Goal: Task Accomplishment & Management: Manage account settings

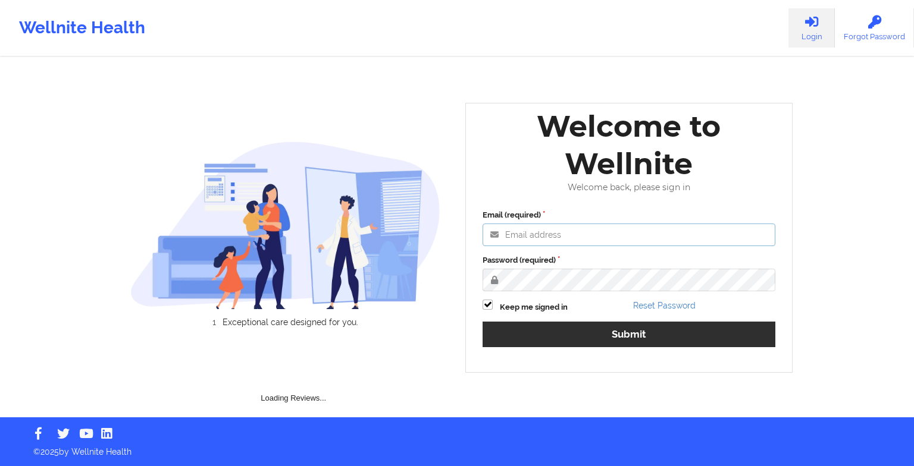
type input "[EMAIL_ADDRESS][DOMAIN_NAME]"
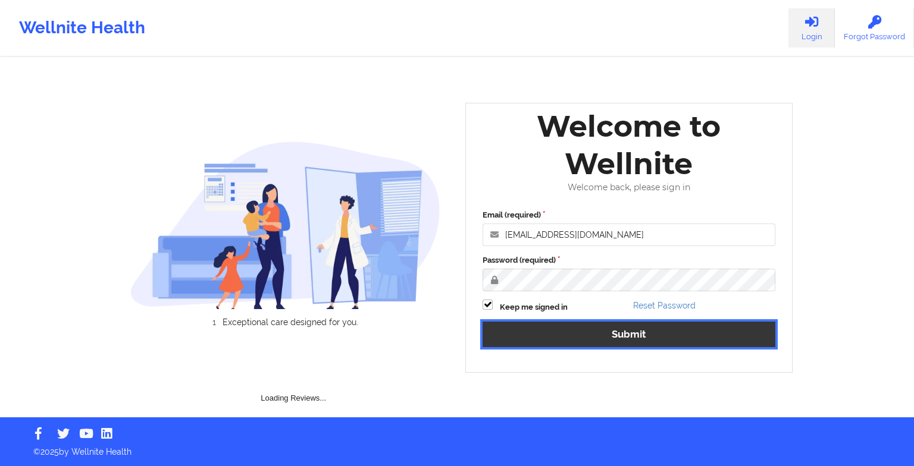
click at [682, 336] on button "Submit" at bounding box center [628, 335] width 293 height 26
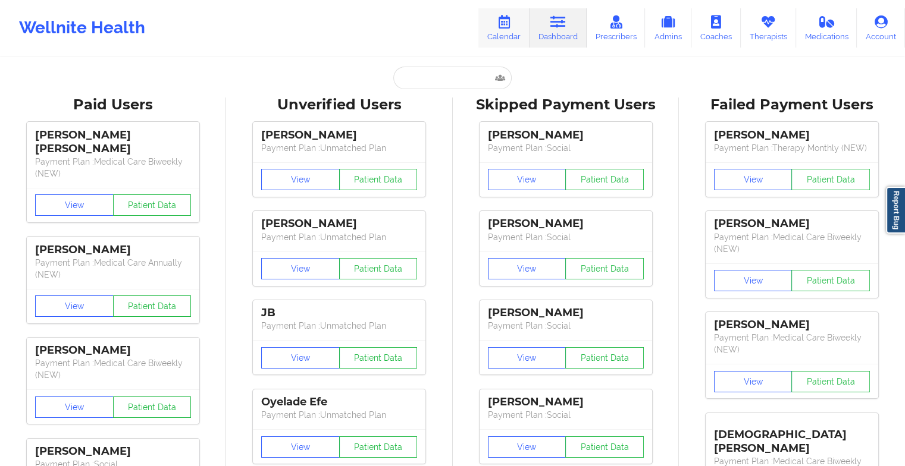
click at [512, 27] on icon at bounding box center [503, 21] width 15 height 13
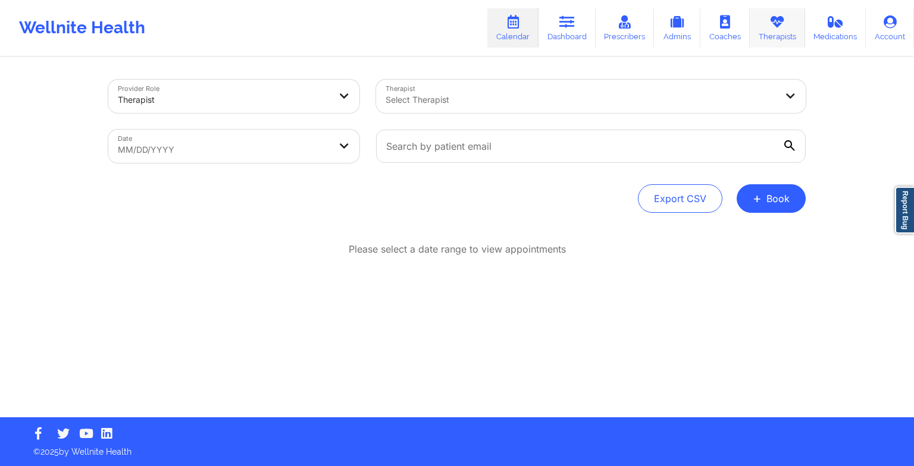
click at [773, 24] on icon at bounding box center [776, 21] width 15 height 13
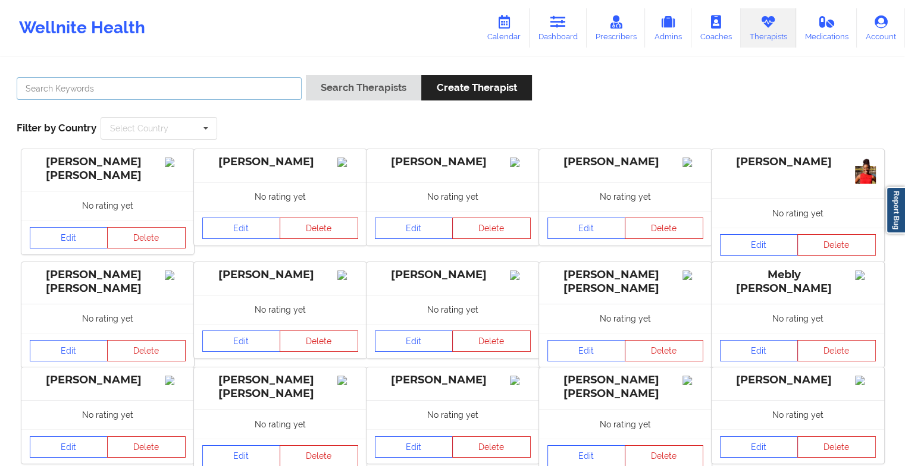
click at [178, 87] on input "text" at bounding box center [159, 88] width 285 height 23
type input "[PERSON_NAME]"
click at [306, 75] on button "Search Therapists" at bounding box center [363, 88] width 115 height 26
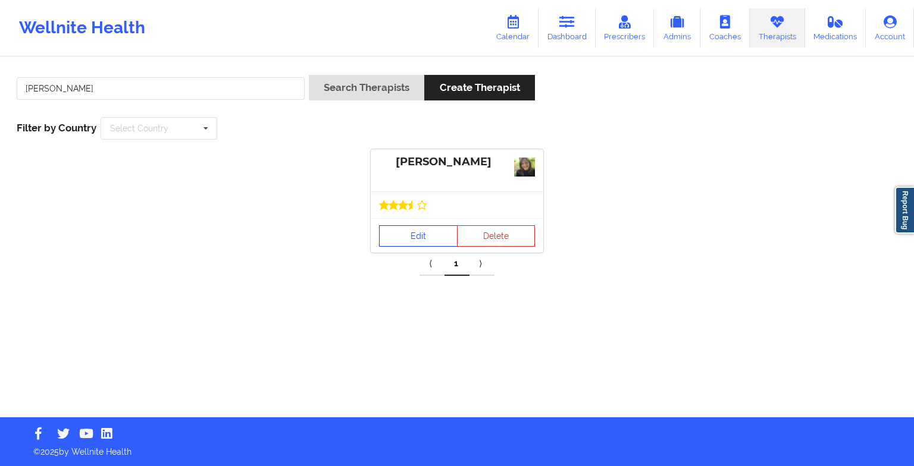
click at [396, 228] on link "Edit" at bounding box center [418, 235] width 79 height 21
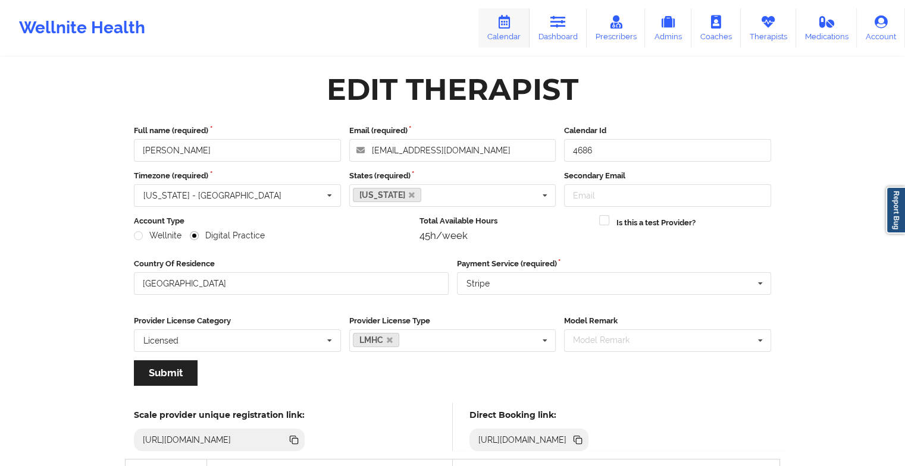
click at [514, 35] on link "Calendar" at bounding box center [503, 27] width 51 height 39
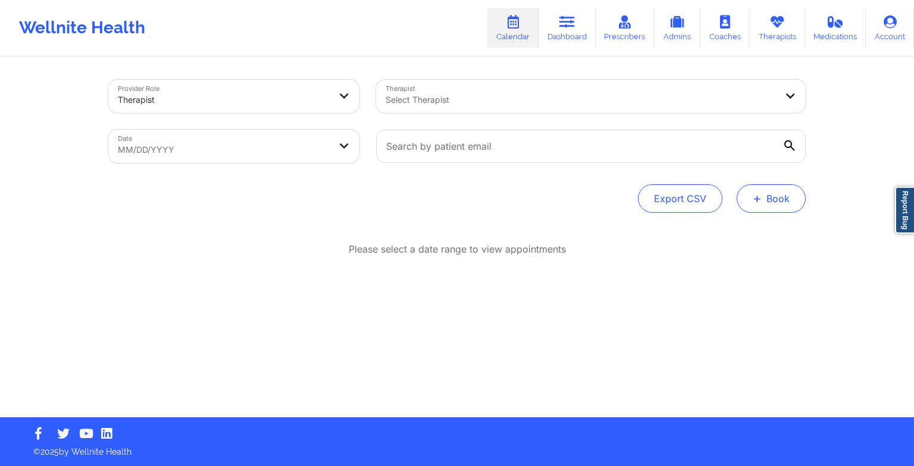
click at [779, 190] on button "+ Book" at bounding box center [770, 198] width 69 height 29
click at [733, 236] on button "Therapy Session" at bounding box center [751, 237] width 91 height 20
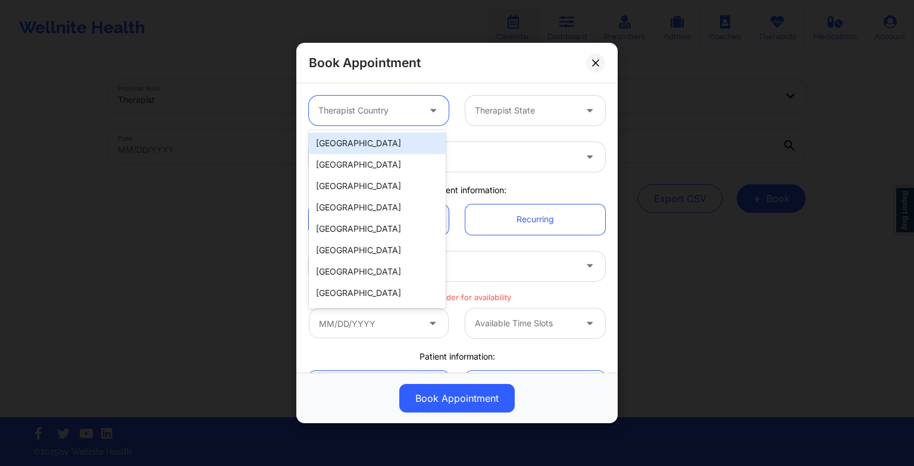
click at [380, 110] on div at bounding box center [368, 111] width 101 height 14
click at [372, 148] on div "[GEOGRAPHIC_DATA]" at bounding box center [377, 143] width 137 height 21
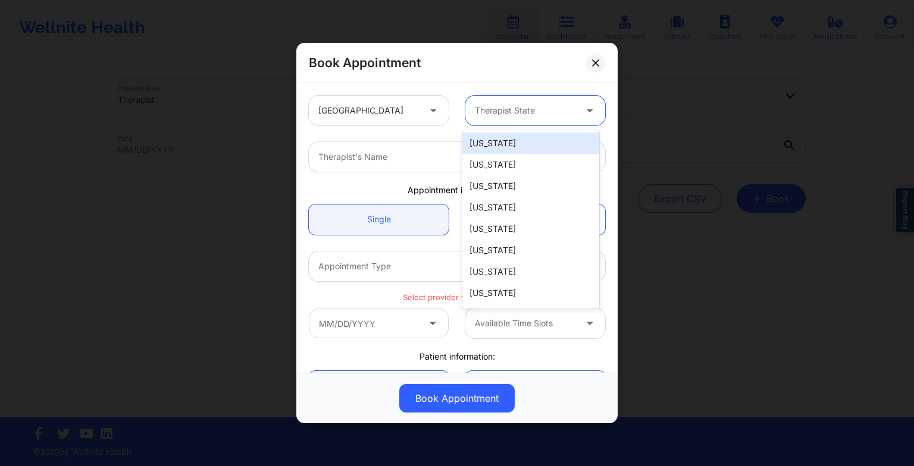
click at [484, 107] on div at bounding box center [525, 111] width 101 height 14
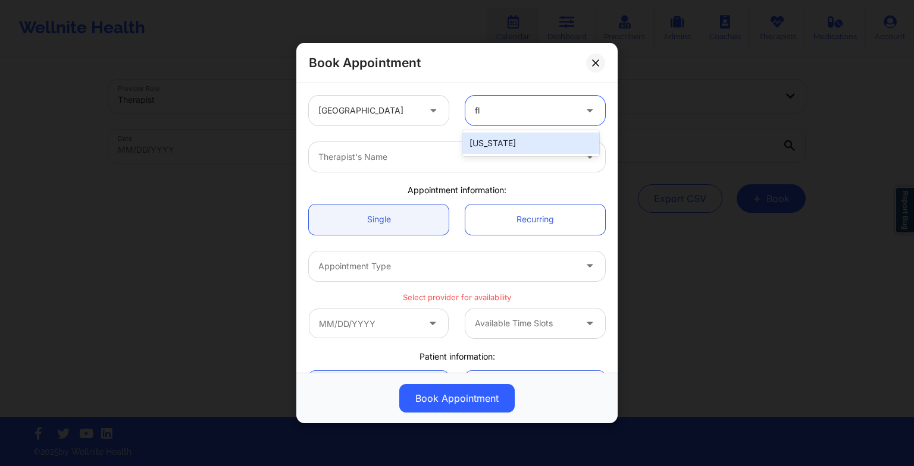
type input "flo"
click at [501, 134] on div "[US_STATE]" at bounding box center [530, 143] width 137 height 21
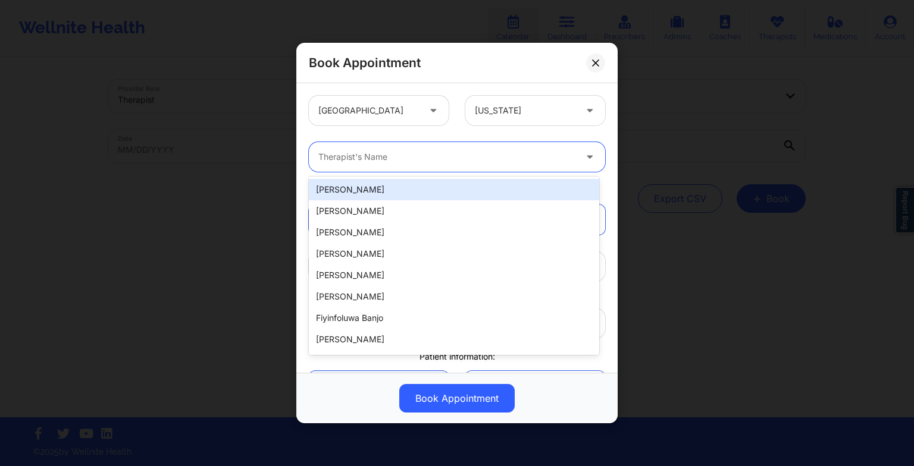
click at [405, 161] on div at bounding box center [446, 157] width 257 height 14
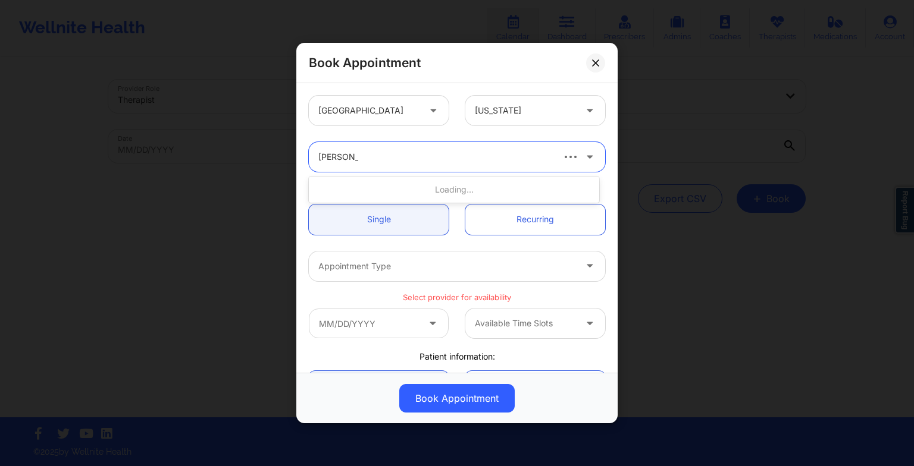
type input "[PERSON_NAME]"
click at [403, 184] on div "[PERSON_NAME]" at bounding box center [454, 189] width 290 height 21
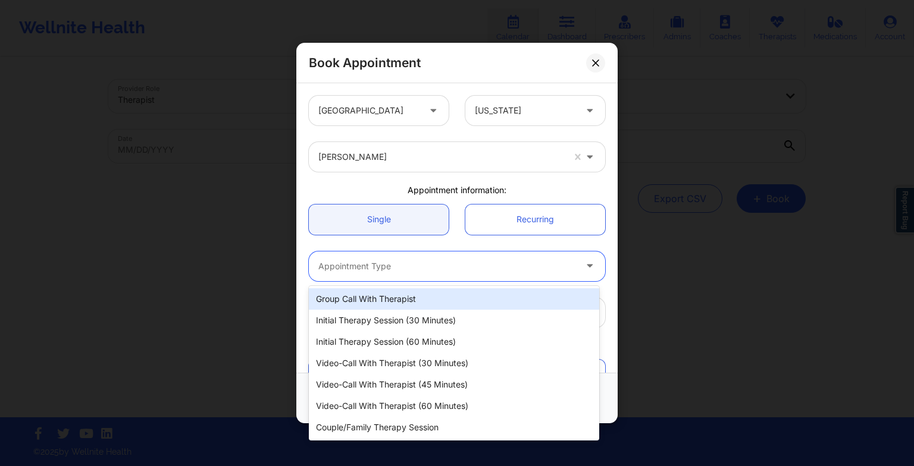
click at [381, 267] on div at bounding box center [446, 266] width 257 height 14
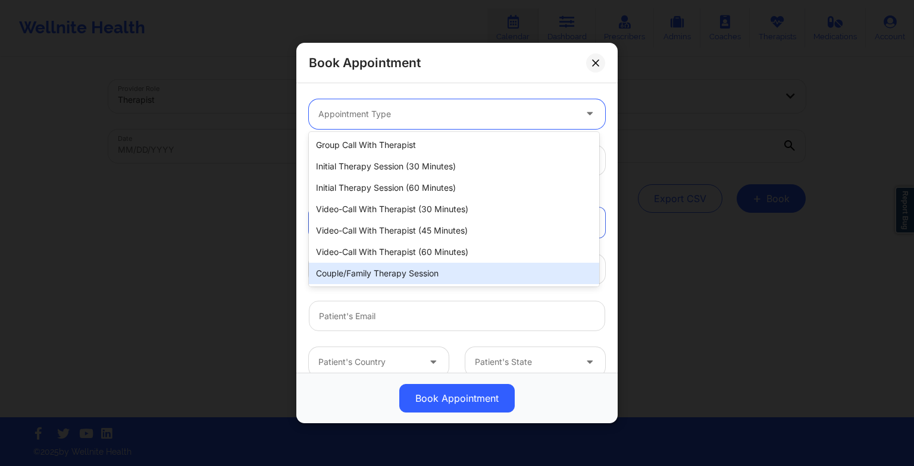
scroll to position [154, 0]
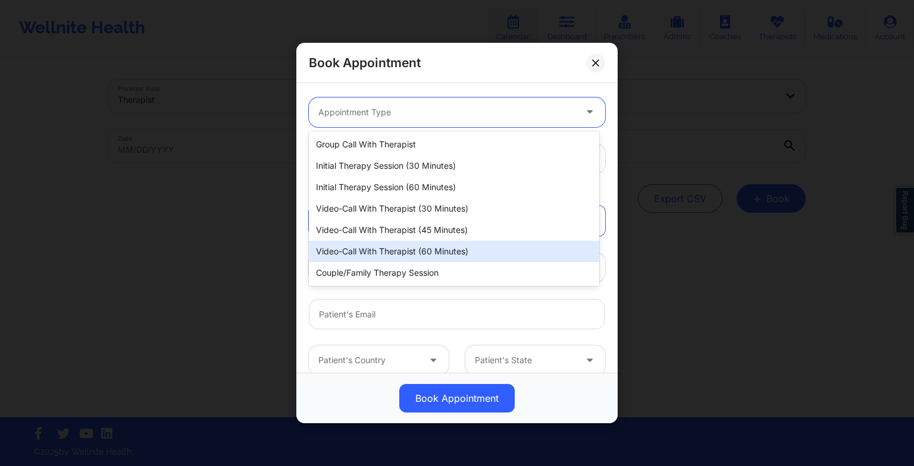
click at [394, 249] on div "Video-Call with Therapist (60 minutes)" at bounding box center [454, 251] width 290 height 21
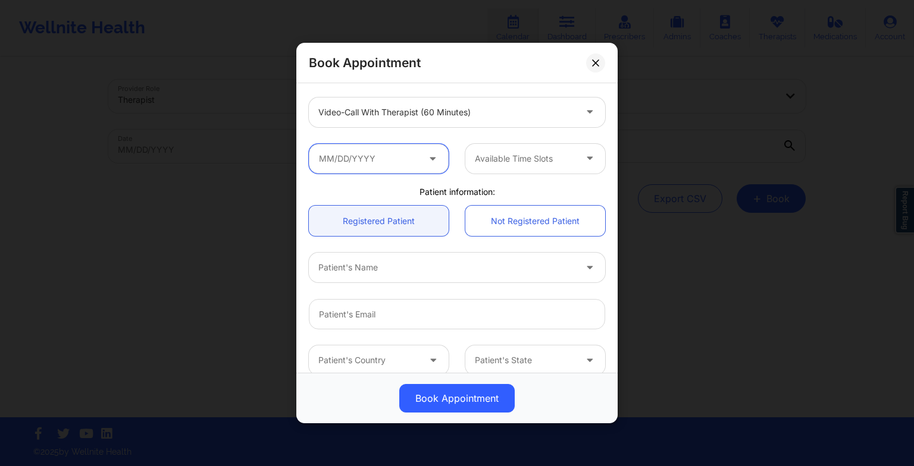
click at [346, 162] on input "text" at bounding box center [379, 159] width 140 height 30
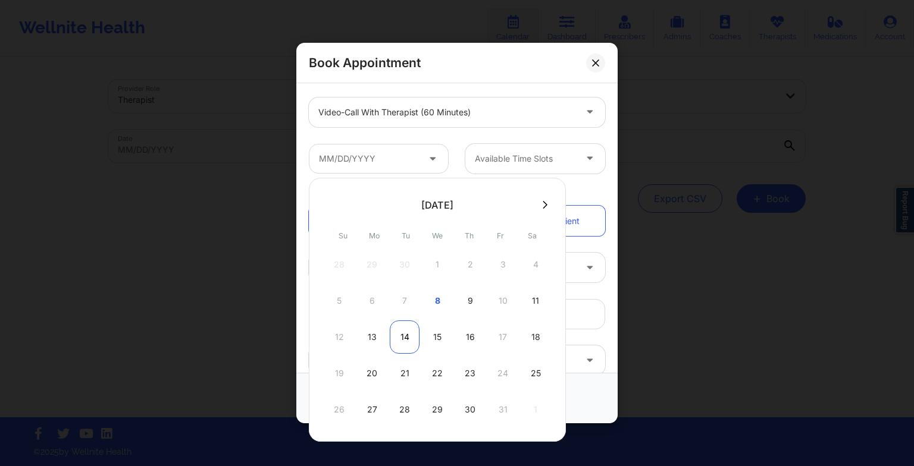
click at [395, 338] on div "14" at bounding box center [405, 337] width 30 height 33
type input "[DATE]"
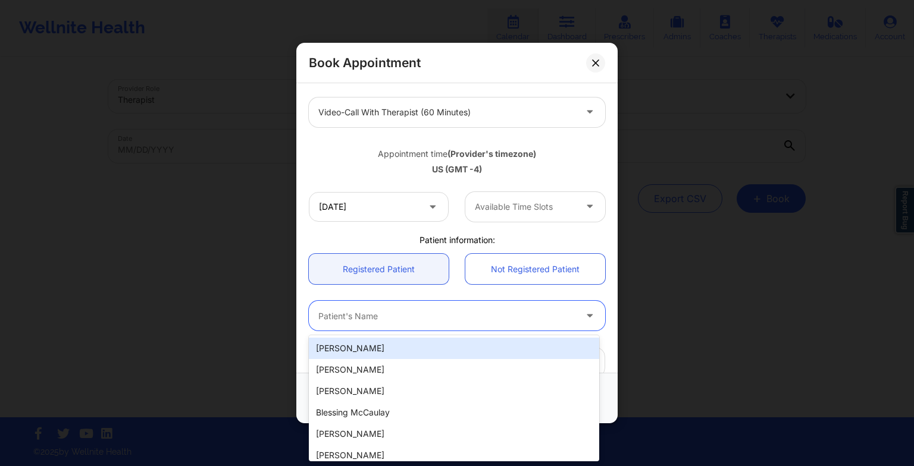
click at [372, 310] on div at bounding box center [446, 316] width 257 height 14
type input "mic"
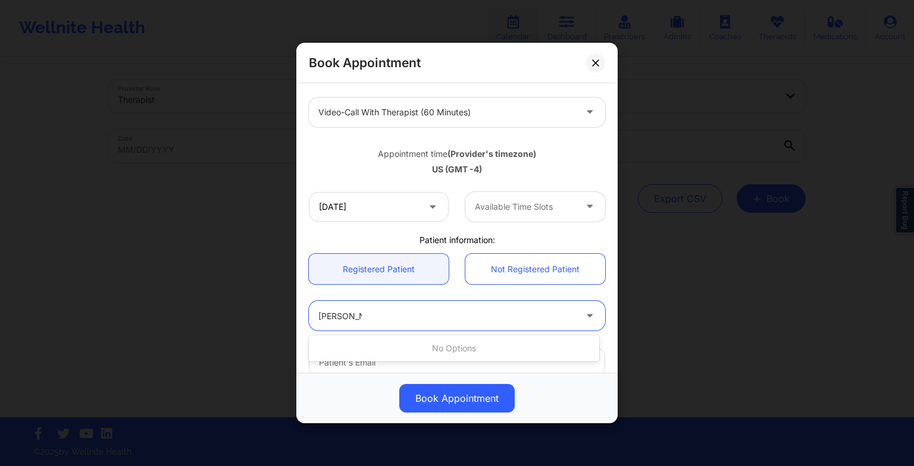
type input "[PERSON_NAME]"
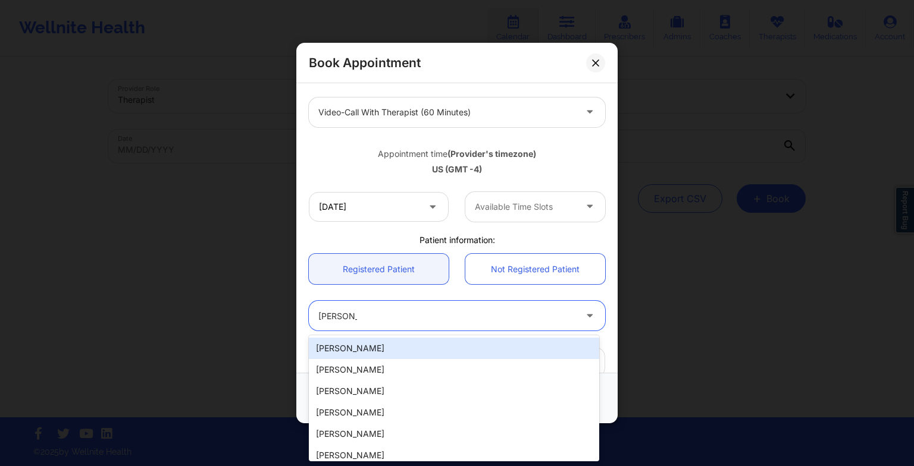
click at [496, 347] on div "[PERSON_NAME]" at bounding box center [454, 348] width 290 height 21
type input "[EMAIL_ADDRESS][DOMAIN_NAME]"
type input "13523559684"
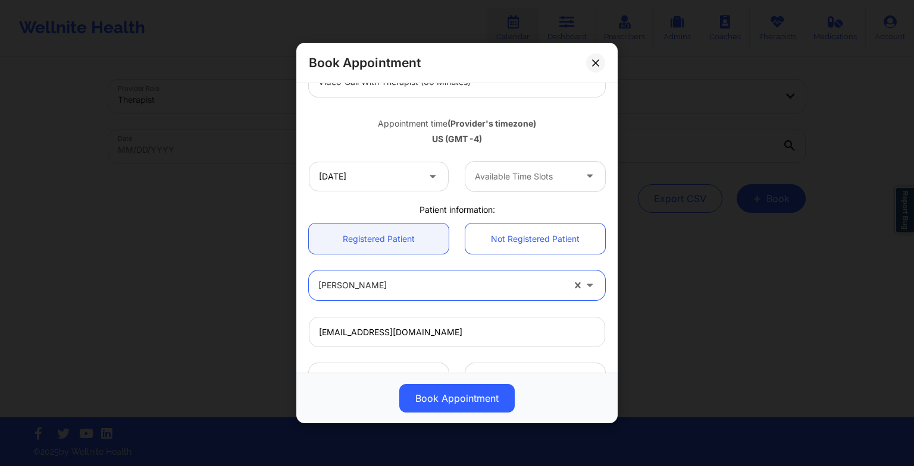
scroll to position [189, 0]
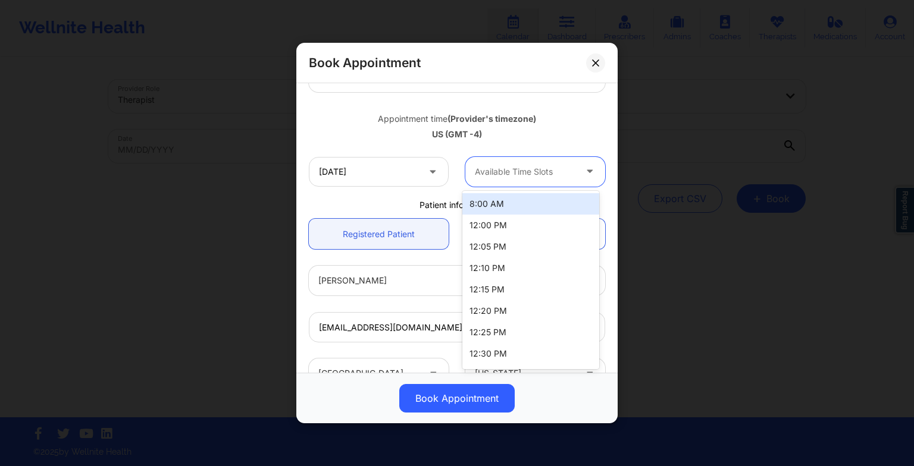
click at [493, 171] on div at bounding box center [525, 172] width 101 height 14
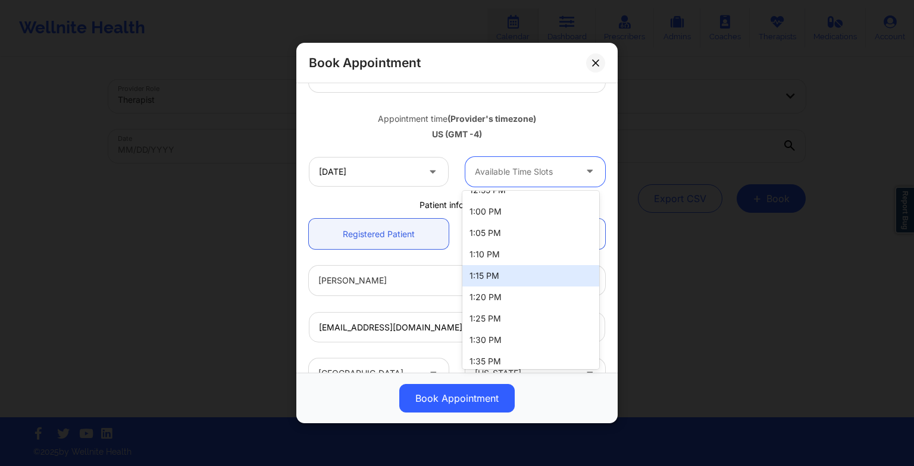
scroll to position [196, 0]
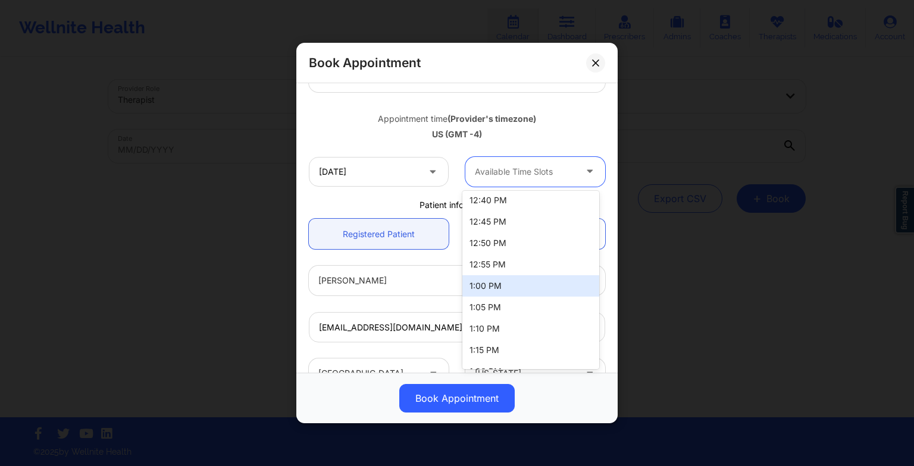
click at [501, 278] on div "1:00 PM" at bounding box center [530, 285] width 137 height 21
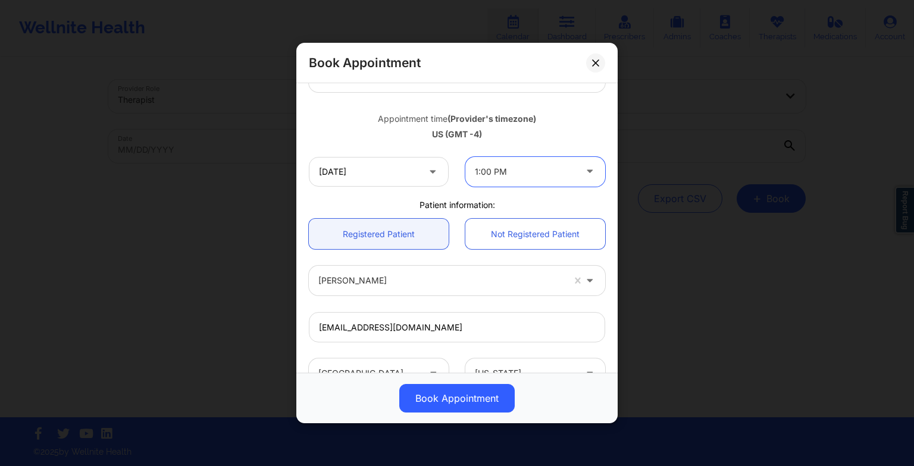
scroll to position [328, 0]
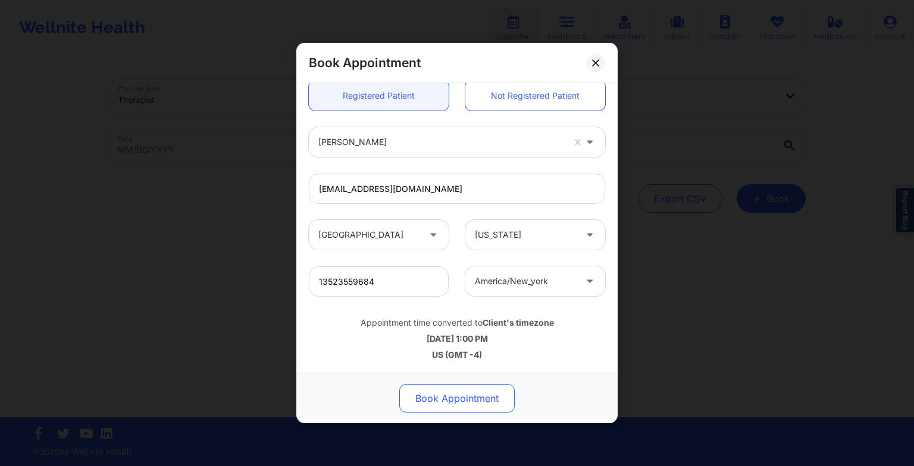
click at [485, 388] on button "Book Appointment" at bounding box center [456, 398] width 115 height 29
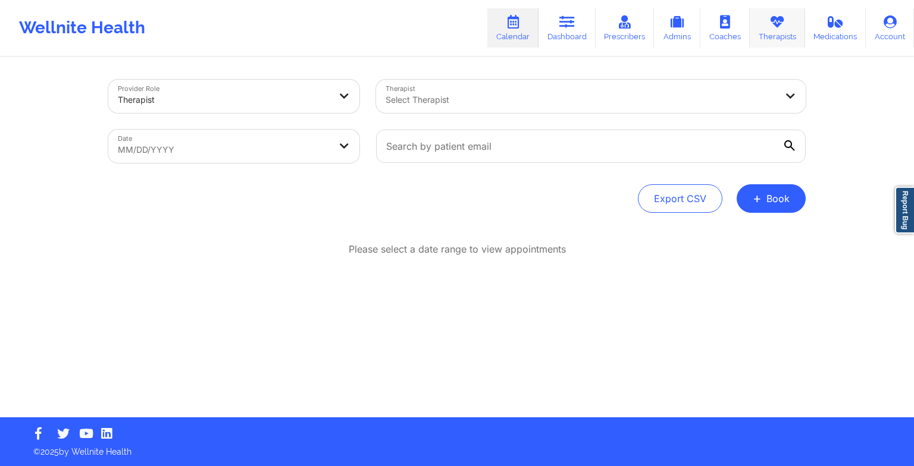
click at [787, 30] on link "Therapists" at bounding box center [777, 27] width 55 height 39
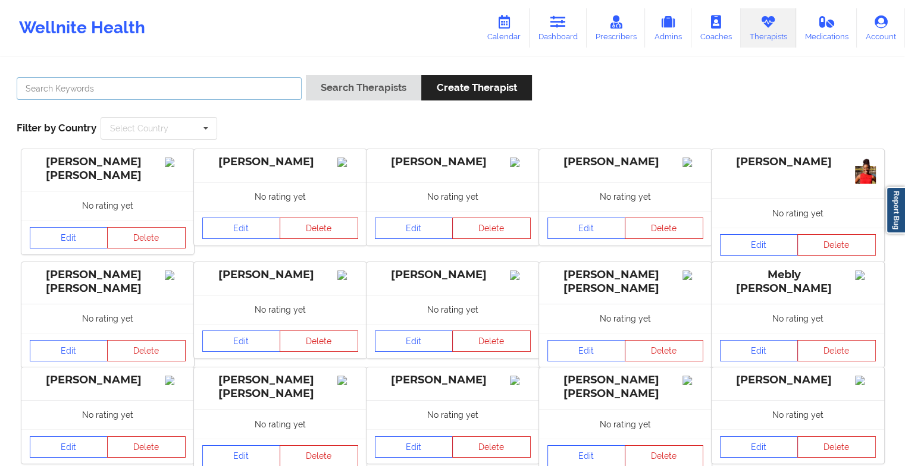
click at [258, 84] on input "text" at bounding box center [159, 88] width 285 height 23
paste input "[PERSON_NAME]"
type input "[PERSON_NAME]"
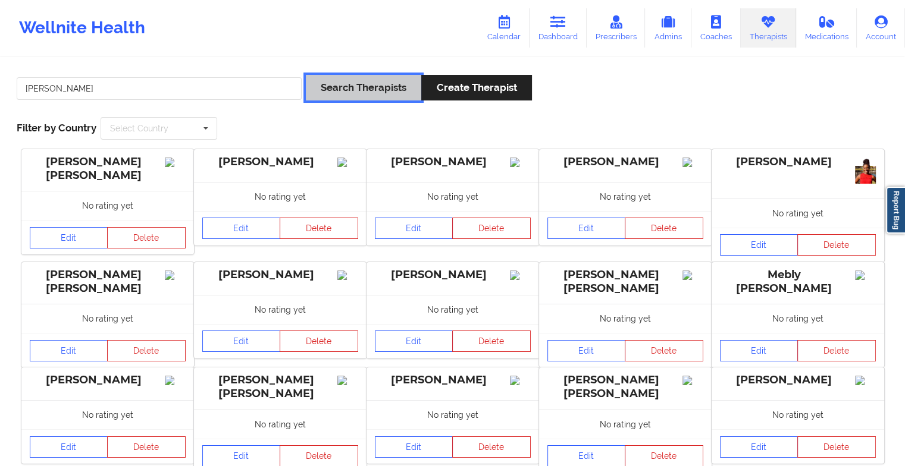
click at [360, 82] on button "Search Therapists" at bounding box center [363, 88] width 115 height 26
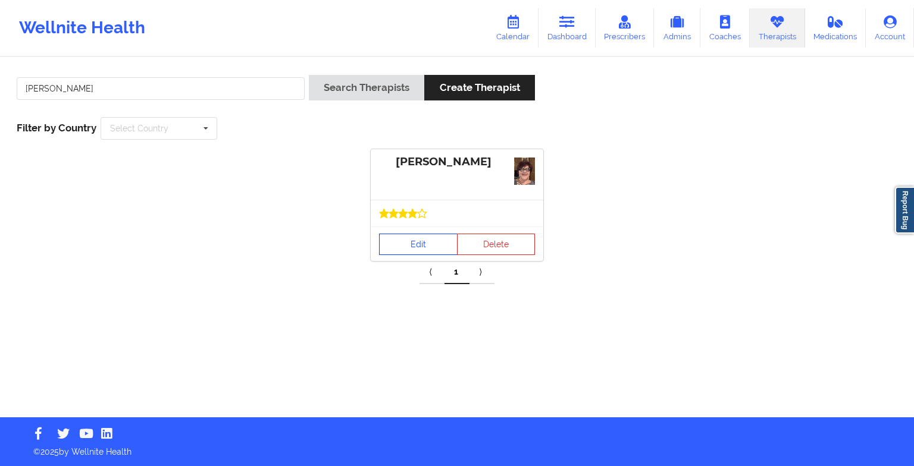
click at [388, 239] on link "Edit" at bounding box center [418, 244] width 79 height 21
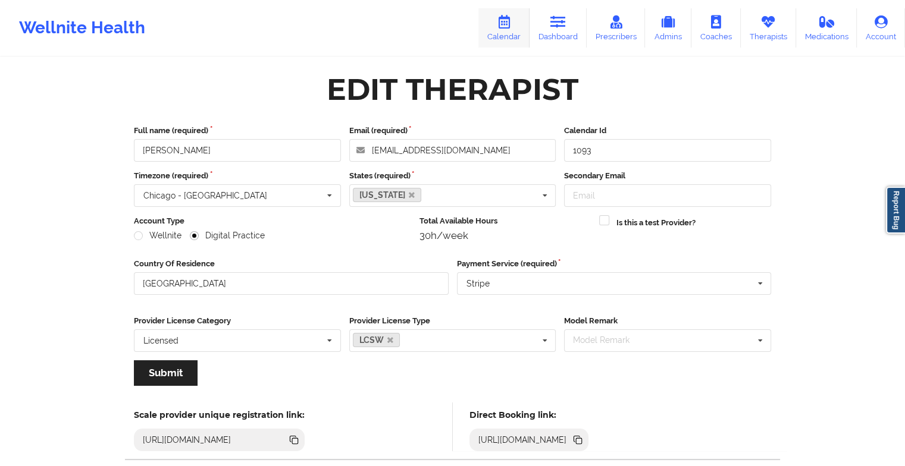
click at [506, 28] on icon at bounding box center [503, 21] width 15 height 13
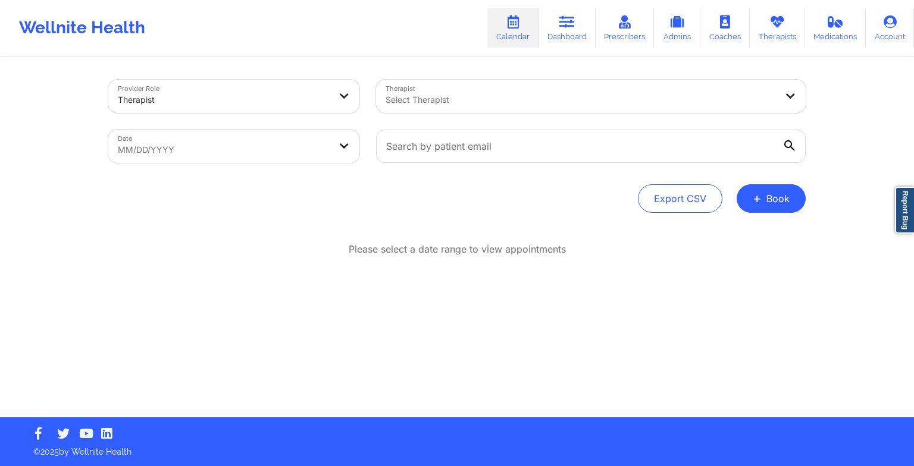
click at [759, 183] on div "Provider Role Therapist Therapist Select Therapist Date MM/DD/YYYY Export CSV +…" at bounding box center [456, 146] width 697 height 133
click at [759, 186] on button "+ Book" at bounding box center [770, 198] width 69 height 29
drag, startPoint x: 750, startPoint y: 208, endPoint x: 741, endPoint y: 230, distance: 24.1
click at [741, 230] on body "Wellnite Health Calendar Dashboard Prescribers Admins Coaches Therapists Medica…" at bounding box center [457, 233] width 914 height 466
click at [741, 230] on div "Provider Role Therapist Therapist Select Therapist Date MM/DD/YYYY Export CSV +…" at bounding box center [457, 237] width 714 height 359
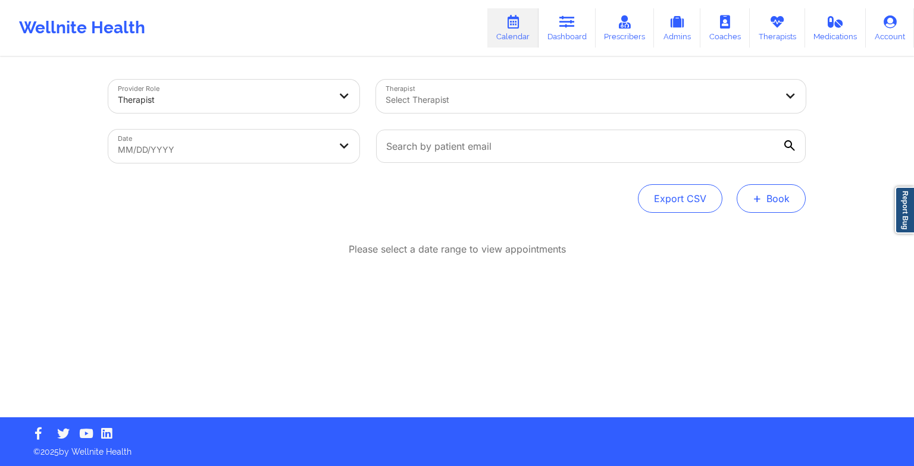
click at [758, 195] on span "+" at bounding box center [757, 198] width 9 height 7
click at [739, 232] on button "Therapy Session" at bounding box center [751, 237] width 91 height 20
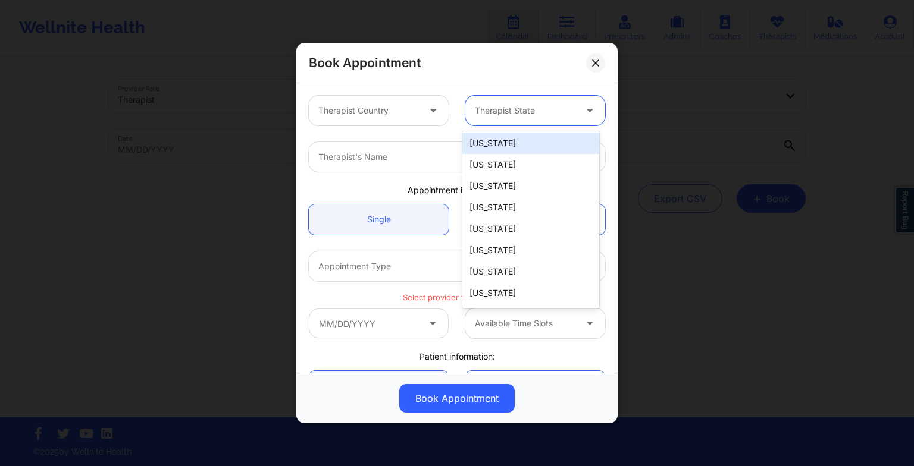
click at [562, 110] on div at bounding box center [525, 111] width 101 height 14
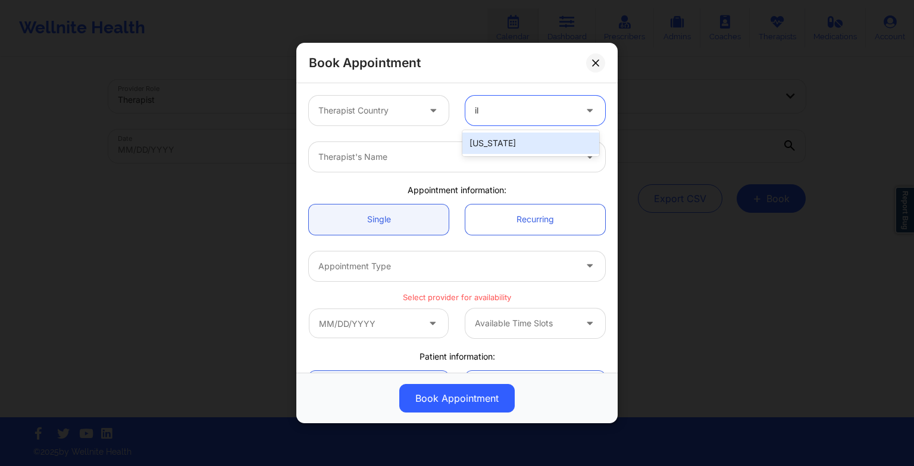
type input "ill"
click at [554, 140] on div "[US_STATE]" at bounding box center [530, 143] width 137 height 21
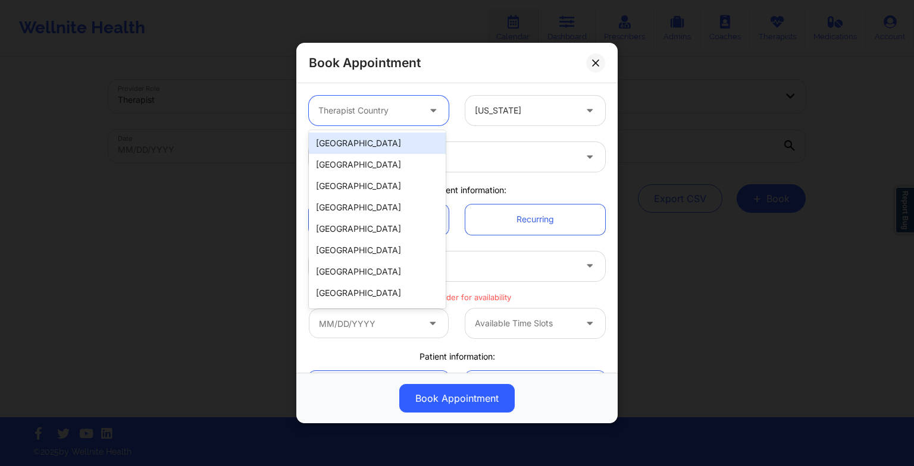
click at [377, 107] on div at bounding box center [368, 111] width 101 height 14
click at [378, 139] on div "[GEOGRAPHIC_DATA]" at bounding box center [377, 143] width 137 height 21
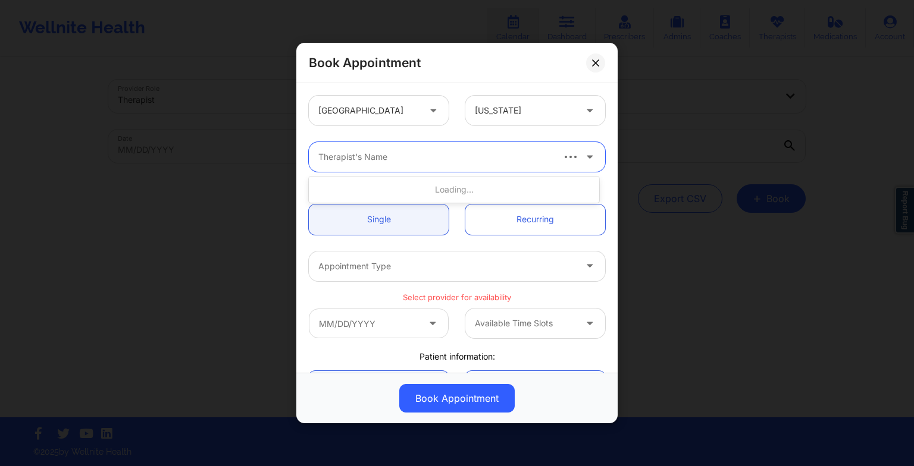
click at [378, 150] on div at bounding box center [434, 157] width 233 height 14
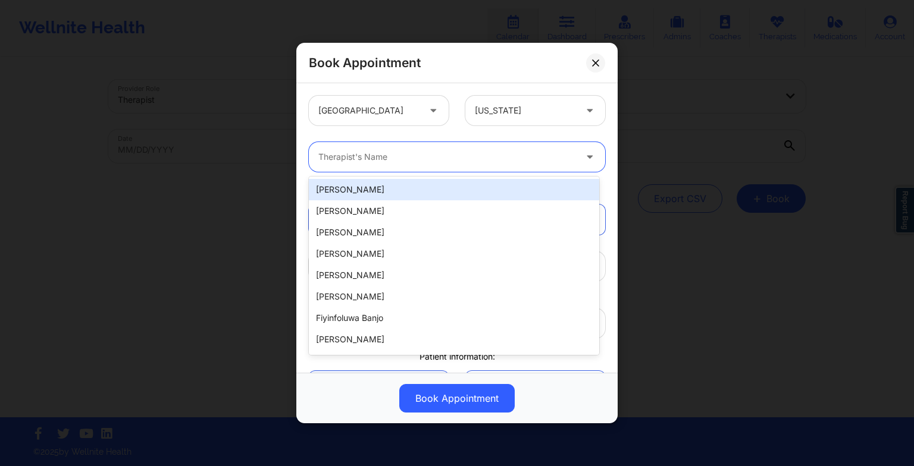
paste input "[PERSON_NAME]"
type input "[PERSON_NAME]"
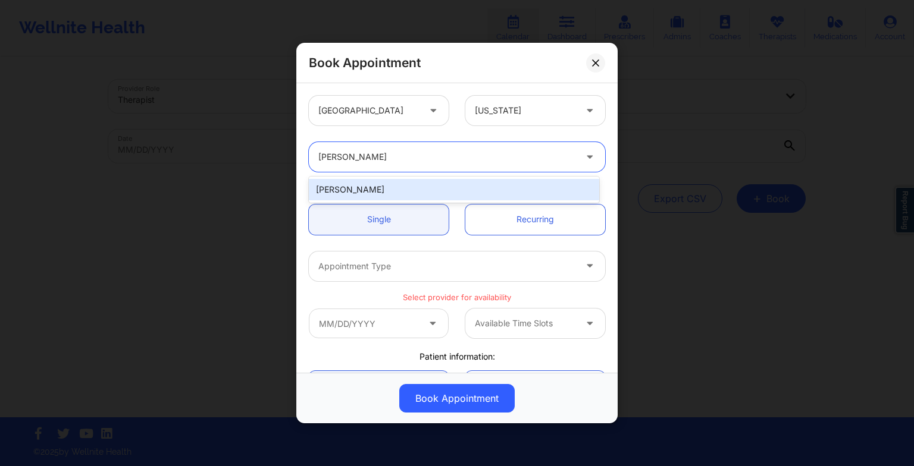
click at [374, 180] on div "[PERSON_NAME]" at bounding box center [454, 189] width 290 height 21
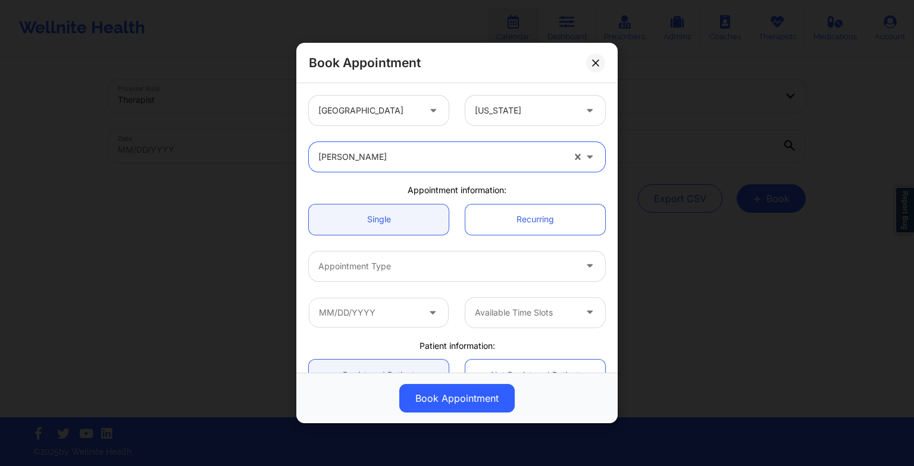
scroll to position [80, 0]
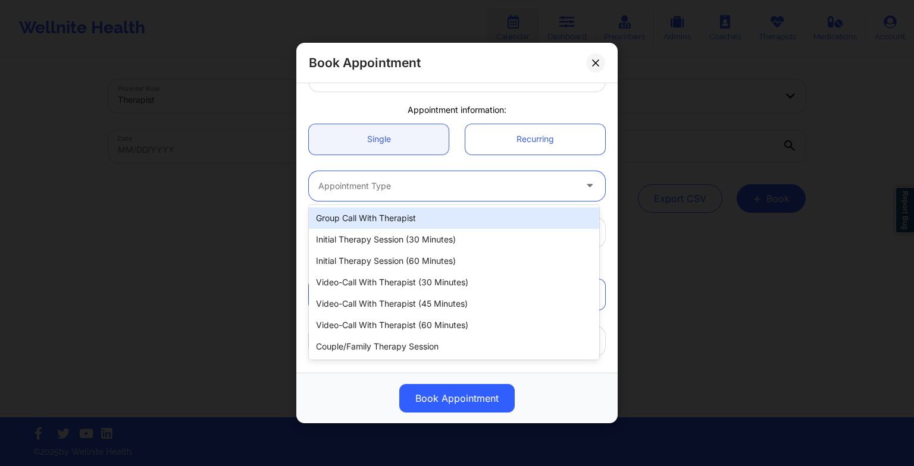
click at [374, 180] on div at bounding box center [446, 186] width 257 height 14
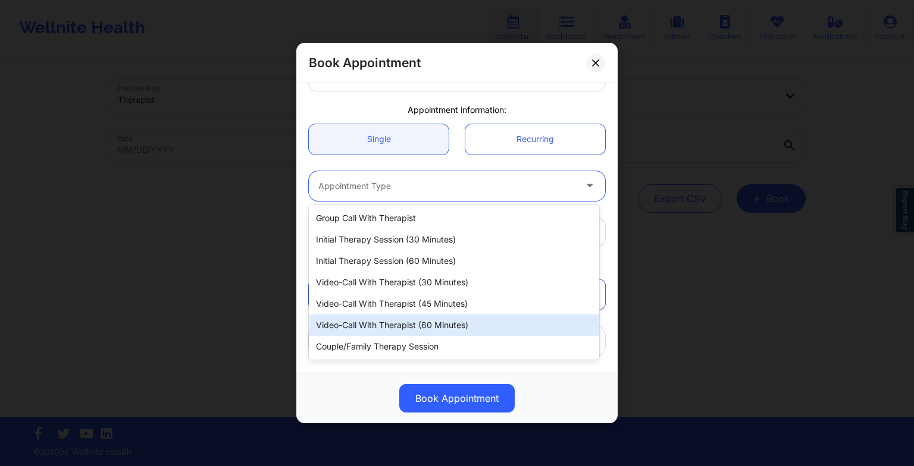
click at [390, 325] on div "Video-Call with Therapist (60 minutes)" at bounding box center [454, 325] width 290 height 21
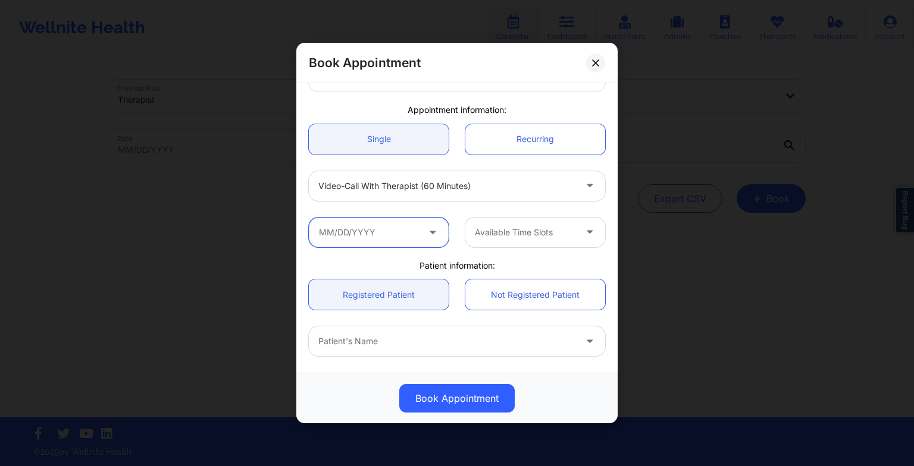
click at [402, 234] on input "text" at bounding box center [379, 233] width 140 height 30
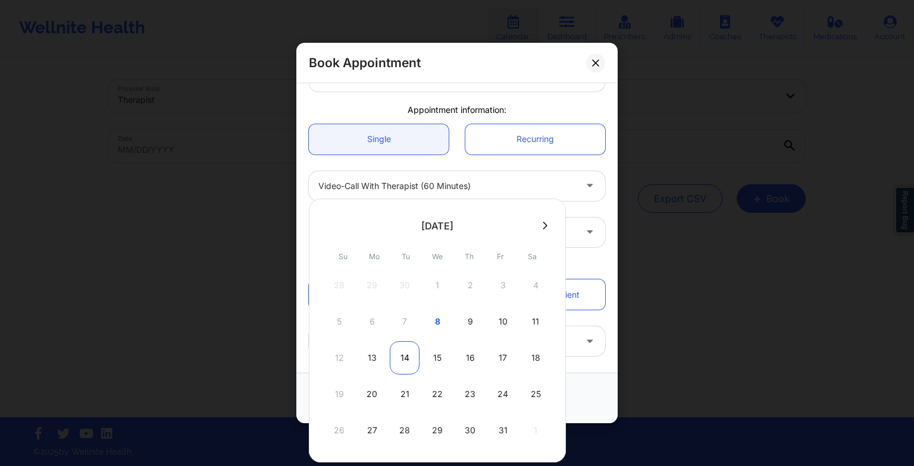
click at [403, 367] on div "14" at bounding box center [405, 357] width 30 height 33
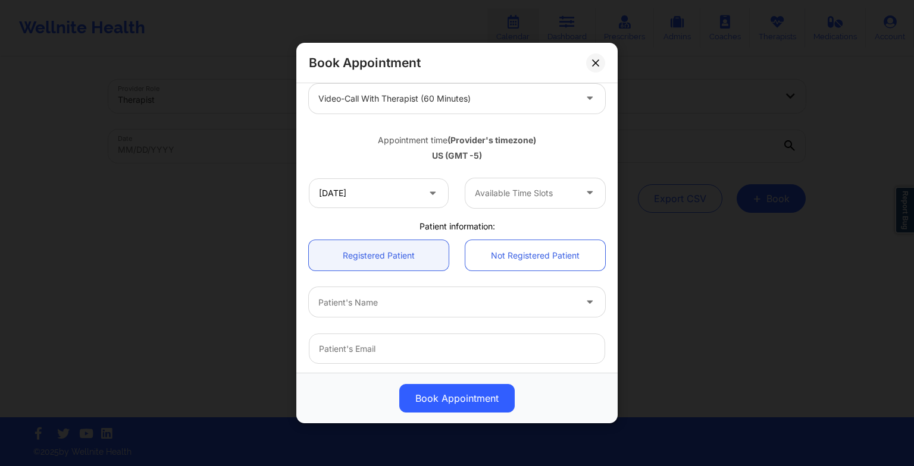
scroll to position [168, 0]
click at [494, 189] on div at bounding box center [525, 193] width 101 height 14
click at [495, 228] on div "6:00 PM" at bounding box center [530, 225] width 137 height 21
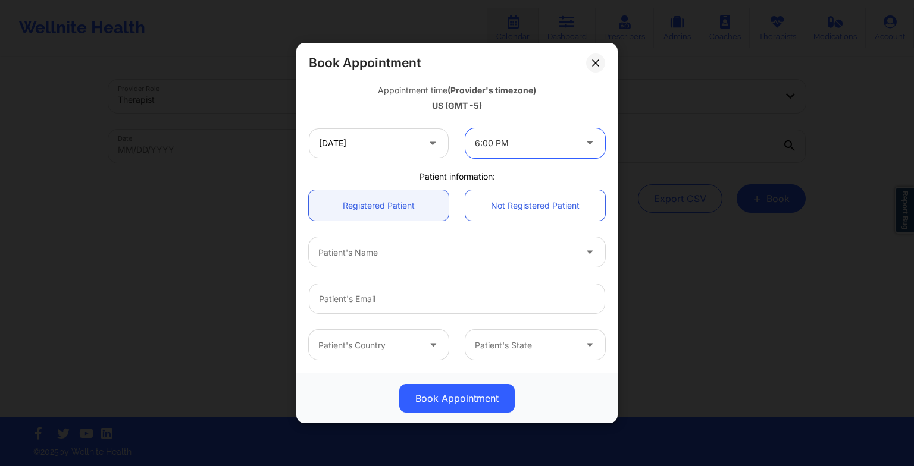
scroll to position [218, 0]
click at [360, 146] on input "[DATE]" at bounding box center [379, 143] width 140 height 30
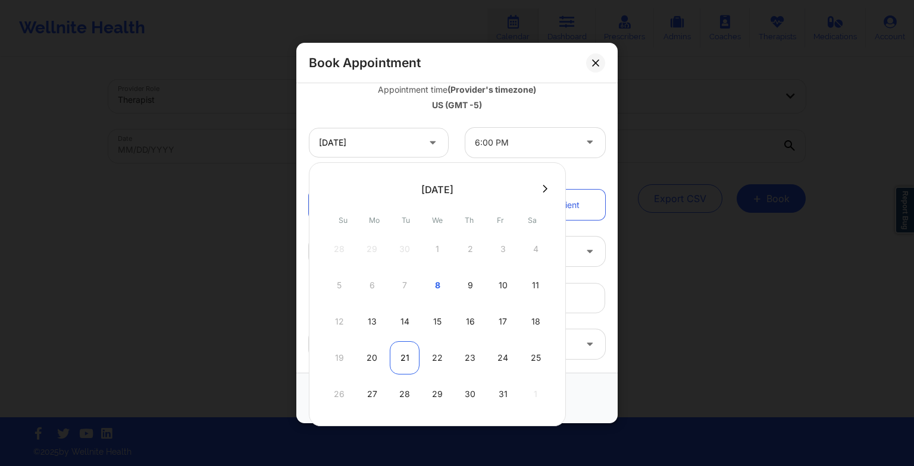
click at [404, 355] on div "21" at bounding box center [405, 357] width 30 height 33
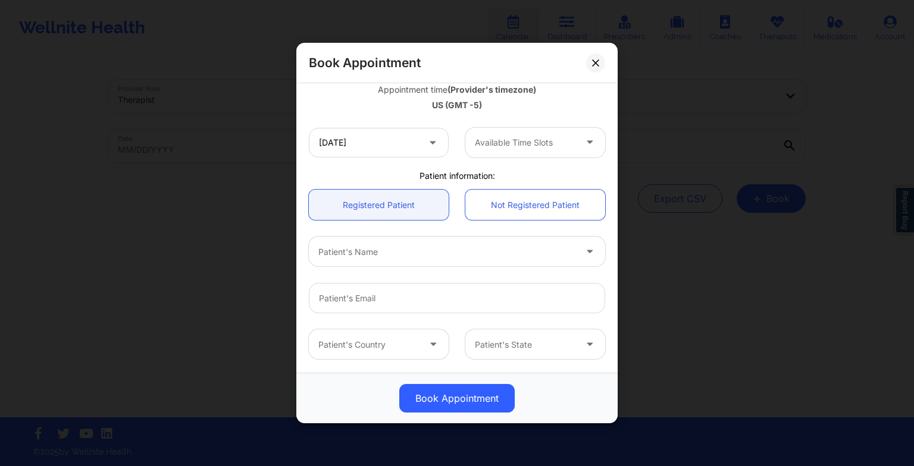
click at [507, 148] on div at bounding box center [525, 143] width 101 height 14
click at [394, 146] on input "[DATE]" at bounding box center [379, 143] width 140 height 30
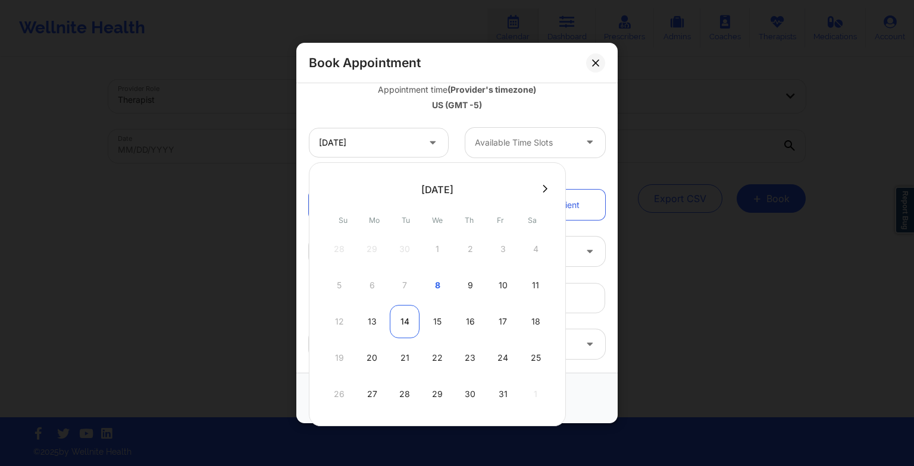
click at [410, 324] on div "14" at bounding box center [405, 321] width 30 height 33
type input "[DATE]"
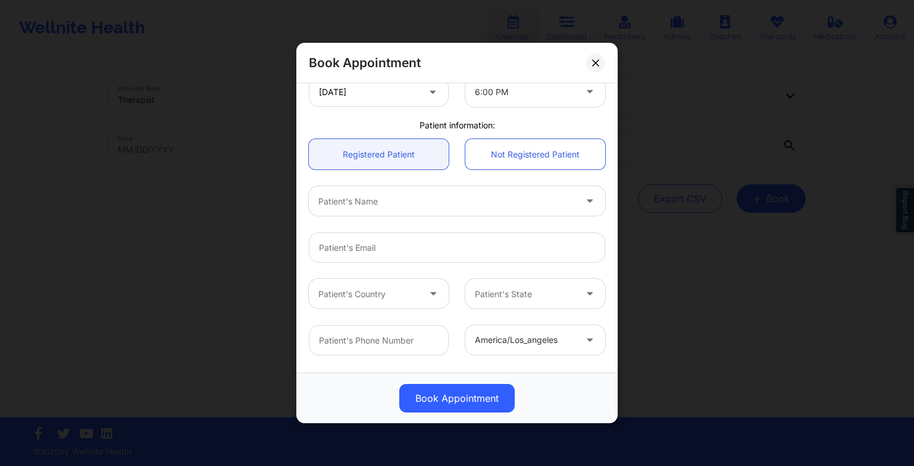
scroll to position [271, 0]
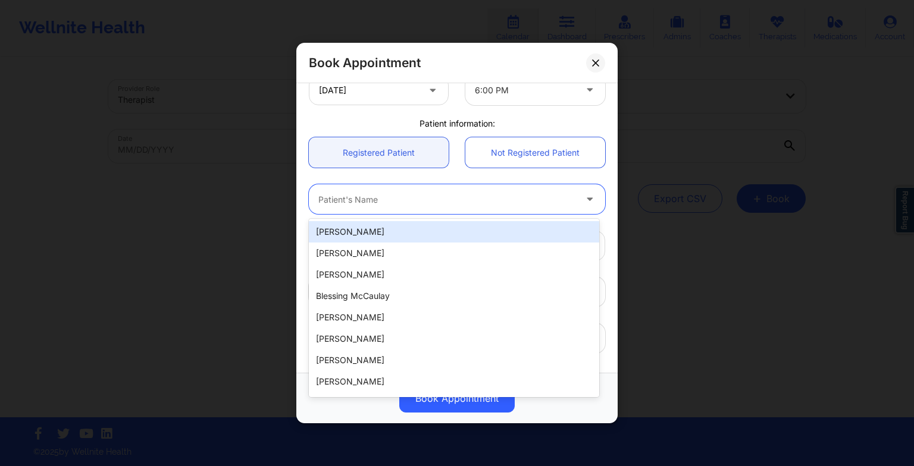
click at [441, 195] on div at bounding box center [446, 199] width 257 height 14
type input "[PERSON_NAME]"
click at [396, 231] on div "[PERSON_NAME]" at bounding box center [454, 231] width 290 height 21
type input "[PERSON_NAME][EMAIL_ADDRESS][DOMAIN_NAME]"
type input "[PHONE_NUMBER]"
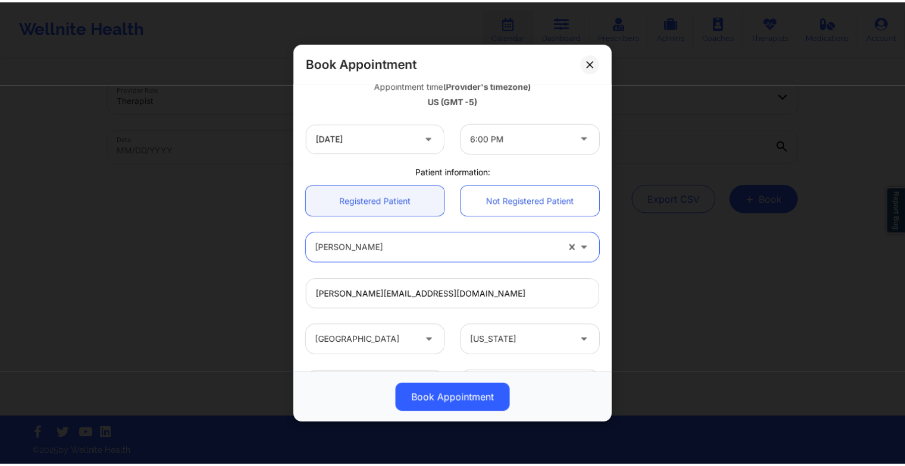
scroll to position [328, 0]
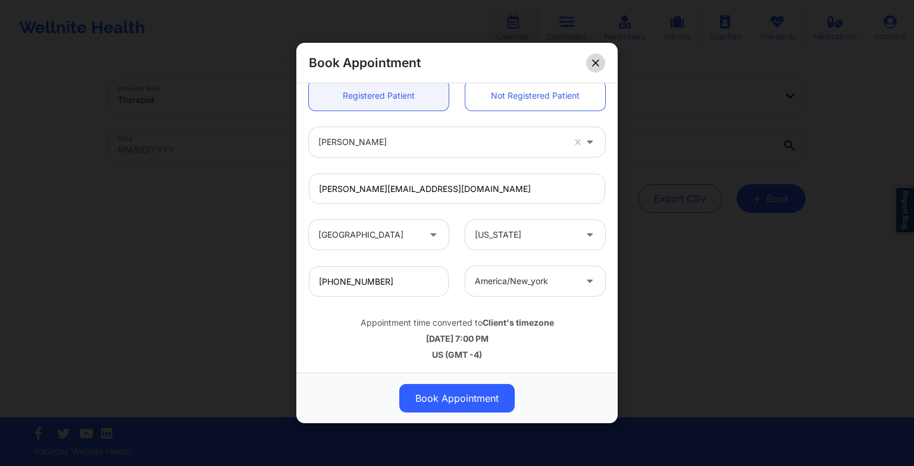
click at [597, 59] on icon at bounding box center [595, 62] width 7 height 7
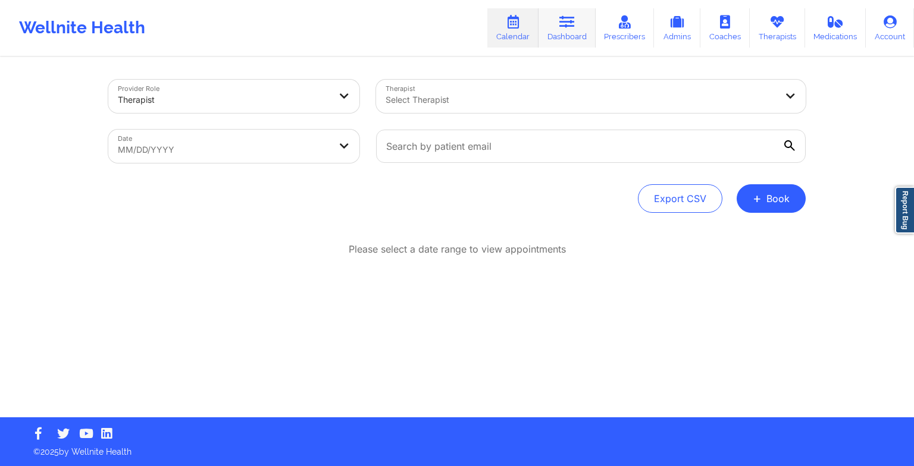
click at [575, 20] on icon at bounding box center [566, 21] width 15 height 13
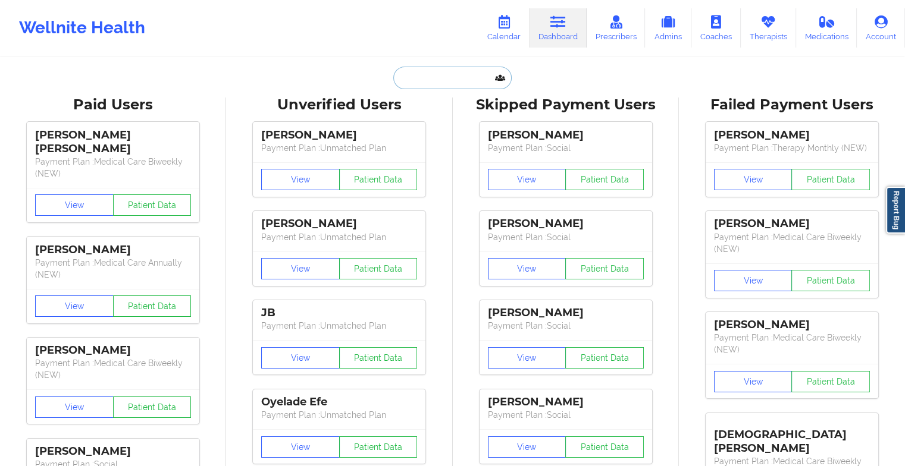
click at [448, 79] on input "text" at bounding box center [452, 78] width 118 height 23
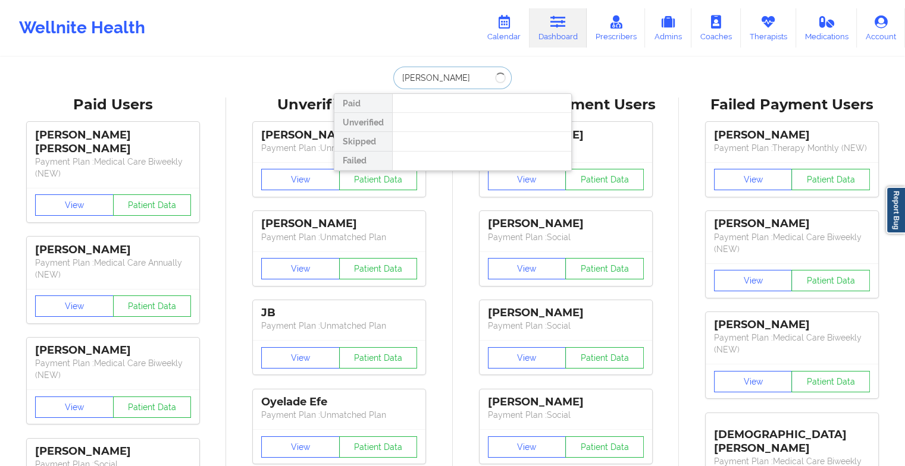
type input "[PERSON_NAME]"
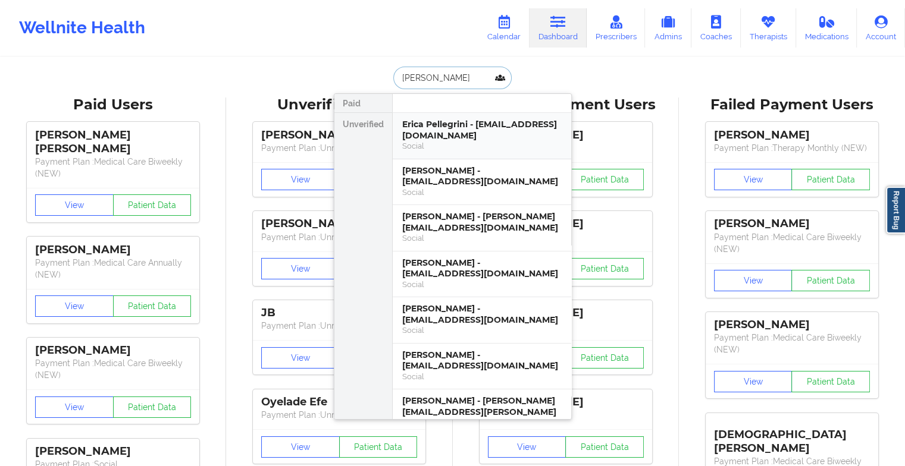
click at [435, 130] on div "Erica Pellegrini - [EMAIL_ADDRESS][DOMAIN_NAME]" at bounding box center [481, 130] width 159 height 22
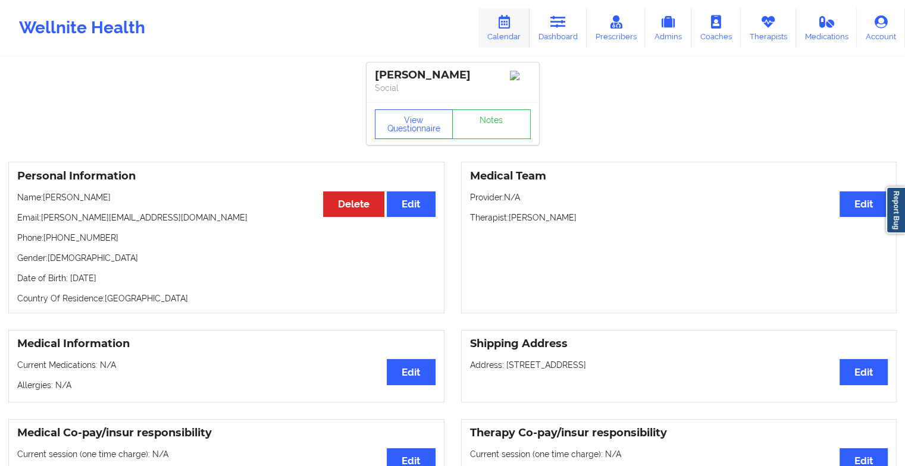
click at [516, 21] on link "Calendar" at bounding box center [503, 27] width 51 height 39
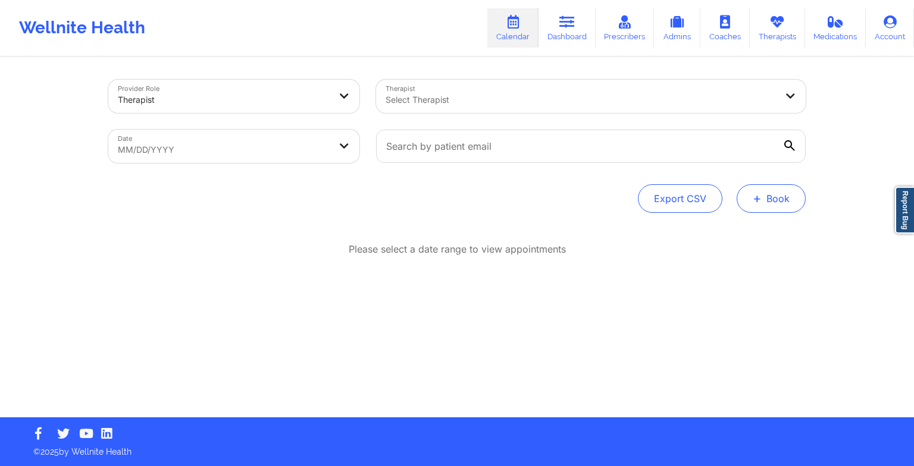
click at [795, 198] on button "+ Book" at bounding box center [770, 198] width 69 height 29
click at [745, 240] on button "Therapy Session" at bounding box center [751, 237] width 91 height 20
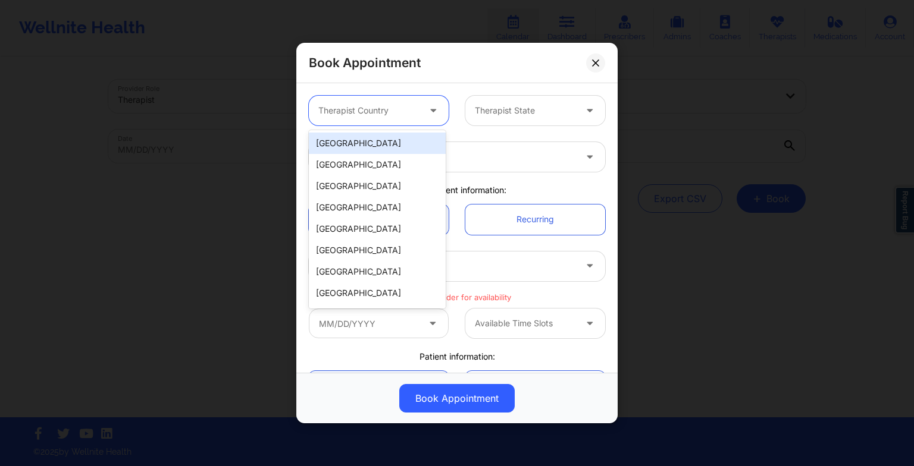
click at [408, 97] on div "Therapist Country" at bounding box center [364, 111] width 111 height 30
click at [385, 140] on div "[GEOGRAPHIC_DATA]" at bounding box center [377, 143] width 137 height 21
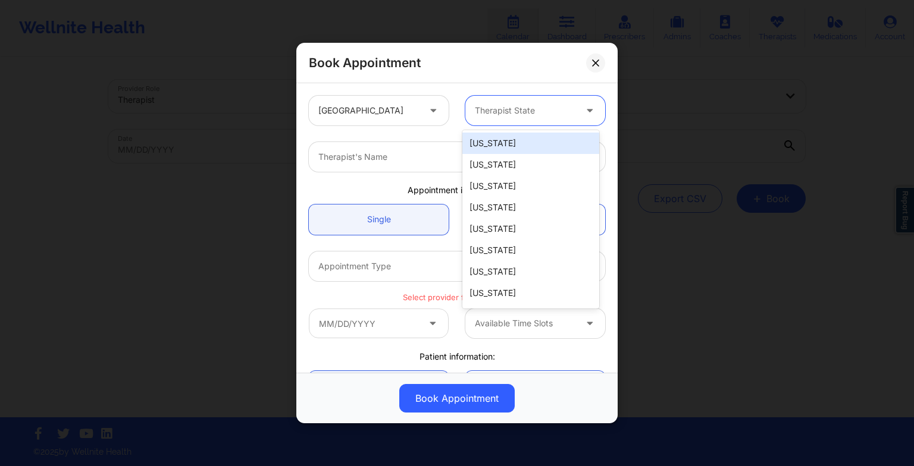
click at [468, 118] on div "Therapist State" at bounding box center [520, 111] width 111 height 30
type input "ill"
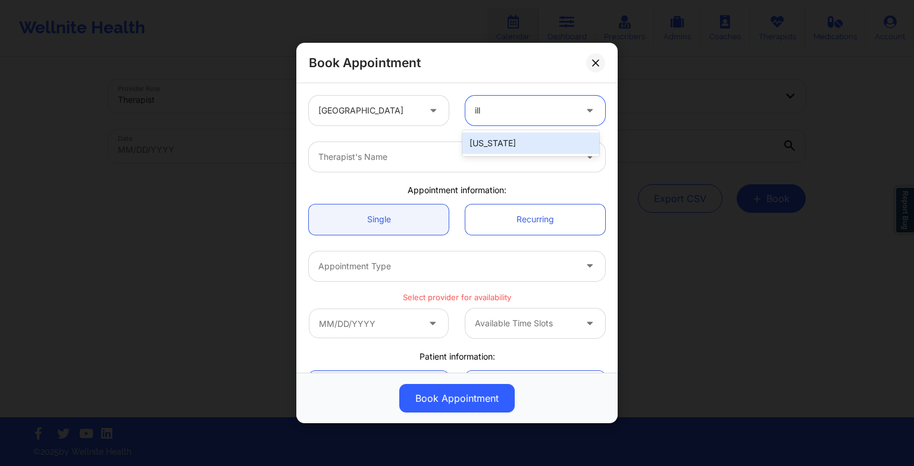
click at [481, 143] on div "[US_STATE]" at bounding box center [530, 143] width 137 height 21
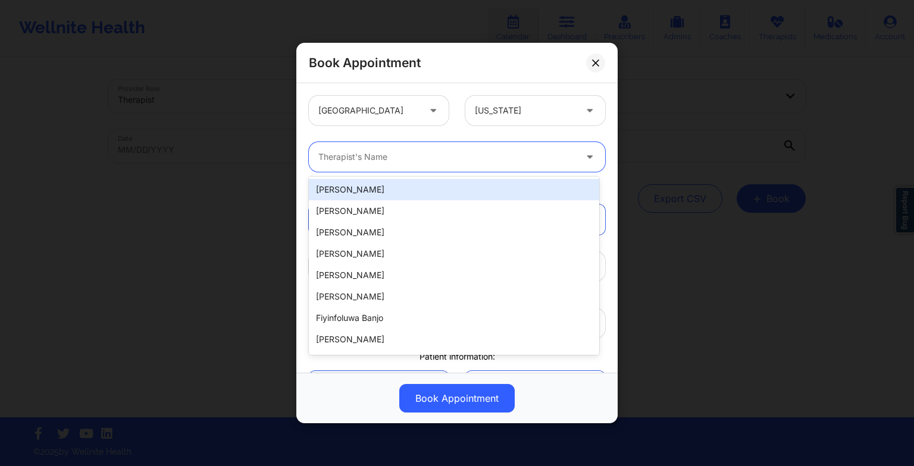
click at [423, 157] on div at bounding box center [446, 157] width 257 height 14
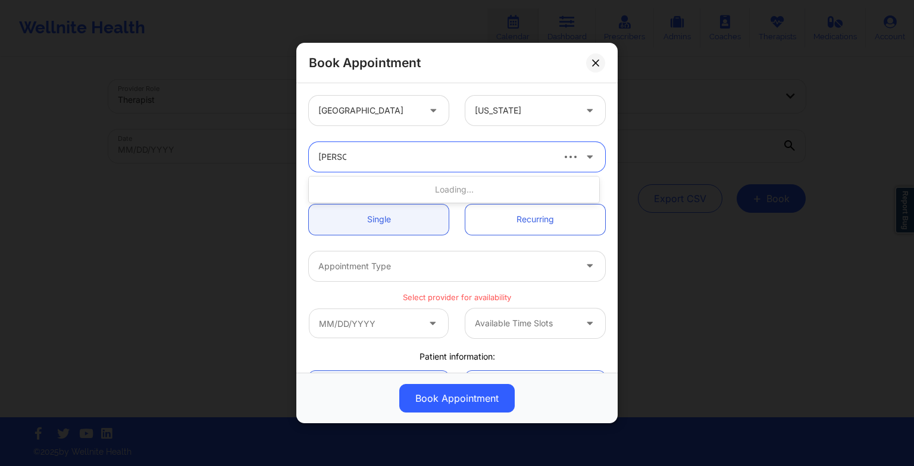
type input "[PERSON_NAME]"
click at [415, 191] on div "[PERSON_NAME]" at bounding box center [454, 189] width 290 height 21
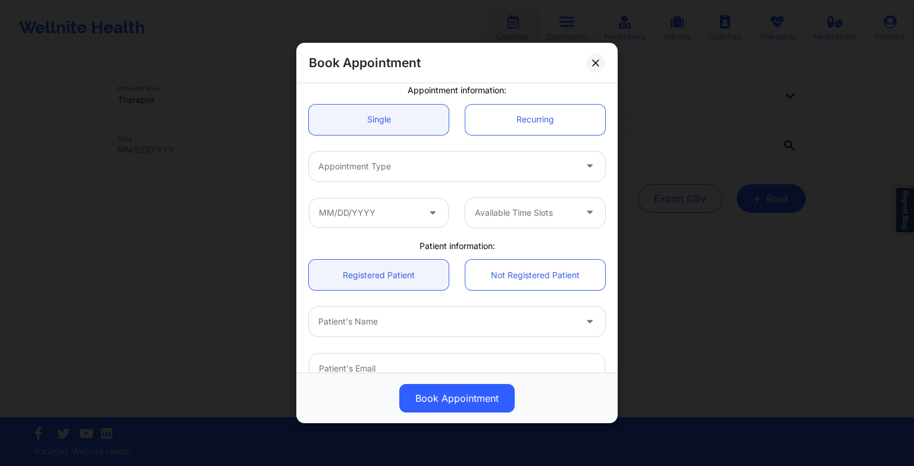
scroll to position [104, 0]
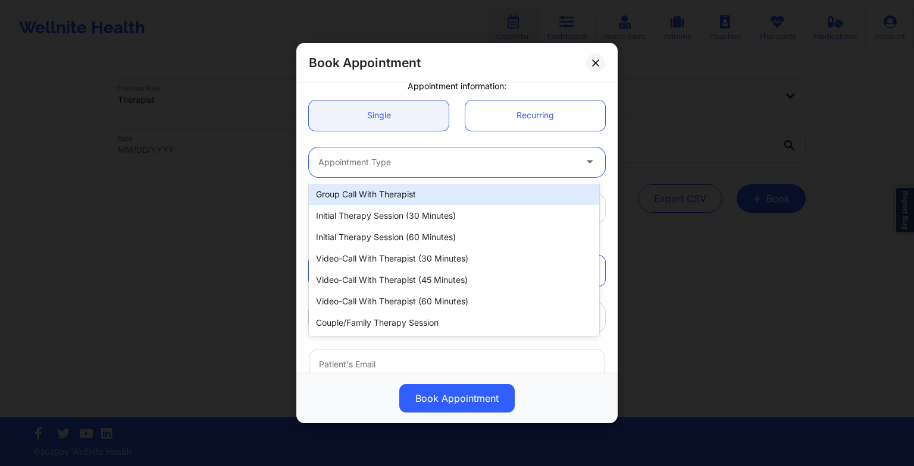
click at [387, 162] on div at bounding box center [446, 162] width 257 height 14
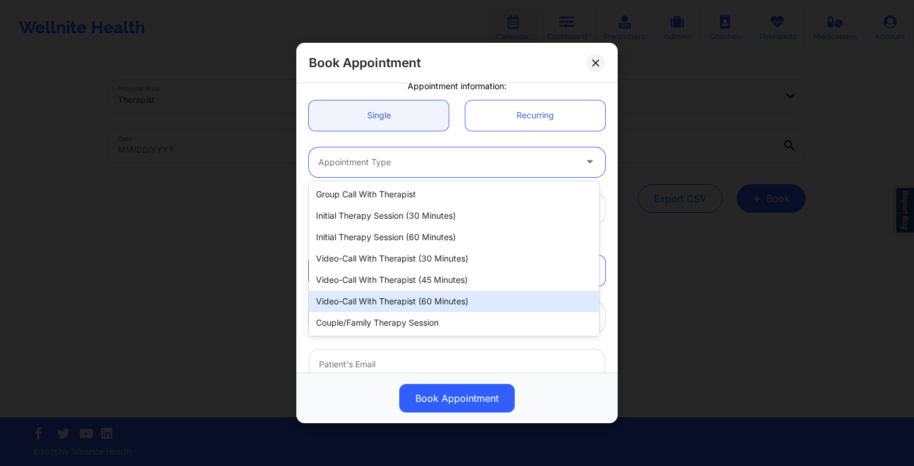
click at [409, 302] on div "Video-Call with Therapist (60 minutes)" at bounding box center [454, 301] width 290 height 21
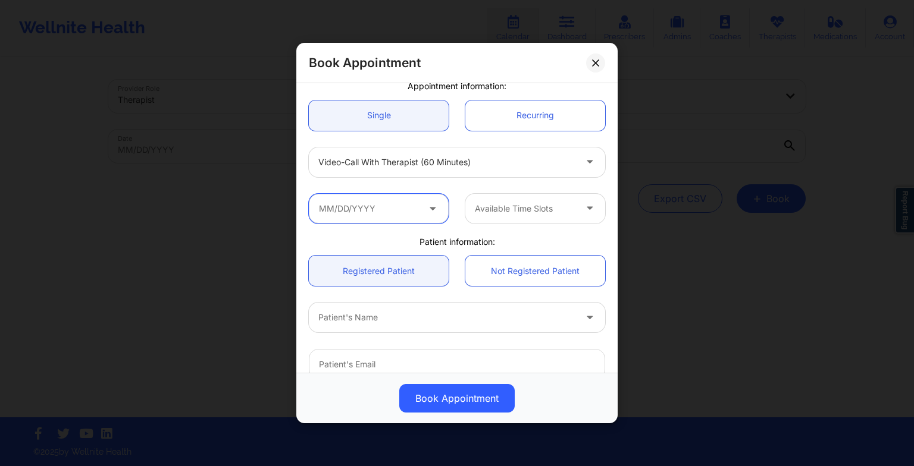
click at [378, 205] on input "text" at bounding box center [379, 209] width 140 height 30
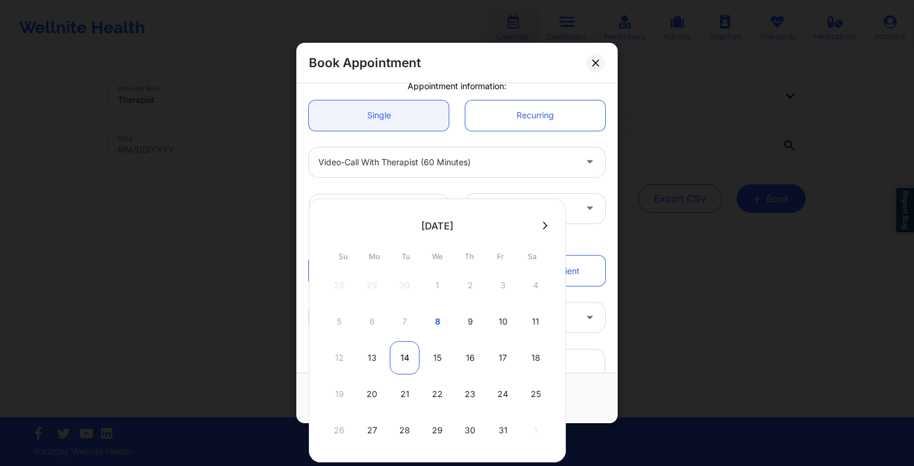
click at [405, 356] on div "14" at bounding box center [405, 357] width 30 height 33
type input "[DATE]"
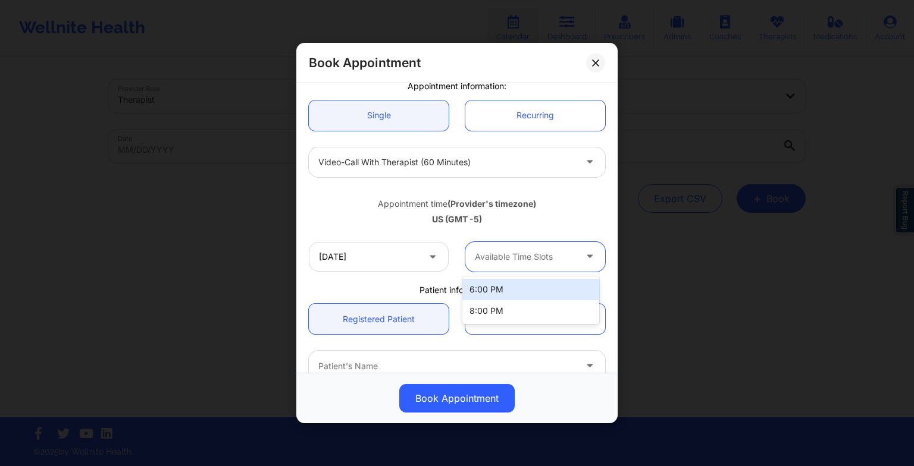
click at [522, 245] on div "Available Time Slots" at bounding box center [520, 257] width 111 height 30
click at [513, 282] on div "6:00 PM" at bounding box center [530, 289] width 137 height 21
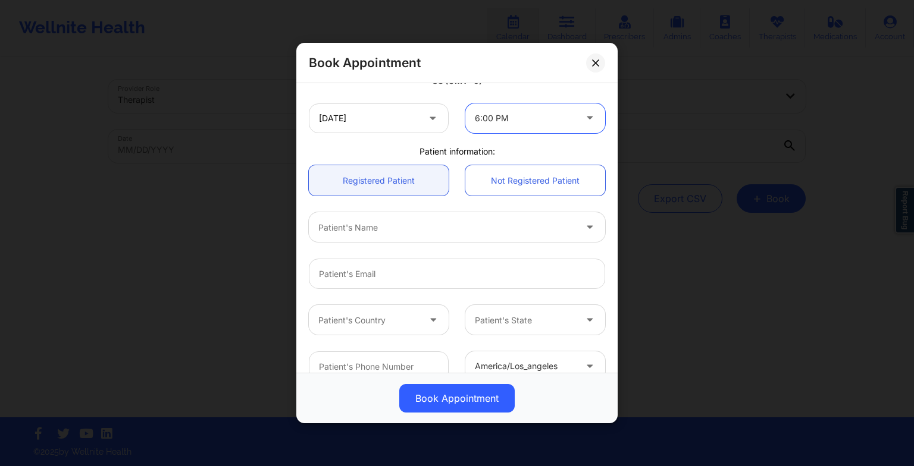
scroll to position [245, 0]
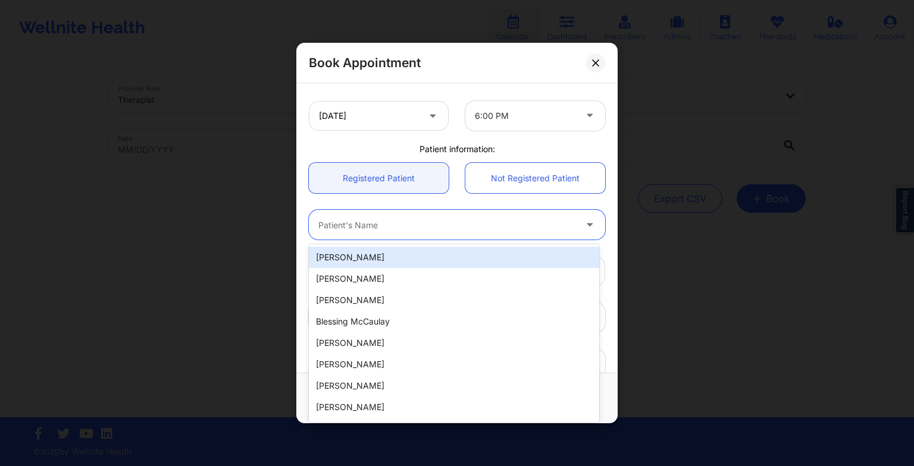
click at [404, 220] on div at bounding box center [446, 225] width 257 height 14
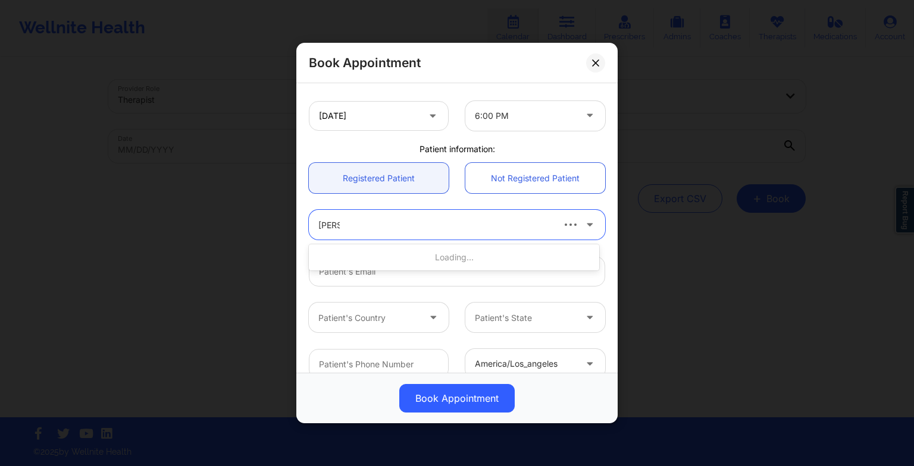
type input "[PERSON_NAME]"
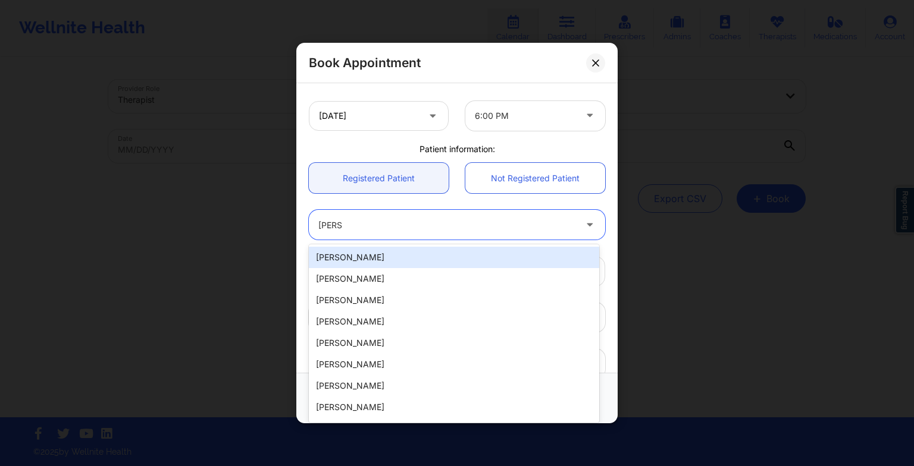
click at [400, 250] on div "[PERSON_NAME]" at bounding box center [454, 257] width 290 height 21
type input "[PERSON_NAME][EMAIL_ADDRESS][DOMAIN_NAME]"
type input "[PHONE_NUMBER]"
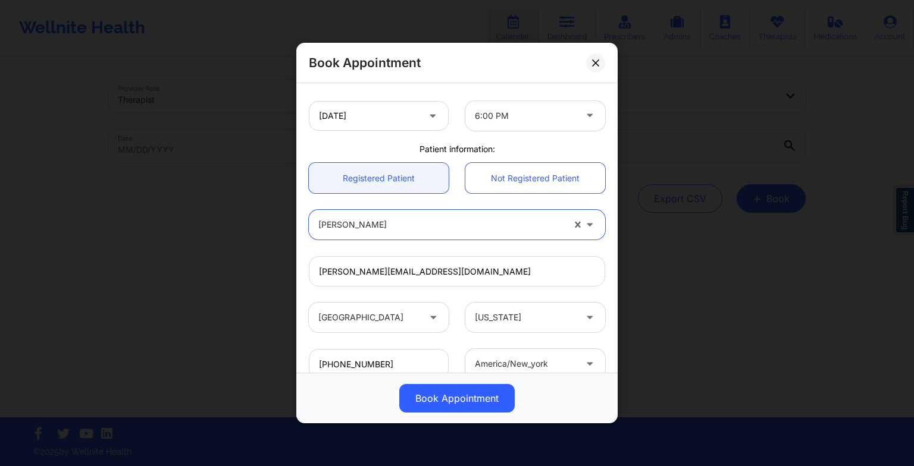
scroll to position [328, 0]
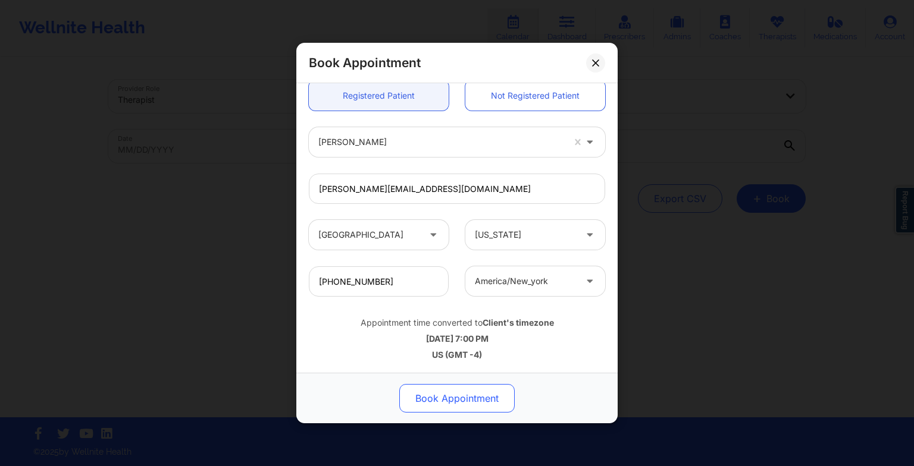
click at [444, 396] on button "Book Appointment" at bounding box center [456, 398] width 115 height 29
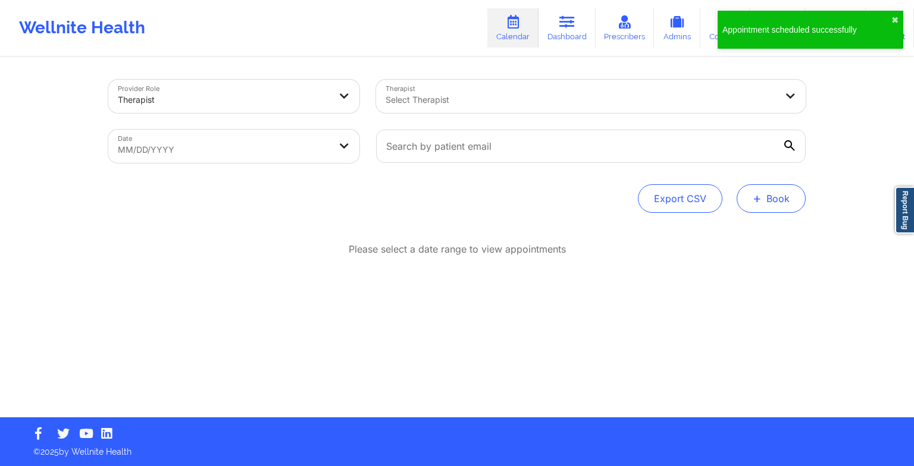
drag, startPoint x: 769, startPoint y: 183, endPoint x: 770, endPoint y: 207, distance: 23.8
click at [770, 207] on div "Provider Role Therapist Therapist Select Therapist Date MM/DD/YYYY Export CSV +…" at bounding box center [456, 146] width 697 height 133
click at [770, 207] on button "+ Book" at bounding box center [770, 198] width 69 height 29
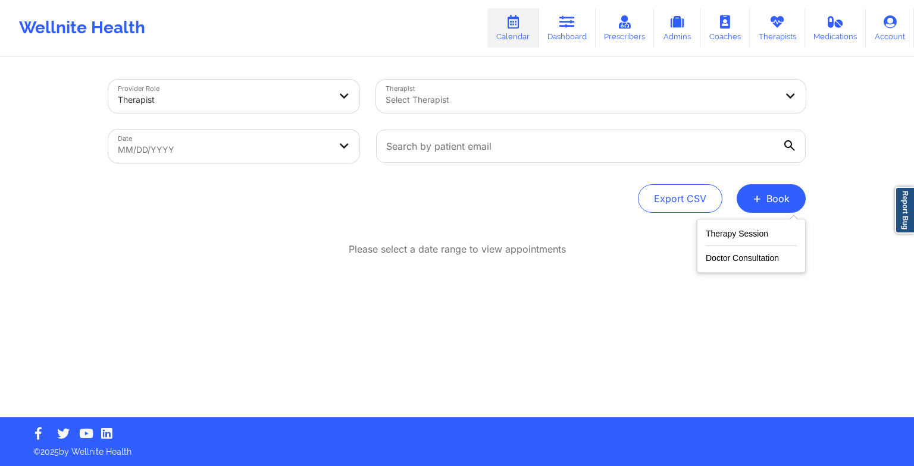
click at [734, 226] on div "Therapy Session Doctor Consultation" at bounding box center [751, 246] width 109 height 54
click at [734, 230] on button "Therapy Session" at bounding box center [751, 237] width 91 height 20
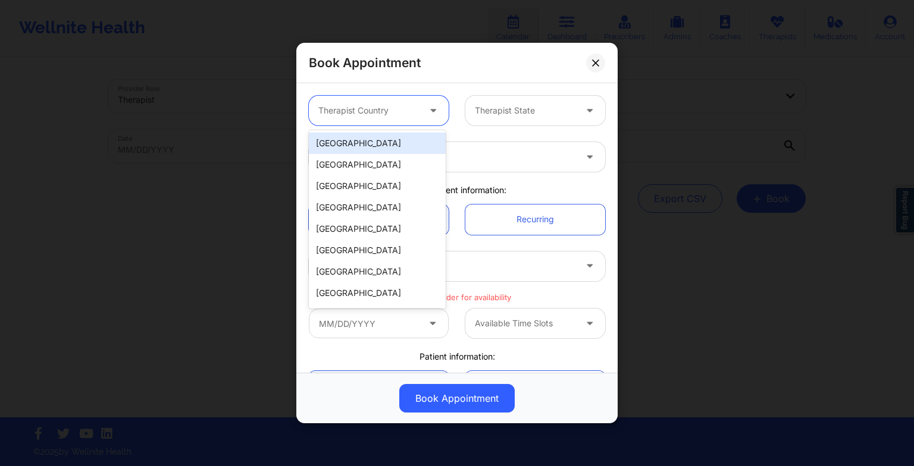
click at [366, 107] on div at bounding box center [368, 111] width 101 height 14
click at [363, 139] on div "[GEOGRAPHIC_DATA]" at bounding box center [377, 143] width 137 height 21
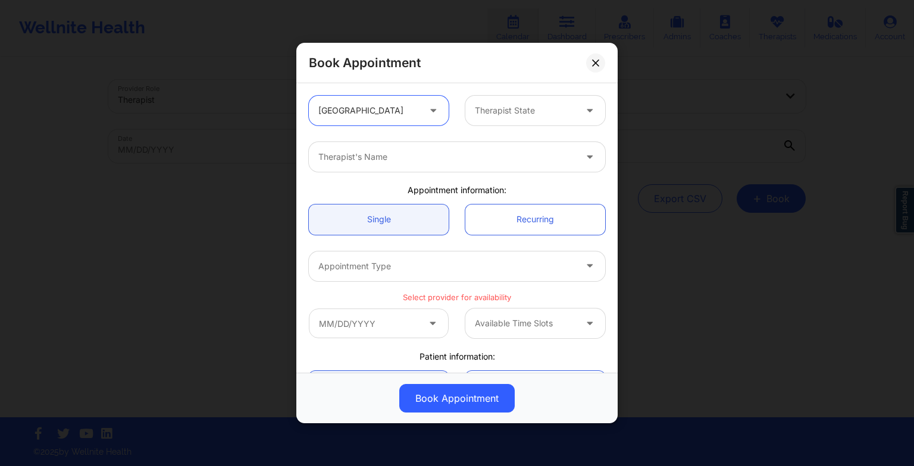
click at [485, 118] on div "Therapist State" at bounding box center [520, 111] width 111 height 30
type input "ill"
click at [495, 145] on div "[US_STATE]" at bounding box center [530, 143] width 137 height 21
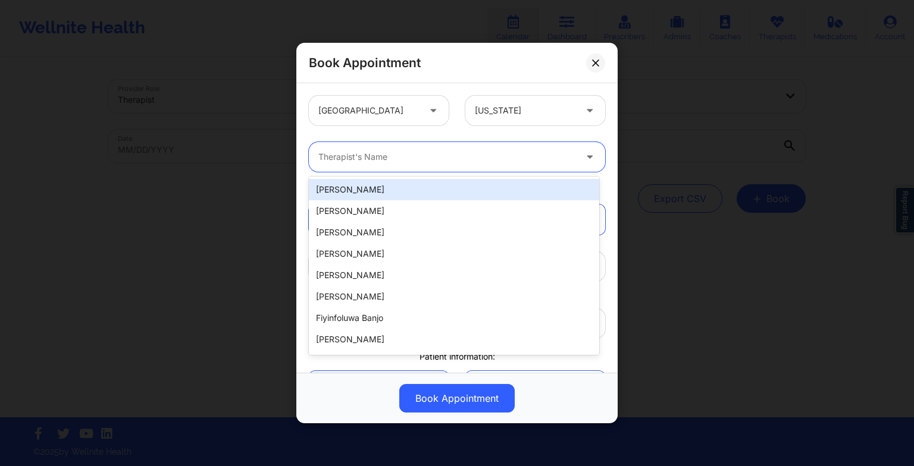
click at [451, 157] on div at bounding box center [446, 157] width 257 height 14
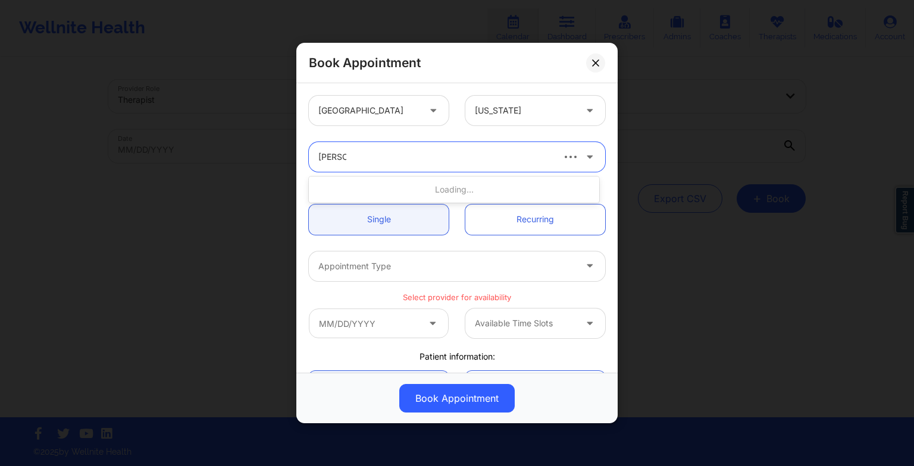
type input "[PERSON_NAME]"
click at [428, 184] on div "[PERSON_NAME]" at bounding box center [454, 189] width 290 height 21
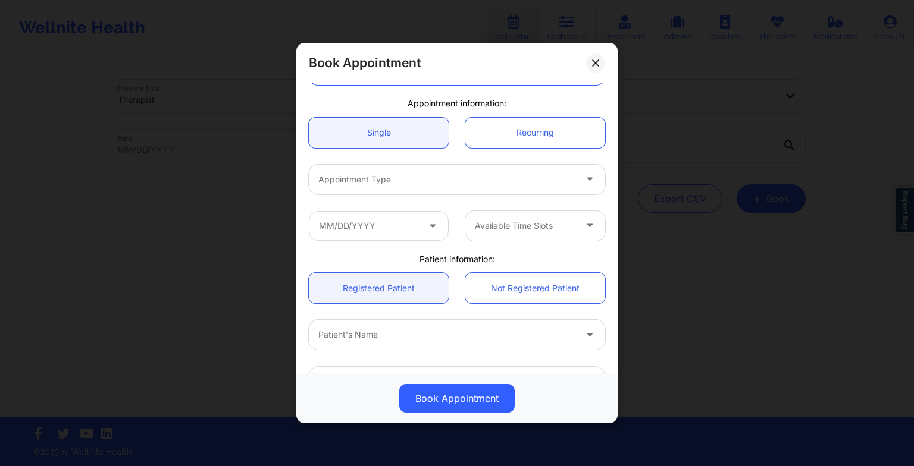
scroll to position [87, 0]
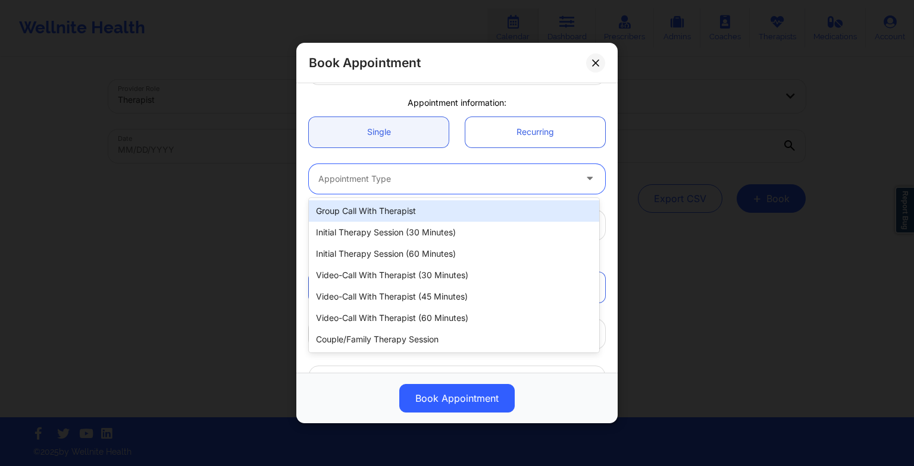
click at [405, 176] on div at bounding box center [446, 179] width 257 height 14
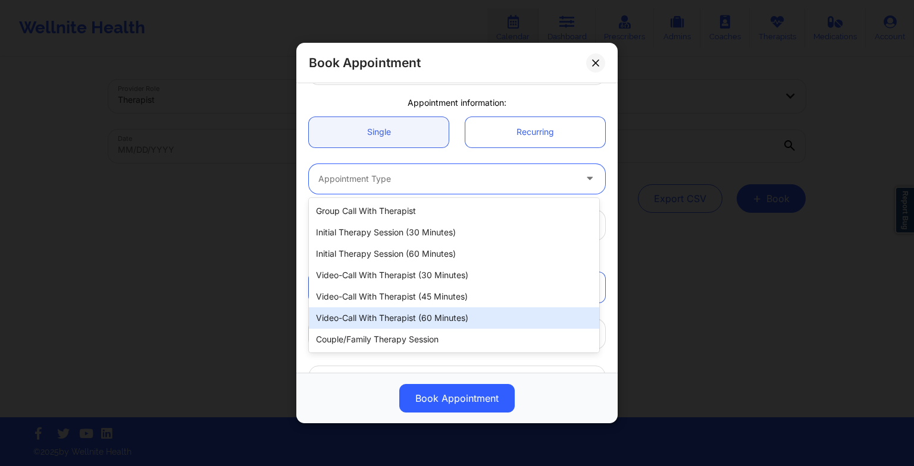
click at [398, 311] on div "Video-Call with Therapist (60 minutes)" at bounding box center [454, 318] width 290 height 21
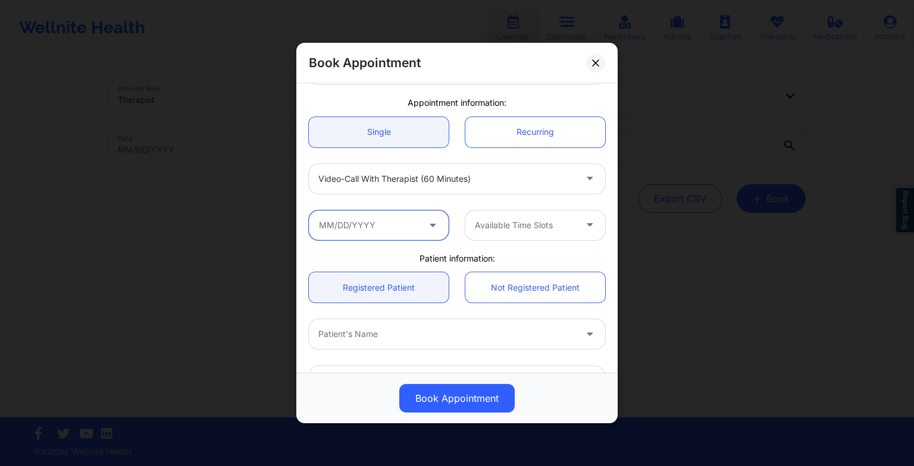
click at [400, 231] on input "text" at bounding box center [379, 226] width 140 height 30
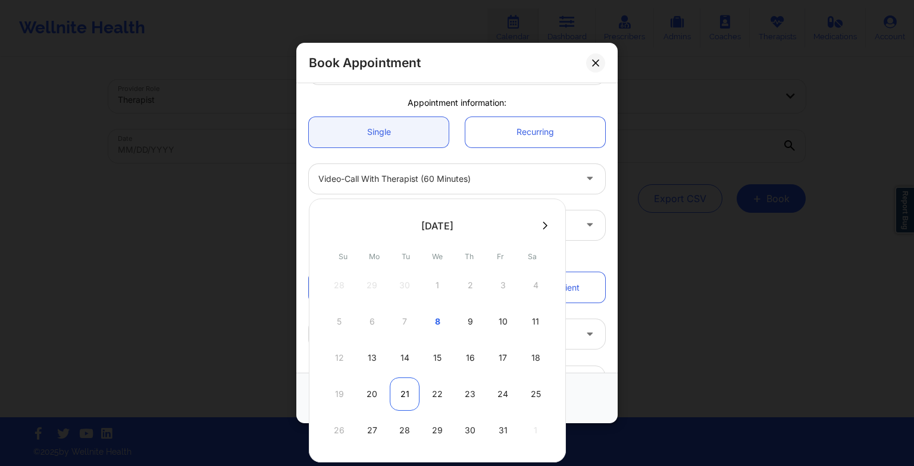
click at [407, 391] on div "21" at bounding box center [405, 394] width 30 height 33
type input "[DATE]"
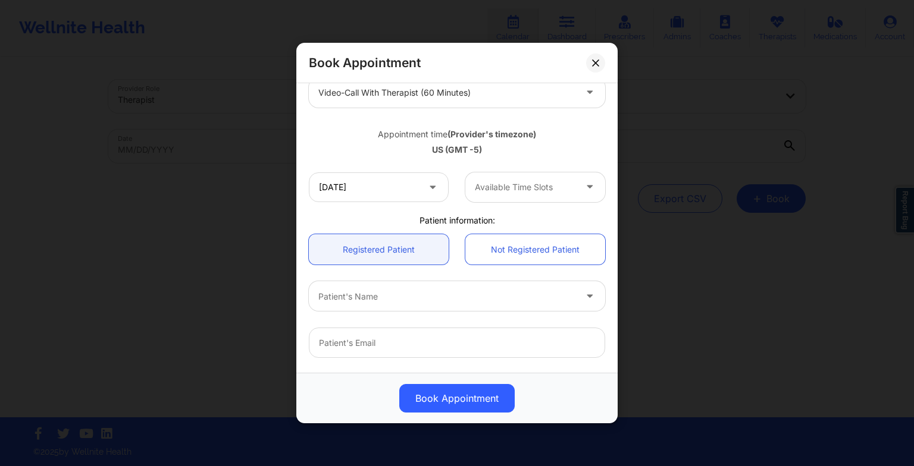
scroll to position [175, 0]
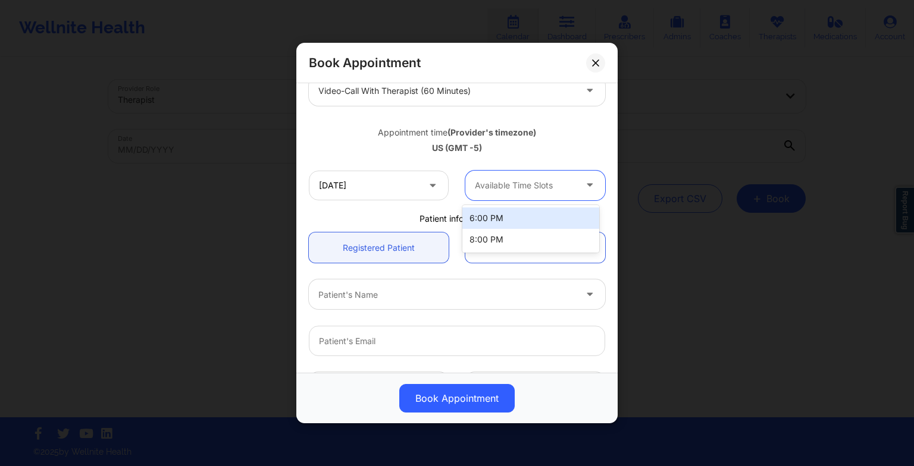
click at [528, 180] on div at bounding box center [525, 185] width 101 height 14
click at [512, 219] on div "6:00 PM" at bounding box center [530, 218] width 137 height 21
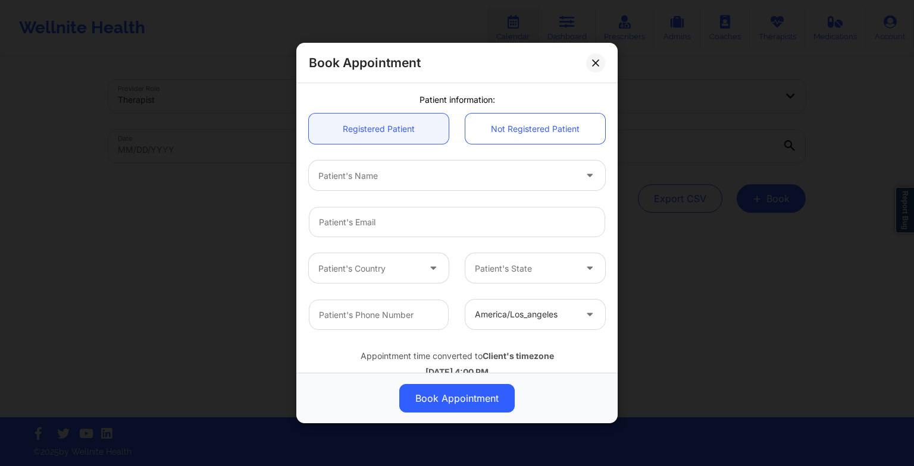
scroll to position [295, 0]
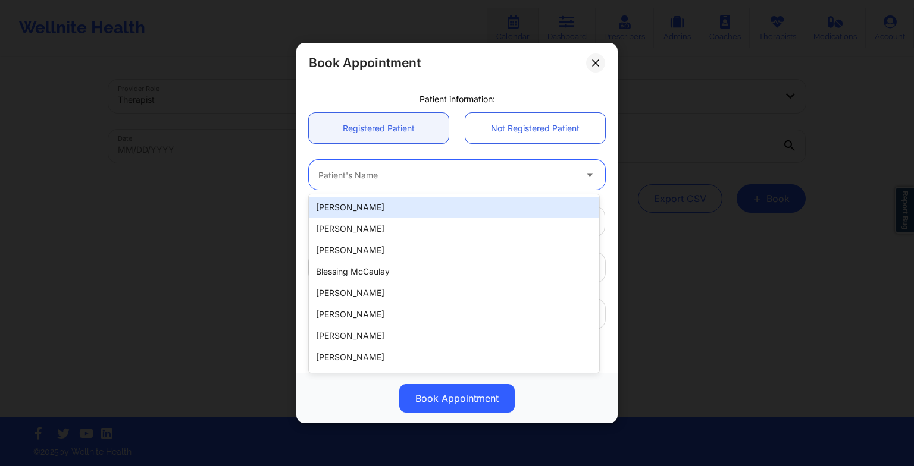
click at [446, 170] on div at bounding box center [446, 175] width 257 height 14
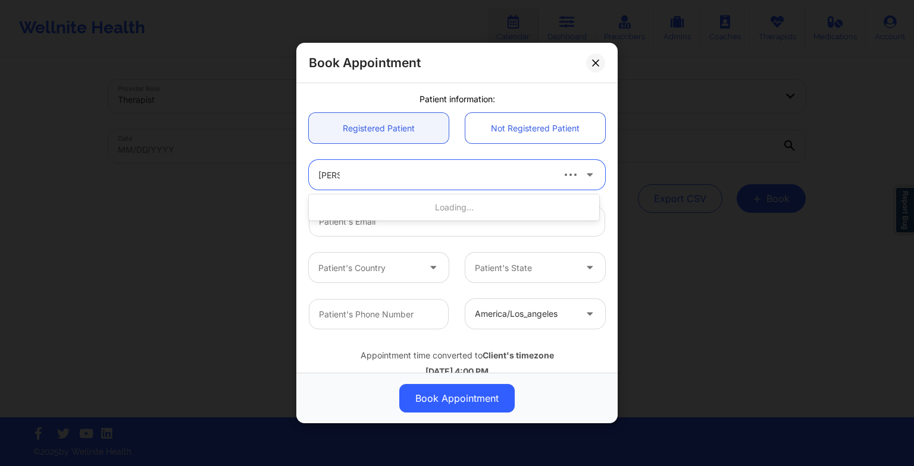
type input "[PERSON_NAME]"
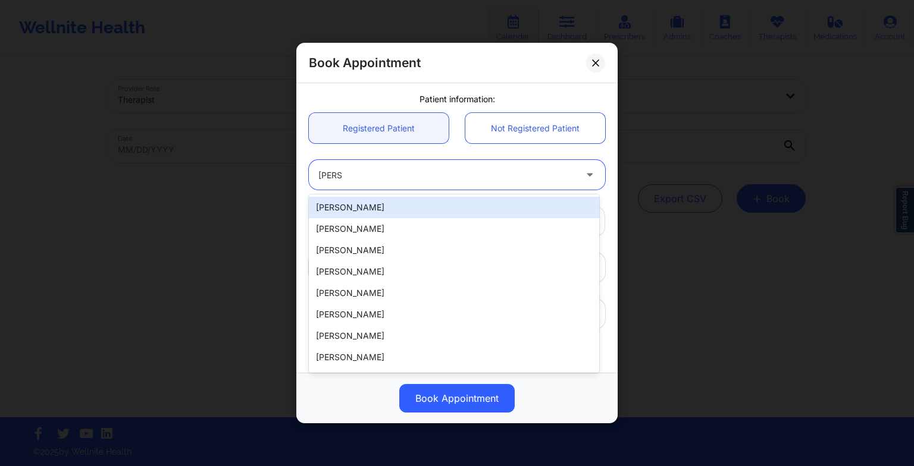
click at [434, 208] on div "[PERSON_NAME]" at bounding box center [454, 207] width 290 height 21
type input "[PERSON_NAME][EMAIL_ADDRESS][DOMAIN_NAME]"
type input "[PHONE_NUMBER]"
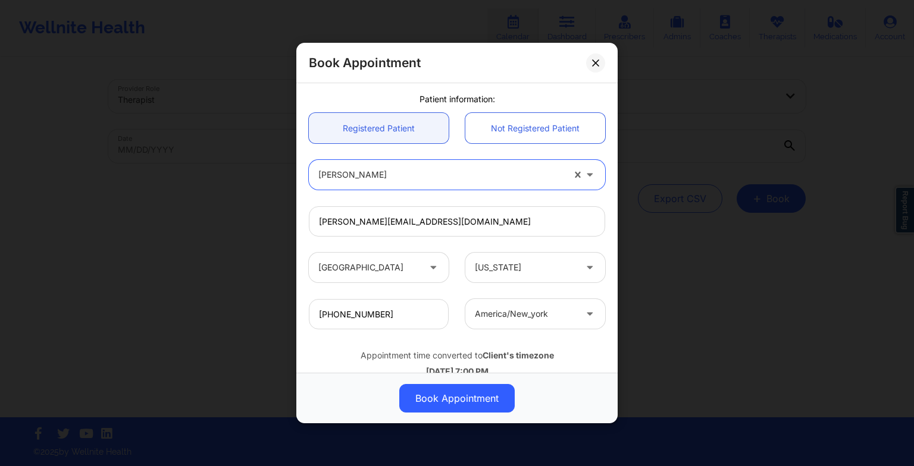
scroll to position [328, 0]
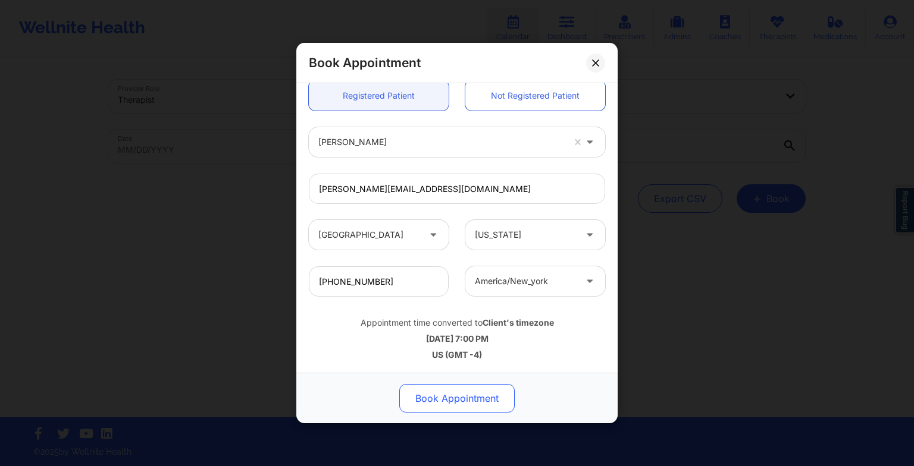
click at [438, 391] on button "Book Appointment" at bounding box center [456, 398] width 115 height 29
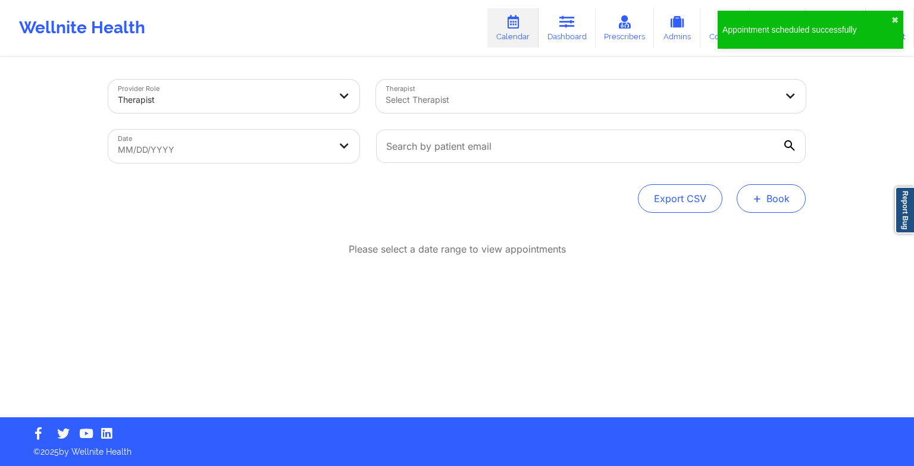
click at [764, 209] on button "+ Book" at bounding box center [770, 198] width 69 height 29
click at [748, 238] on button "Therapy Session" at bounding box center [751, 237] width 91 height 20
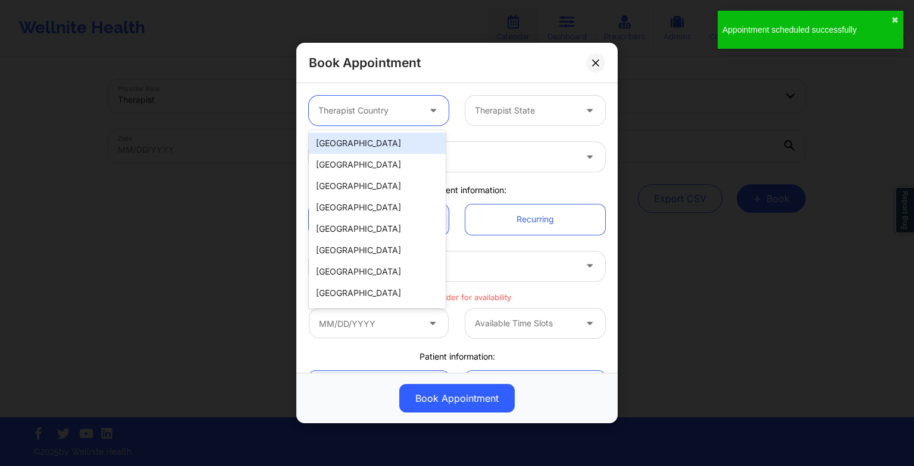
click at [420, 109] on div at bounding box center [434, 111] width 29 height 30
click at [416, 133] on div "[GEOGRAPHIC_DATA]" at bounding box center [377, 143] width 137 height 21
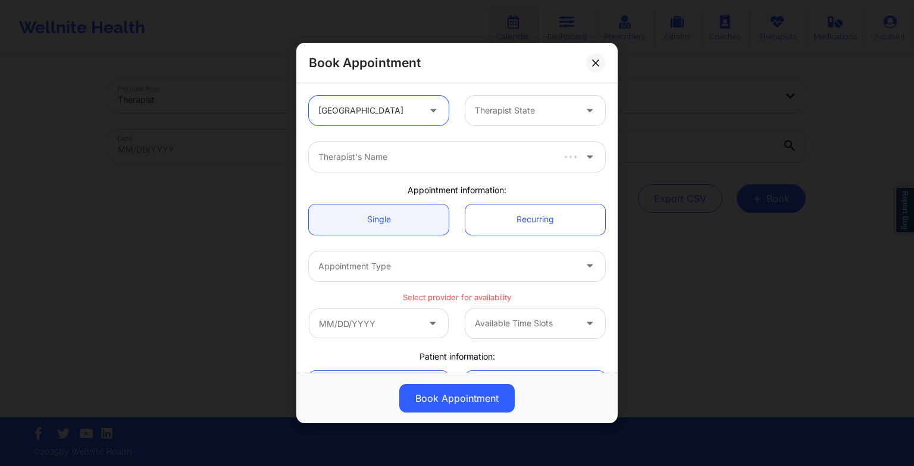
click at [485, 99] on div "Therapist State" at bounding box center [520, 111] width 111 height 30
type input "ill"
click at [495, 149] on div "[US_STATE]" at bounding box center [530, 143] width 137 height 21
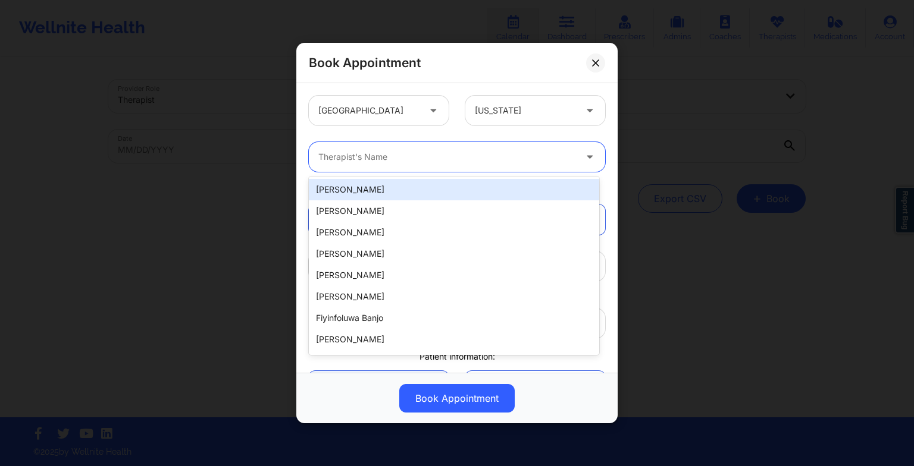
click at [471, 161] on div at bounding box center [446, 157] width 257 height 14
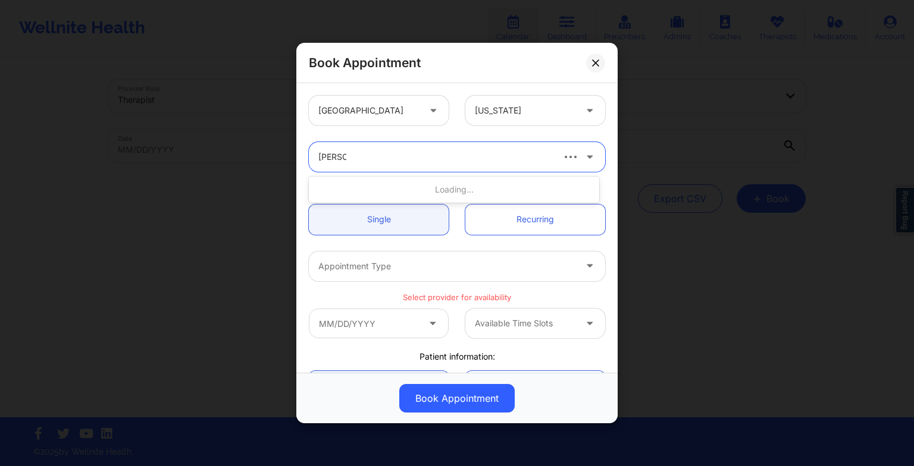
type input "[PERSON_NAME]"
click at [471, 193] on div "[PERSON_NAME]" at bounding box center [454, 189] width 290 height 21
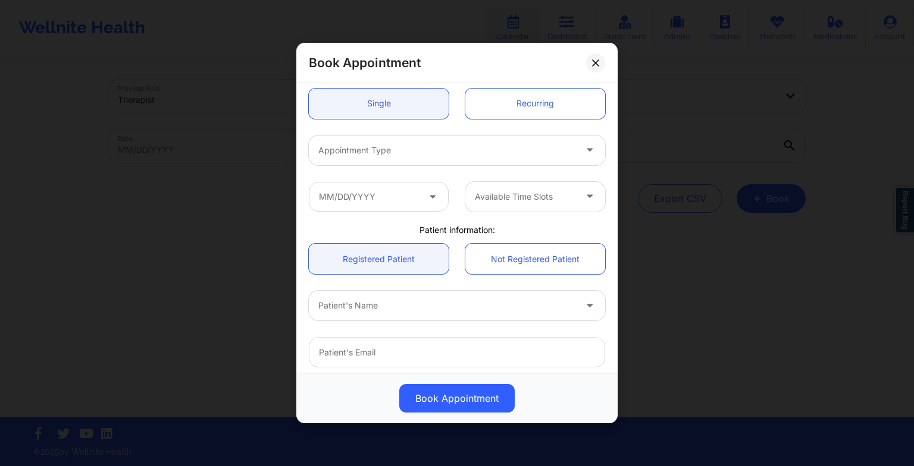
scroll to position [118, 0]
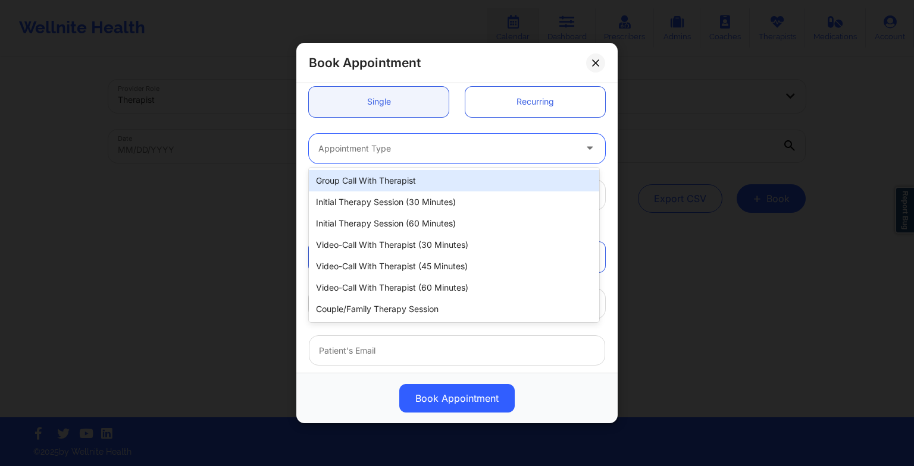
click at [425, 151] on div at bounding box center [446, 149] width 257 height 14
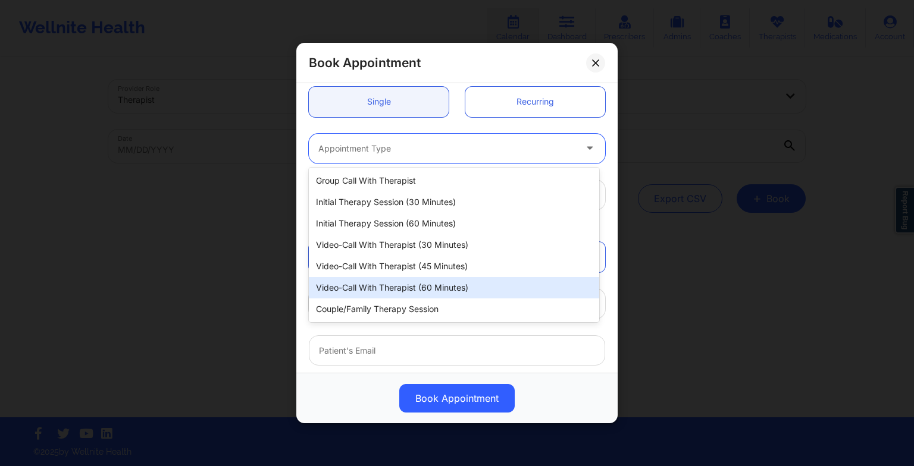
click at [440, 284] on div "Video-Call with Therapist (60 minutes)" at bounding box center [454, 287] width 290 height 21
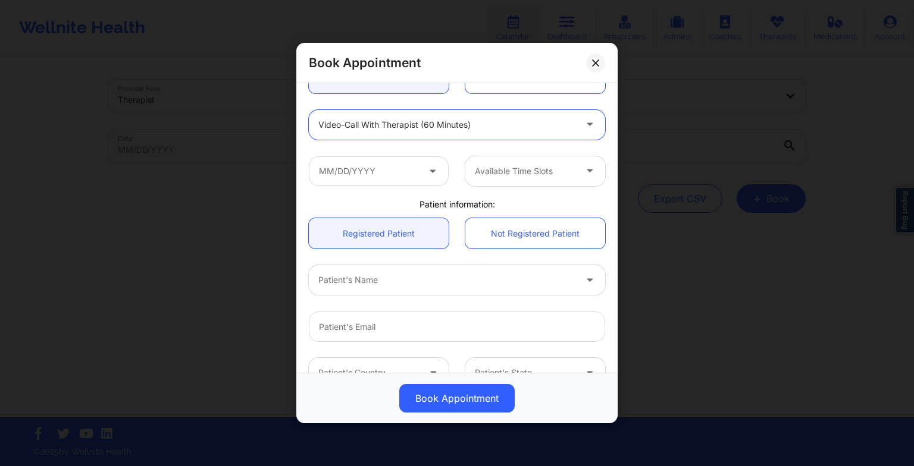
scroll to position [142, 0]
click at [371, 174] on input "text" at bounding box center [379, 171] width 140 height 30
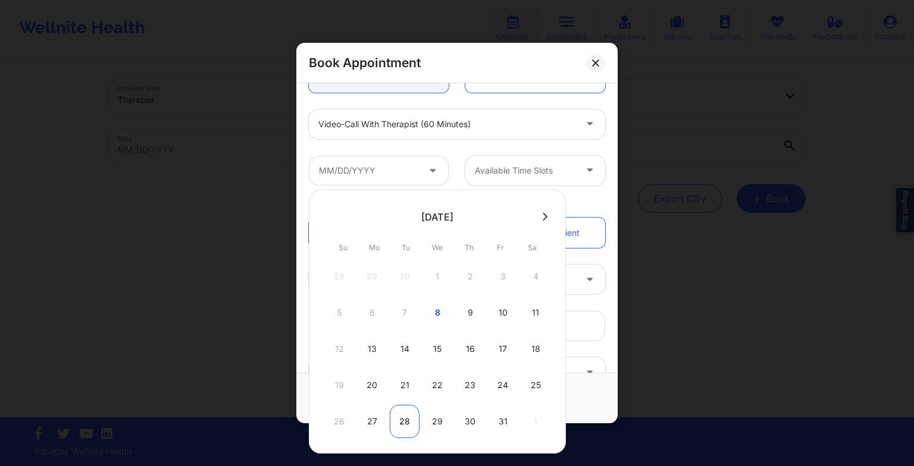
click at [411, 411] on div "28" at bounding box center [405, 421] width 30 height 33
type input "[DATE]"
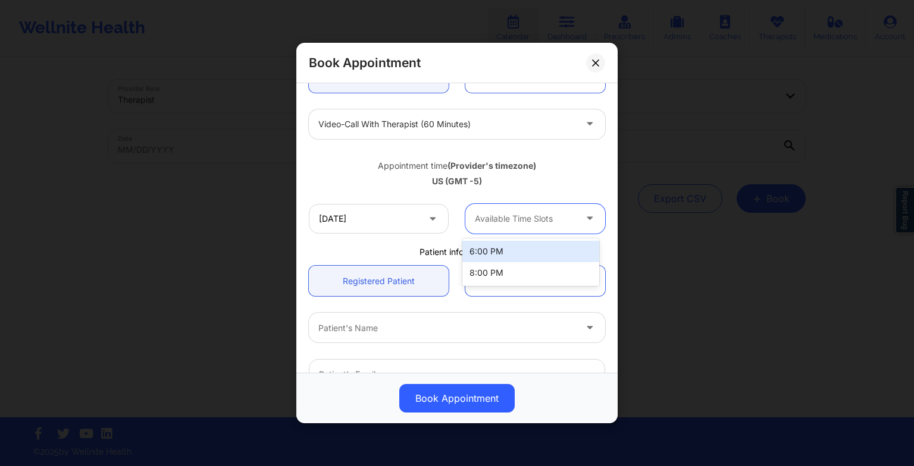
drag, startPoint x: 511, startPoint y: 216, endPoint x: 513, endPoint y: 244, distance: 28.0
click at [513, 244] on body "Wellnite Health Calendar Dashboard Prescribers Admins Coaches Therapists Medica…" at bounding box center [457, 233] width 914 height 466
click at [513, 244] on div "6:00 PM" at bounding box center [530, 251] width 137 height 21
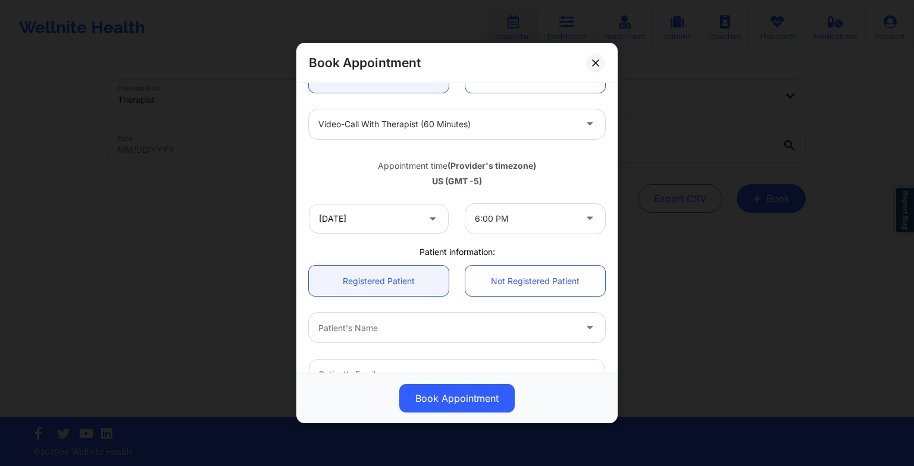
click at [513, 244] on div "[GEOGRAPHIC_DATA] [US_STATE] [PERSON_NAME] Appointment information: Single Recu…" at bounding box center [456, 249] width 313 height 609
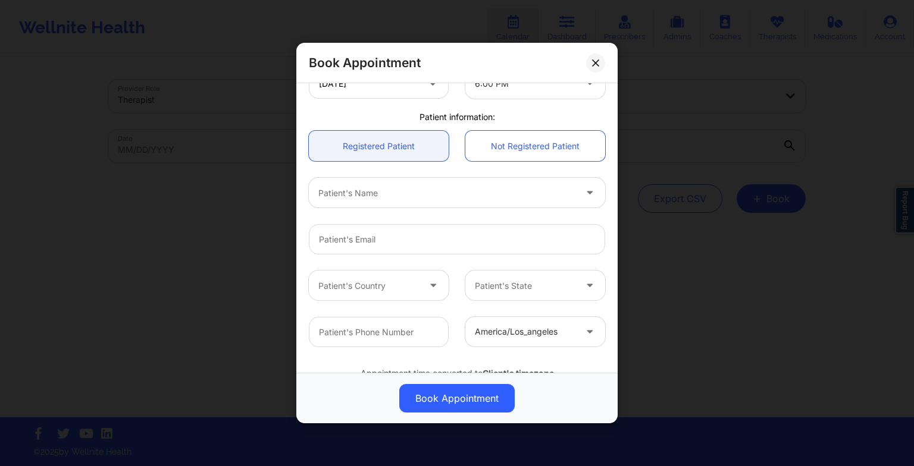
scroll to position [278, 0]
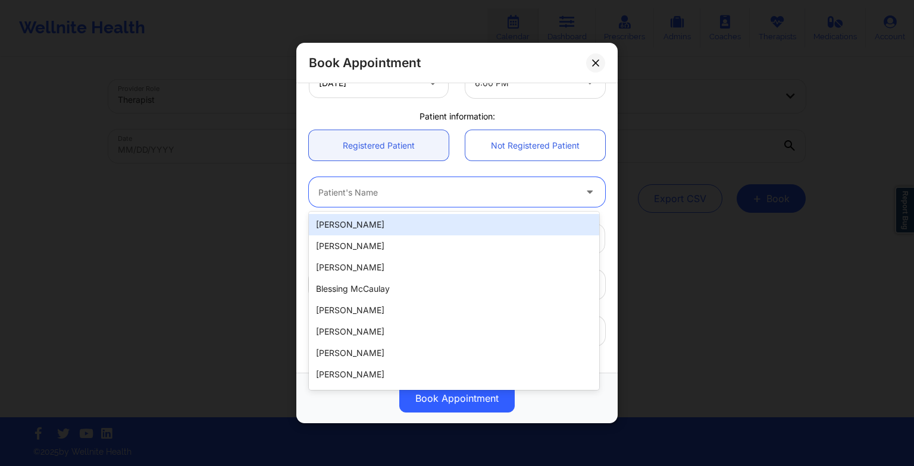
click at [442, 194] on div at bounding box center [446, 192] width 257 height 14
type input "[PERSON_NAME]"
click at [430, 217] on div "[PERSON_NAME]" at bounding box center [454, 224] width 290 height 21
type input "[PERSON_NAME][EMAIL_ADDRESS][DOMAIN_NAME]"
type input "[PHONE_NUMBER]"
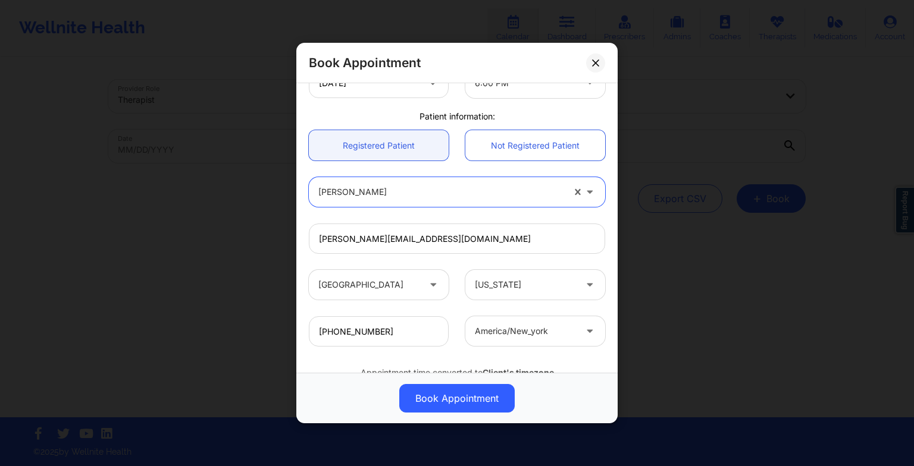
scroll to position [328, 0]
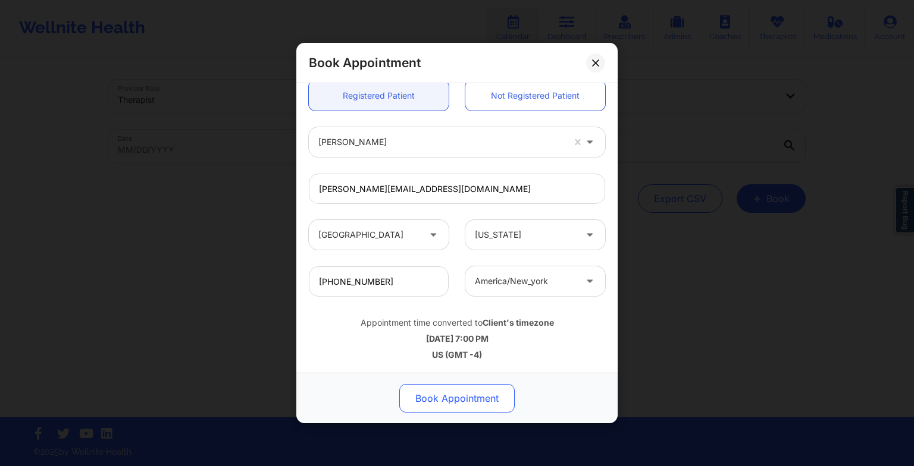
click at [469, 395] on button "Book Appointment" at bounding box center [456, 398] width 115 height 29
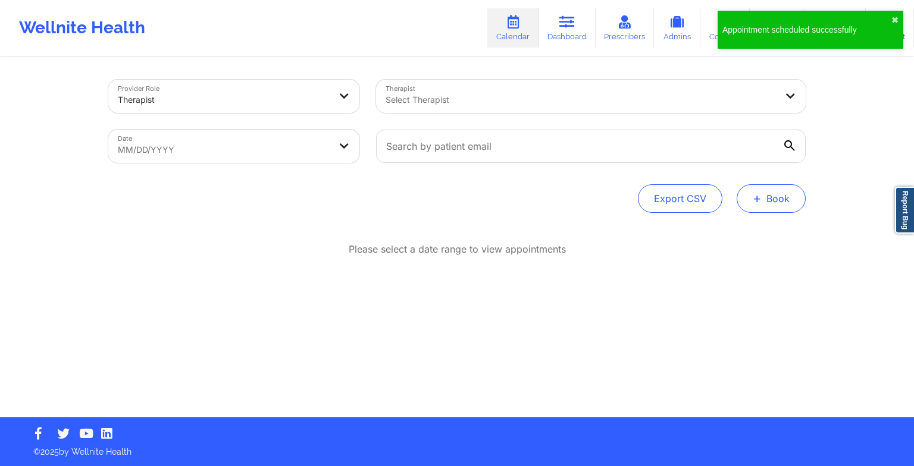
click at [751, 208] on button "+ Book" at bounding box center [770, 198] width 69 height 29
click at [739, 231] on button "Therapy Session" at bounding box center [751, 237] width 91 height 20
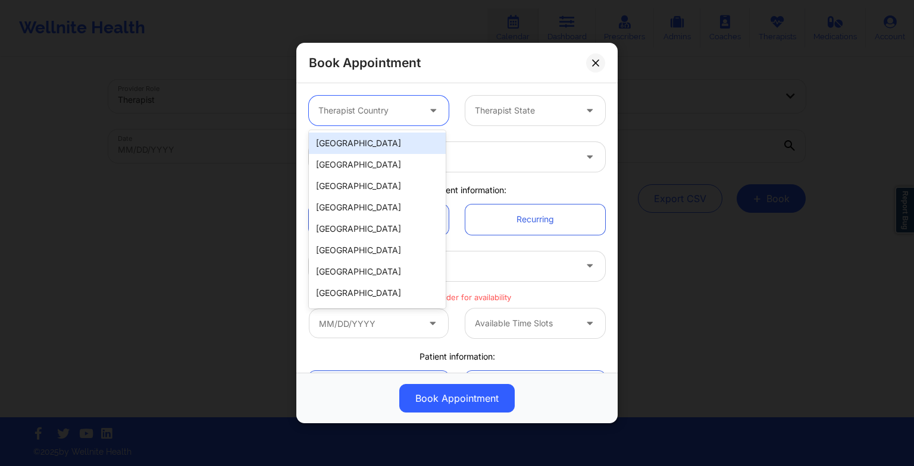
click at [403, 115] on div at bounding box center [368, 111] width 101 height 14
click at [388, 142] on div "[GEOGRAPHIC_DATA]" at bounding box center [377, 143] width 137 height 21
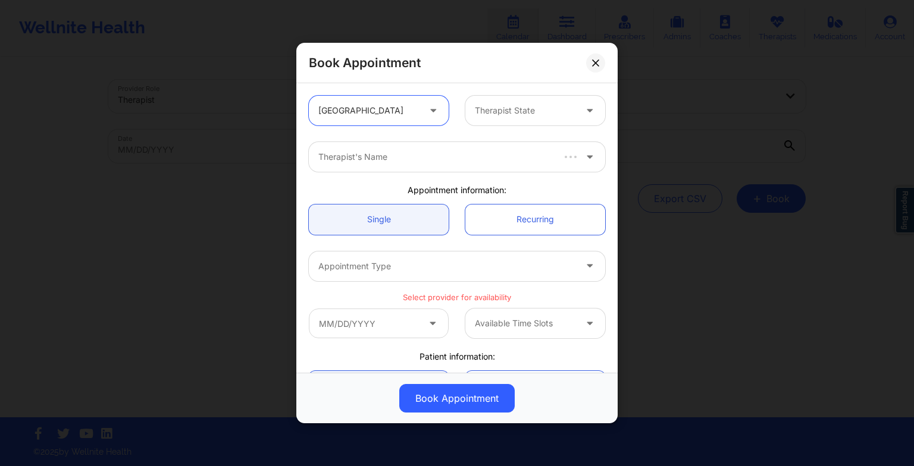
click at [523, 112] on div at bounding box center [525, 111] width 101 height 14
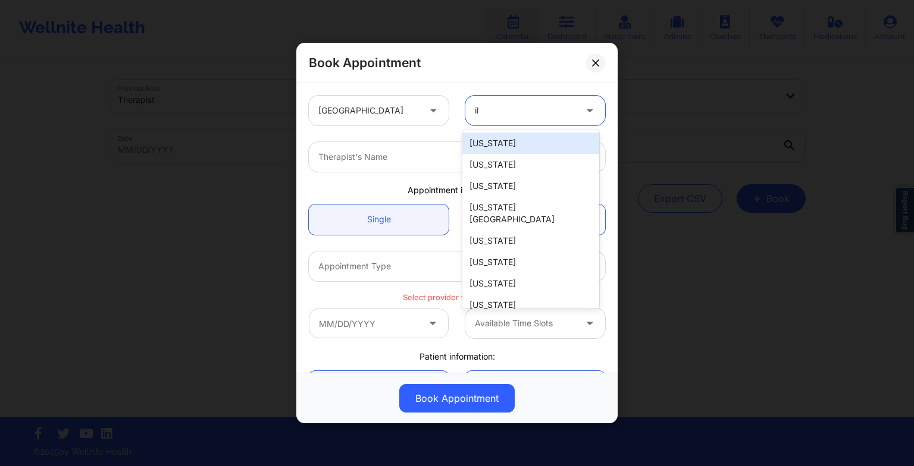
type input "ill"
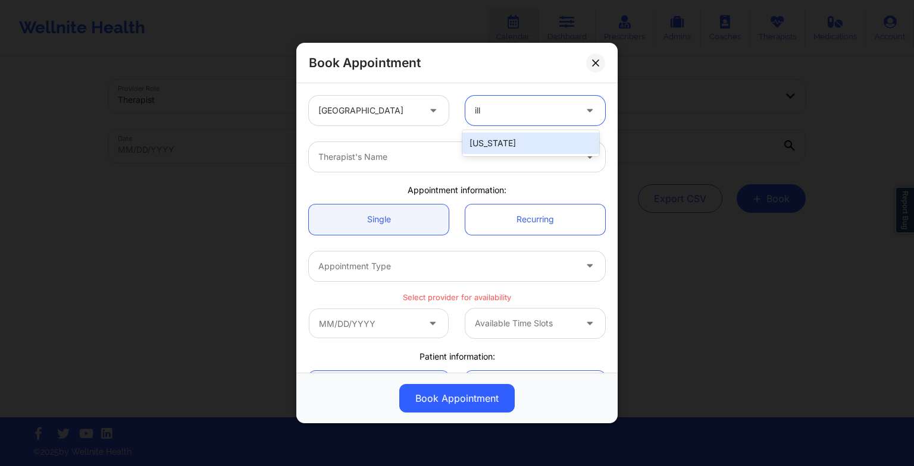
click at [526, 149] on div "[US_STATE]" at bounding box center [530, 143] width 137 height 21
click at [516, 151] on div at bounding box center [446, 157] width 257 height 14
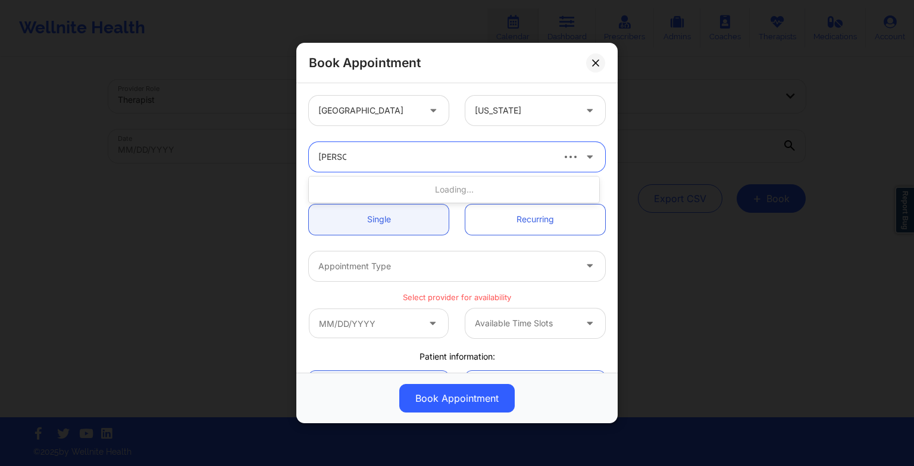
type input "[PERSON_NAME]"
click at [482, 187] on div "[PERSON_NAME]" at bounding box center [454, 189] width 290 height 21
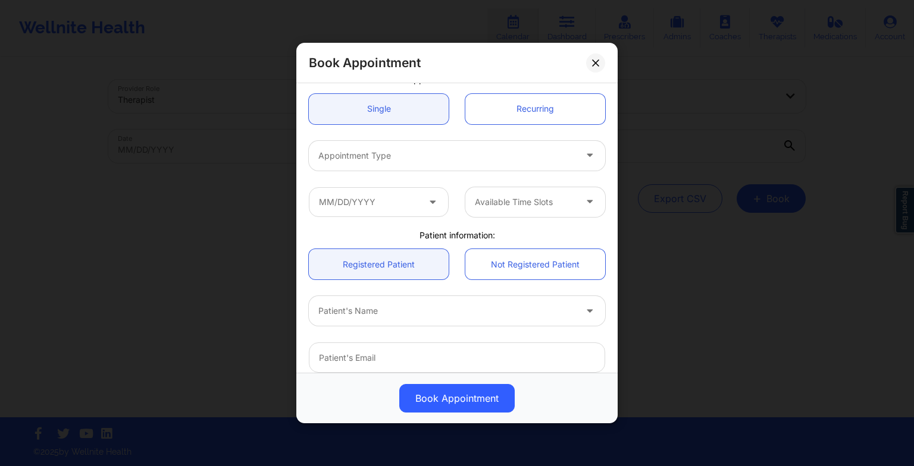
scroll to position [115, 0]
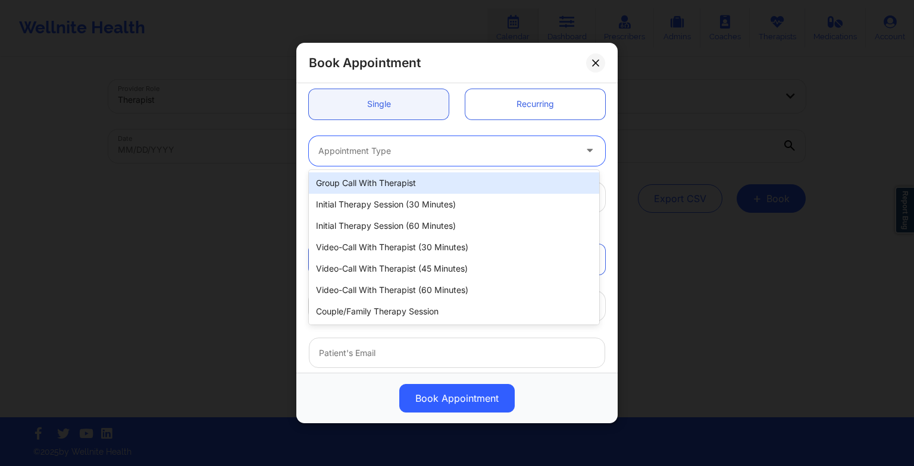
click at [434, 153] on div at bounding box center [446, 151] width 257 height 14
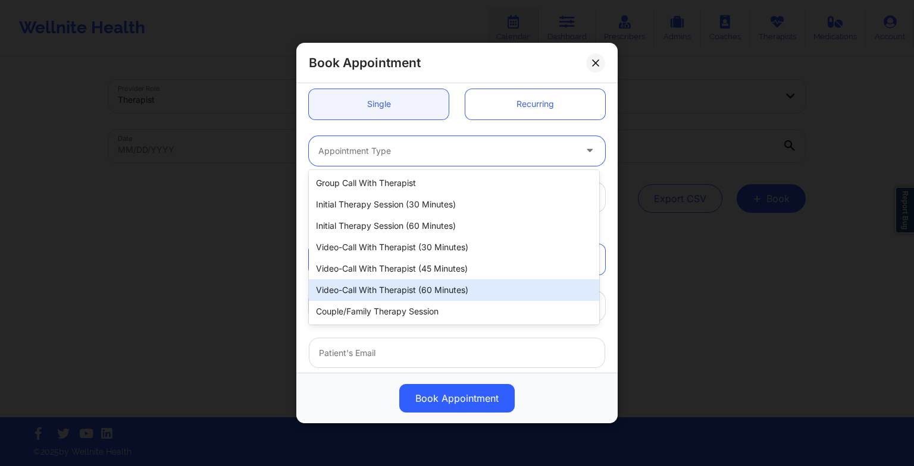
click at [441, 280] on div "Video-Call with Therapist (60 minutes)" at bounding box center [454, 290] width 290 height 21
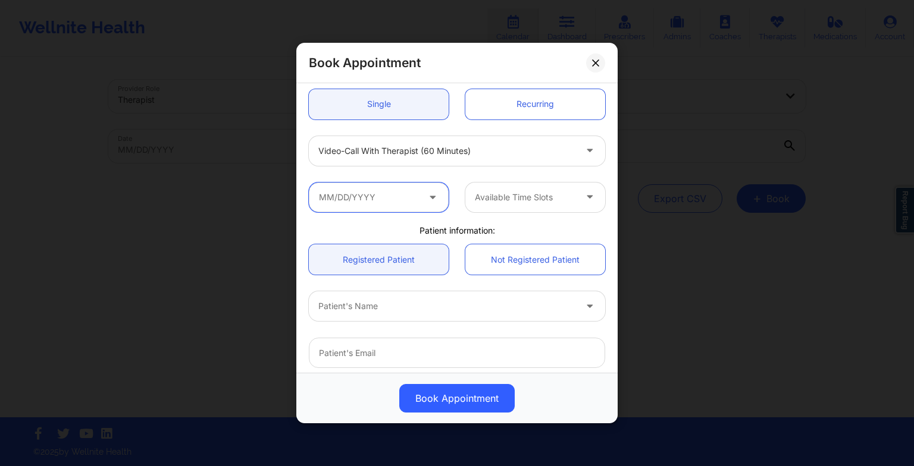
click at [395, 196] on input "text" at bounding box center [379, 198] width 140 height 30
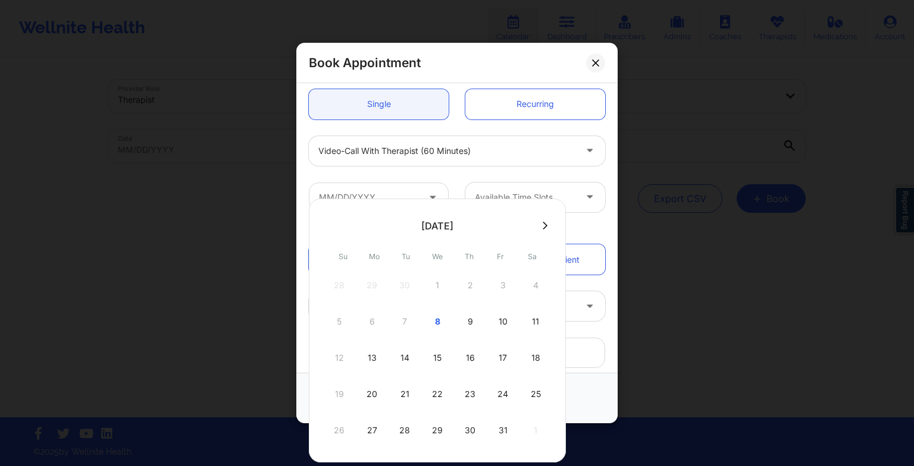
click at [543, 222] on icon at bounding box center [545, 225] width 5 height 9
click at [407, 331] on div "4" at bounding box center [405, 321] width 30 height 33
type input "[DATE]"
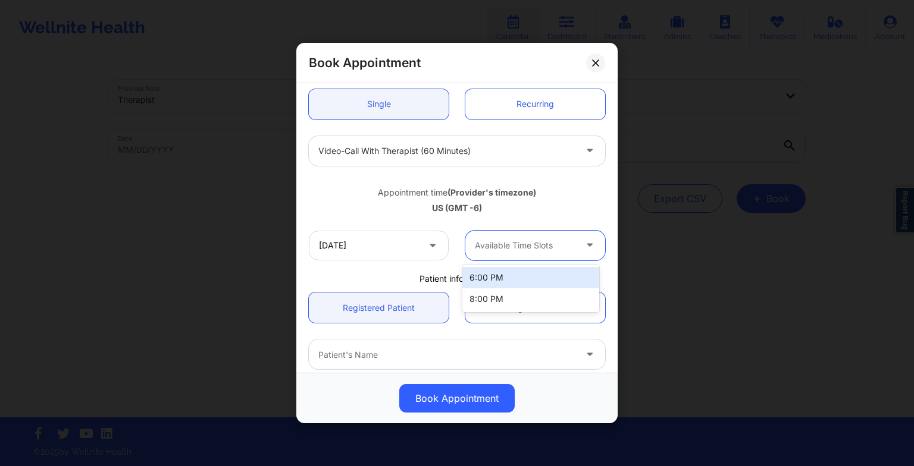
drag, startPoint x: 550, startPoint y: 254, endPoint x: 549, endPoint y: 269, distance: 14.9
click at [549, 269] on body "Wellnite Health Calendar Dashboard Prescribers Admins Coaches Therapists Medica…" at bounding box center [457, 233] width 914 height 466
click at [549, 269] on div "6:00 PM" at bounding box center [530, 277] width 137 height 21
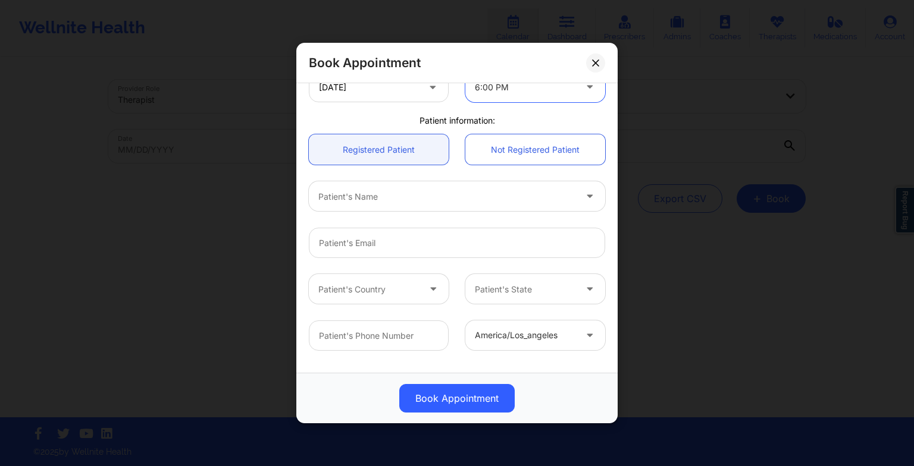
scroll to position [278, 0]
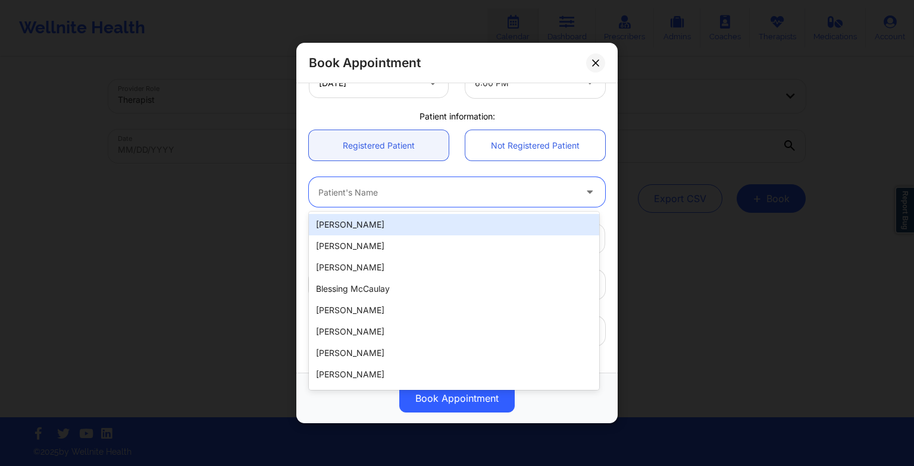
click at [457, 188] on div at bounding box center [446, 192] width 257 height 14
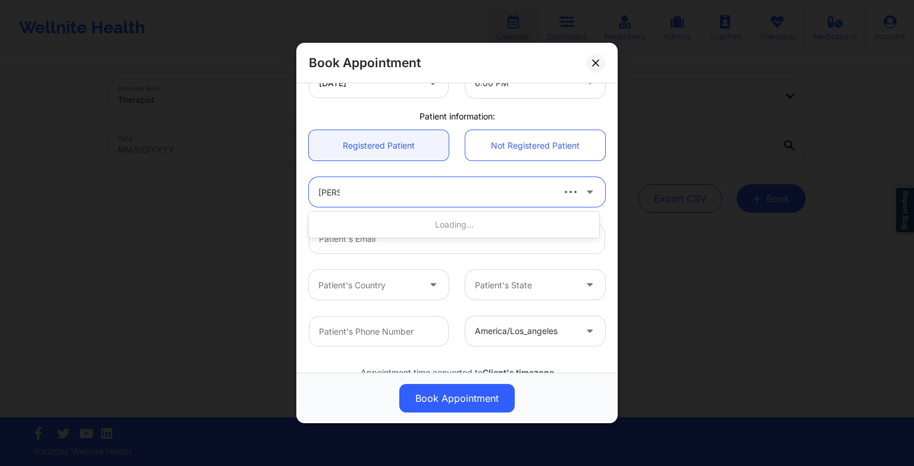
type input "[PERSON_NAME]"
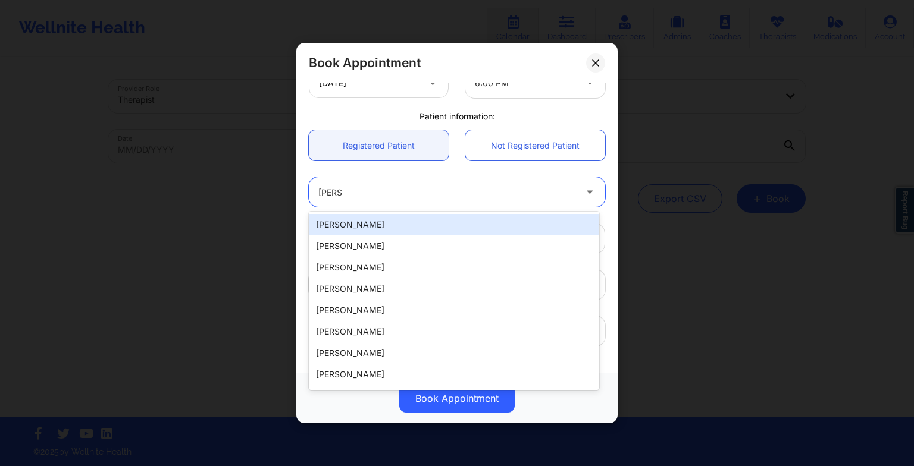
click at [436, 222] on div "[PERSON_NAME]" at bounding box center [454, 224] width 290 height 21
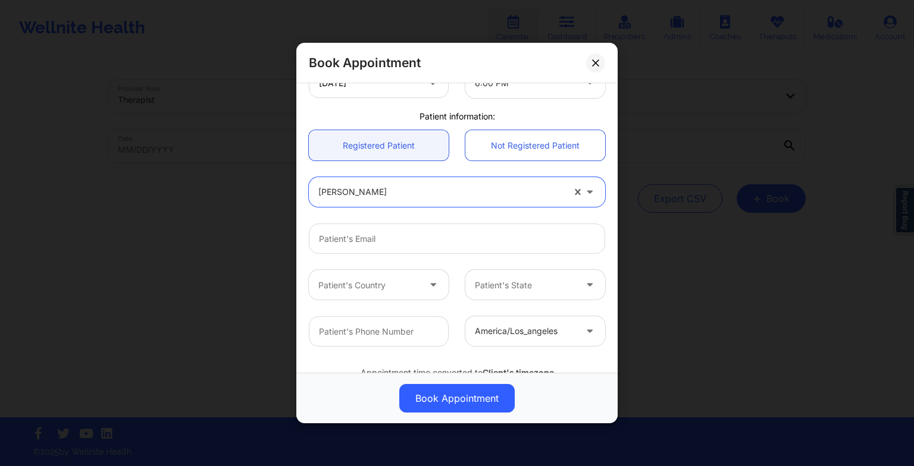
scroll to position [328, 0]
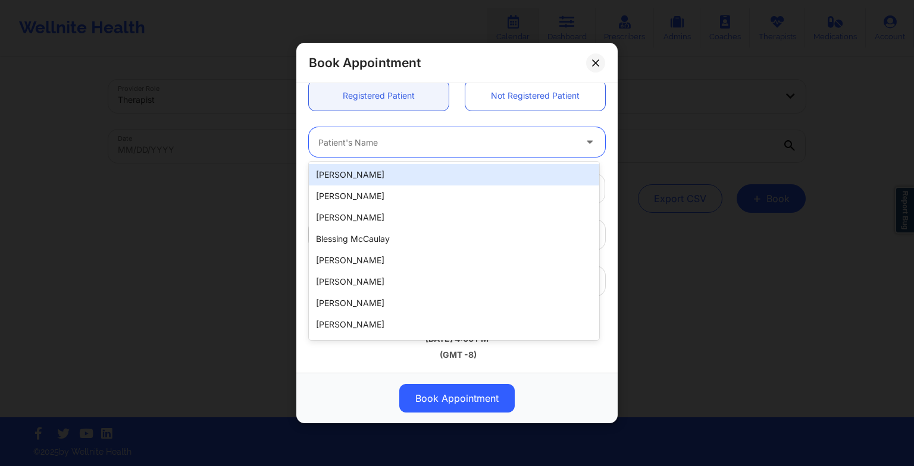
click at [467, 149] on div "Patient's Name" at bounding box center [443, 142] width 268 height 30
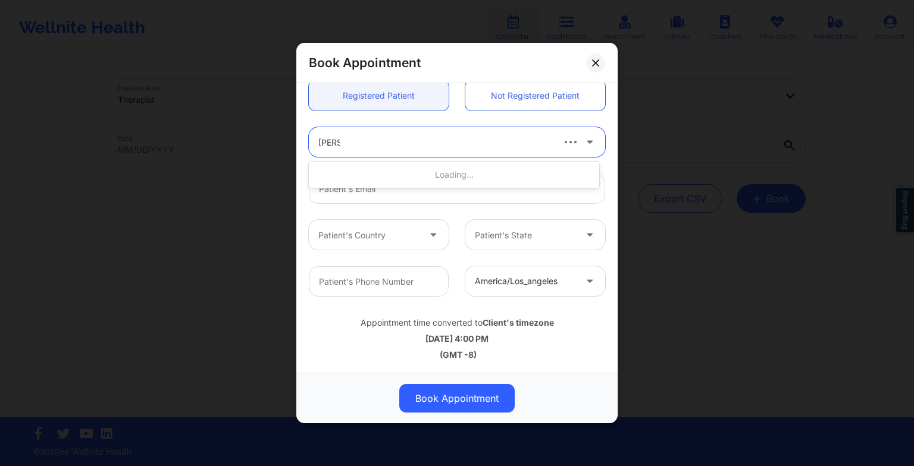
type input "[PERSON_NAME]"
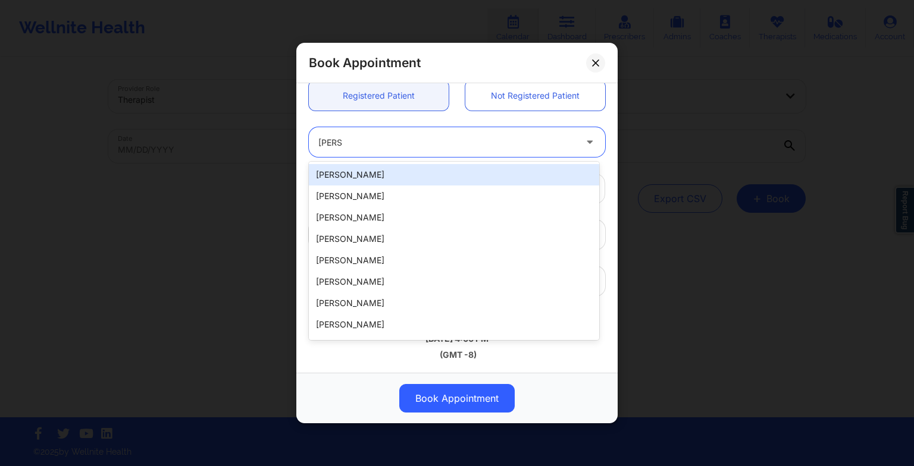
click at [422, 176] on div "[PERSON_NAME]" at bounding box center [454, 174] width 290 height 21
type input "[PERSON_NAME][EMAIL_ADDRESS][DOMAIN_NAME]"
type input "[PHONE_NUMBER]"
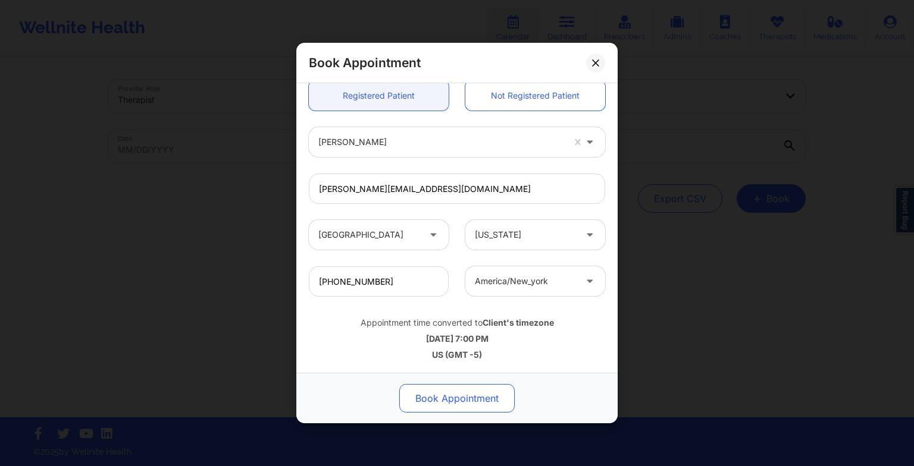
click at [443, 403] on button "Book Appointment" at bounding box center [456, 398] width 115 height 29
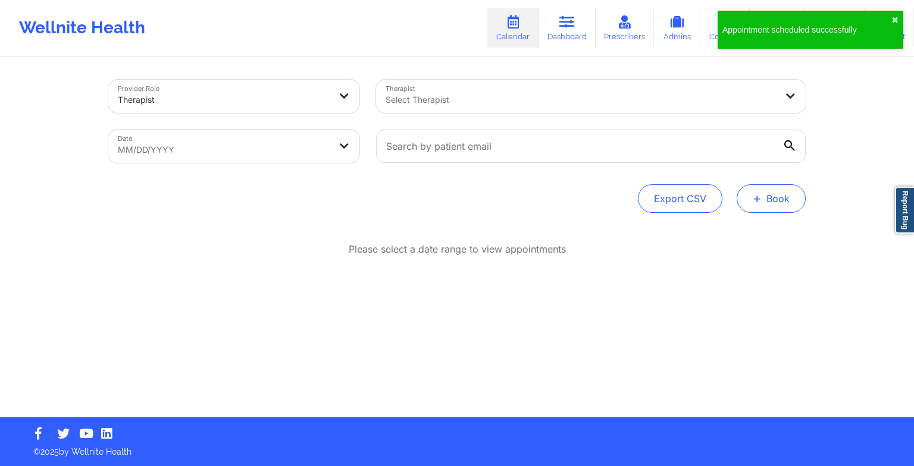
click at [745, 198] on button "+ Book" at bounding box center [770, 198] width 69 height 29
click at [725, 231] on button "Therapy Session" at bounding box center [751, 237] width 91 height 20
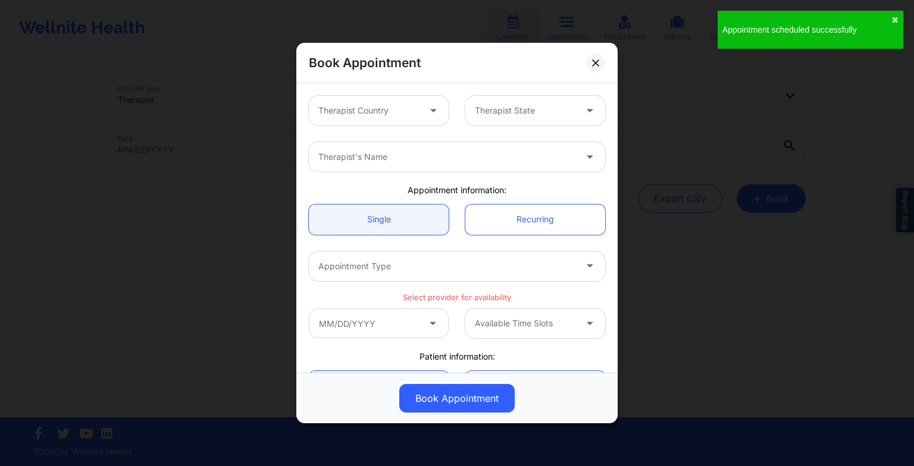
click at [394, 110] on div at bounding box center [368, 111] width 101 height 14
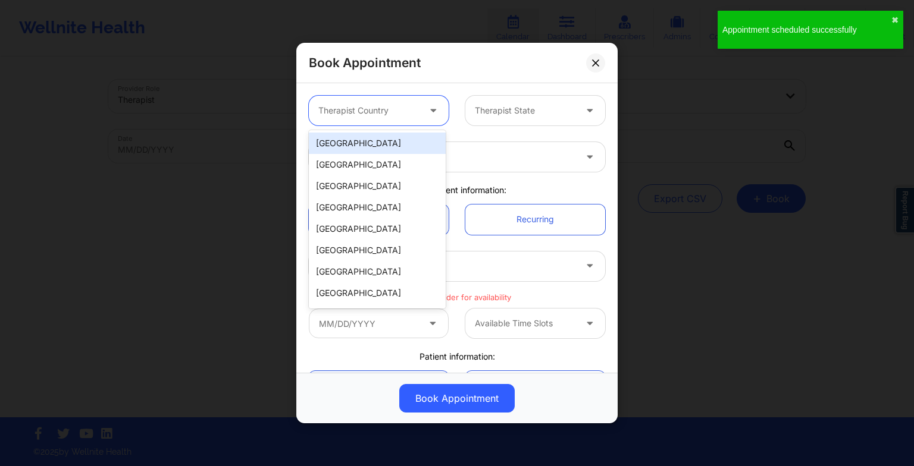
click at [387, 143] on div "[GEOGRAPHIC_DATA]" at bounding box center [377, 143] width 137 height 21
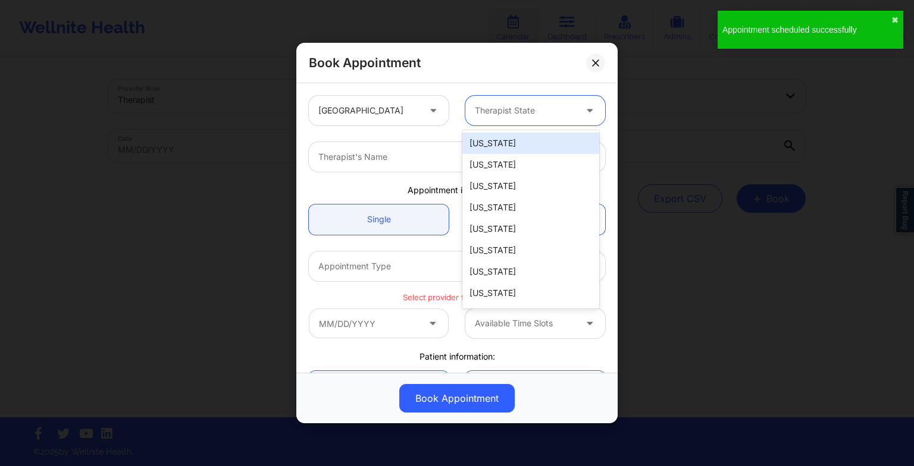
click at [497, 124] on div "Therapist State" at bounding box center [520, 111] width 111 height 30
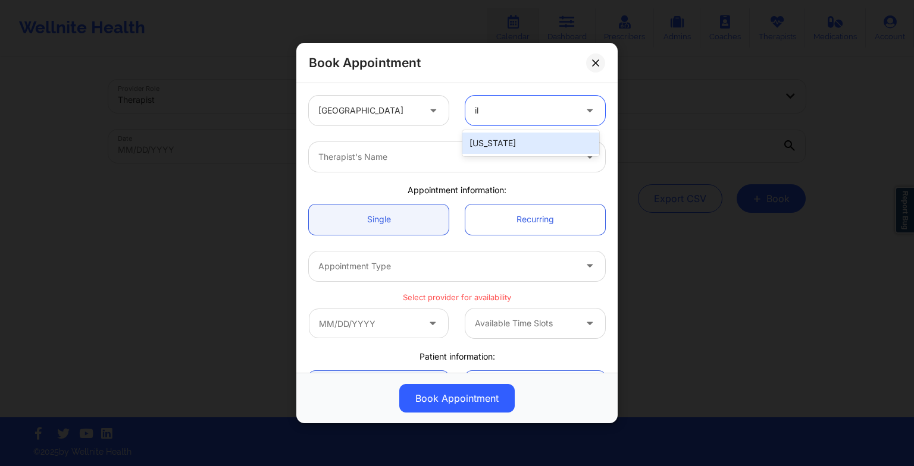
type input "ill"
click at [497, 137] on div "[US_STATE]" at bounding box center [530, 143] width 137 height 21
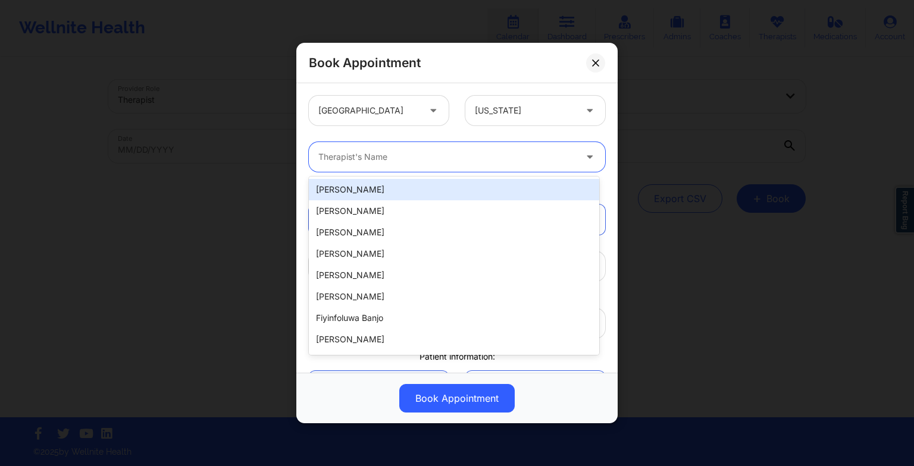
click at [474, 155] on div at bounding box center [446, 157] width 257 height 14
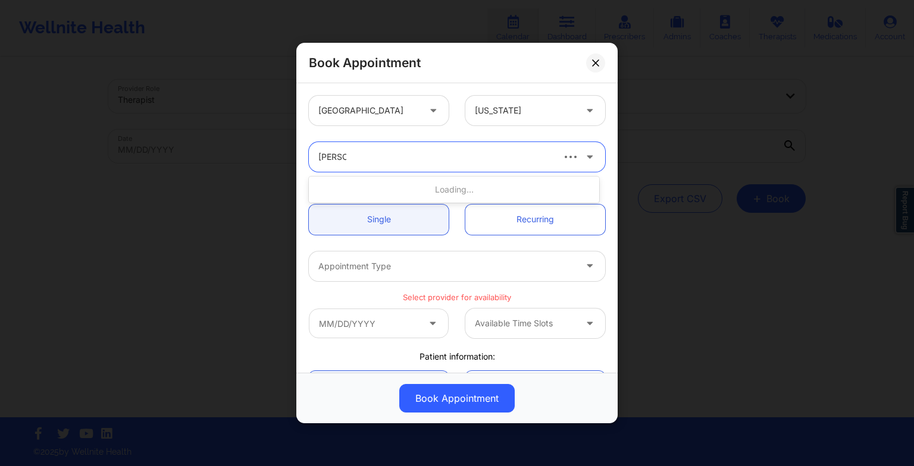
type input "[PERSON_NAME]"
click at [450, 199] on div "[PERSON_NAME]" at bounding box center [454, 189] width 290 height 21
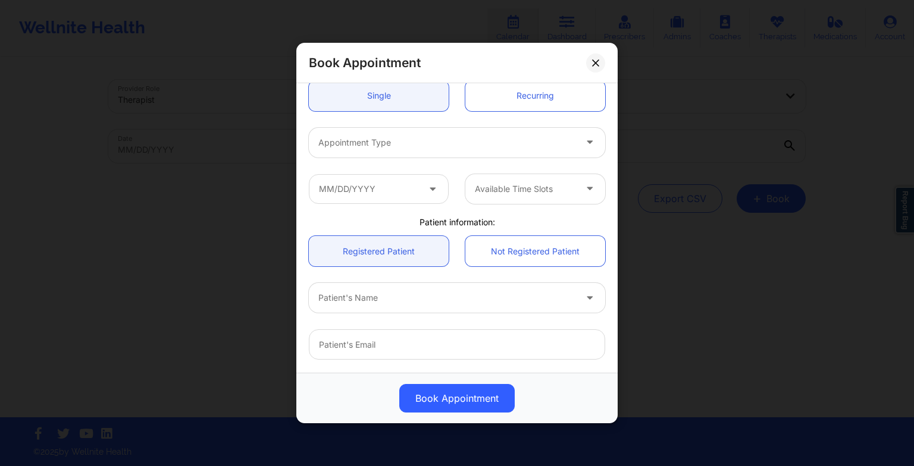
scroll to position [128, 0]
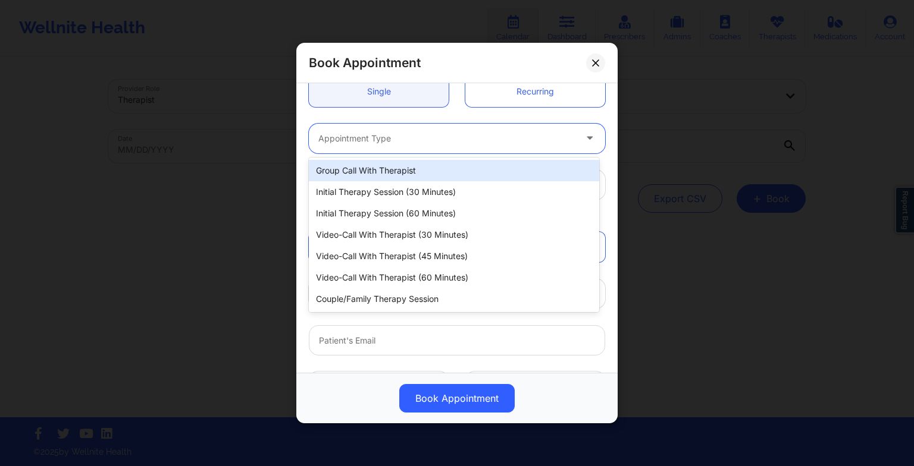
click at [415, 133] on div at bounding box center [446, 138] width 257 height 14
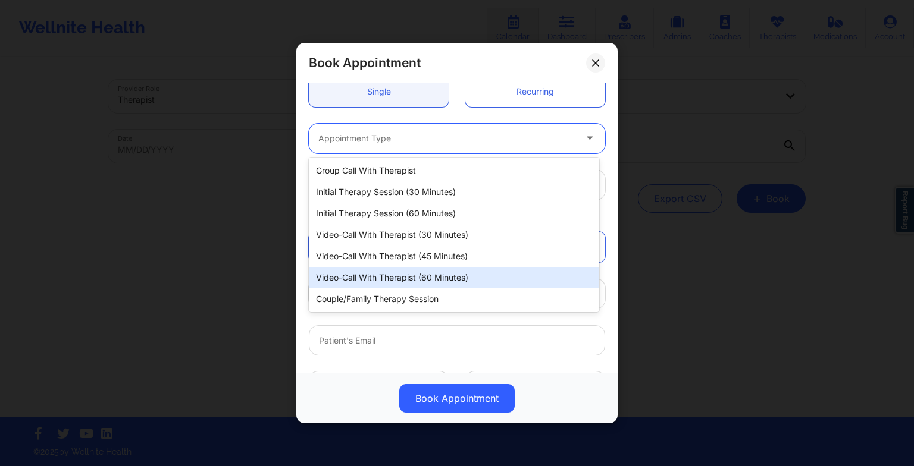
click at [394, 282] on div "Video-Call with Therapist (60 minutes)" at bounding box center [454, 277] width 290 height 21
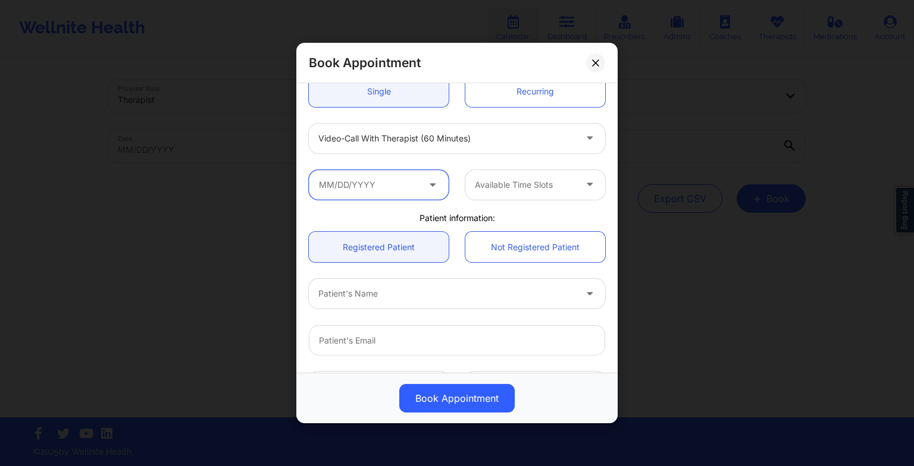
click at [379, 188] on input "text" at bounding box center [379, 185] width 140 height 30
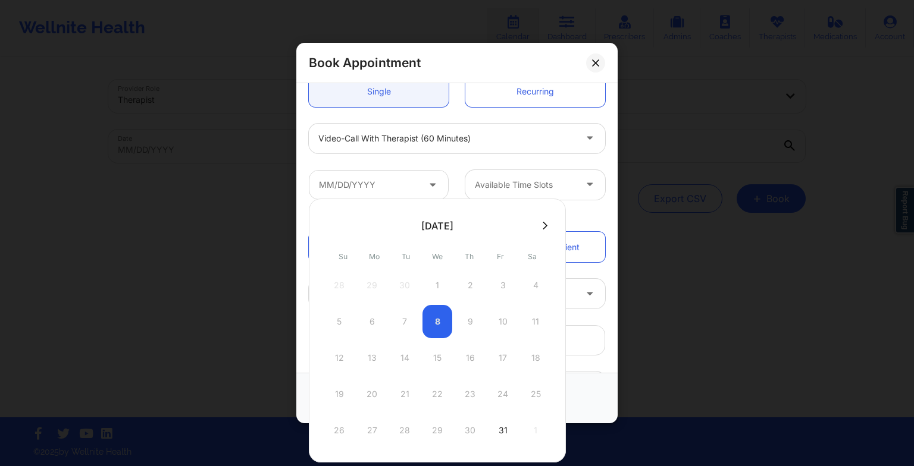
click at [543, 227] on icon at bounding box center [545, 225] width 5 height 9
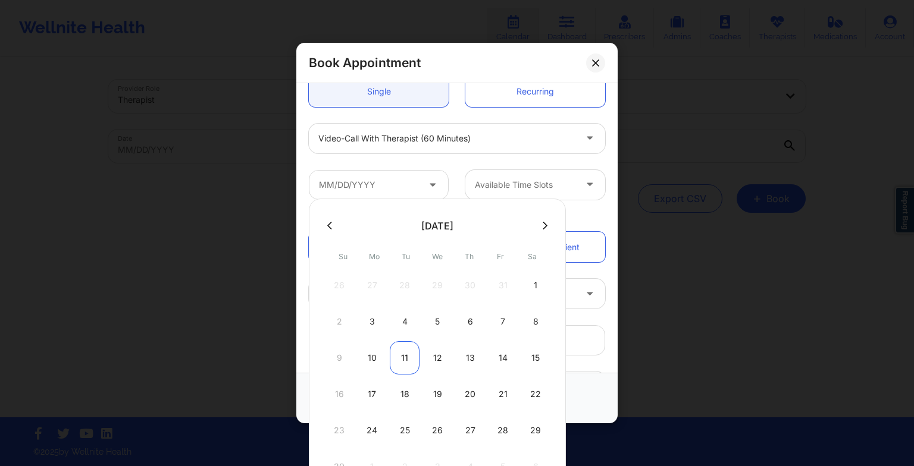
click at [400, 349] on div "11" at bounding box center [405, 357] width 30 height 33
type input "[DATE]"
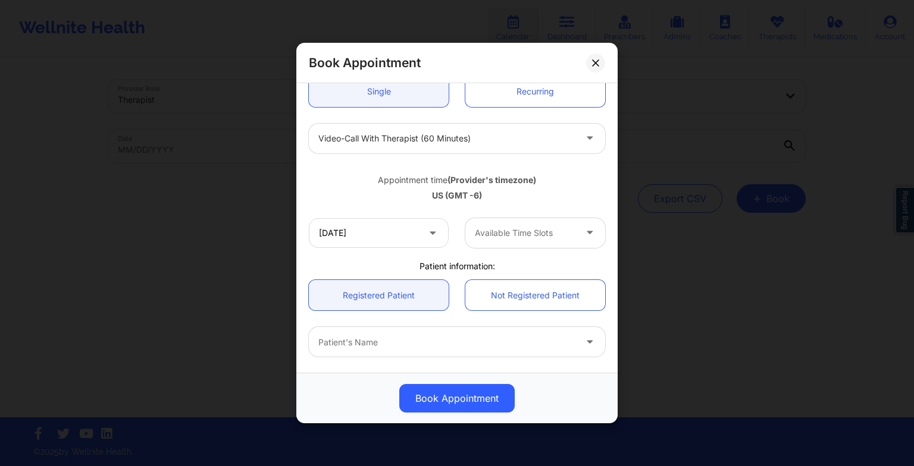
scroll to position [167, 0]
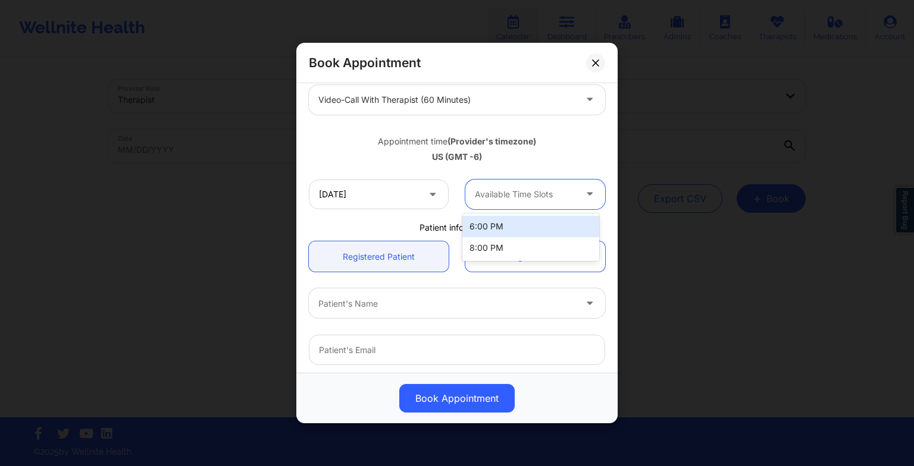
click at [548, 193] on div at bounding box center [525, 194] width 101 height 14
click at [528, 231] on div "6:00 PM" at bounding box center [530, 226] width 137 height 21
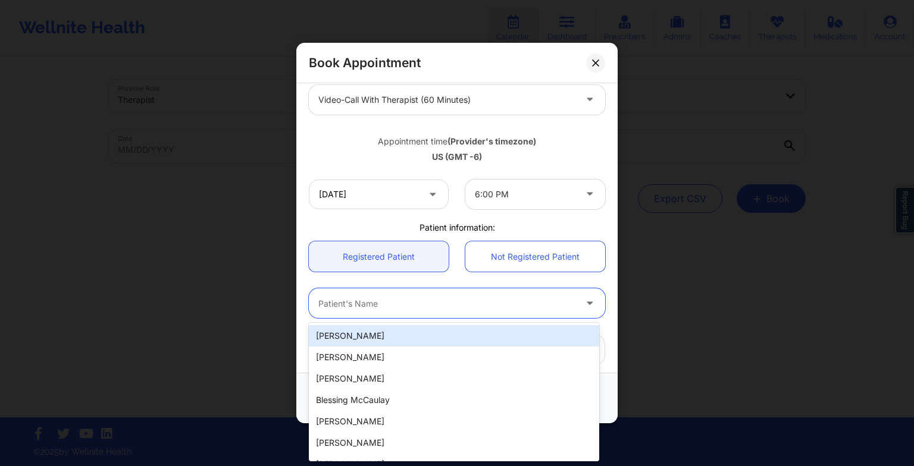
click at [454, 289] on div "Patient's Name" at bounding box center [443, 304] width 268 height 30
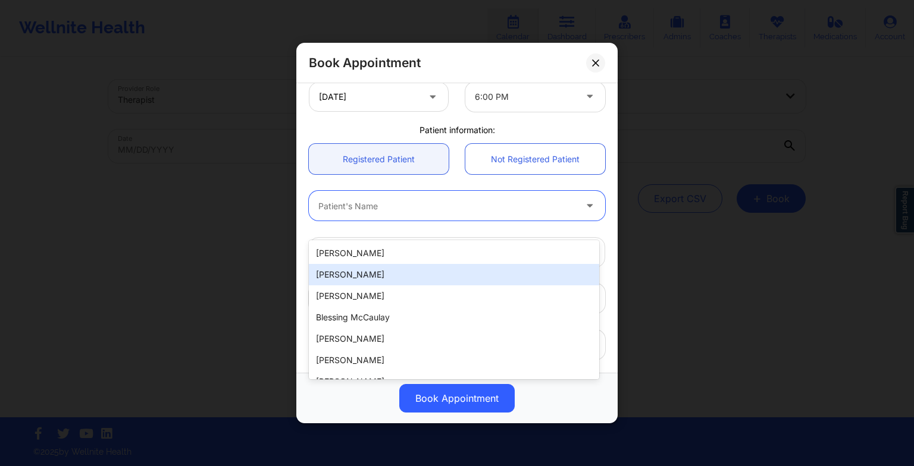
scroll to position [264, 0]
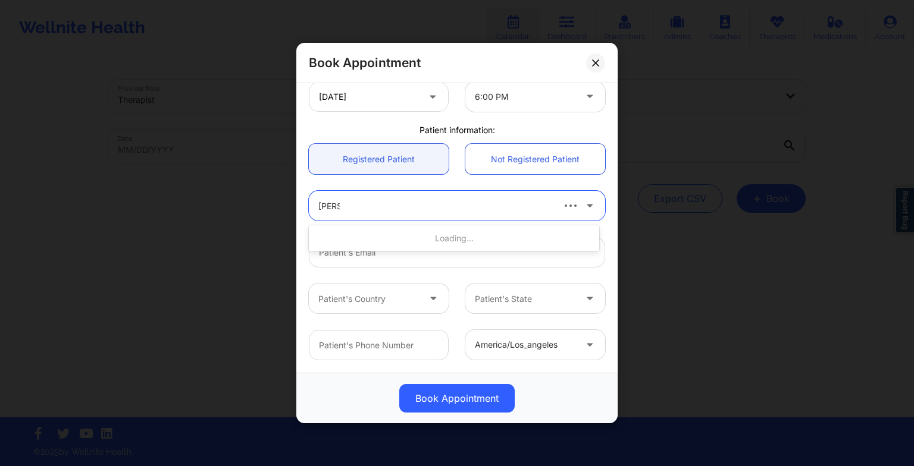
type input "[PERSON_NAME]"
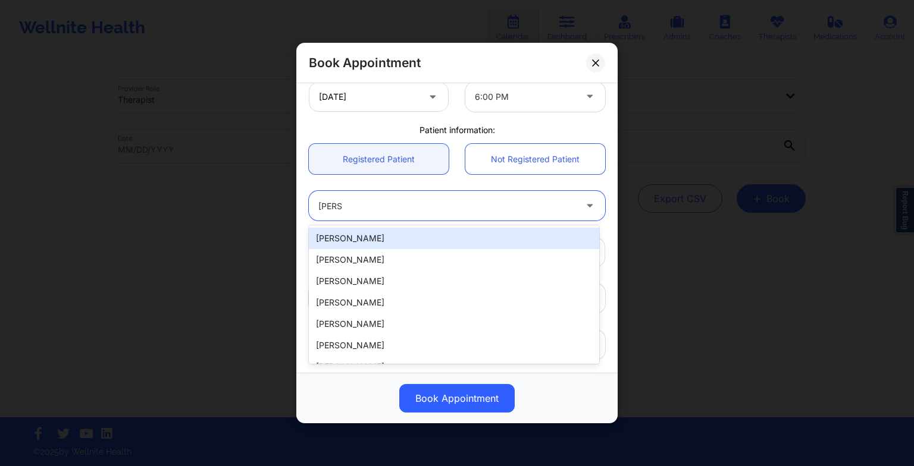
click at [418, 247] on div "[PERSON_NAME]" at bounding box center [454, 238] width 290 height 21
type input "[PERSON_NAME][EMAIL_ADDRESS][DOMAIN_NAME]"
type input "[PHONE_NUMBER]"
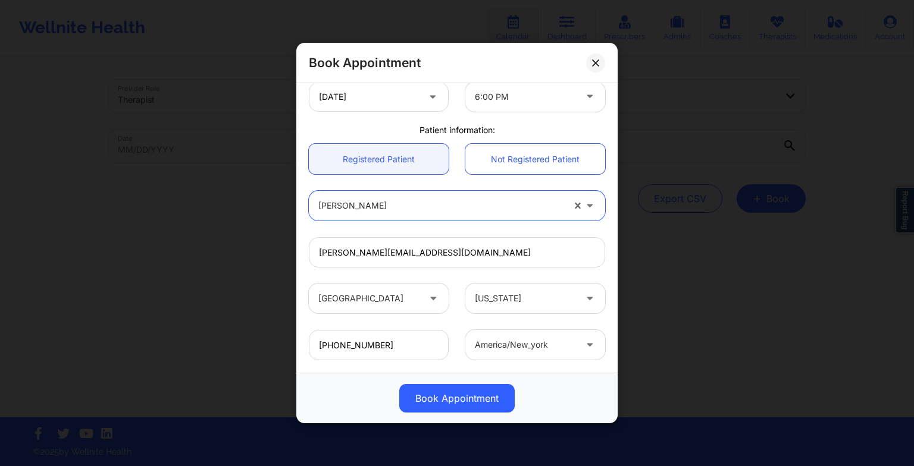
scroll to position [328, 0]
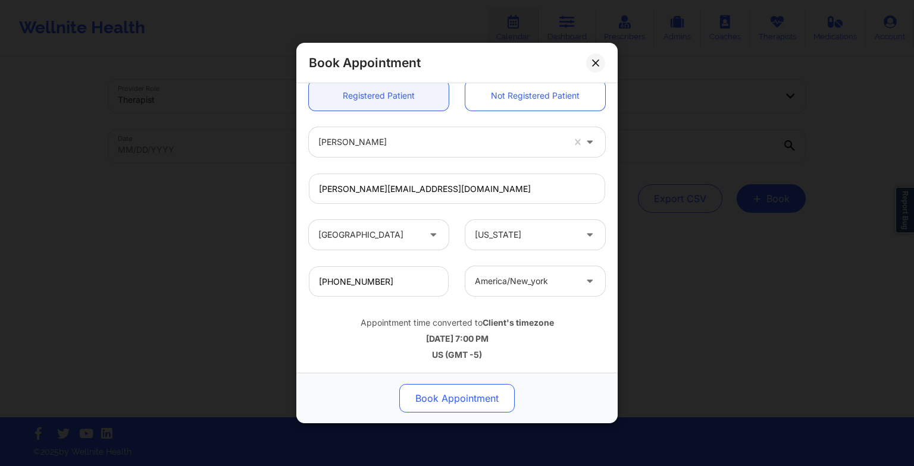
click at [453, 396] on button "Book Appointment" at bounding box center [456, 398] width 115 height 29
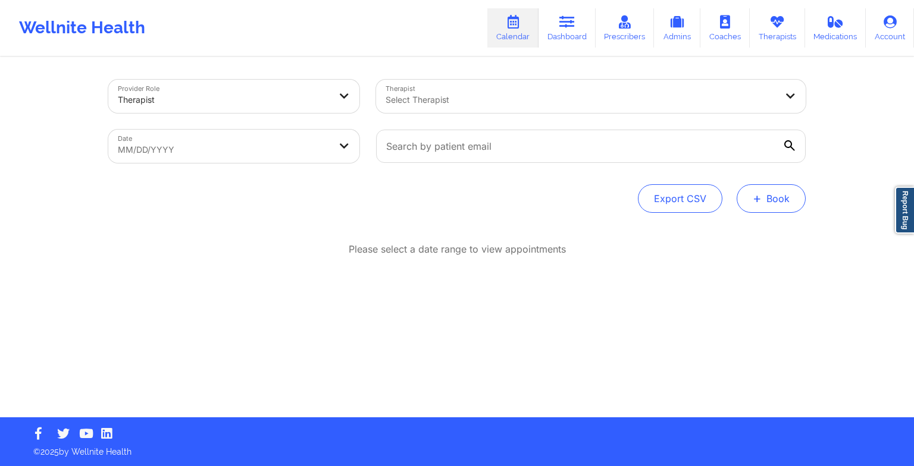
click at [776, 195] on button "+ Book" at bounding box center [770, 198] width 69 height 29
drag, startPoint x: 747, startPoint y: 224, endPoint x: 745, endPoint y: 230, distance: 6.8
click at [745, 230] on div "Therapy Session Doctor Consultation" at bounding box center [751, 246] width 109 height 54
click at [745, 230] on button "Therapy Session" at bounding box center [751, 237] width 91 height 20
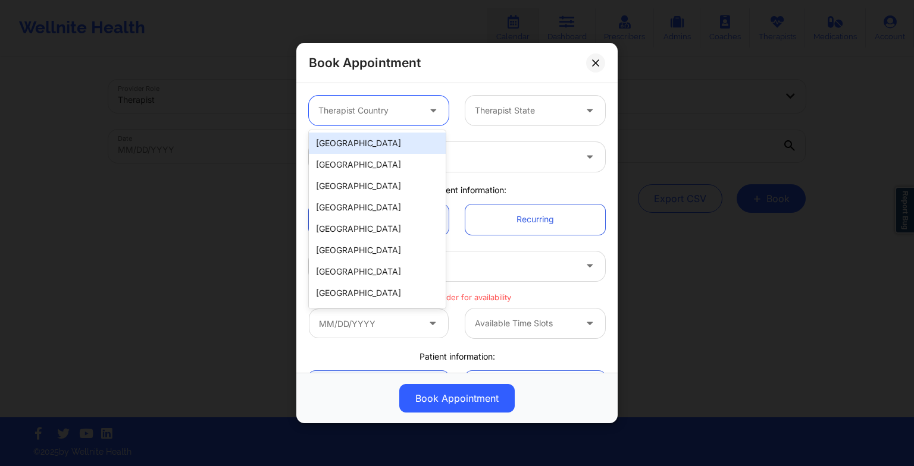
click at [376, 101] on div "Therapist Country" at bounding box center [364, 111] width 111 height 30
click at [371, 144] on div "[GEOGRAPHIC_DATA]" at bounding box center [377, 143] width 137 height 21
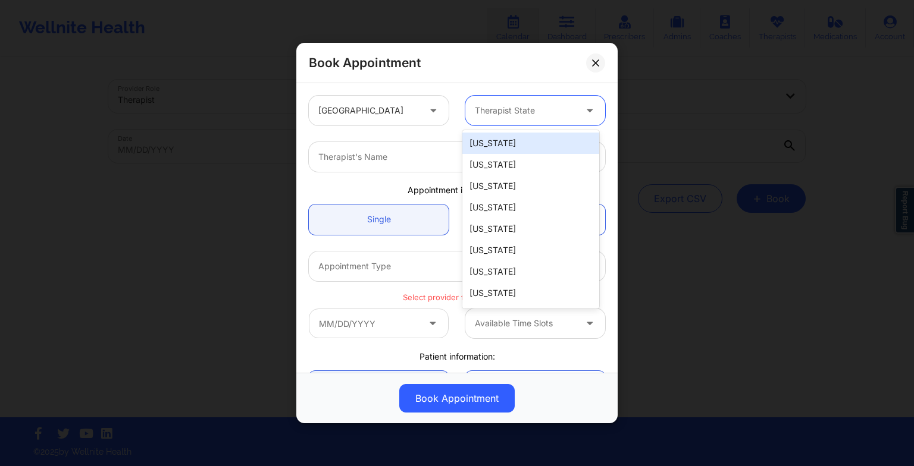
click at [512, 119] on div "Therapist State" at bounding box center [520, 111] width 111 height 30
type input "ill"
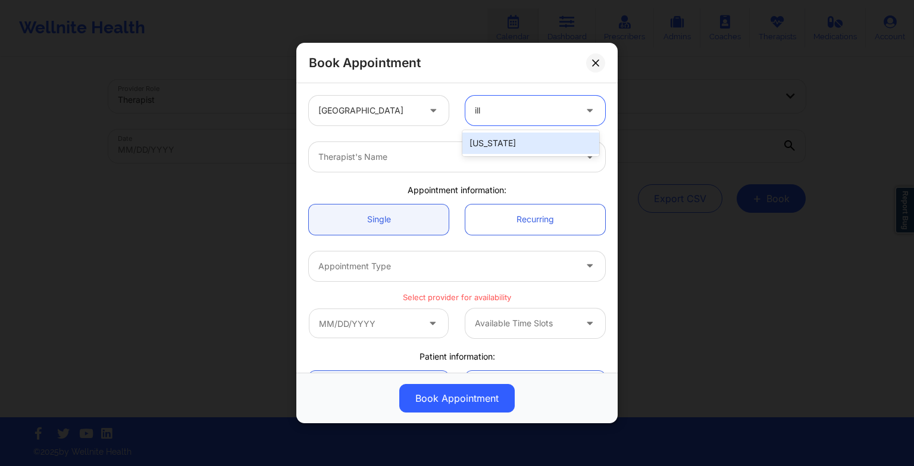
click at [521, 140] on div "[US_STATE]" at bounding box center [530, 143] width 137 height 21
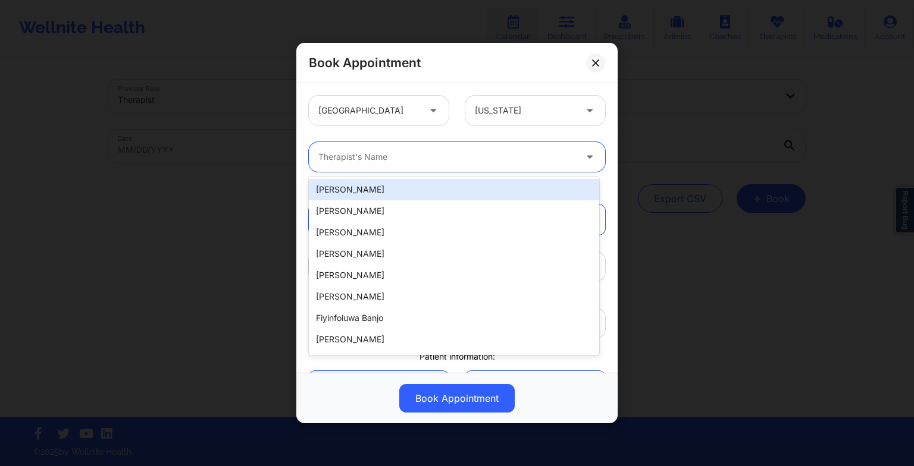
click at [482, 168] on div "Therapist's Name" at bounding box center [443, 157] width 268 height 30
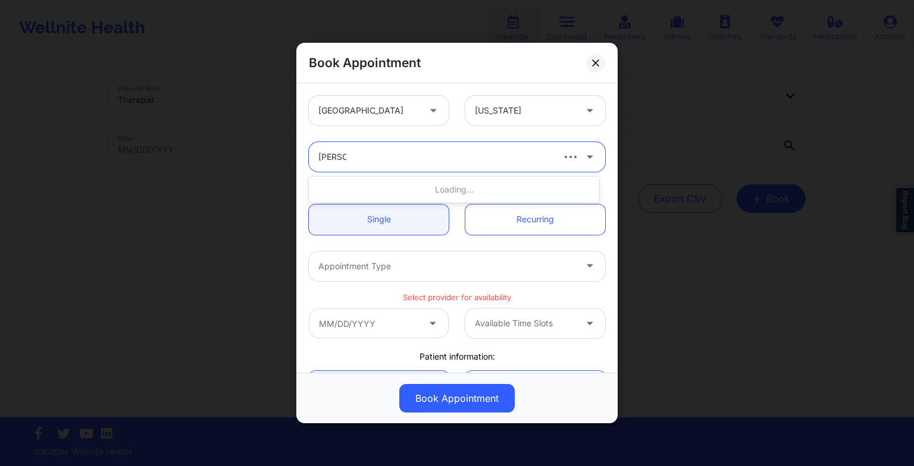
type input "[PERSON_NAME]"
click at [462, 190] on div "[PERSON_NAME]" at bounding box center [454, 189] width 290 height 21
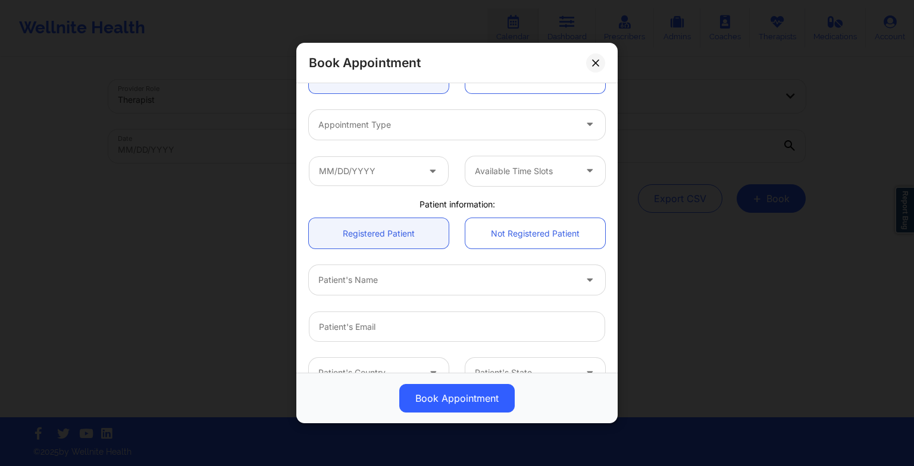
scroll to position [150, 0]
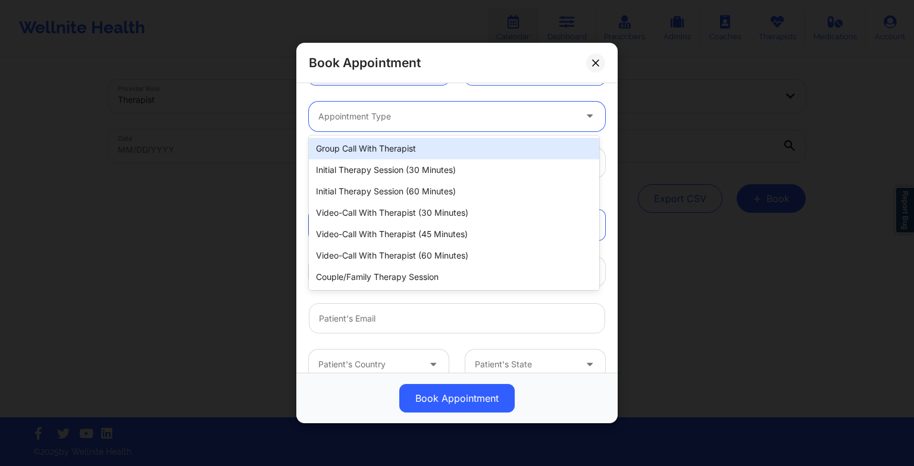
click at [404, 119] on div at bounding box center [446, 116] width 257 height 14
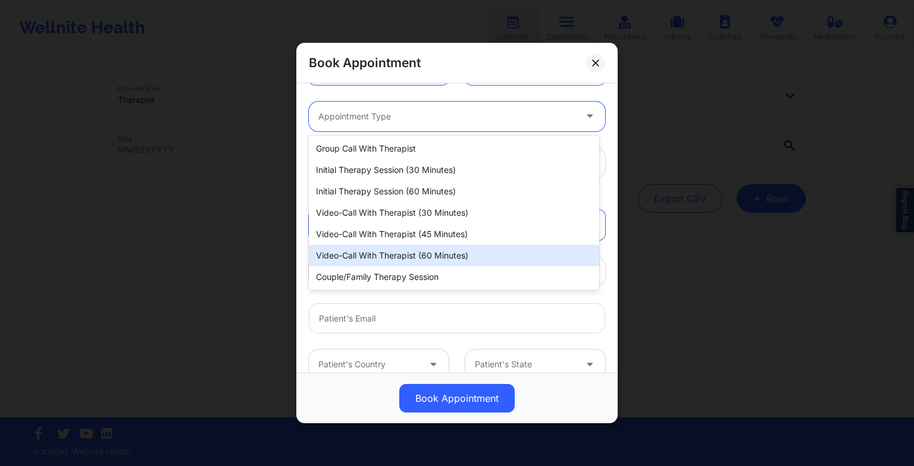
click at [404, 245] on div "Video-Call with Therapist (60 minutes)" at bounding box center [454, 255] width 290 height 21
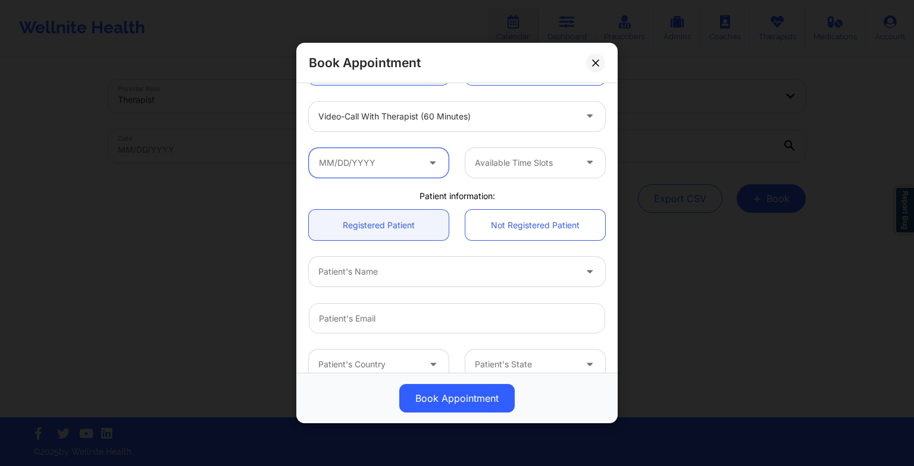
click at [390, 170] on input "text" at bounding box center [379, 163] width 140 height 30
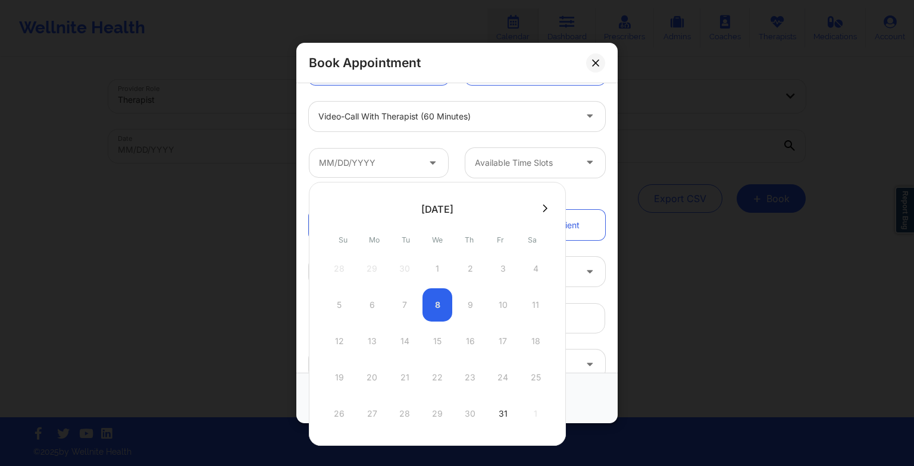
click at [543, 207] on icon at bounding box center [545, 209] width 5 height 8
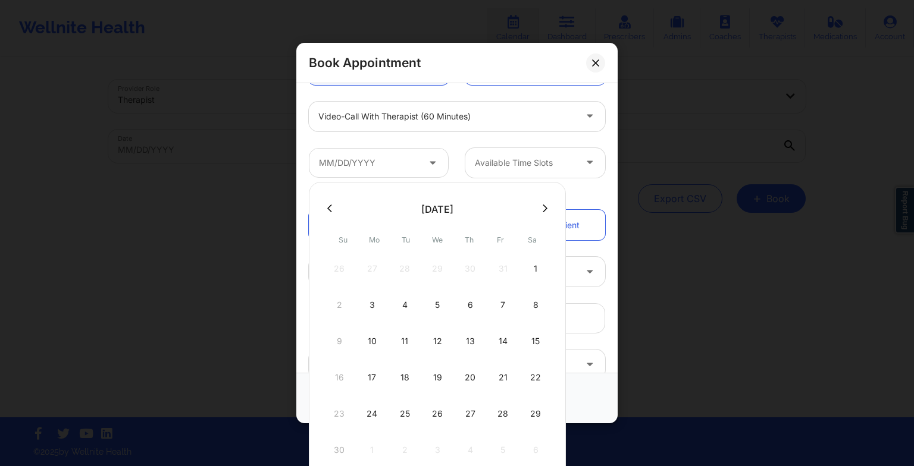
click at [404, 372] on div "18" at bounding box center [405, 377] width 30 height 33
type input "[DATE]"
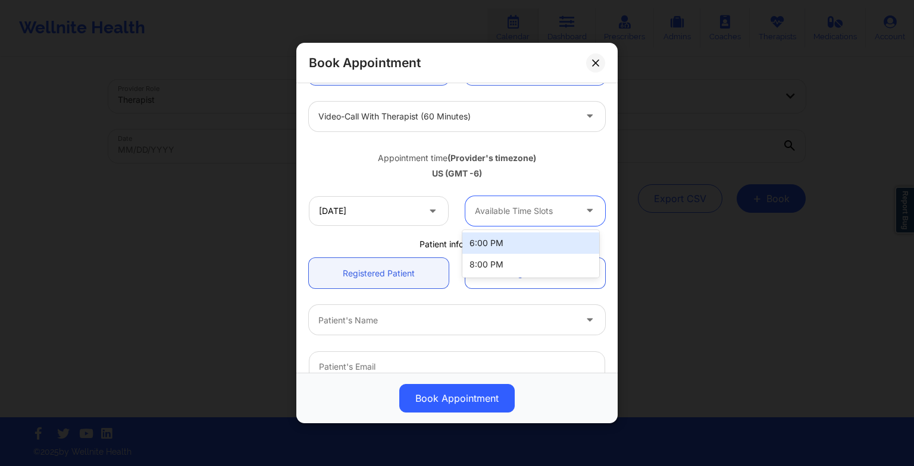
click at [537, 208] on div at bounding box center [525, 211] width 101 height 14
click at [520, 245] on div "6:00 PM" at bounding box center [530, 243] width 137 height 21
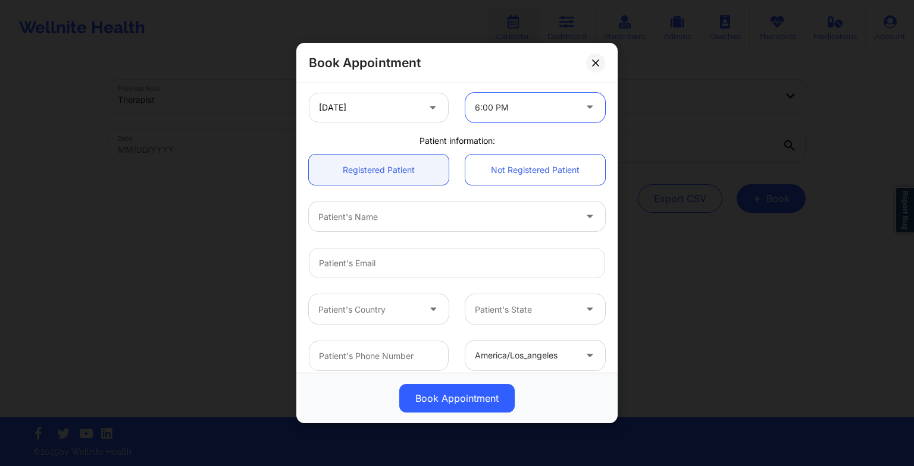
scroll to position [254, 0]
click at [440, 217] on div at bounding box center [446, 216] width 257 height 14
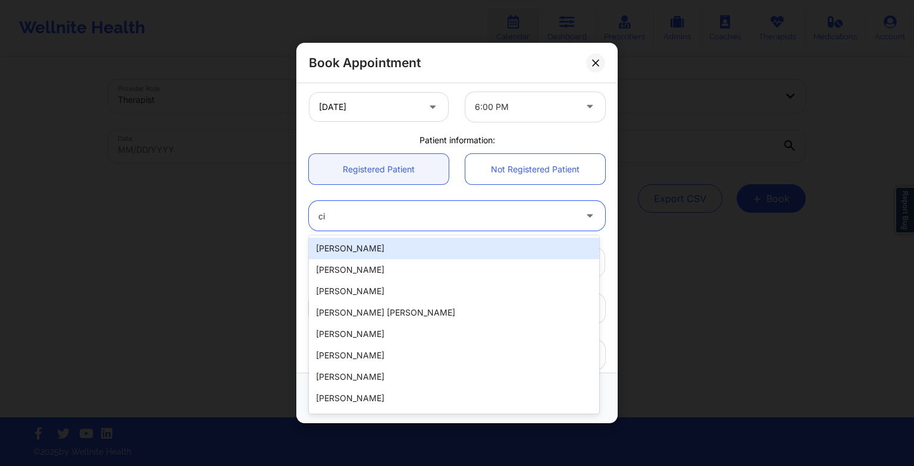
type input "c"
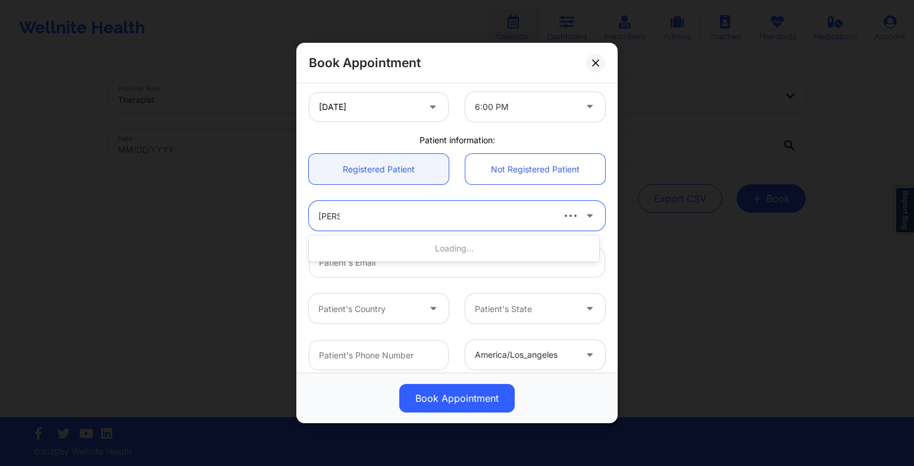
type input "[PERSON_NAME]"
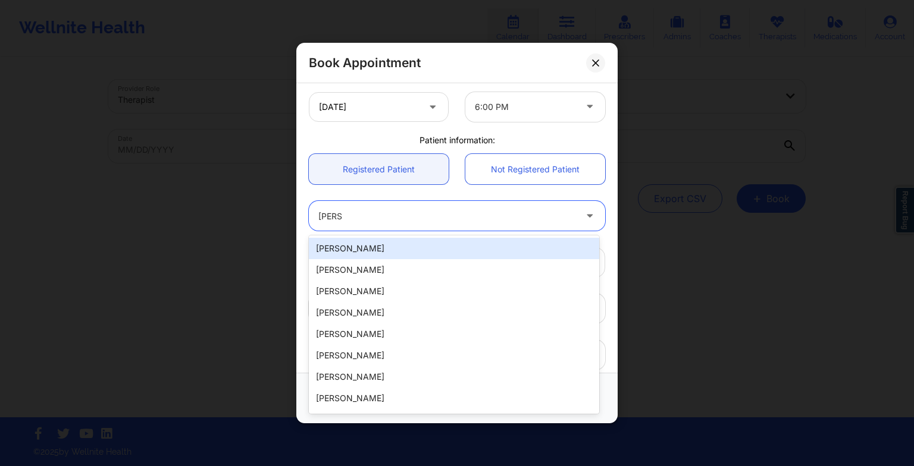
click at [440, 245] on div "[PERSON_NAME]" at bounding box center [454, 248] width 290 height 21
type input "[PERSON_NAME][EMAIL_ADDRESS][DOMAIN_NAME]"
type input "[PHONE_NUMBER]"
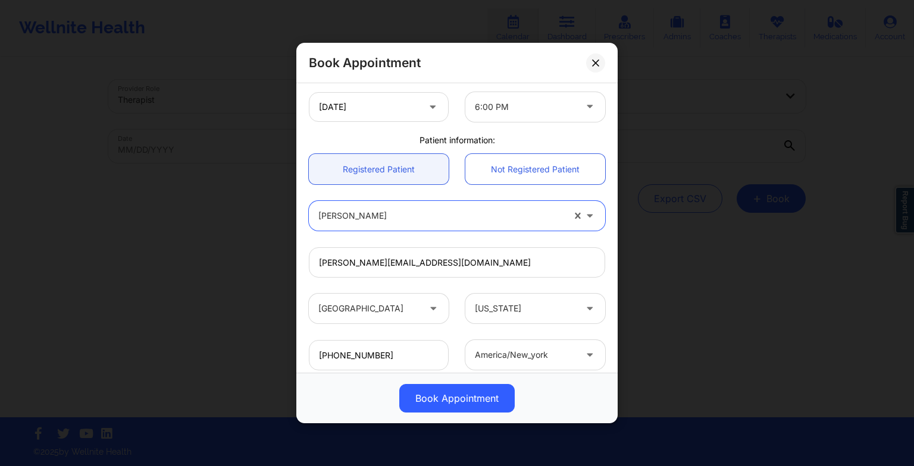
scroll to position [328, 0]
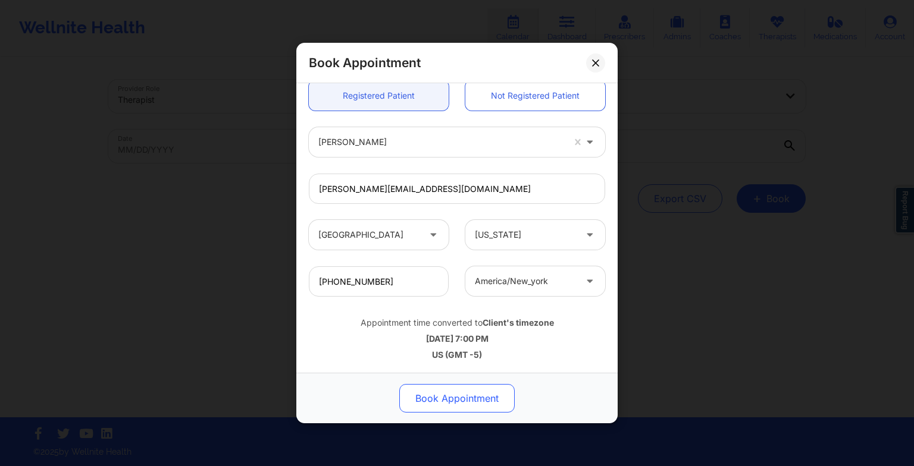
click at [461, 410] on button "Book Appointment" at bounding box center [456, 398] width 115 height 29
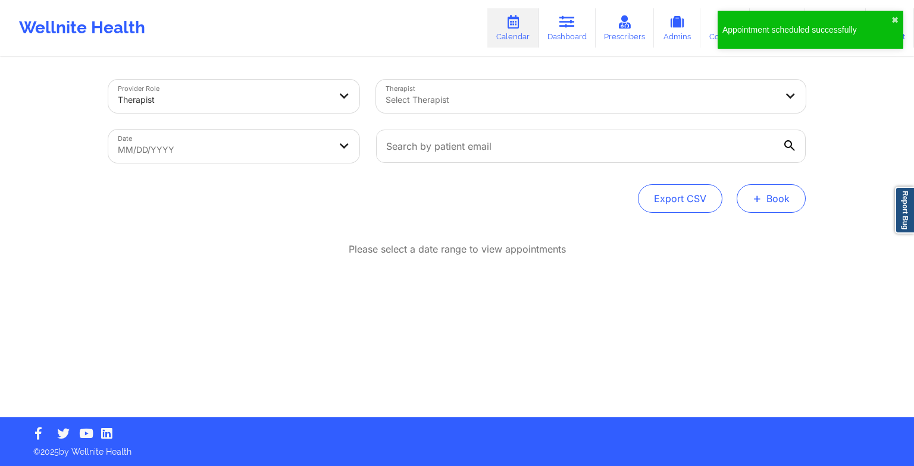
click at [778, 207] on button "+ Book" at bounding box center [770, 198] width 69 height 29
click at [754, 231] on button "Therapy Session" at bounding box center [751, 237] width 91 height 20
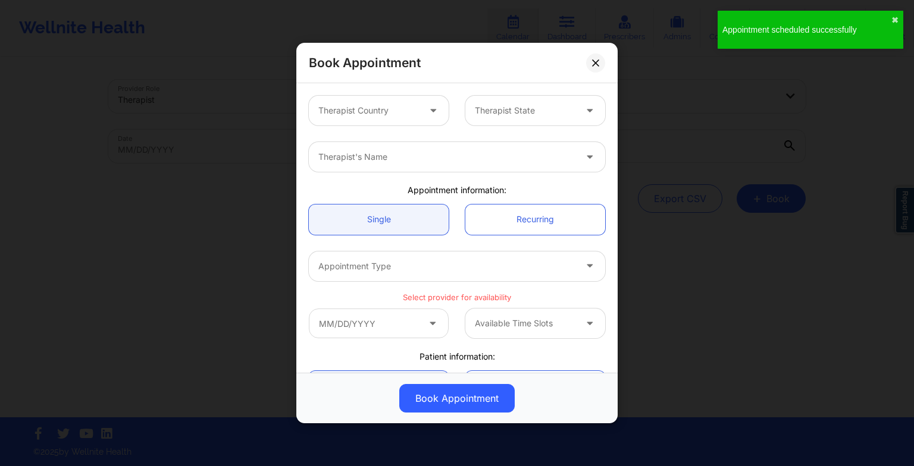
click at [355, 110] on div at bounding box center [368, 111] width 101 height 14
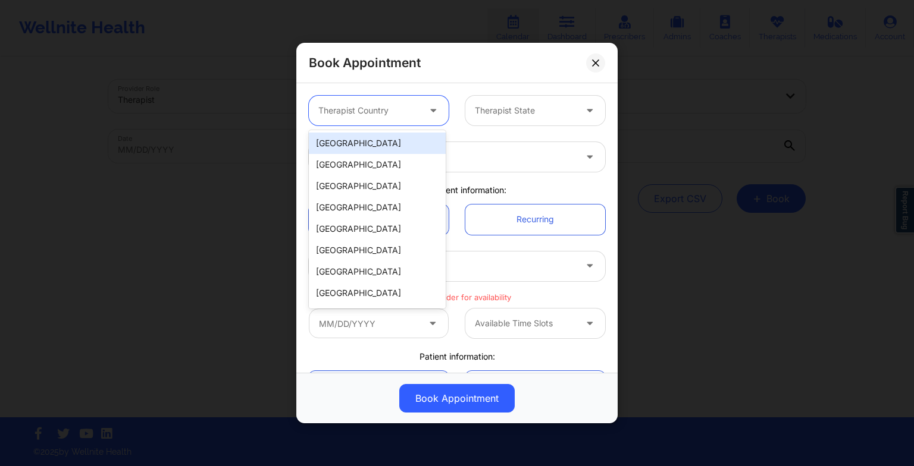
click at [351, 140] on div "[GEOGRAPHIC_DATA]" at bounding box center [377, 143] width 137 height 21
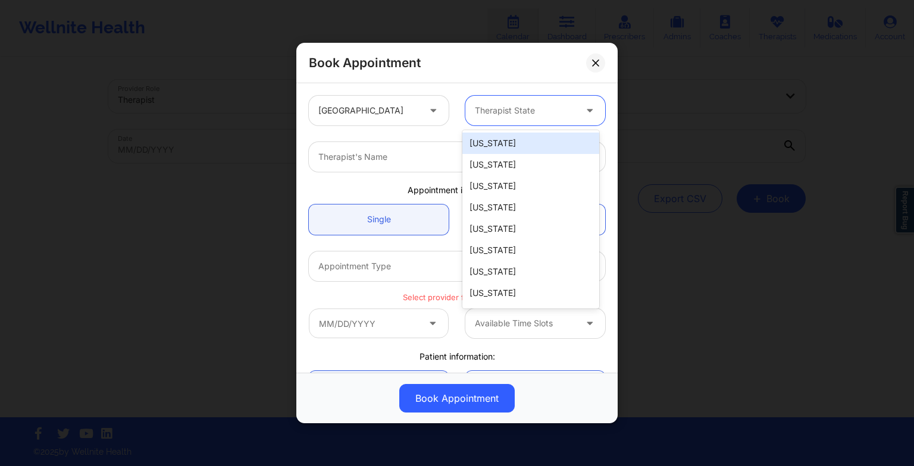
click at [499, 118] on div "Therapist State" at bounding box center [520, 111] width 111 height 30
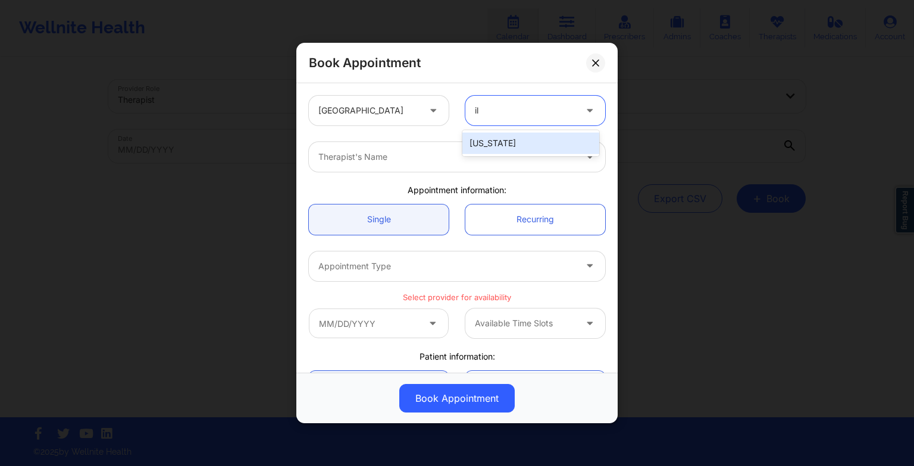
type input "ill"
click at [499, 142] on div "[US_STATE]" at bounding box center [530, 143] width 137 height 21
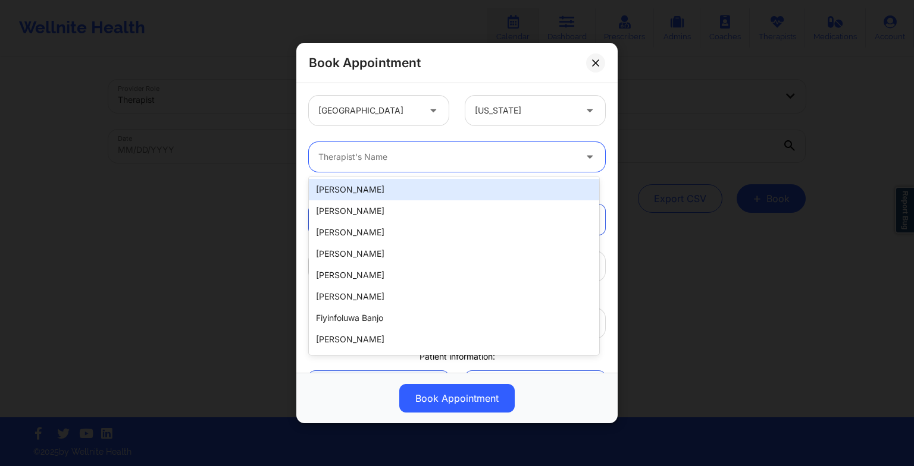
click at [488, 150] on div at bounding box center [446, 157] width 257 height 14
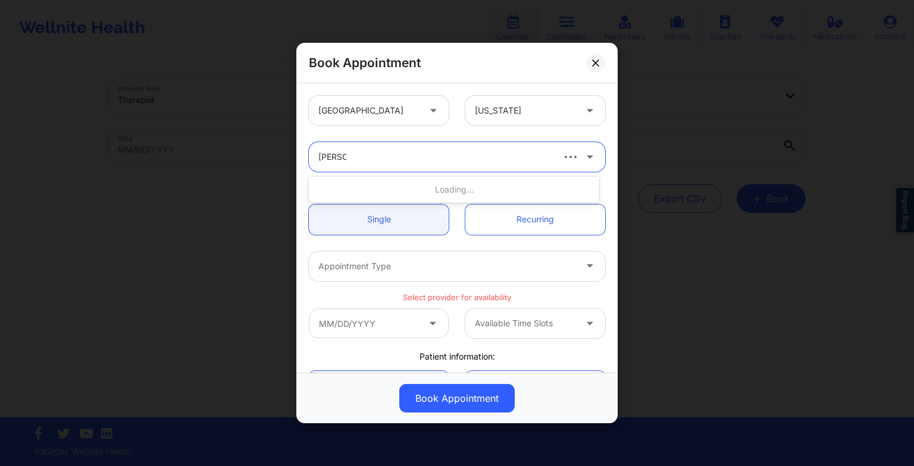
type input "[PERSON_NAME]"
click at [468, 190] on div "[PERSON_NAME]" at bounding box center [454, 189] width 290 height 21
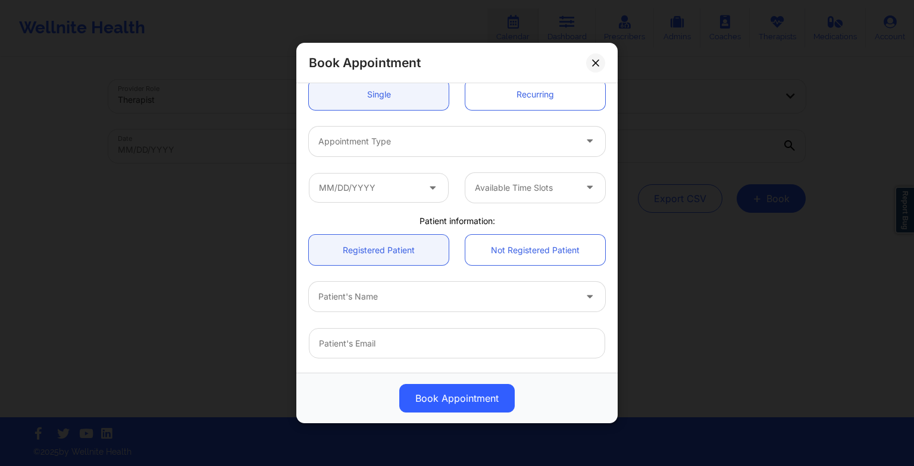
scroll to position [126, 0]
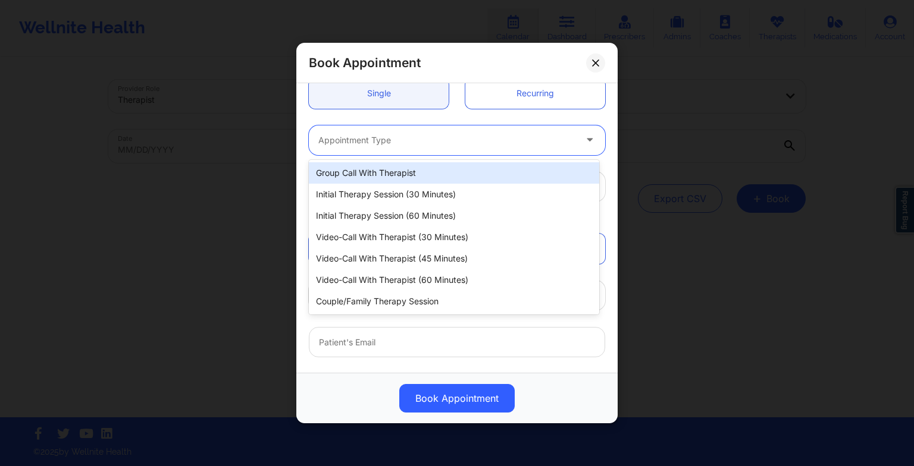
click at [438, 147] on div "Appointment Type" at bounding box center [443, 141] width 268 height 30
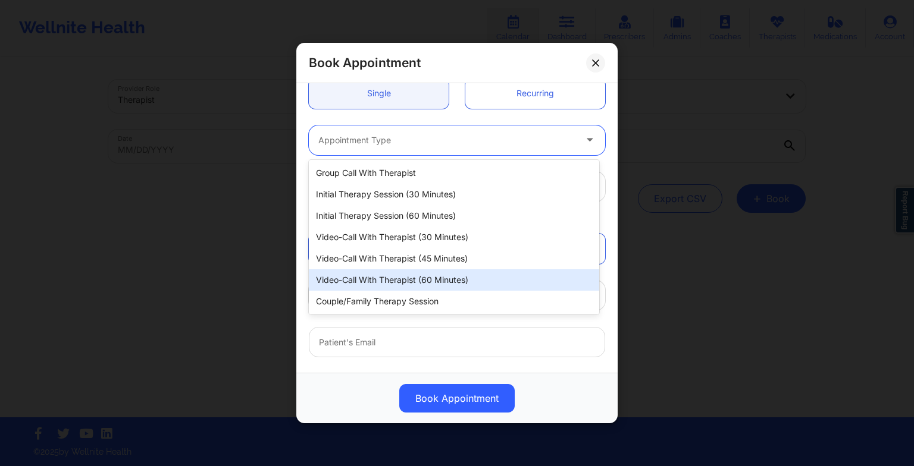
click at [424, 285] on div "Video-Call with Therapist (60 minutes)" at bounding box center [454, 279] width 290 height 21
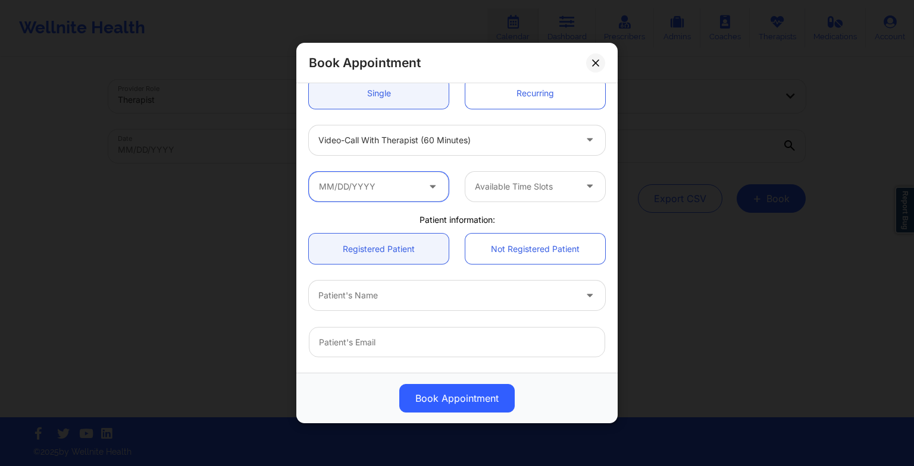
click at [388, 176] on input "text" at bounding box center [379, 187] width 140 height 30
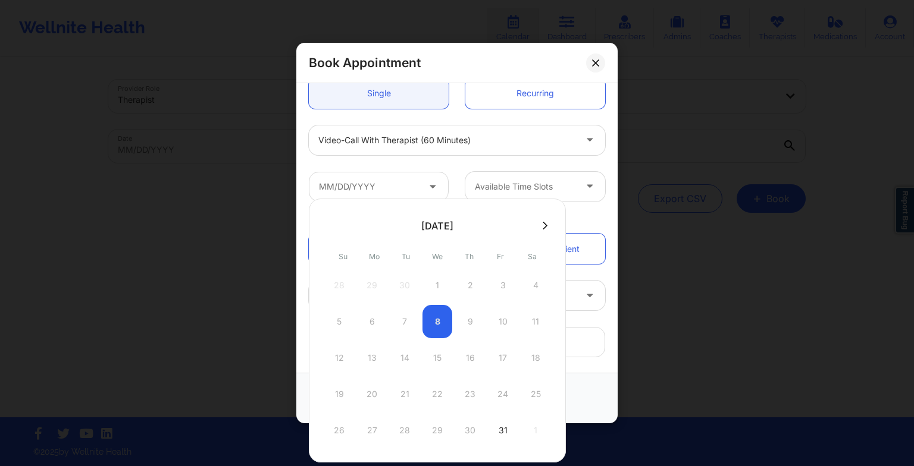
click at [543, 221] on icon at bounding box center [545, 225] width 5 height 9
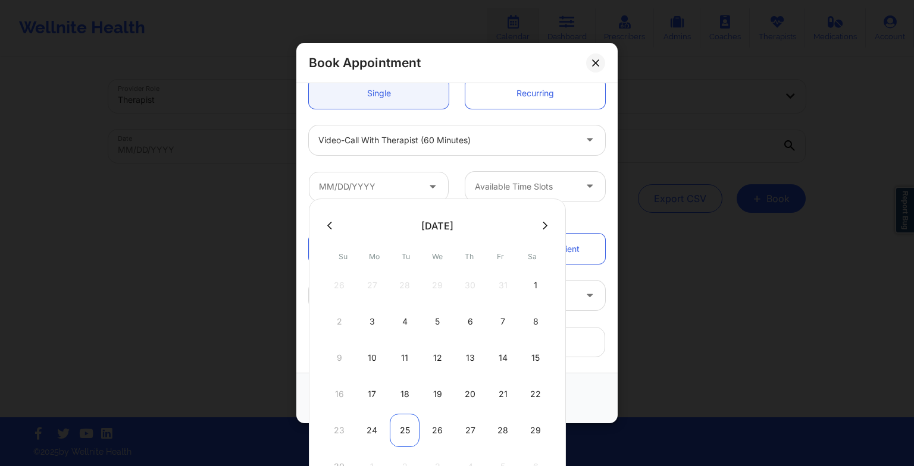
click at [413, 424] on div "25" at bounding box center [405, 430] width 30 height 33
type input "[DATE]"
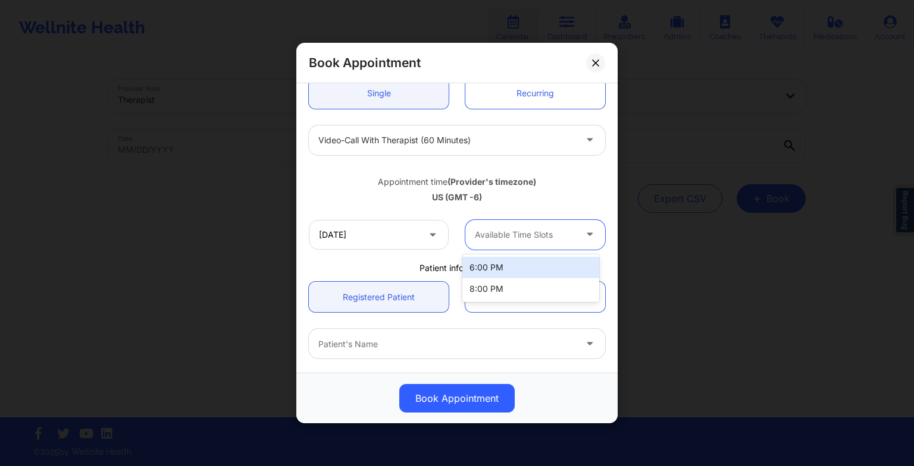
click at [516, 230] on div at bounding box center [525, 235] width 101 height 14
click at [520, 260] on div "6:00 PM" at bounding box center [530, 267] width 137 height 21
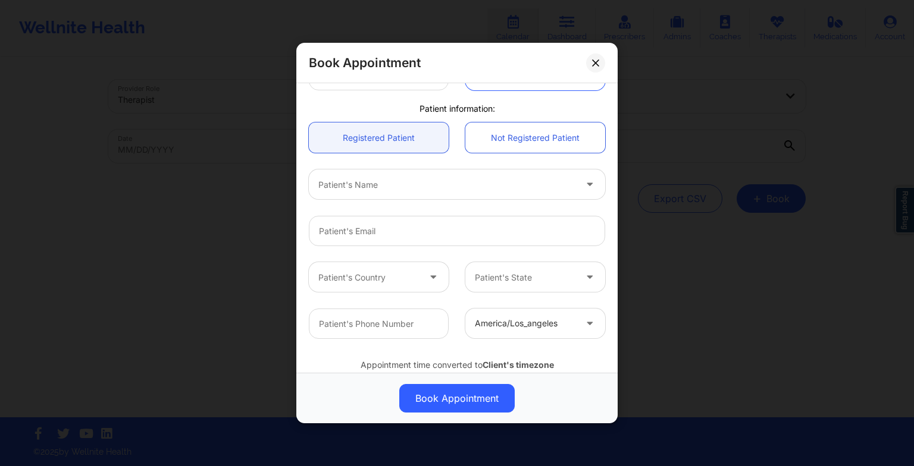
scroll to position [292, 0]
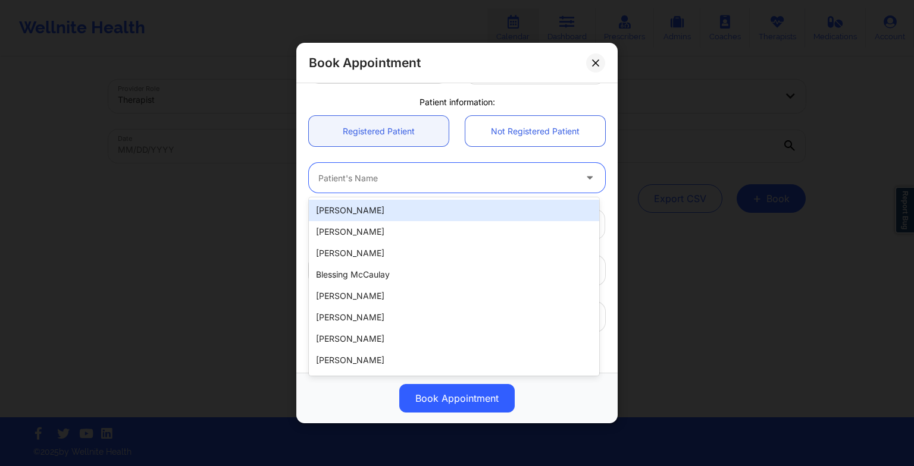
click at [426, 187] on div "Patient's Name" at bounding box center [443, 178] width 268 height 30
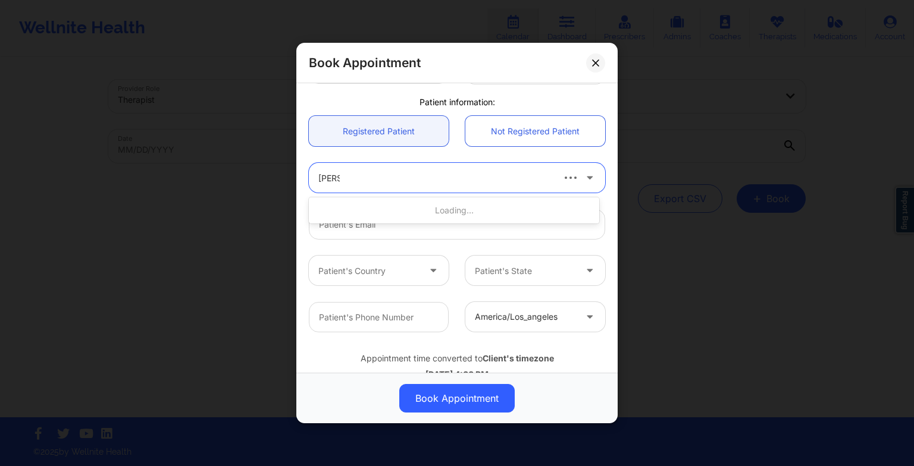
type input "[PERSON_NAME]"
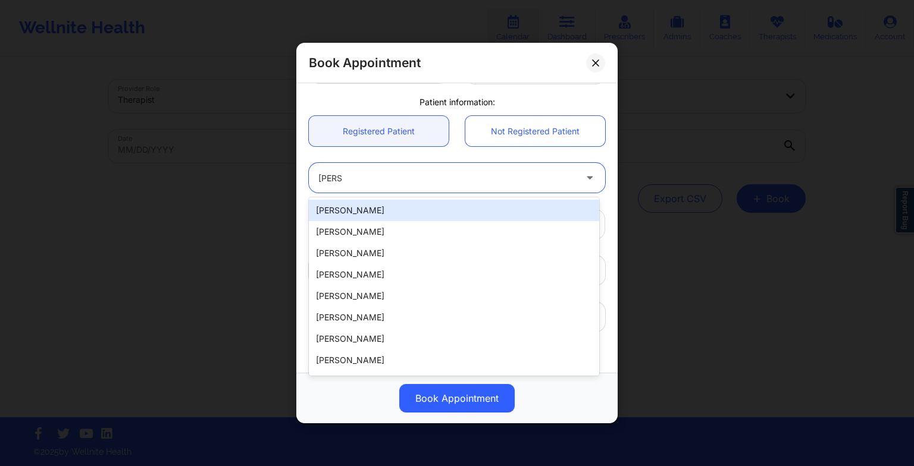
click at [425, 216] on div "[PERSON_NAME]" at bounding box center [454, 210] width 290 height 21
type input "[PERSON_NAME][EMAIL_ADDRESS][DOMAIN_NAME]"
type input "[PHONE_NUMBER]"
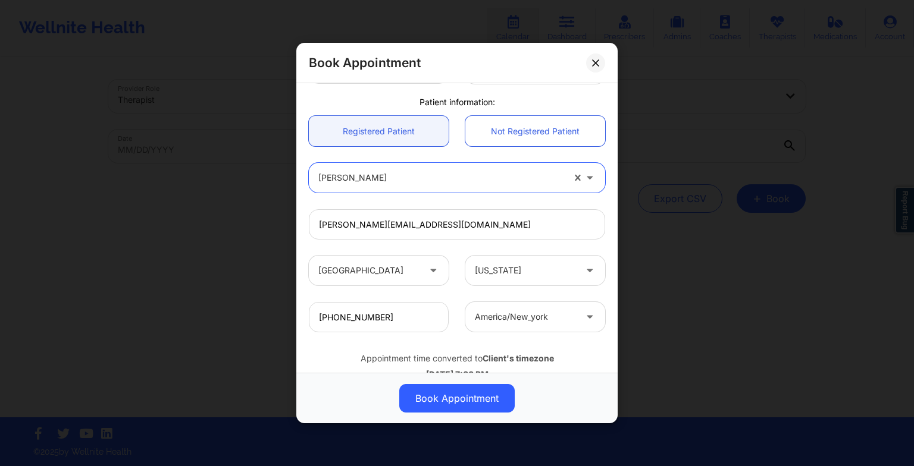
scroll to position [328, 0]
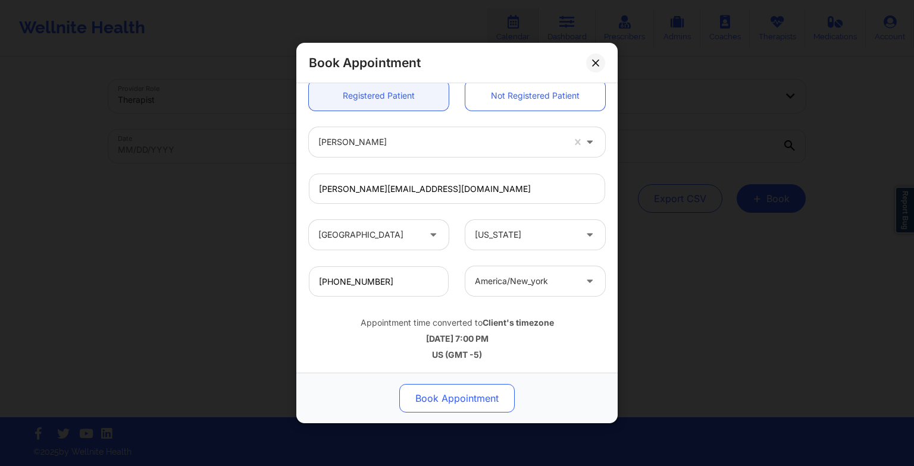
click at [443, 404] on button "Book Appointment" at bounding box center [456, 398] width 115 height 29
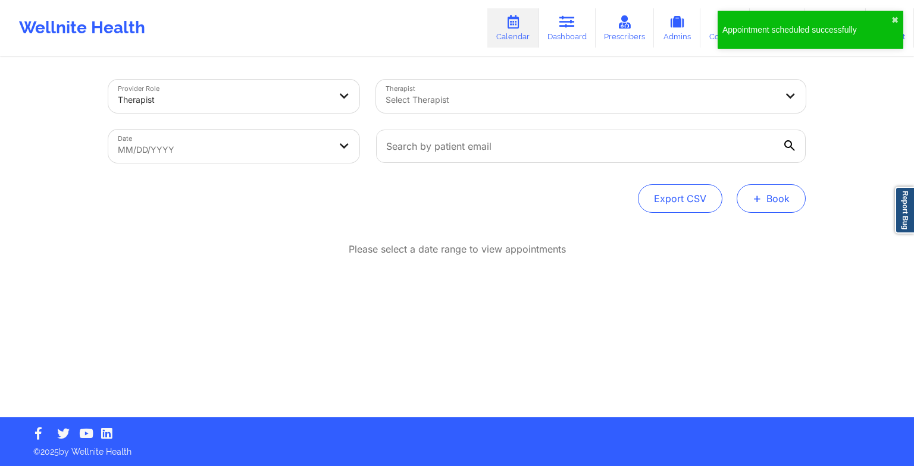
click at [769, 212] on button "+ Book" at bounding box center [770, 198] width 69 height 29
click at [737, 238] on button "Therapy Session" at bounding box center [751, 237] width 91 height 20
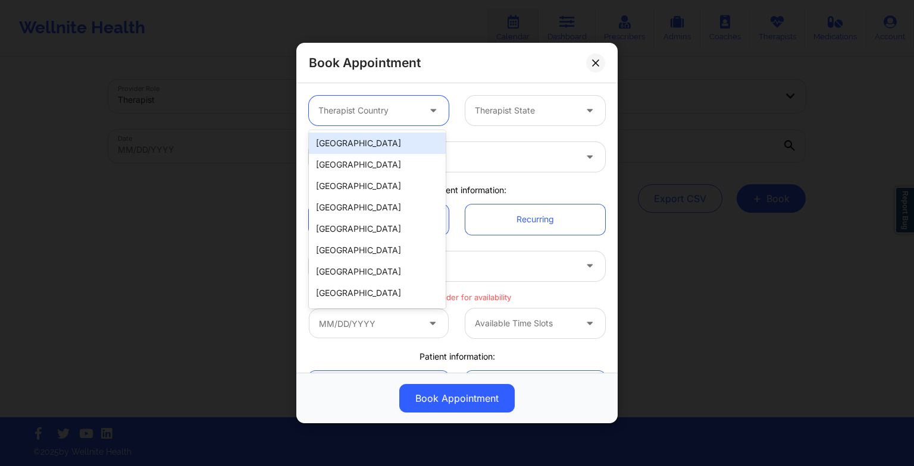
click at [389, 121] on div "Therapist Country" at bounding box center [364, 111] width 111 height 30
click at [373, 142] on div "[GEOGRAPHIC_DATA]" at bounding box center [377, 143] width 137 height 21
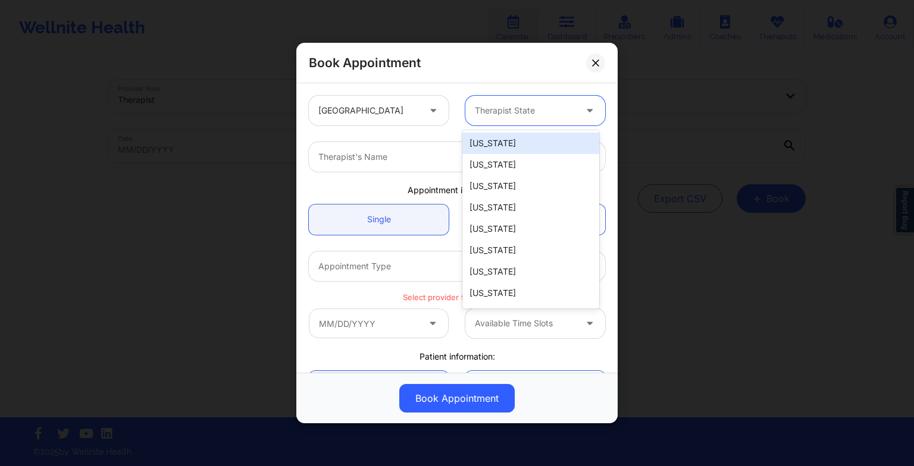
click at [512, 111] on div at bounding box center [525, 111] width 101 height 14
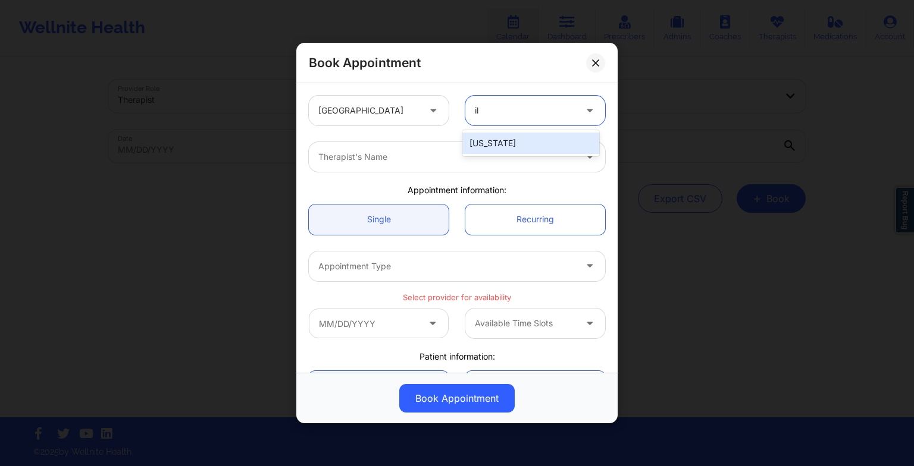
type input "ill"
click at [513, 141] on div "[US_STATE]" at bounding box center [530, 143] width 137 height 21
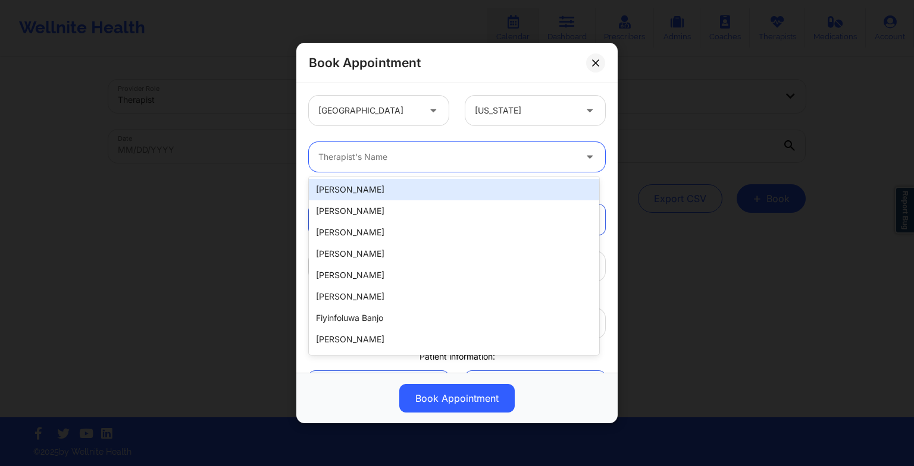
click at [442, 149] on div "Therapist's Name" at bounding box center [443, 157] width 268 height 30
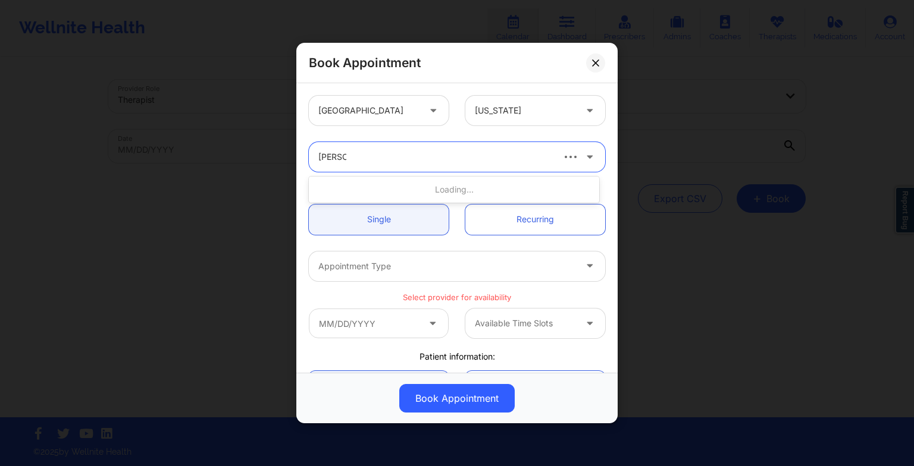
type input "[PERSON_NAME]"
click at [411, 181] on div "[PERSON_NAME]" at bounding box center [454, 189] width 290 height 21
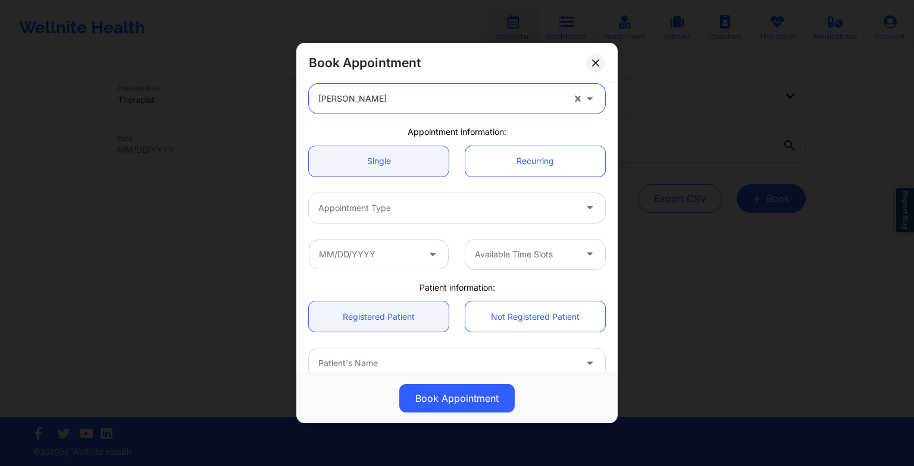
scroll to position [61, 0]
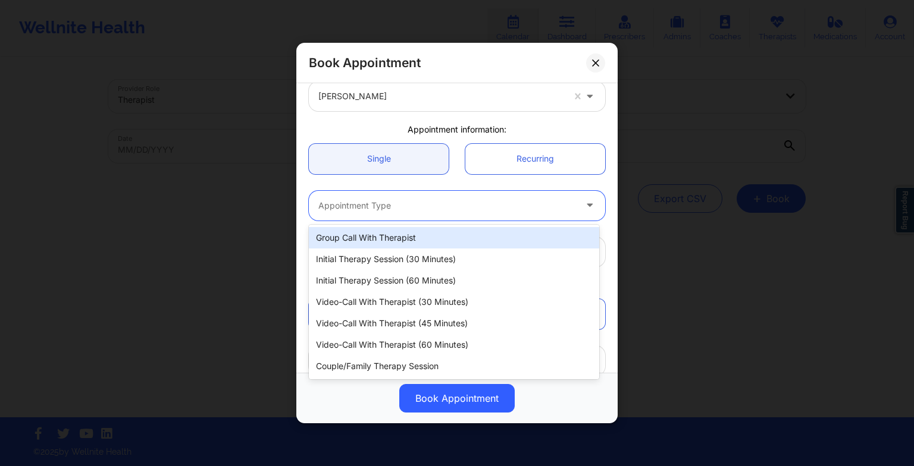
click at [397, 204] on div at bounding box center [446, 206] width 257 height 14
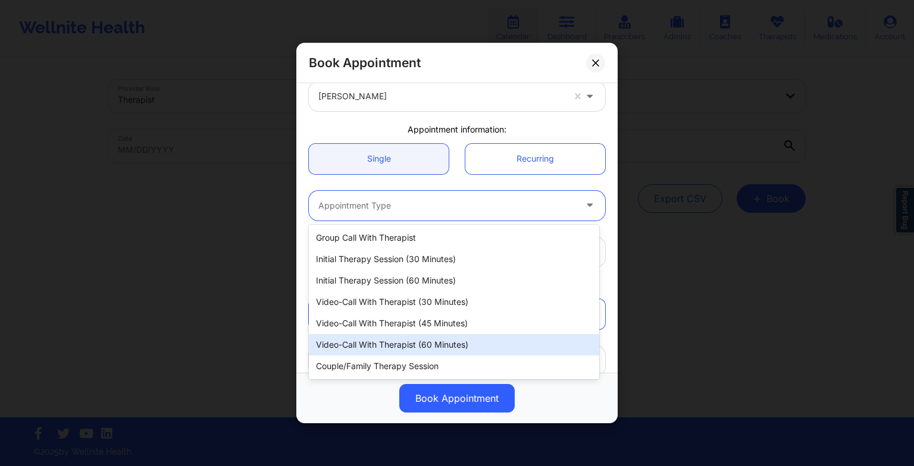
click at [405, 344] on div "Video-Call with Therapist (60 minutes)" at bounding box center [454, 344] width 290 height 21
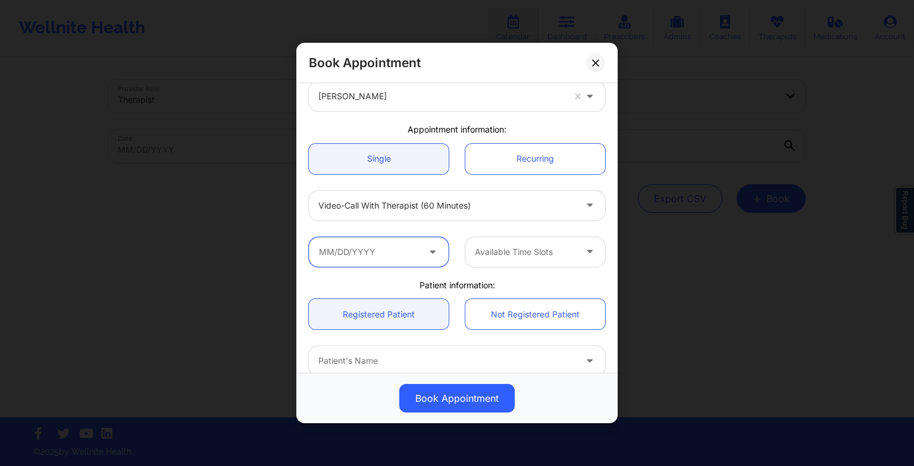
click at [418, 261] on input "text" at bounding box center [379, 252] width 140 height 30
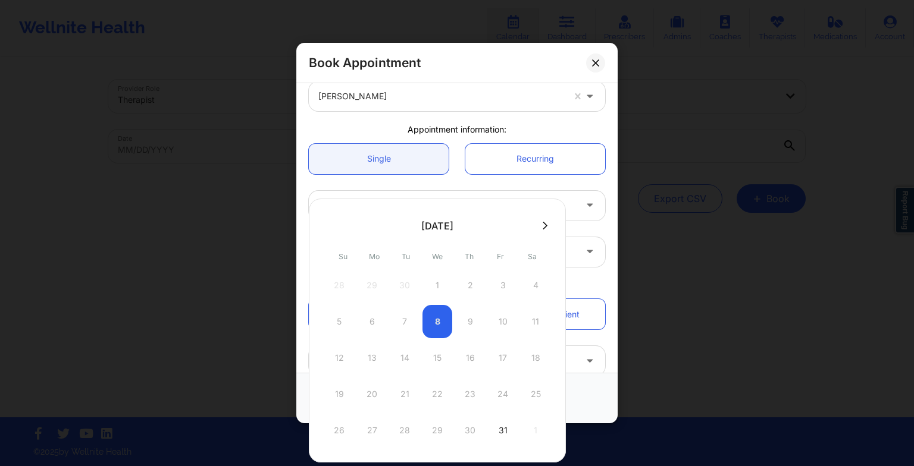
click at [543, 228] on icon at bounding box center [545, 225] width 5 height 9
click at [543, 224] on icon at bounding box center [545, 225] width 5 height 9
click at [393, 289] on div "2" at bounding box center [405, 285] width 30 height 33
type input "[DATE]"
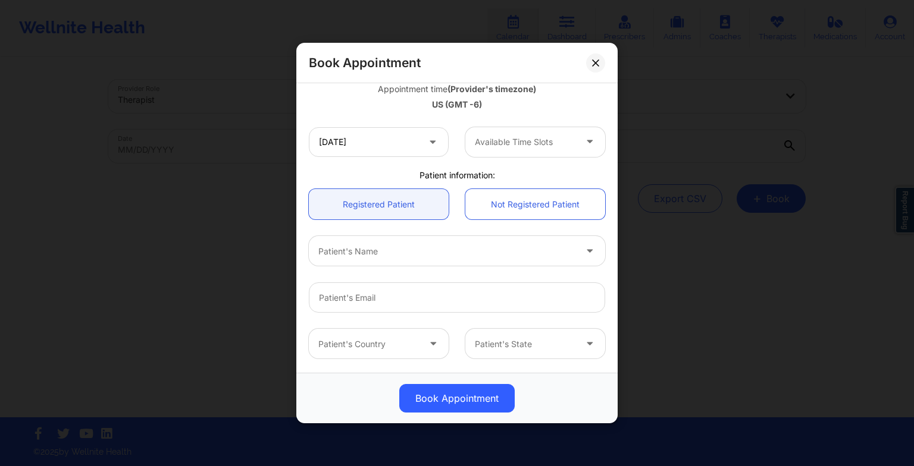
scroll to position [221, 0]
click at [550, 142] on div at bounding box center [525, 140] width 101 height 14
click at [535, 169] on div "6:00 PM" at bounding box center [530, 172] width 137 height 21
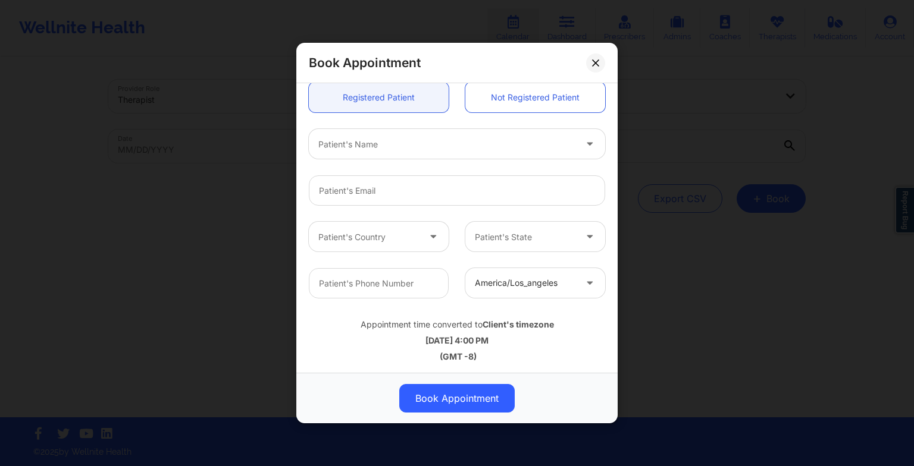
scroll to position [328, 0]
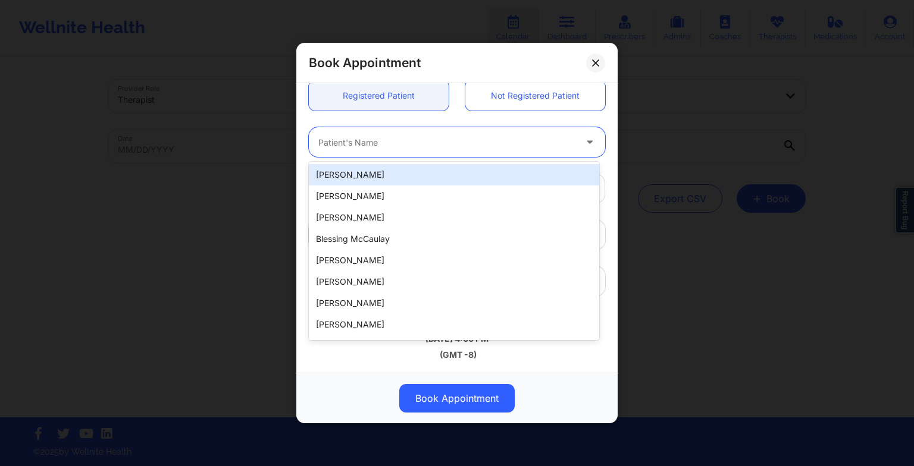
click at [503, 142] on div at bounding box center [446, 142] width 257 height 14
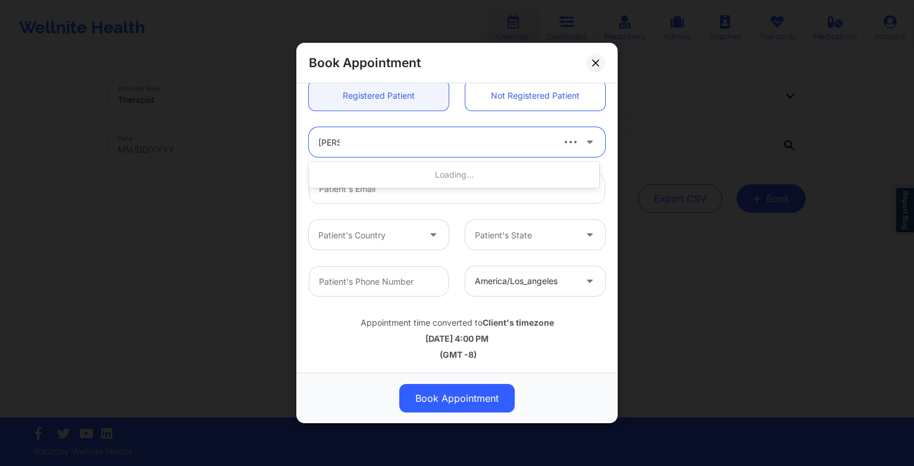
type input "[PERSON_NAME]"
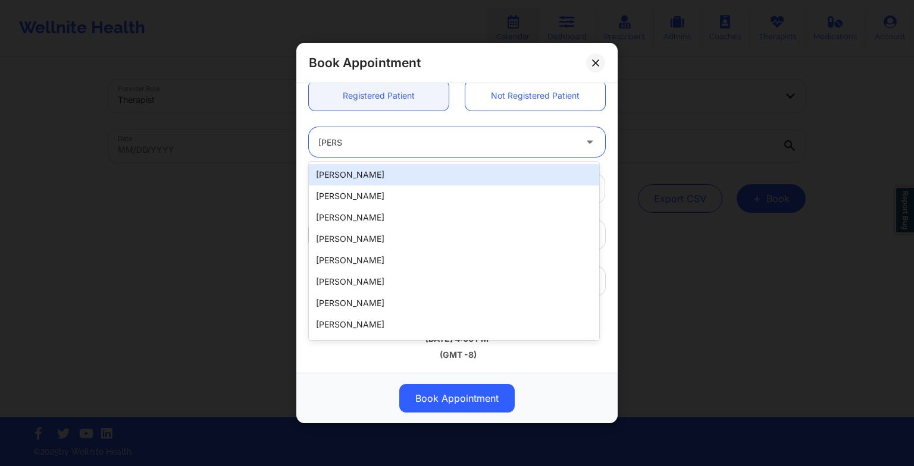
click at [481, 181] on div "[PERSON_NAME]" at bounding box center [454, 174] width 290 height 21
type input "[PERSON_NAME][EMAIL_ADDRESS][DOMAIN_NAME]"
type input "[PHONE_NUMBER]"
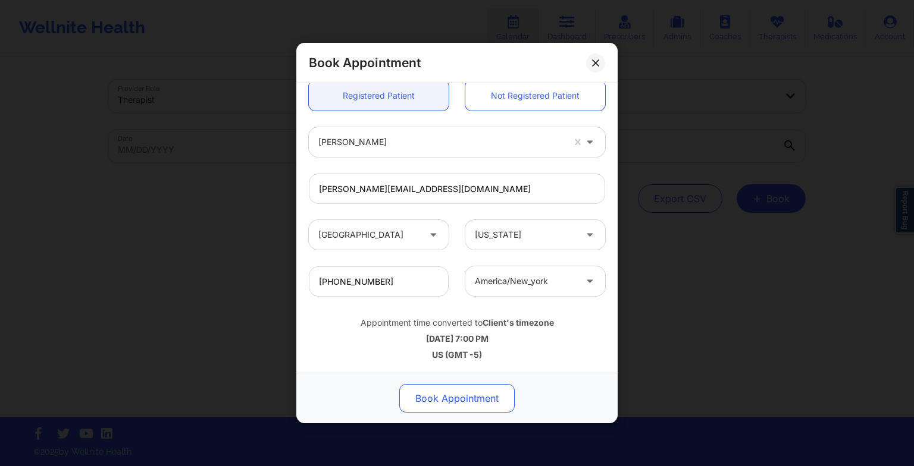
click at [466, 396] on button "Book Appointment" at bounding box center [456, 398] width 115 height 29
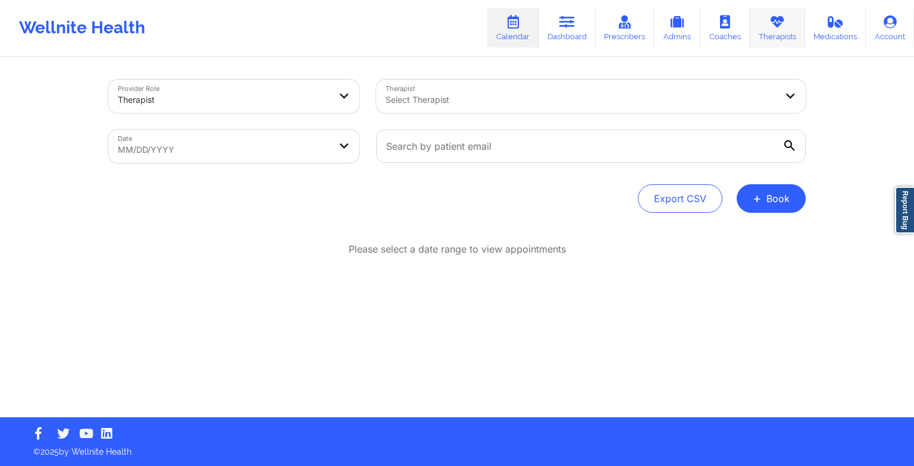
click at [797, 23] on link "Therapists" at bounding box center [777, 27] width 55 height 39
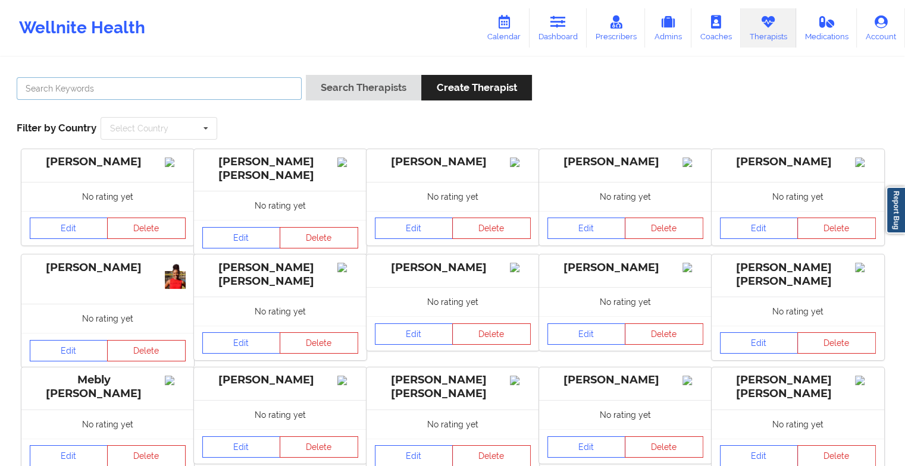
click at [274, 86] on input "text" at bounding box center [159, 88] width 285 height 23
type input "[PERSON_NAME]"
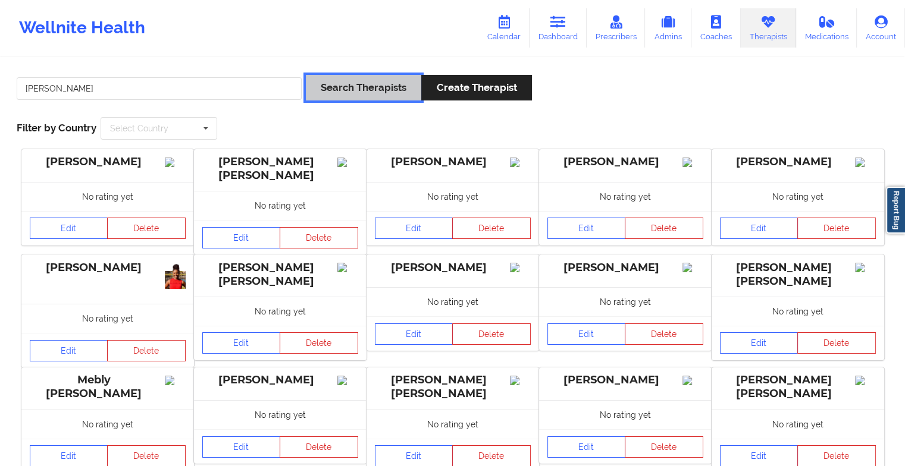
click at [318, 93] on button "Search Therapists" at bounding box center [363, 88] width 115 height 26
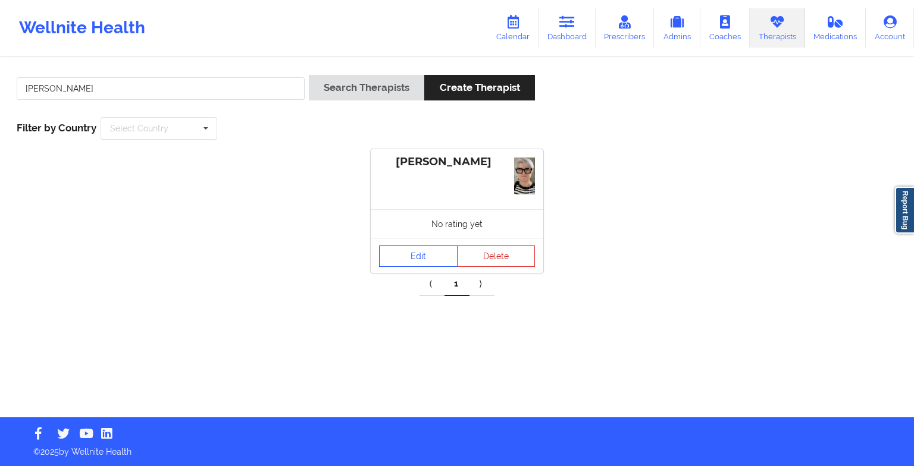
click at [422, 224] on div "No rating yet" at bounding box center [457, 223] width 173 height 29
click at [416, 250] on link "Edit" at bounding box center [418, 256] width 79 height 21
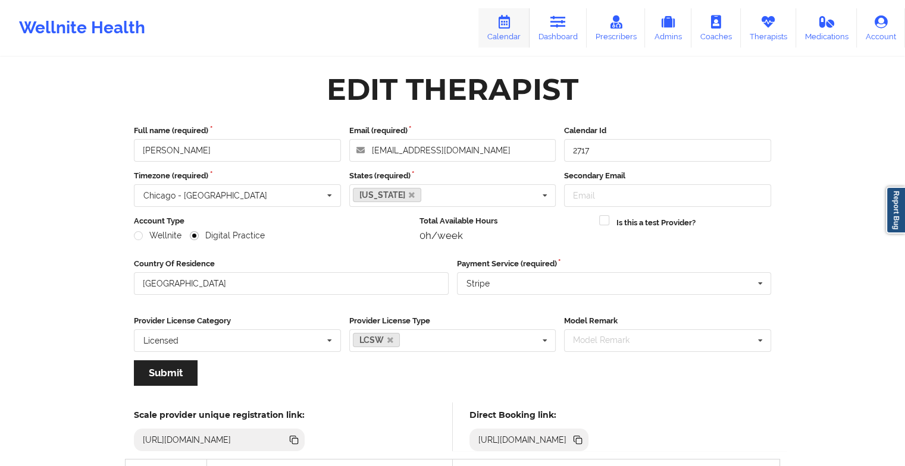
click at [510, 33] on link "Calendar" at bounding box center [503, 27] width 51 height 39
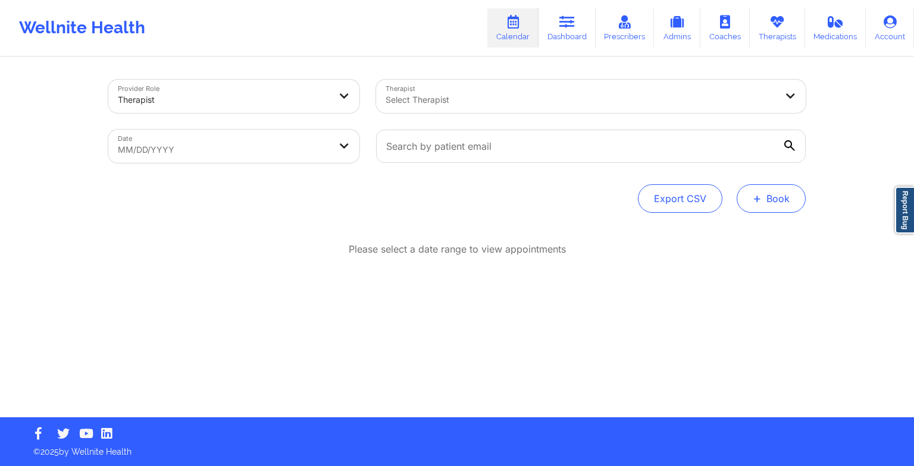
click at [781, 200] on button "+ Book" at bounding box center [770, 198] width 69 height 29
click at [735, 237] on button "Therapy Session" at bounding box center [751, 237] width 91 height 20
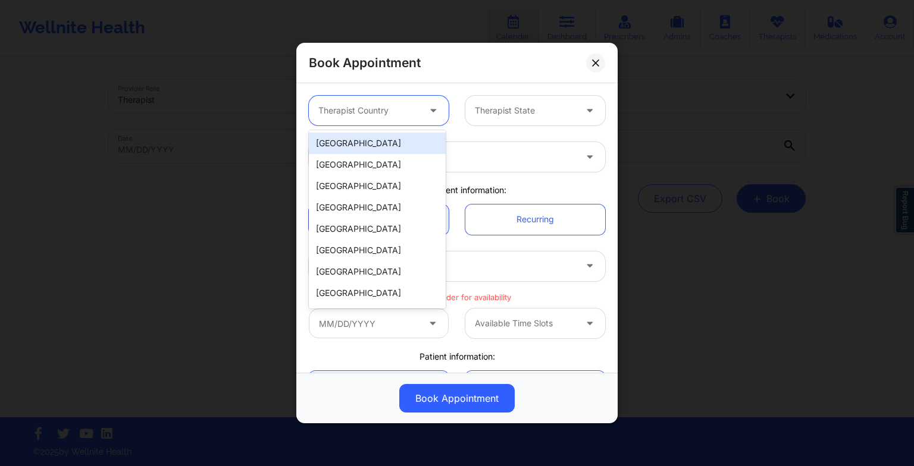
click at [372, 121] on div "Therapist Country" at bounding box center [364, 111] width 111 height 30
click at [376, 144] on div "[GEOGRAPHIC_DATA]" at bounding box center [377, 143] width 137 height 21
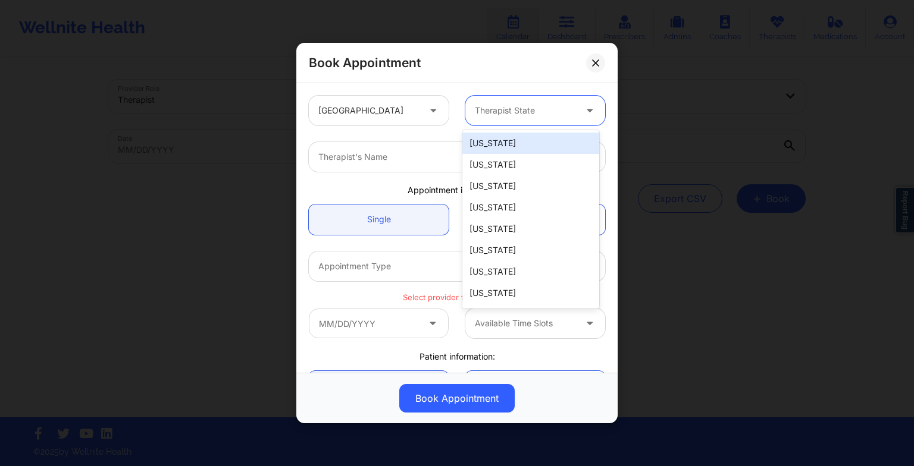
click at [490, 117] on div at bounding box center [525, 111] width 101 height 14
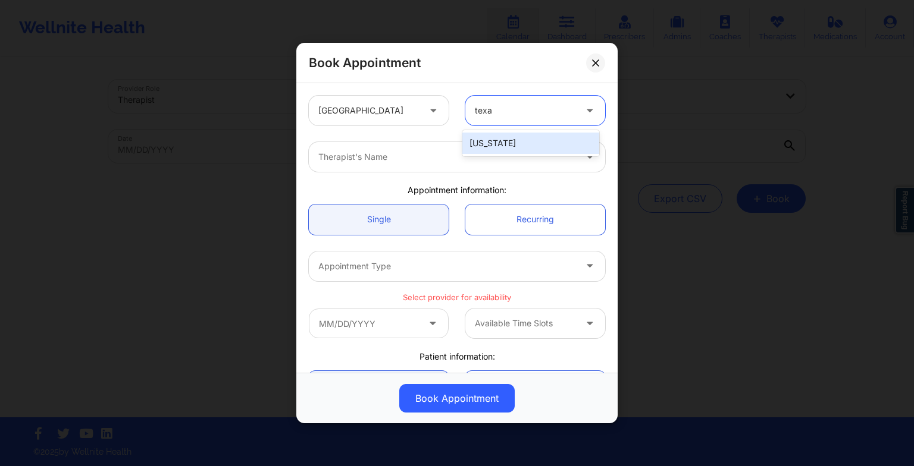
type input "[US_STATE]"
click at [488, 135] on div "[US_STATE]" at bounding box center [530, 143] width 137 height 21
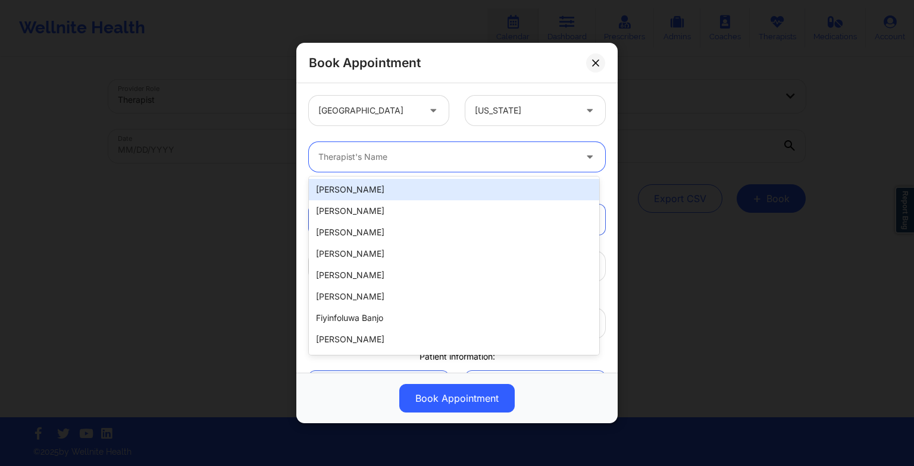
click at [432, 157] on div at bounding box center [446, 157] width 257 height 14
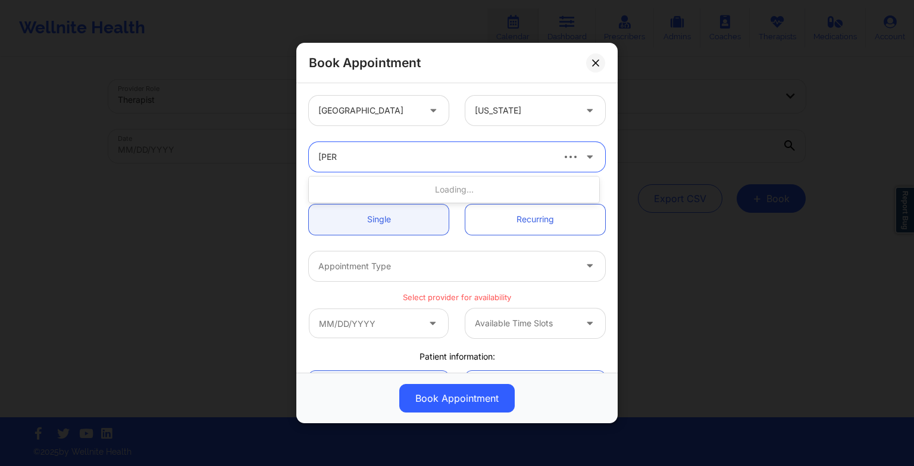
type input "[PERSON_NAME]"
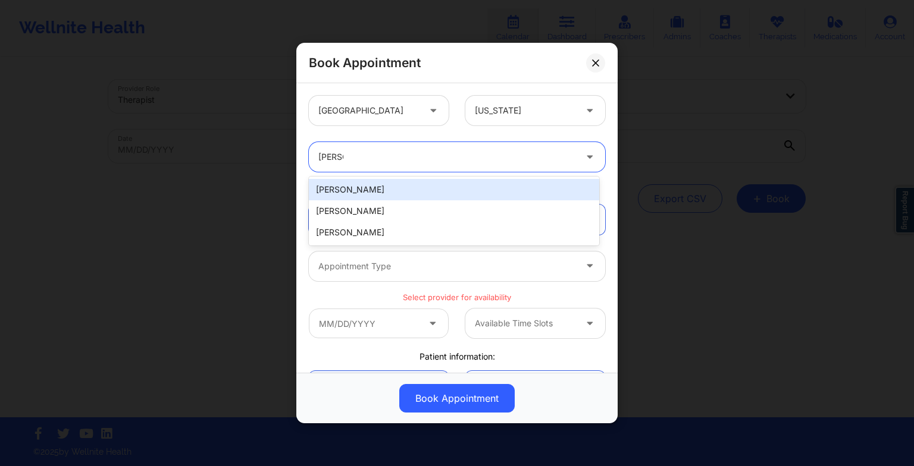
click at [394, 186] on div "[PERSON_NAME]" at bounding box center [454, 189] width 290 height 21
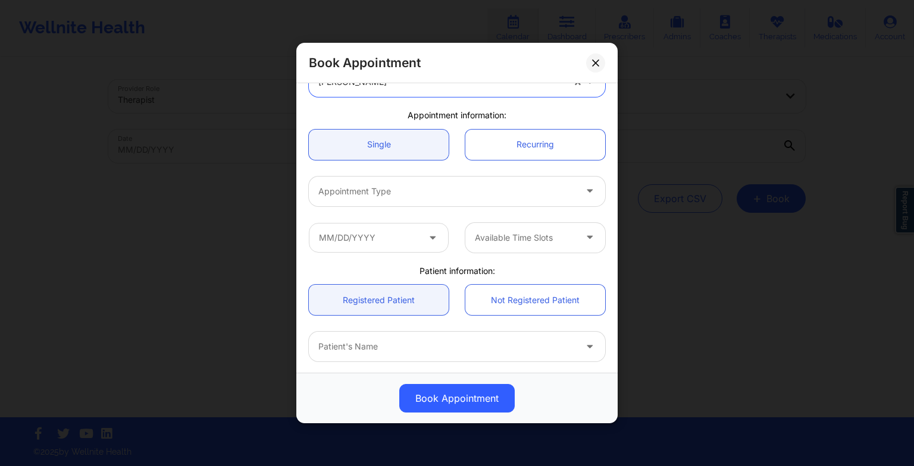
scroll to position [104, 0]
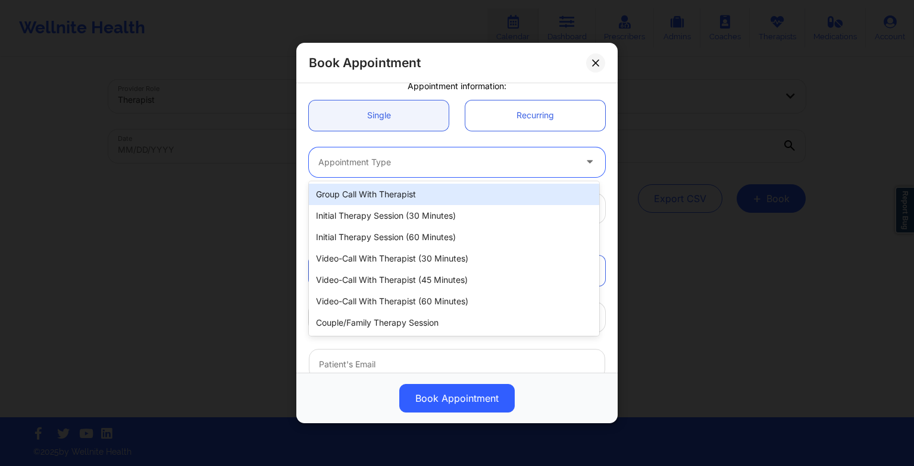
click at [356, 160] on div at bounding box center [446, 162] width 257 height 14
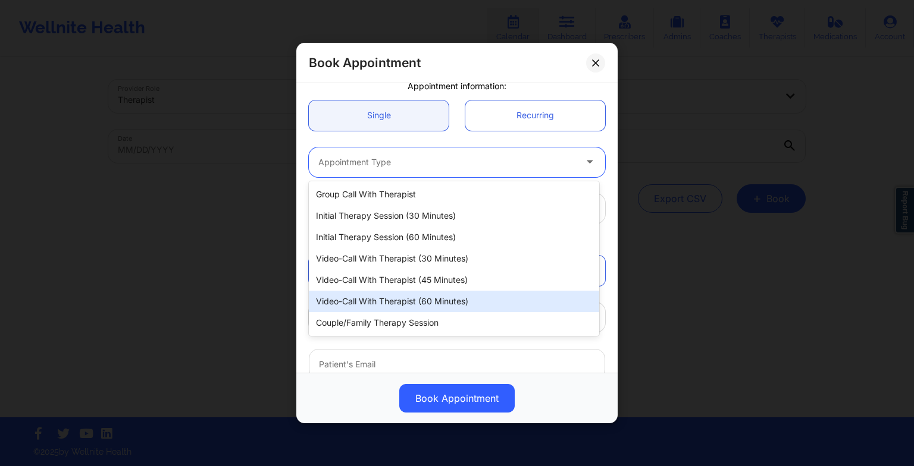
click at [381, 293] on div "Video-Call with Therapist (60 minutes)" at bounding box center [454, 301] width 290 height 21
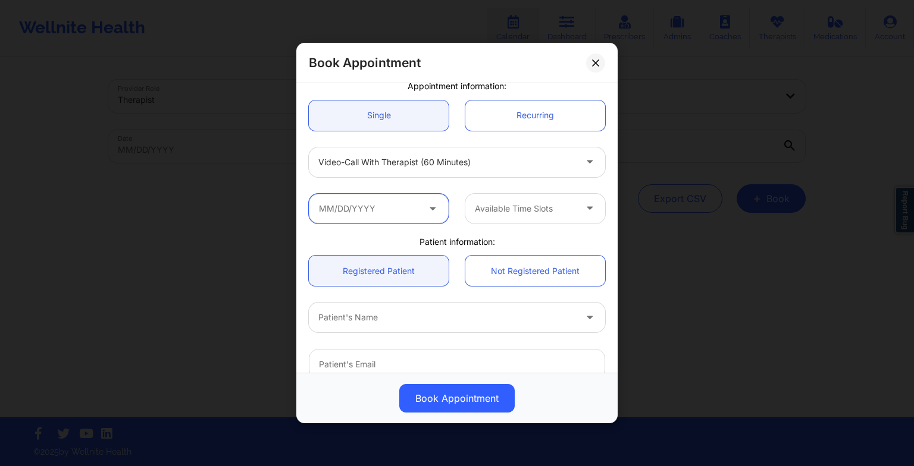
click at [378, 208] on input "text" at bounding box center [379, 209] width 140 height 30
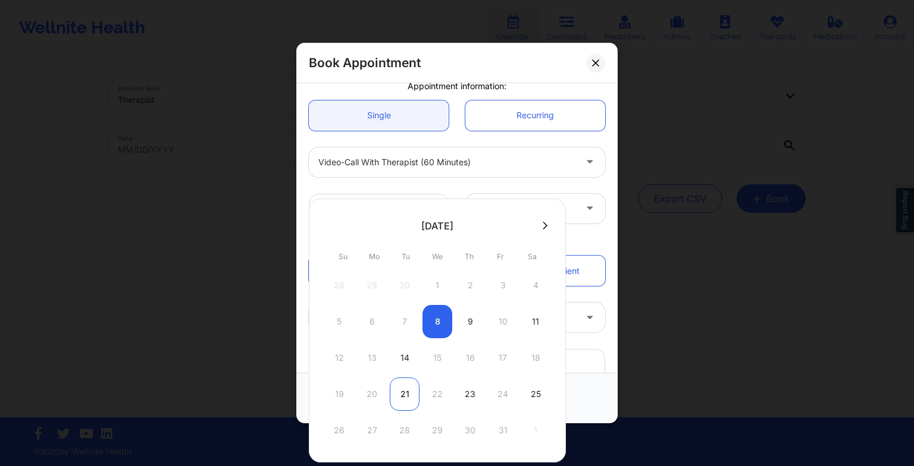
click at [396, 391] on div "21" at bounding box center [405, 394] width 30 height 33
type input "[DATE]"
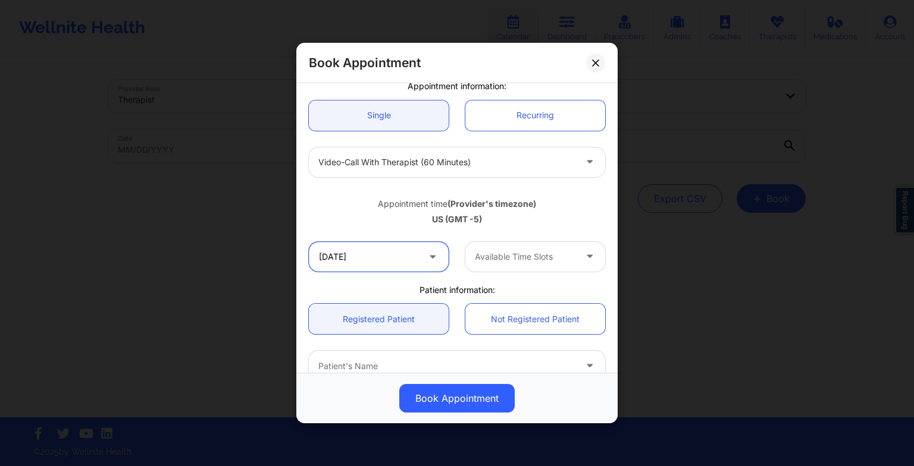
click at [407, 248] on input "[DATE]" at bounding box center [379, 257] width 140 height 30
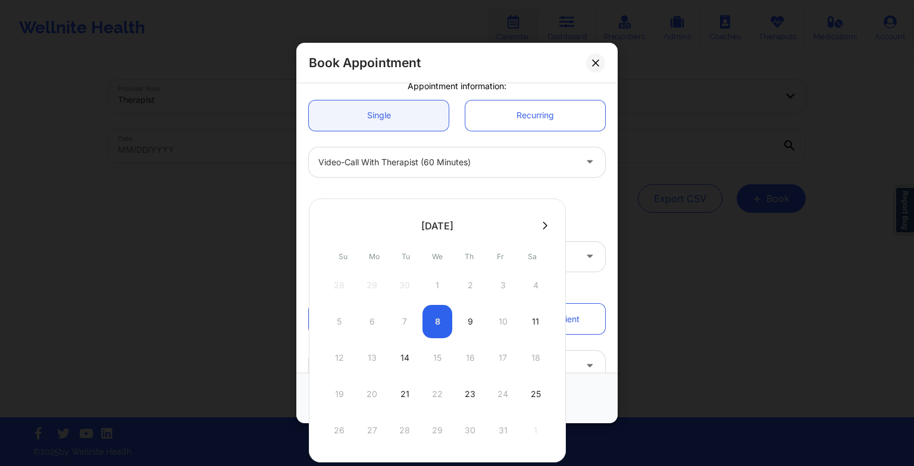
click at [543, 222] on icon at bounding box center [545, 225] width 5 height 9
click at [328, 233] on div at bounding box center [437, 226] width 257 height 18
click at [328, 228] on icon at bounding box center [329, 225] width 5 height 9
click at [400, 438] on div "26 27 28 29 30 31 1" at bounding box center [437, 430] width 226 height 33
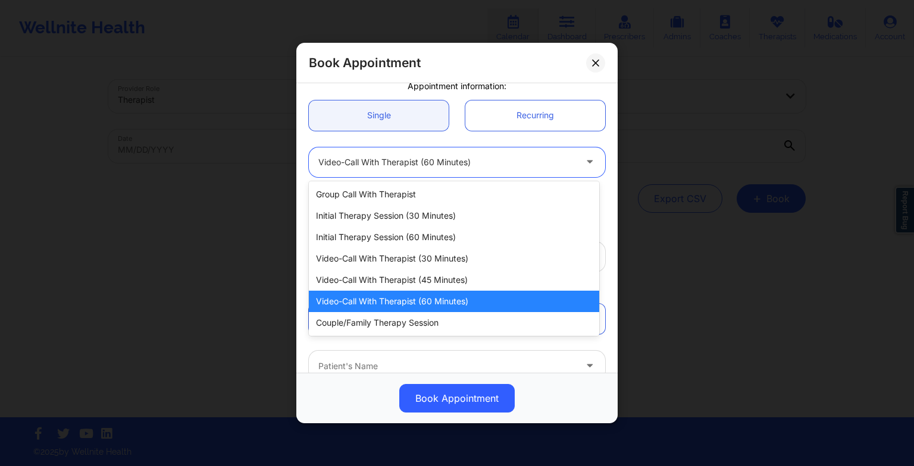
click at [478, 174] on div "Video-Call with Therapist (60 minutes)" at bounding box center [446, 163] width 257 height 30
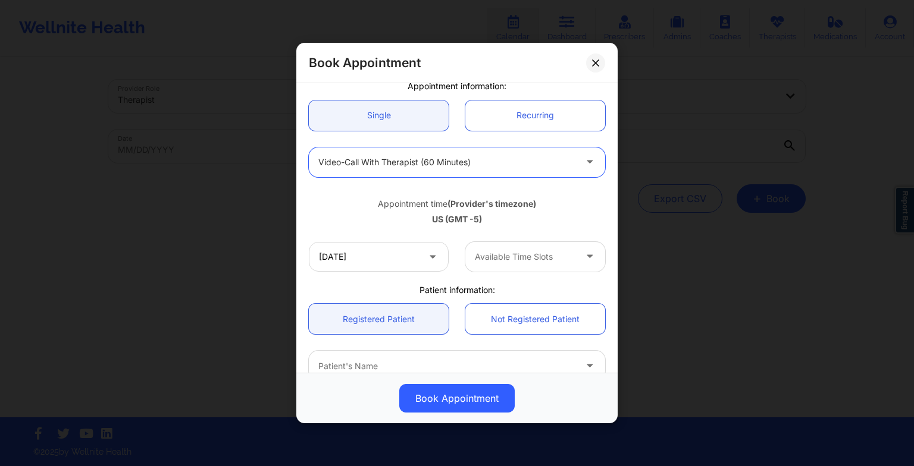
click at [472, 167] on div at bounding box center [446, 162] width 257 height 14
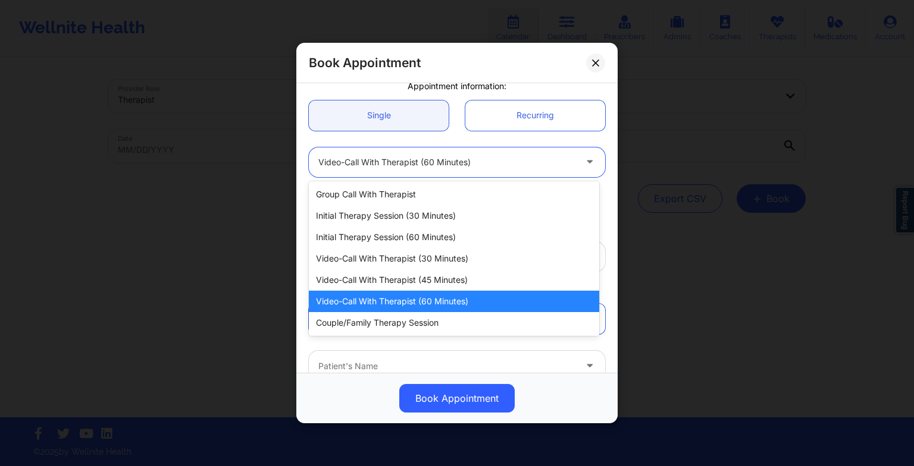
click at [472, 167] on div at bounding box center [446, 162] width 257 height 14
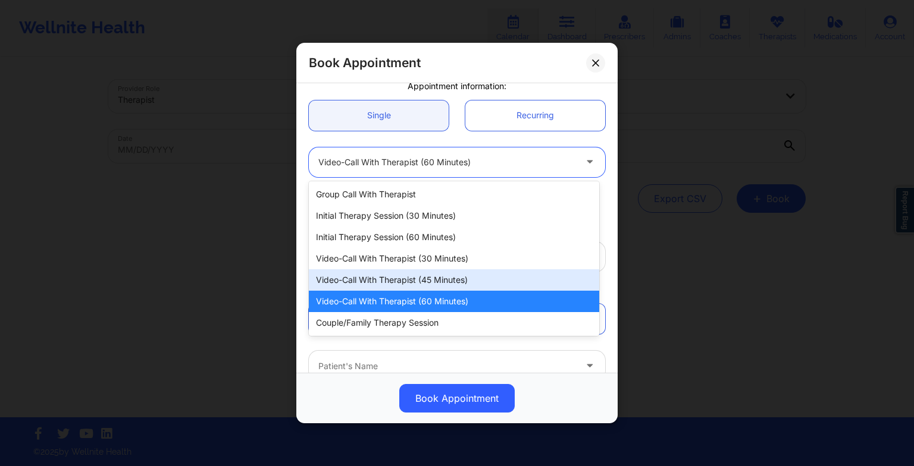
click at [435, 284] on div "Video-Call with Therapist (45 minutes)" at bounding box center [454, 279] width 290 height 21
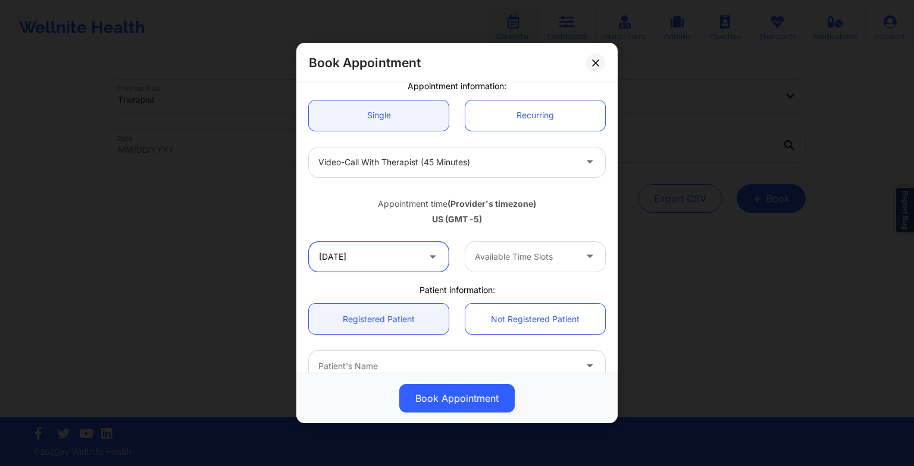
click at [410, 261] on input "[DATE]" at bounding box center [379, 257] width 140 height 30
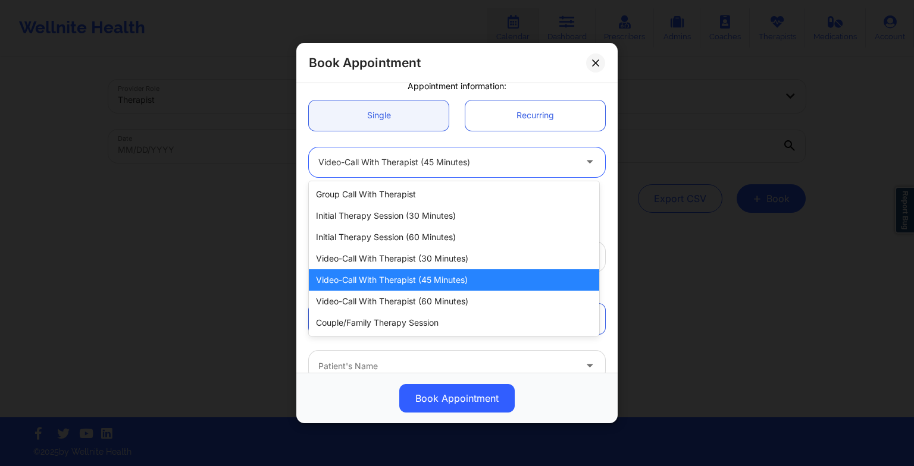
click at [419, 174] on div "Video-Call with Therapist (45 minutes)" at bounding box center [446, 163] width 257 height 30
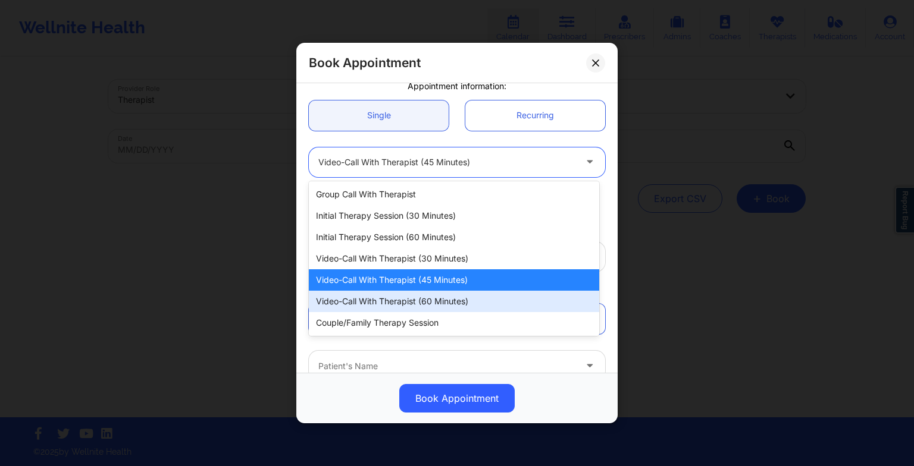
click at [400, 309] on div "Video-Call with Therapist (60 minutes)" at bounding box center [454, 301] width 290 height 21
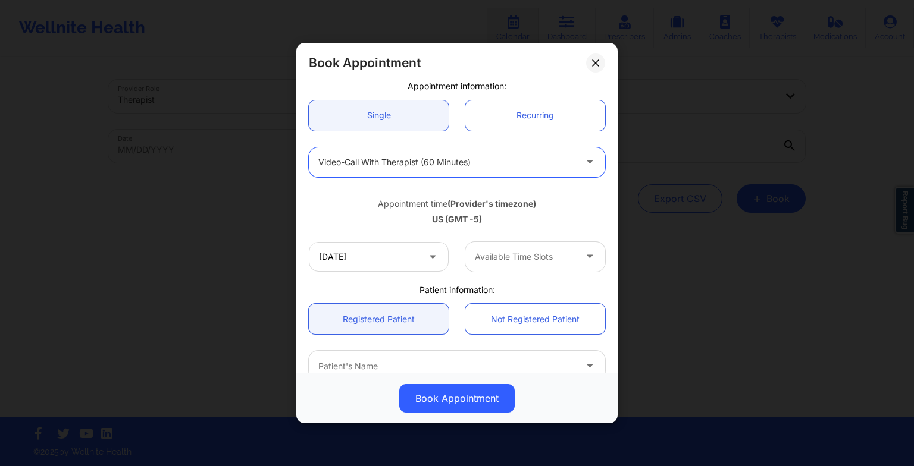
scroll to position [0, 0]
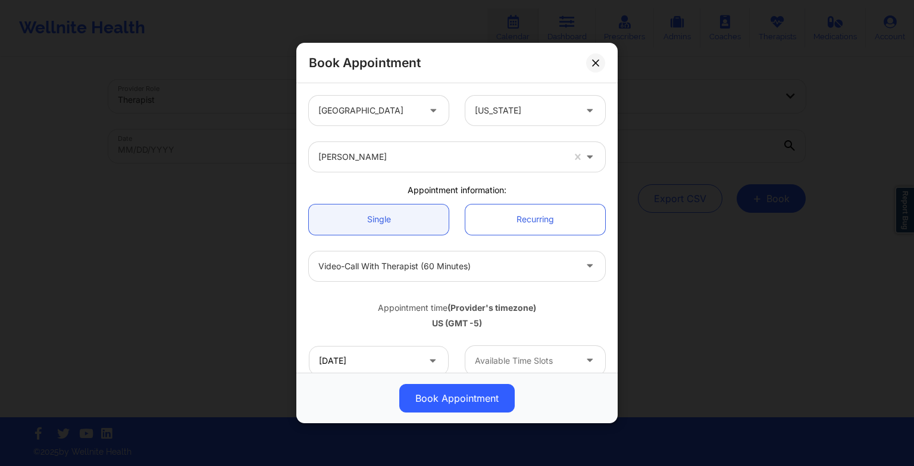
click at [597, 67] on button at bounding box center [595, 62] width 19 height 19
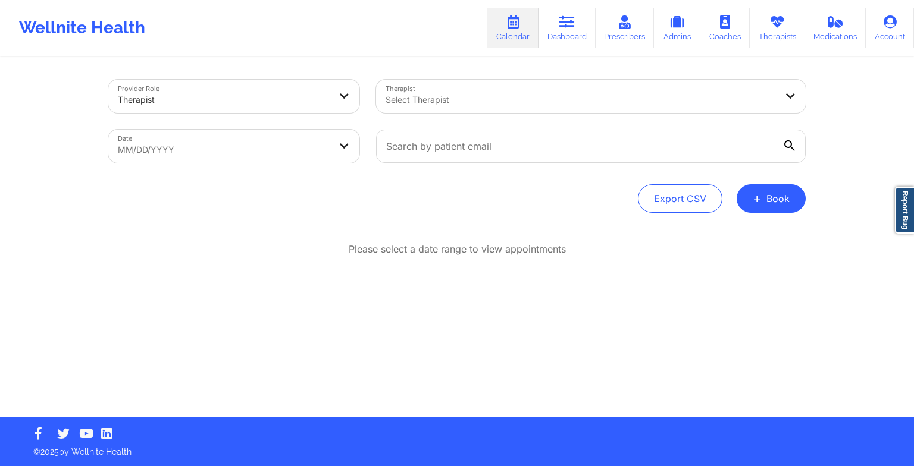
click at [777, 26] on icon at bounding box center [776, 21] width 15 height 13
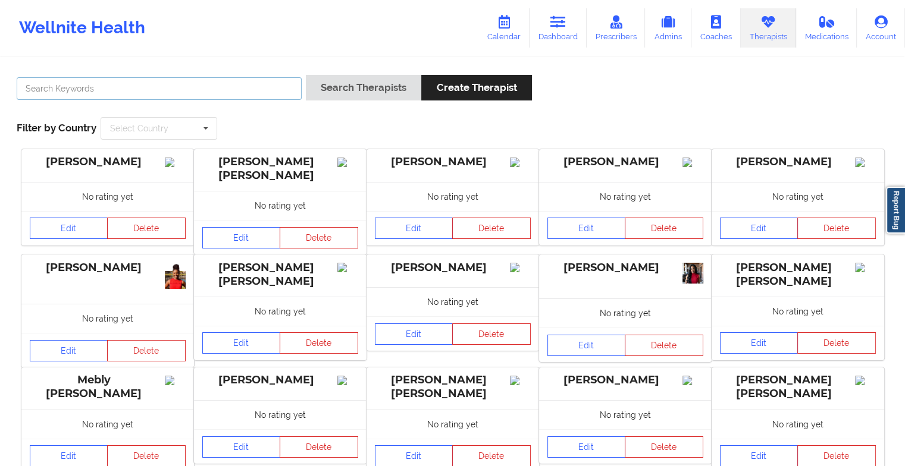
click at [242, 94] on input "text" at bounding box center [159, 88] width 285 height 23
type input "[PERSON_NAME]"
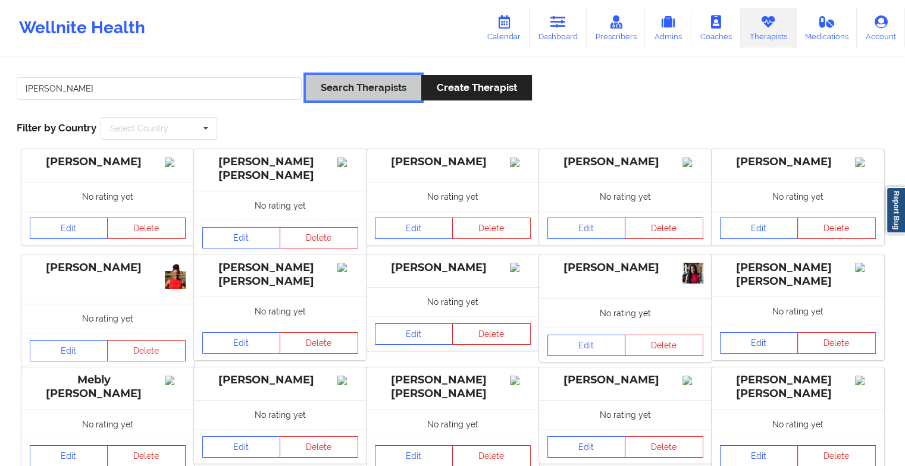
click at [350, 80] on button "Search Therapists" at bounding box center [363, 88] width 115 height 26
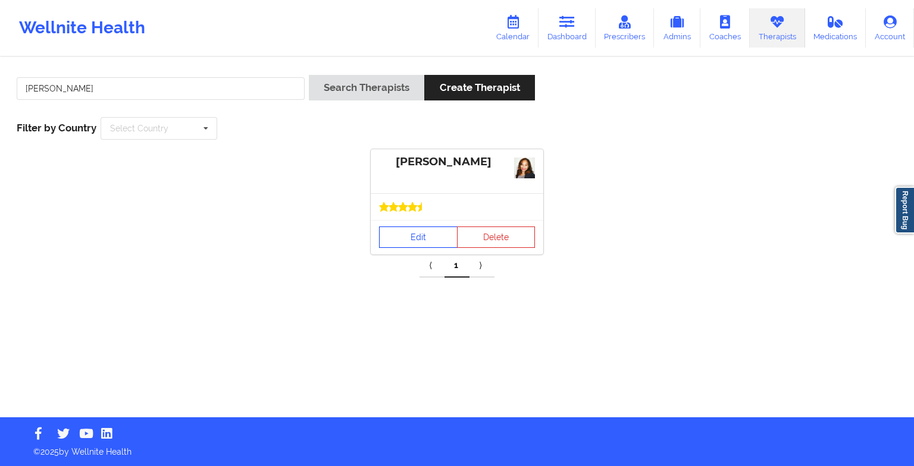
click at [422, 237] on link "Edit" at bounding box center [418, 237] width 79 height 21
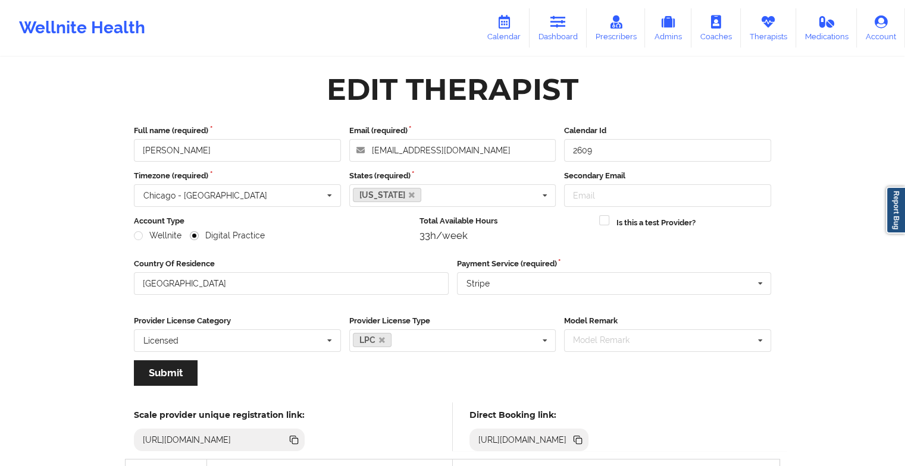
click at [509, 29] on link "Calendar" at bounding box center [503, 27] width 51 height 39
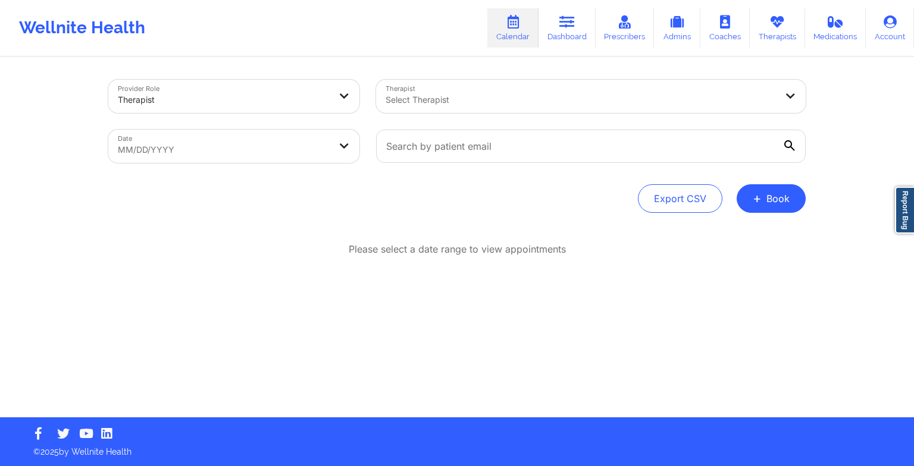
click at [756, 200] on span "+" at bounding box center [757, 198] width 9 height 7
click at [741, 236] on button "Therapy Session" at bounding box center [751, 237] width 91 height 20
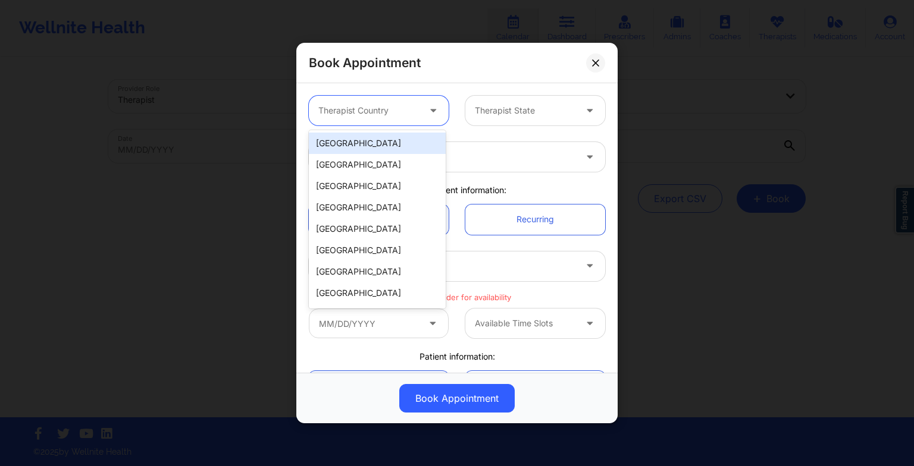
click at [384, 102] on div "Therapist Country" at bounding box center [364, 111] width 111 height 30
click at [380, 143] on div "[GEOGRAPHIC_DATA]" at bounding box center [377, 143] width 137 height 21
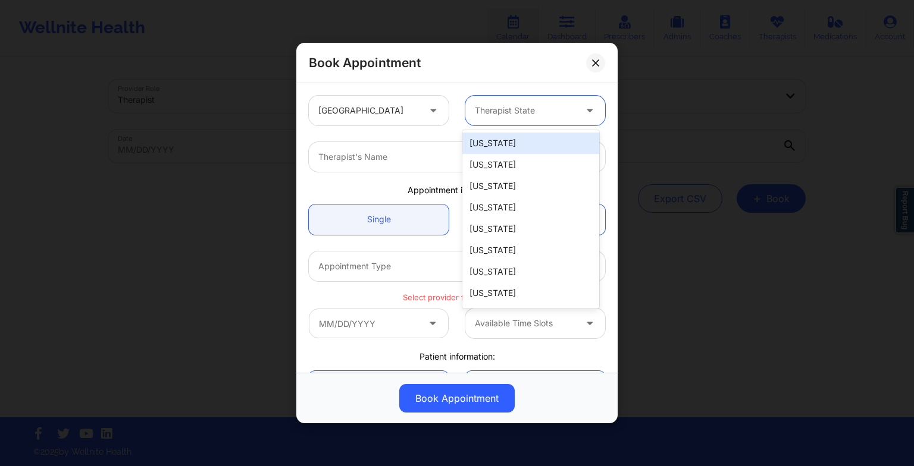
click at [489, 102] on div "Therapist State" at bounding box center [520, 111] width 111 height 30
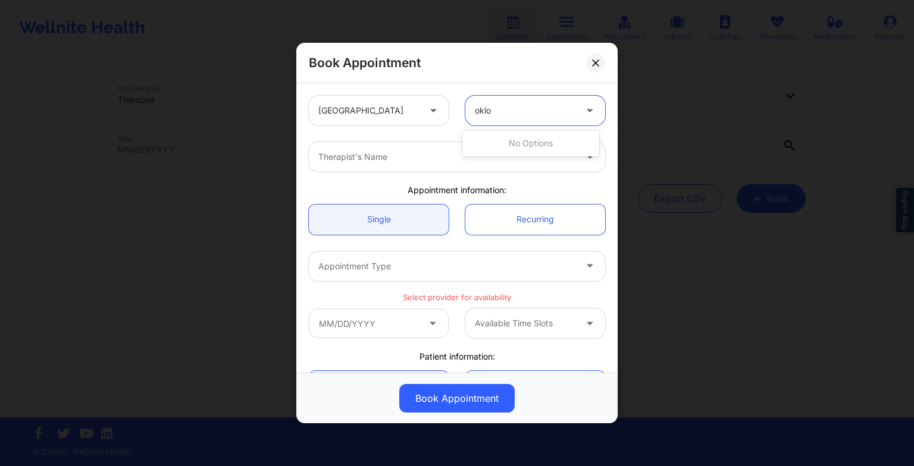
type input "okl"
click at [501, 143] on div "[US_STATE]" at bounding box center [530, 143] width 137 height 21
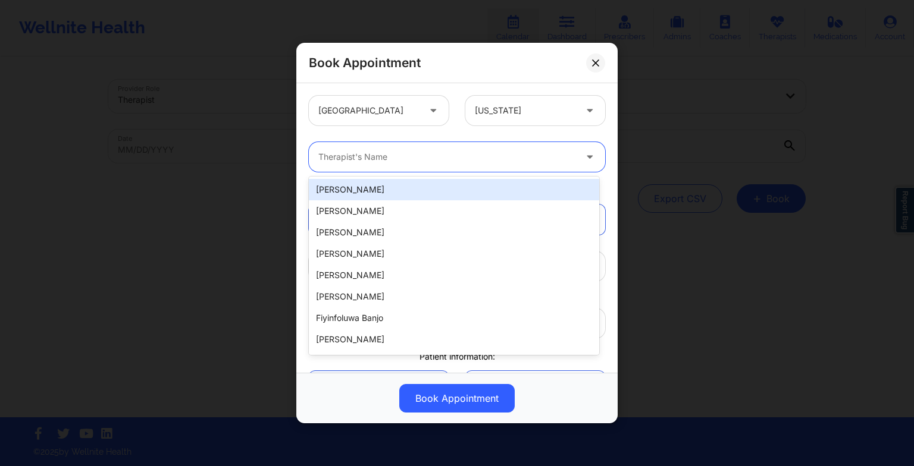
click at [478, 152] on div at bounding box center [446, 157] width 257 height 14
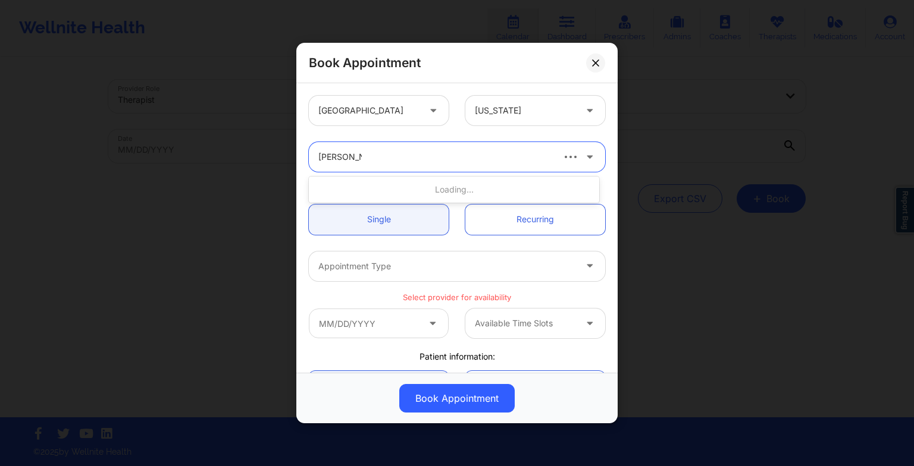
type input "[PERSON_NAME]"
click at [513, 193] on div "[PERSON_NAME]" at bounding box center [454, 189] width 290 height 21
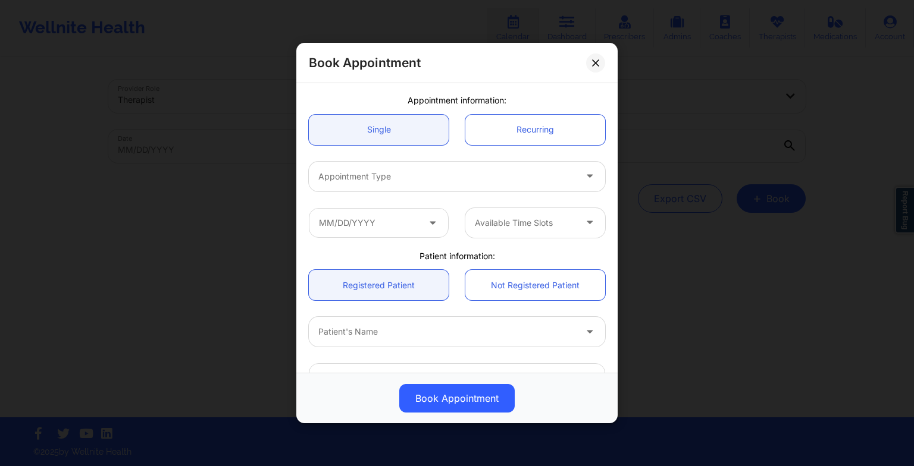
scroll to position [90, 0]
click at [469, 181] on div at bounding box center [446, 176] width 257 height 14
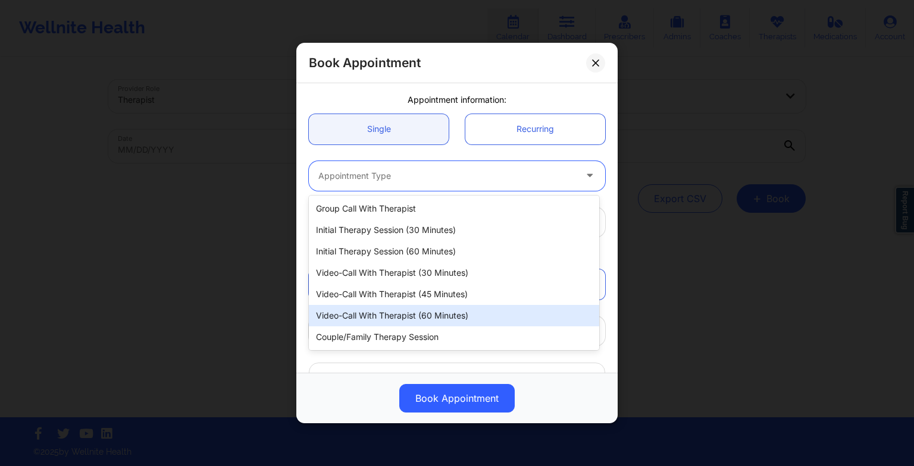
click at [443, 315] on div "Video-Call with Therapist (60 minutes)" at bounding box center [454, 315] width 290 height 21
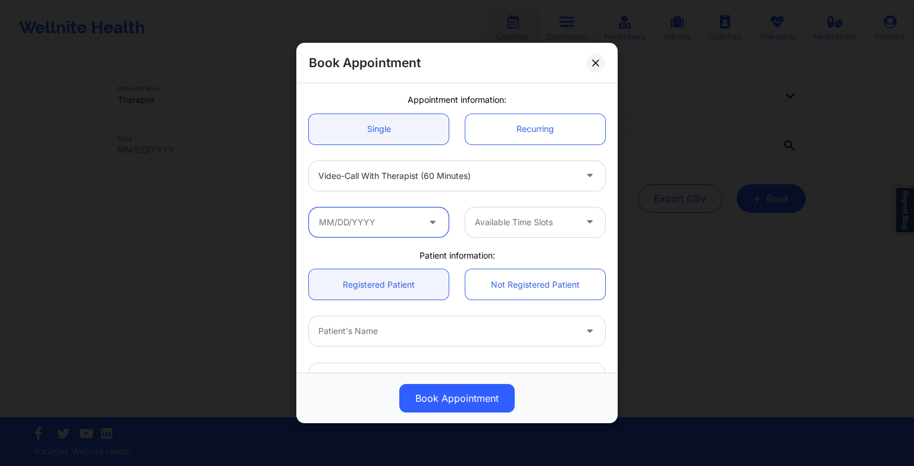
click at [391, 219] on input "text" at bounding box center [379, 223] width 140 height 30
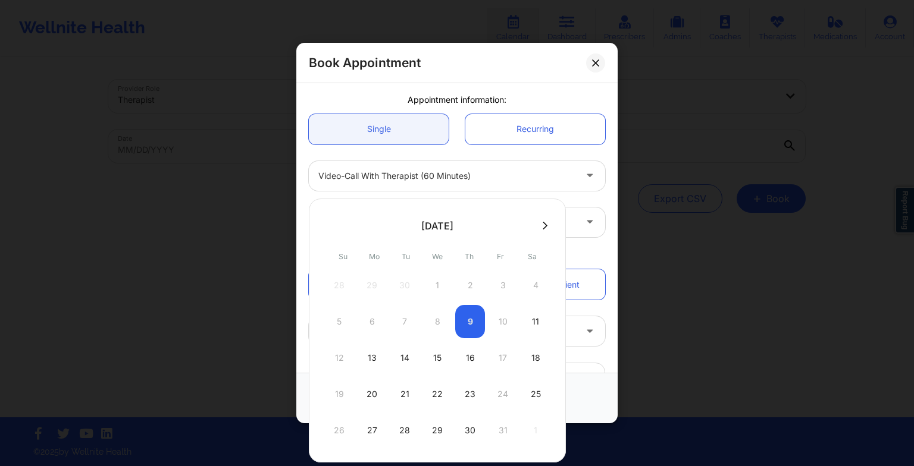
click at [437, 361] on div "15" at bounding box center [437, 357] width 30 height 33
type input "[DATE]"
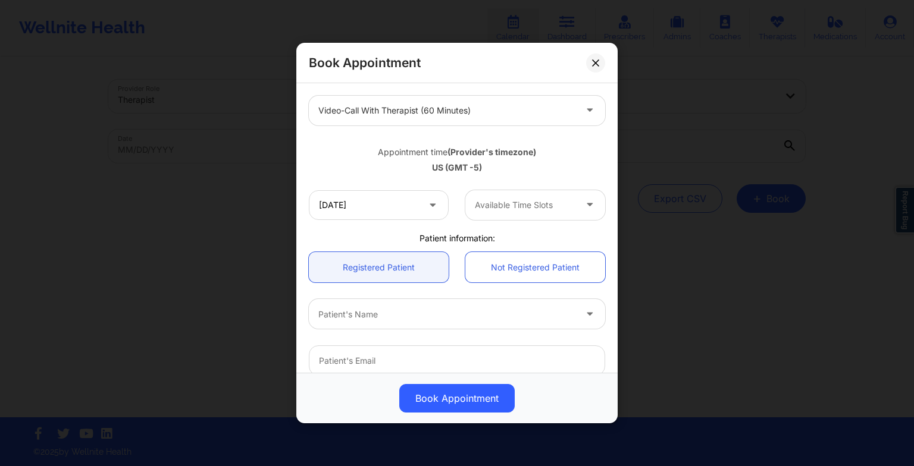
scroll to position [162, 0]
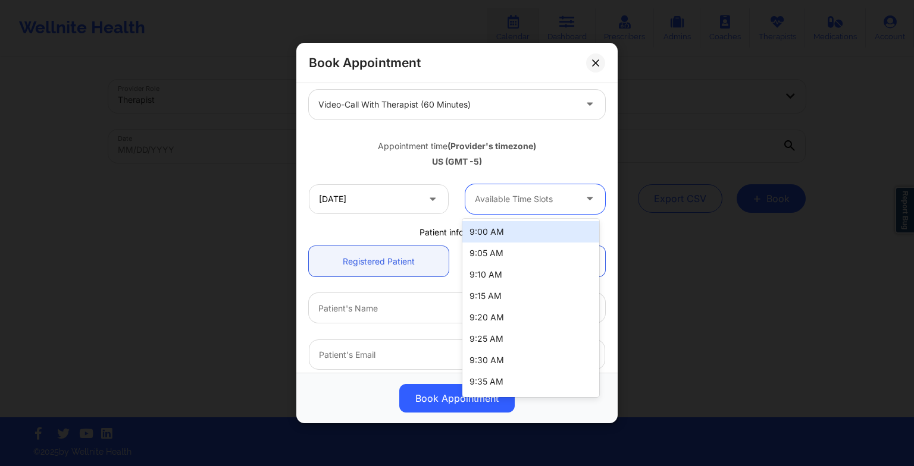
click at [539, 203] on div at bounding box center [525, 199] width 101 height 14
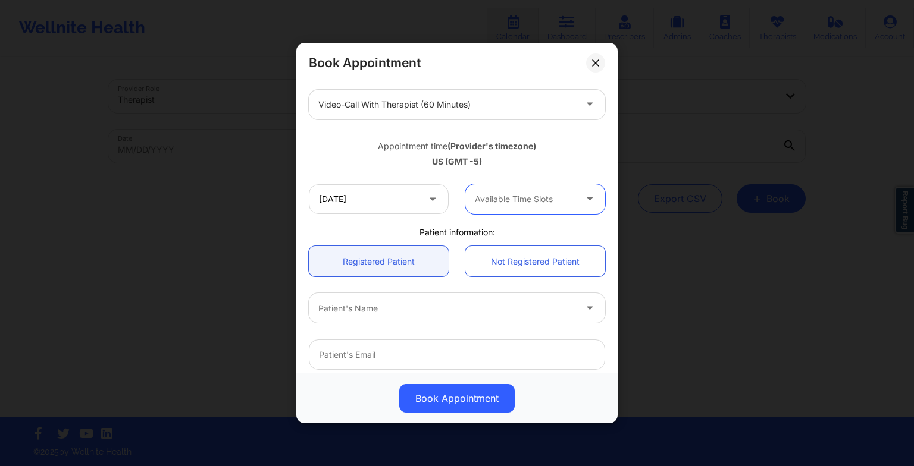
click at [543, 214] on div "Available Time Slots" at bounding box center [520, 199] width 111 height 30
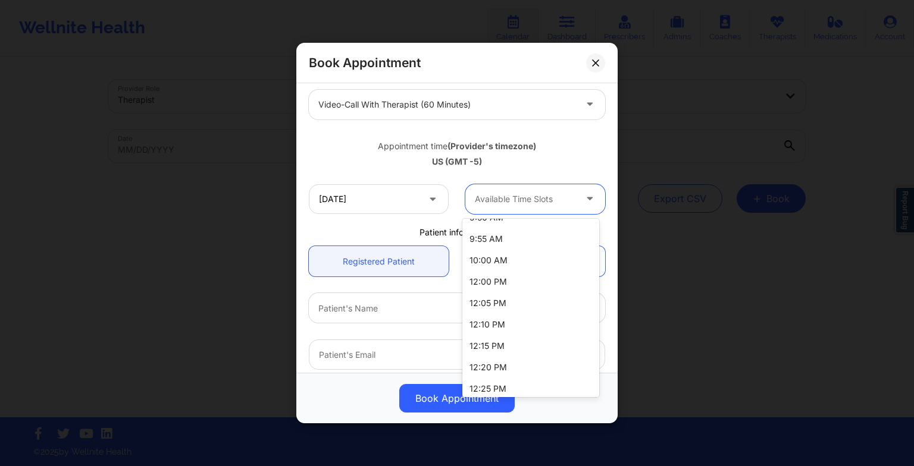
scroll to position [230, 0]
click at [528, 254] on div "10:00 AM" at bounding box center [530, 259] width 137 height 21
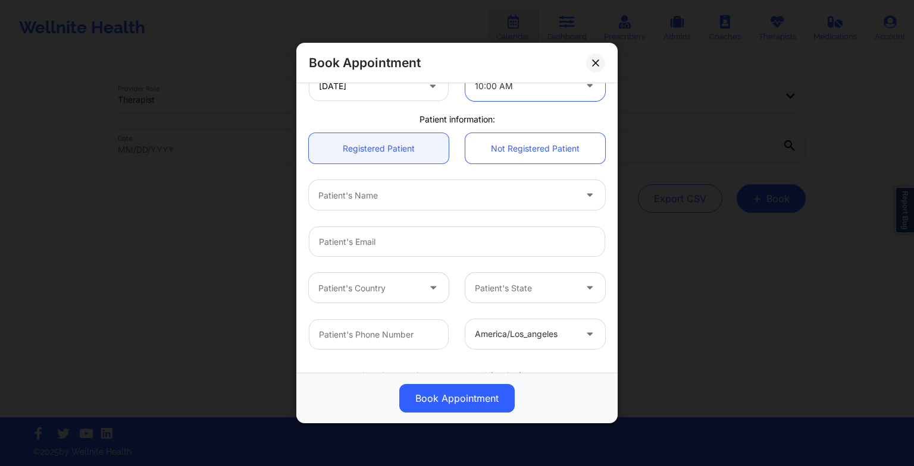
scroll to position [278, 0]
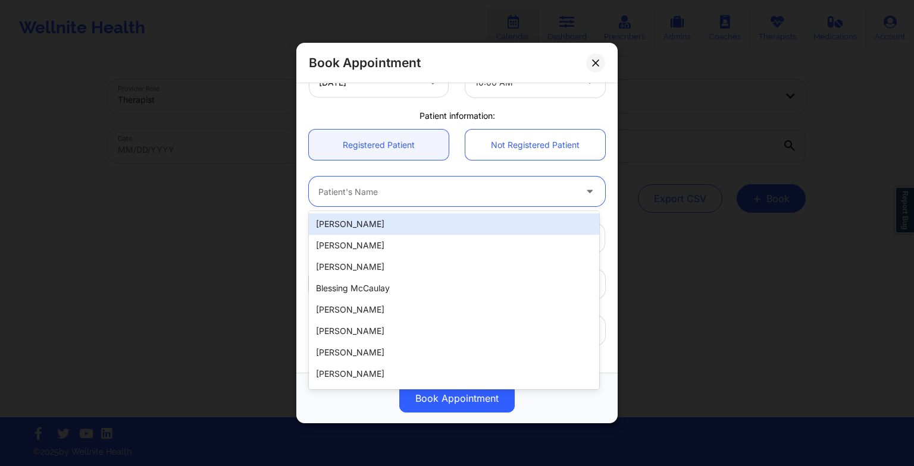
click at [402, 178] on div "Patient's Name" at bounding box center [443, 192] width 268 height 30
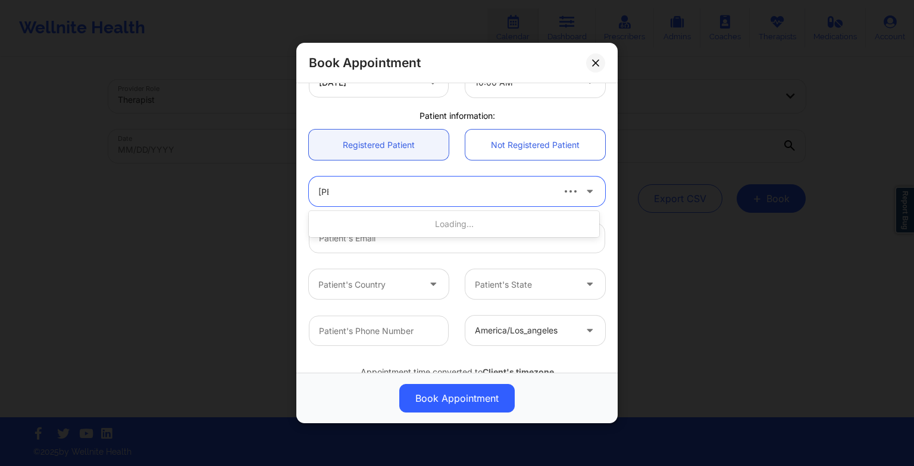
type input "[PERSON_NAME]"
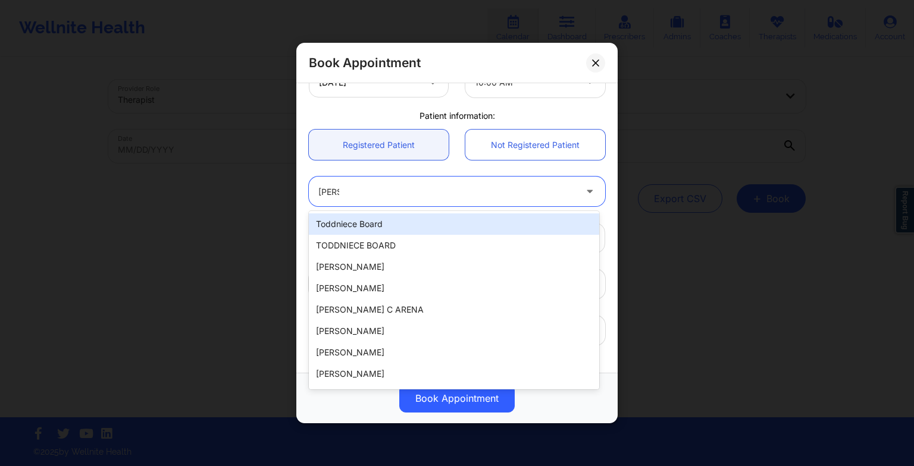
click at [393, 218] on div "Toddniece Board" at bounding box center [454, 224] width 290 height 21
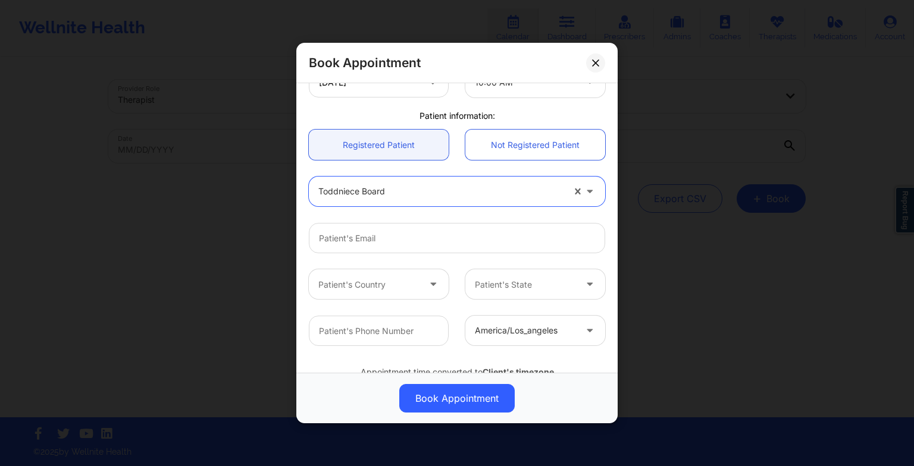
scroll to position [328, 0]
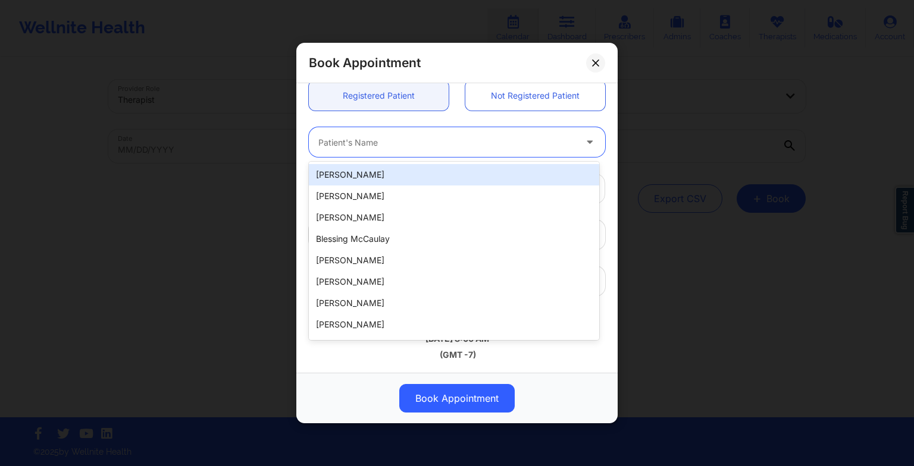
click at [495, 143] on div at bounding box center [446, 142] width 257 height 14
type input "[PERSON_NAME]"
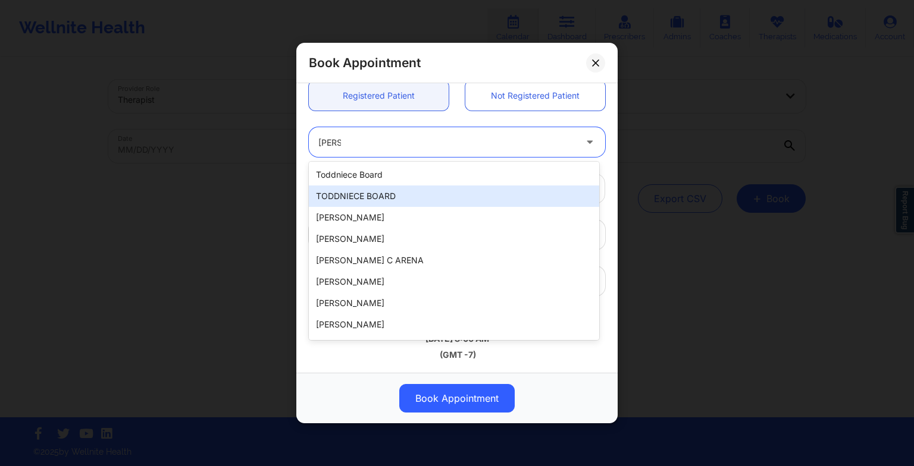
click at [447, 198] on div "TODDNIECE BOARD" at bounding box center [454, 196] width 290 height 21
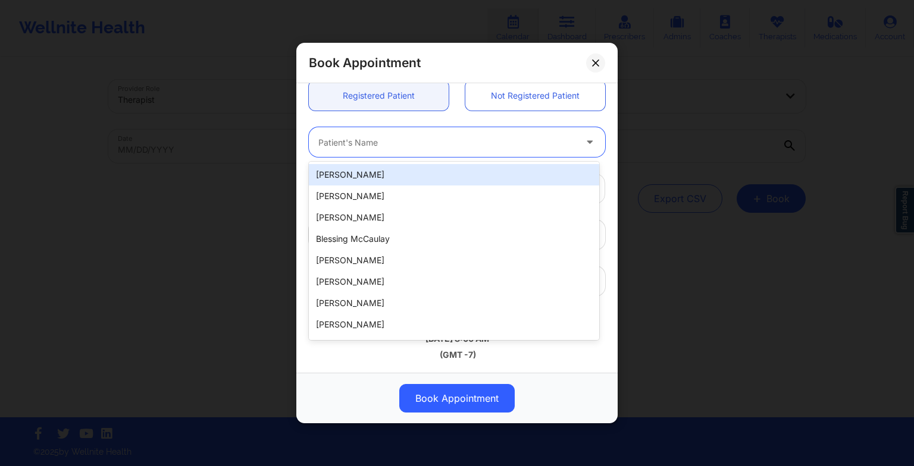
click at [436, 133] on div "Patient's Name" at bounding box center [443, 142] width 268 height 30
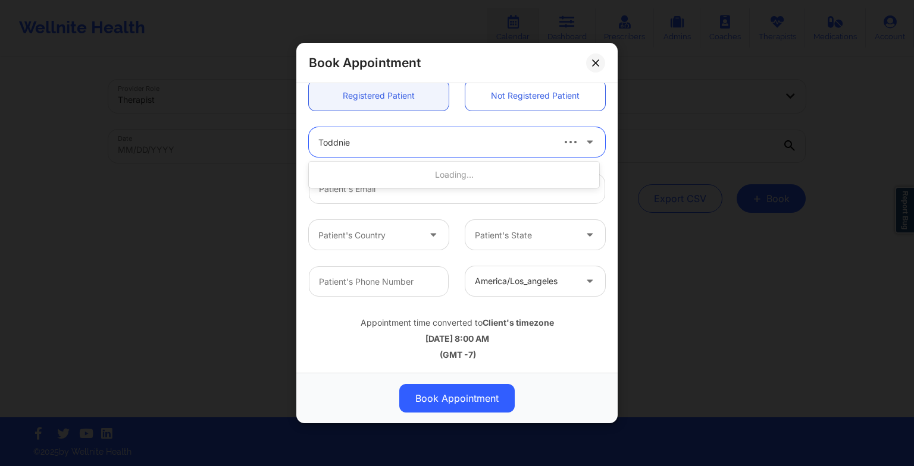
type input "Toddniec"
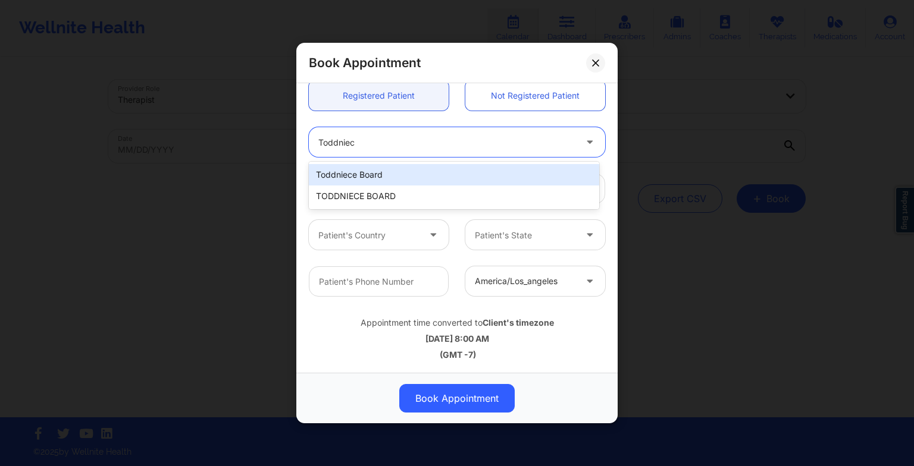
click at [429, 171] on div "Toddniece Board" at bounding box center [454, 174] width 290 height 21
type input "[EMAIL_ADDRESS][DOMAIN_NAME]"
type input "[PHONE_NUMBER]"
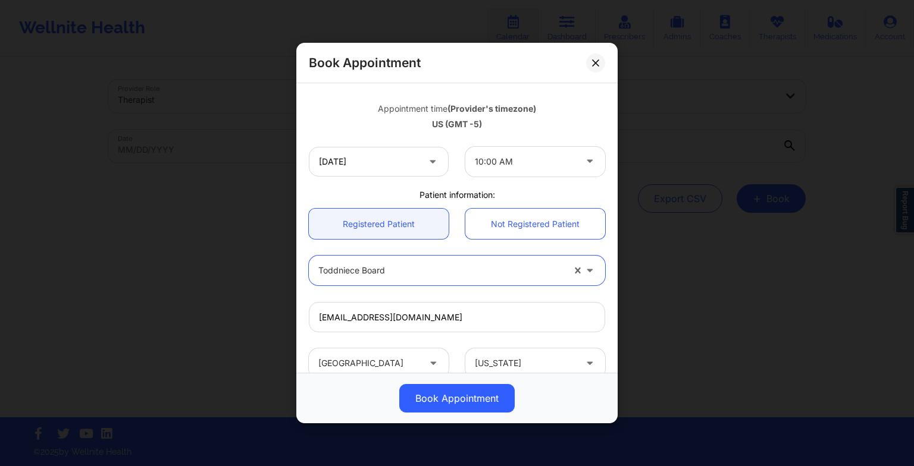
scroll to position [199, 0]
click at [396, 167] on input "[DATE]" at bounding box center [379, 163] width 140 height 30
click at [566, 180] on div "[DATE] 10:00 AM" at bounding box center [456, 162] width 313 height 46
click at [652, 150] on div "Book Appointment [GEOGRAPHIC_DATA] [US_STATE] [PERSON_NAME] Appointment informa…" at bounding box center [457, 233] width 914 height 466
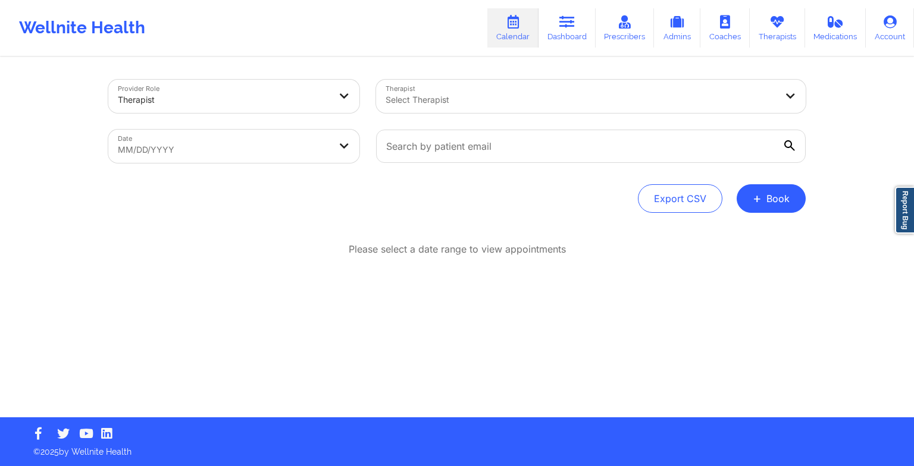
click at [773, 28] on icon at bounding box center [776, 21] width 15 height 13
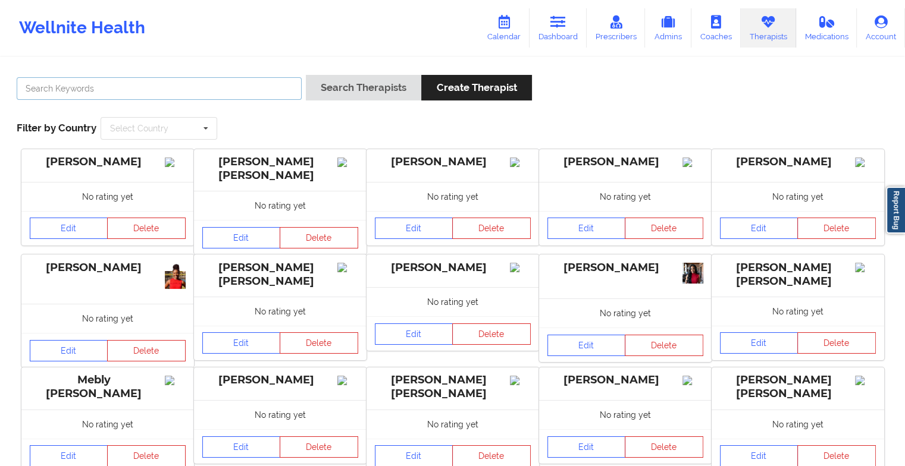
click at [221, 92] on input "text" at bounding box center [159, 88] width 285 height 23
click at [306, 75] on button "Search Therapists" at bounding box center [363, 88] width 115 height 26
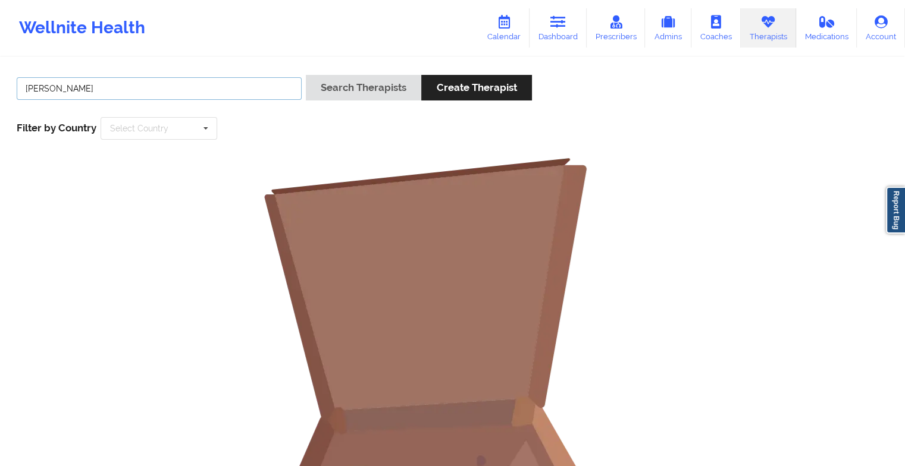
type input "[PERSON_NAME]"
click at [306, 75] on button "Search Therapists" at bounding box center [363, 88] width 115 height 26
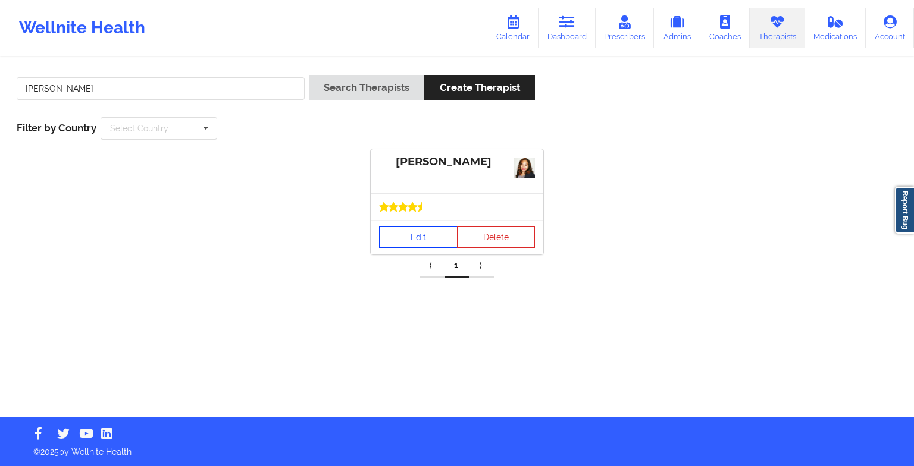
click at [407, 238] on link "Edit" at bounding box center [418, 237] width 79 height 21
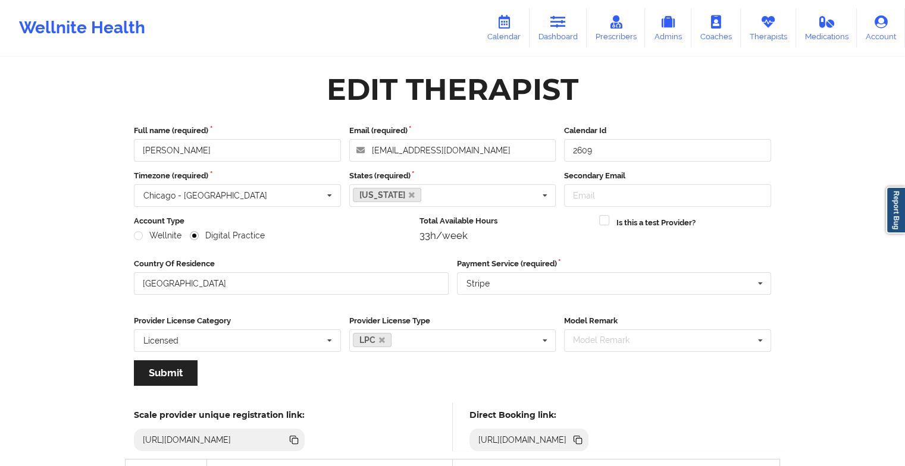
click at [510, 29] on icon at bounding box center [503, 21] width 15 height 13
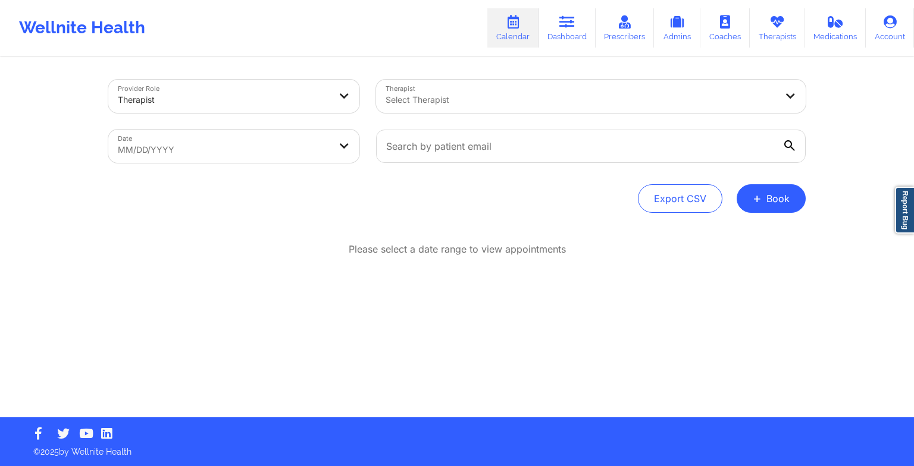
click at [788, 203] on button "+ Book" at bounding box center [770, 198] width 69 height 29
click at [751, 239] on button "Therapy Session" at bounding box center [751, 237] width 91 height 20
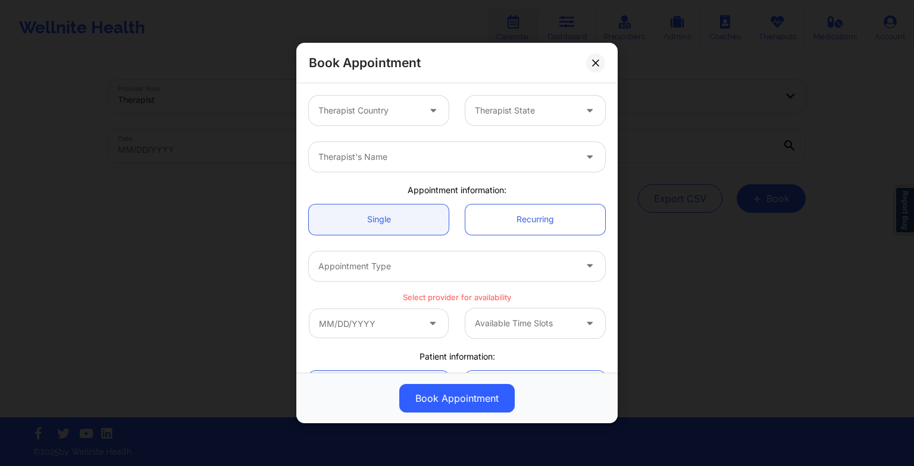
click at [362, 111] on div at bounding box center [368, 111] width 101 height 14
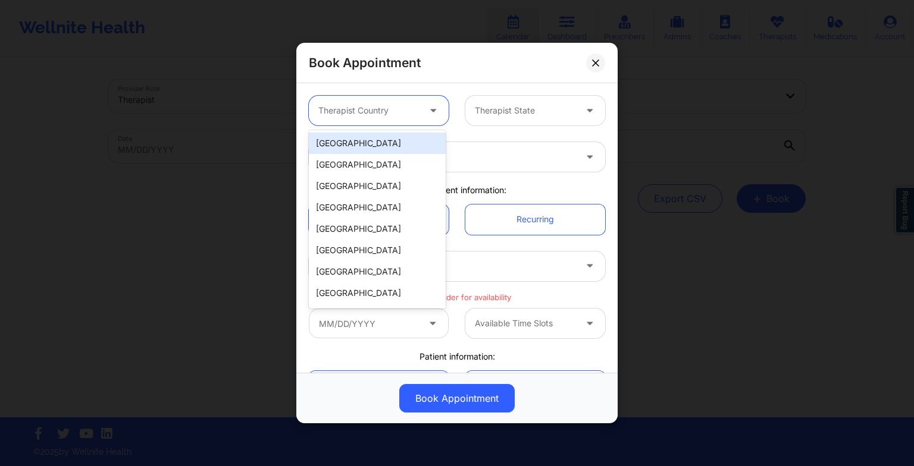
click at [364, 143] on div "[GEOGRAPHIC_DATA]" at bounding box center [377, 143] width 137 height 21
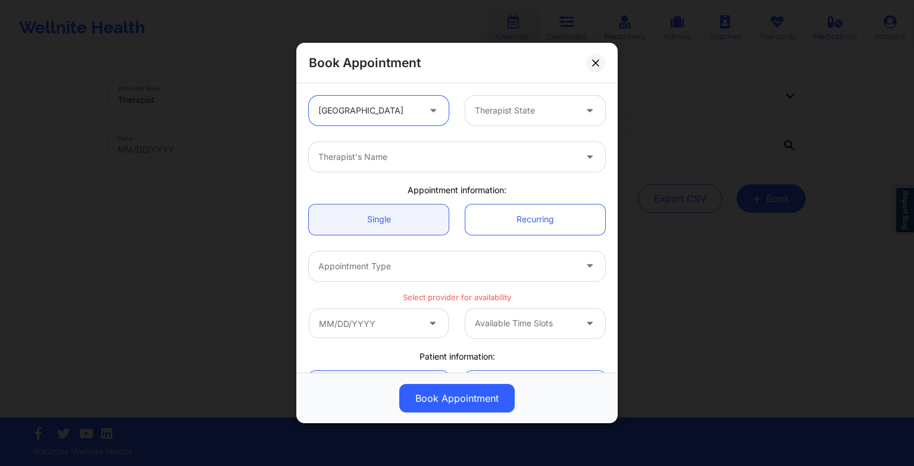
click at [499, 117] on div at bounding box center [525, 111] width 101 height 14
type input "okl"
click at [490, 145] on div "[US_STATE]" at bounding box center [530, 143] width 137 height 21
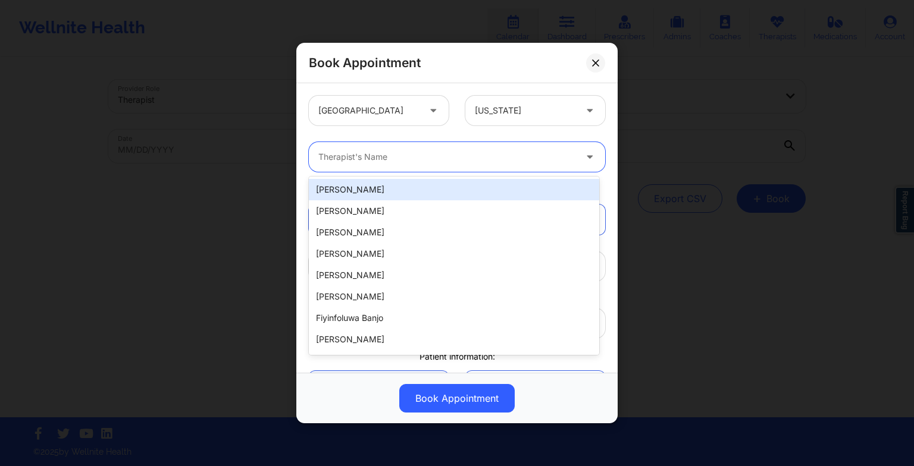
click at [430, 155] on div at bounding box center [446, 157] width 257 height 14
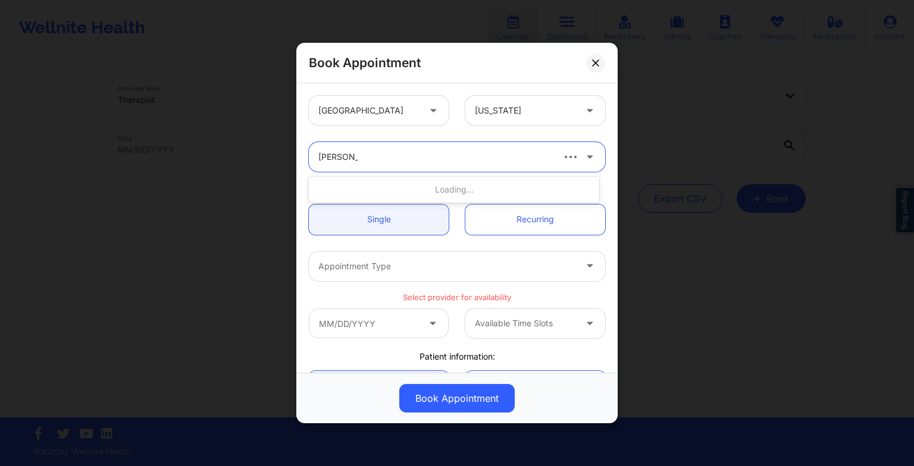
type input "[PERSON_NAME]"
click at [425, 197] on div "[PERSON_NAME]" at bounding box center [454, 189] width 290 height 21
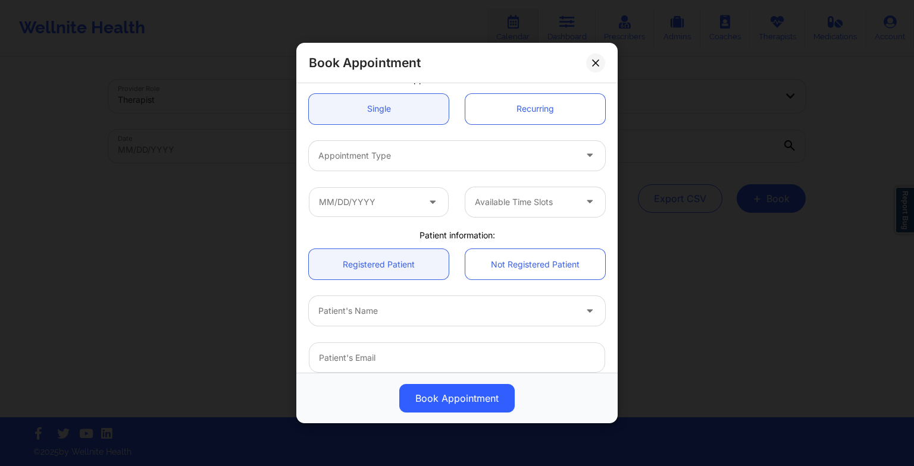
scroll to position [111, 0]
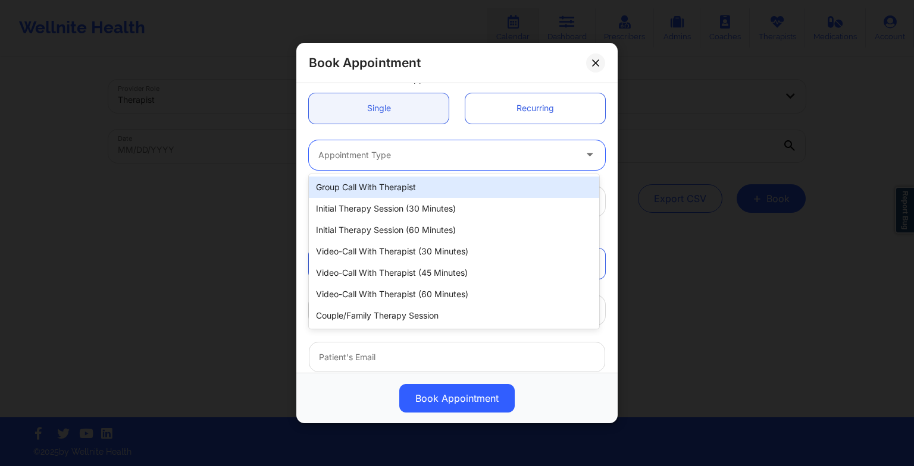
click at [410, 148] on div at bounding box center [446, 155] width 257 height 14
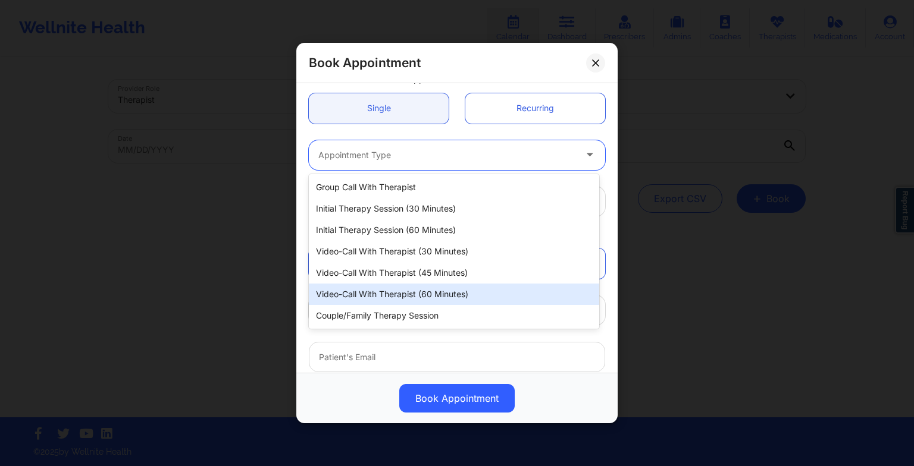
click at [428, 296] on div "Video-Call with Therapist (60 minutes)" at bounding box center [454, 294] width 290 height 21
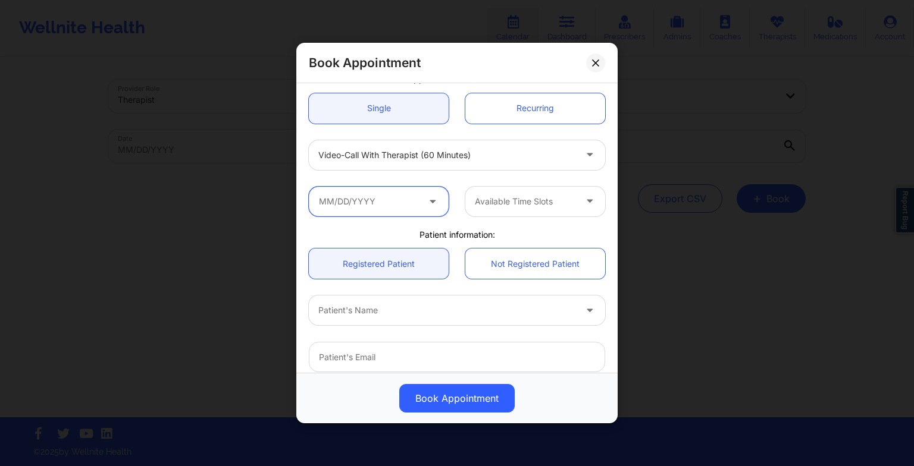
click at [379, 199] on input "text" at bounding box center [379, 202] width 140 height 30
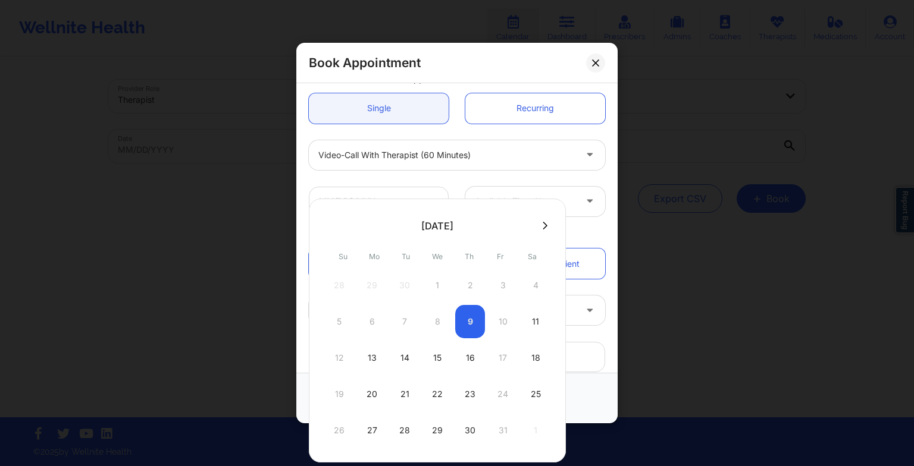
click at [439, 352] on div "15" at bounding box center [437, 357] width 30 height 33
type input "[DATE]"
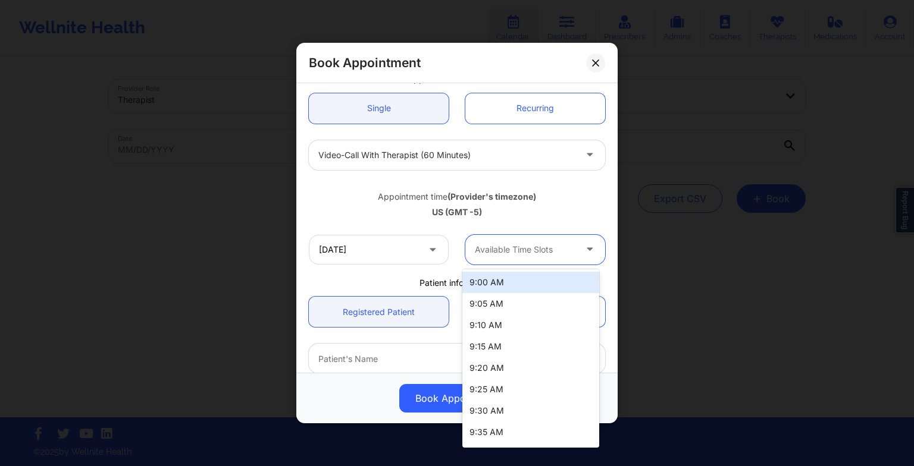
click at [499, 256] on div at bounding box center [525, 250] width 101 height 14
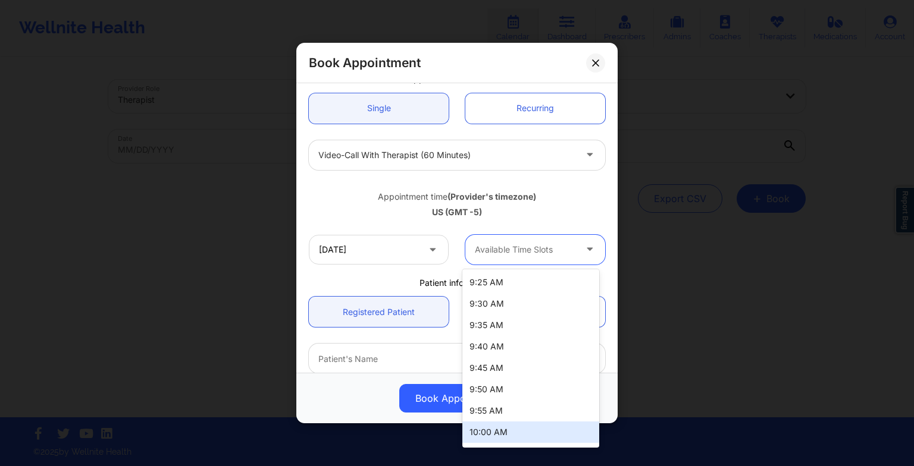
click at [495, 432] on div "10:00 AM" at bounding box center [530, 432] width 137 height 21
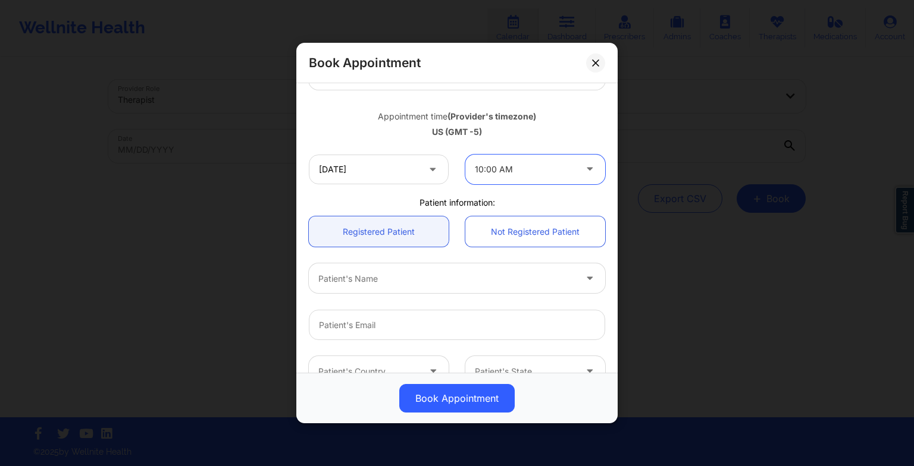
scroll to position [195, 0]
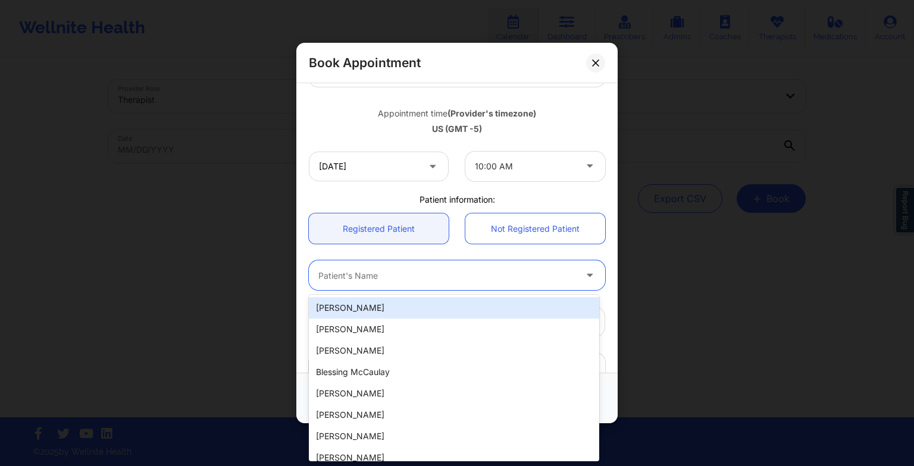
click at [447, 265] on div "Patient's Name" at bounding box center [443, 276] width 268 height 30
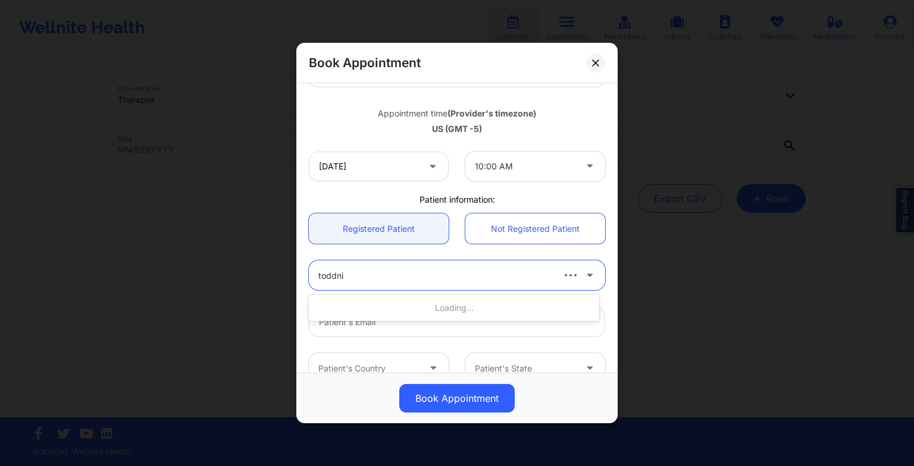
type input "toddnie"
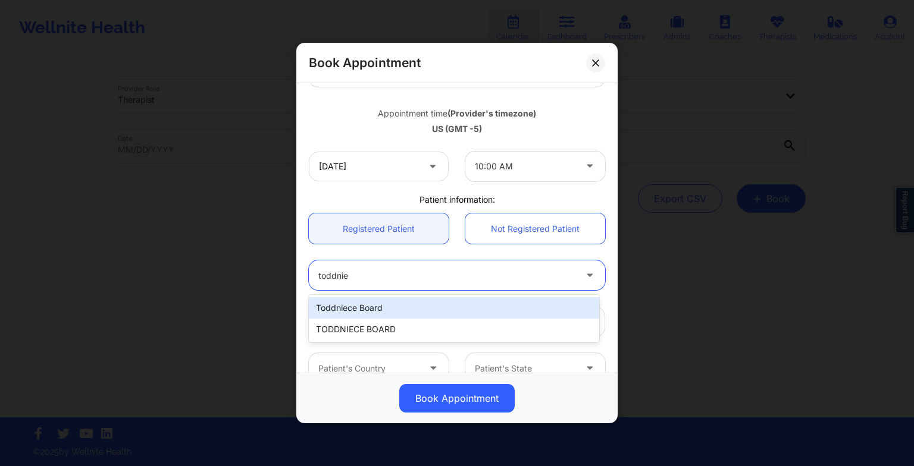
click at [462, 299] on div "Toddniece Board" at bounding box center [454, 307] width 290 height 21
type input "[EMAIL_ADDRESS][DOMAIN_NAME]"
type input "[PHONE_NUMBER]"
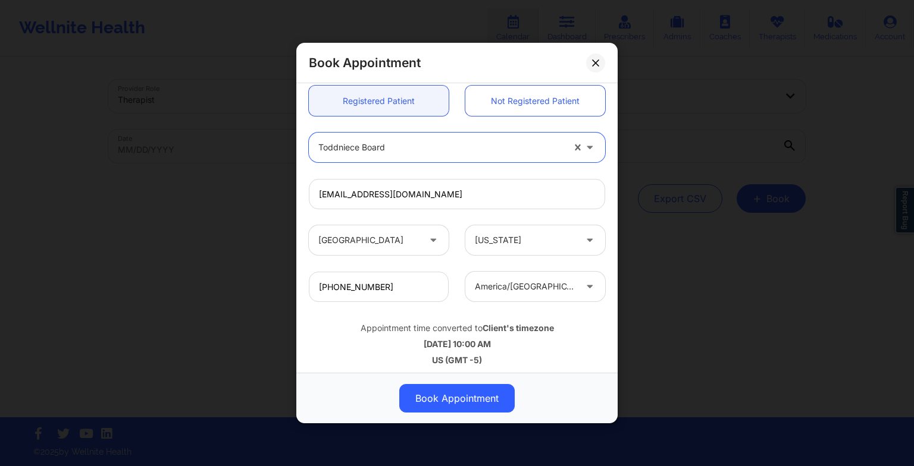
scroll to position [328, 0]
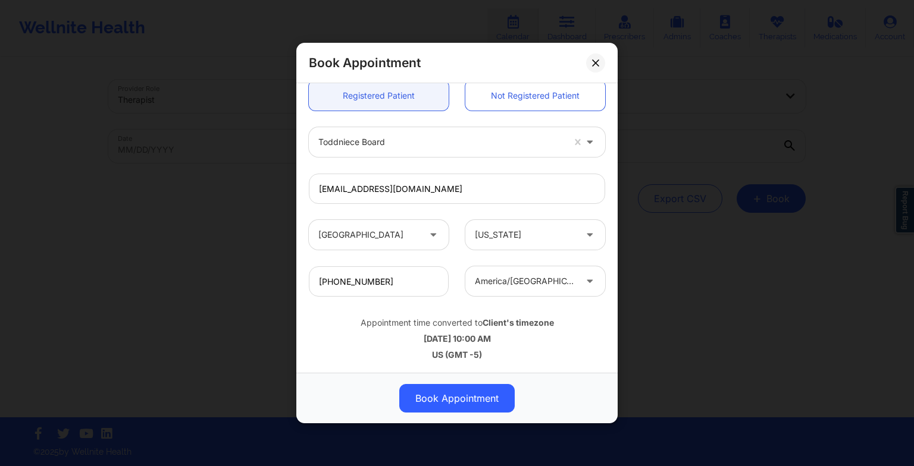
click at [481, 397] on button "Book Appointment" at bounding box center [456, 398] width 115 height 29
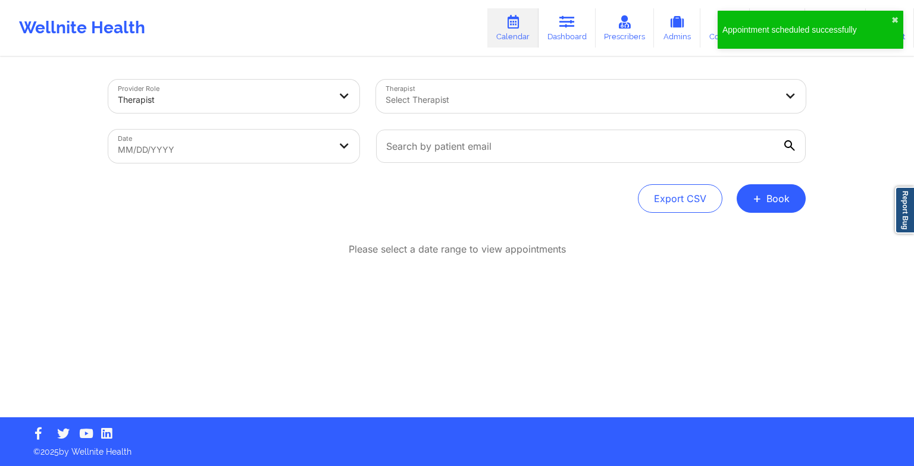
click at [769, 212] on button "+ Book" at bounding box center [770, 198] width 69 height 29
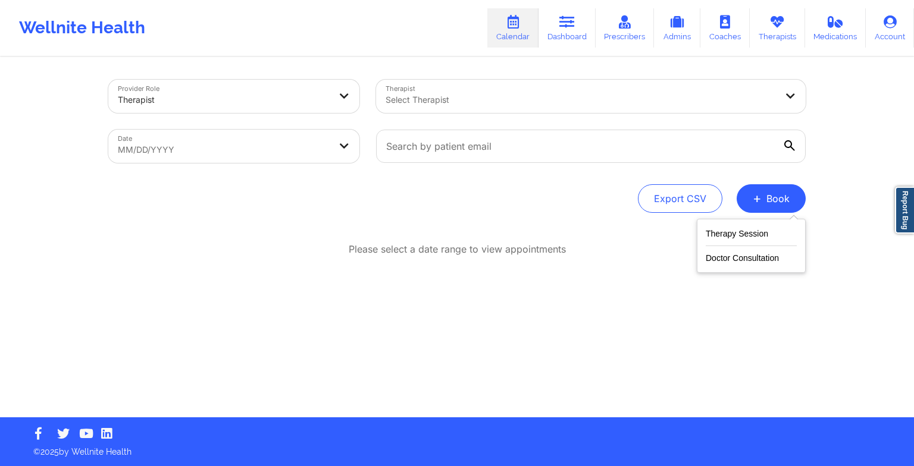
click at [744, 237] on button "Therapy Session" at bounding box center [751, 237] width 91 height 20
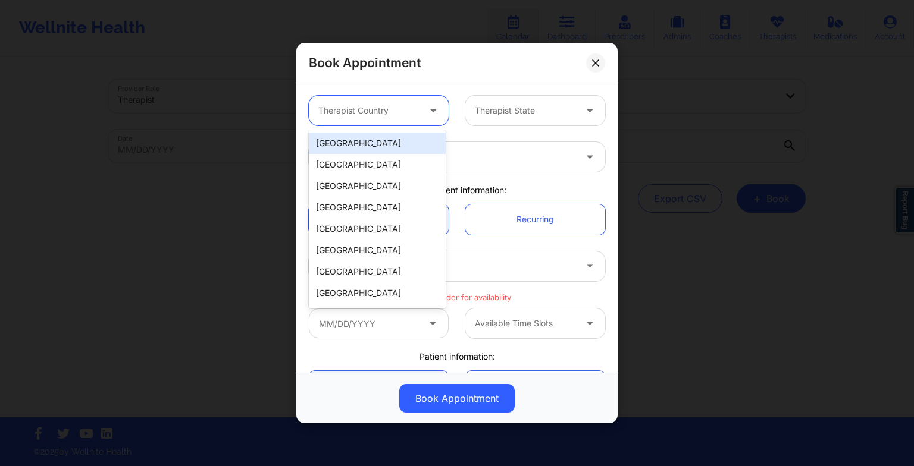
click at [373, 115] on div at bounding box center [368, 111] width 101 height 14
click at [376, 134] on div "[GEOGRAPHIC_DATA]" at bounding box center [377, 143] width 137 height 21
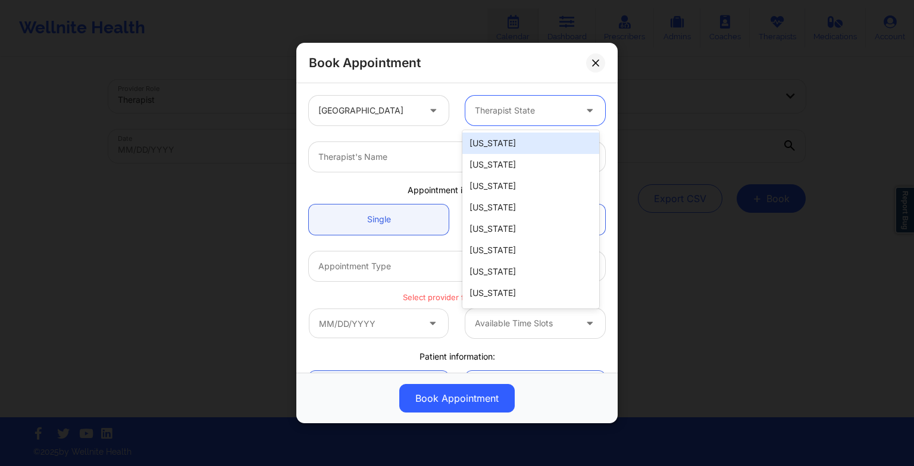
click at [491, 100] on div "Therapist State" at bounding box center [520, 111] width 111 height 30
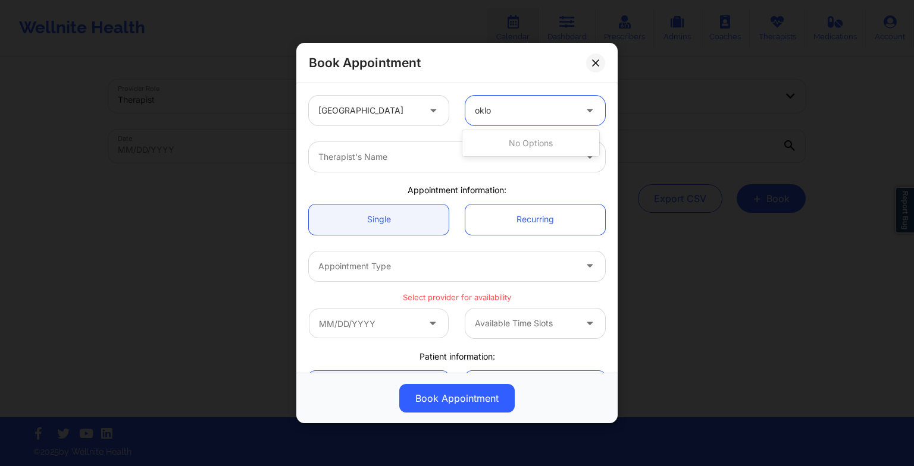
type input "okl"
click at [481, 144] on div "[US_STATE]" at bounding box center [530, 143] width 137 height 21
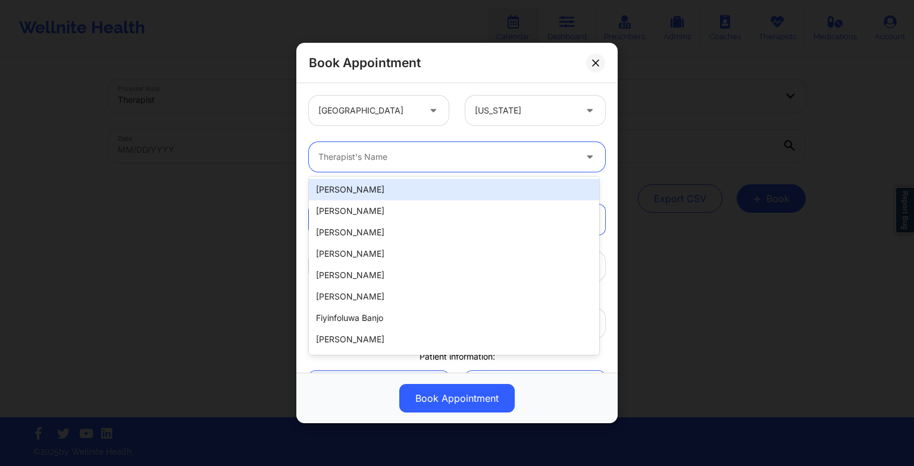
click at [445, 152] on div at bounding box center [446, 157] width 257 height 14
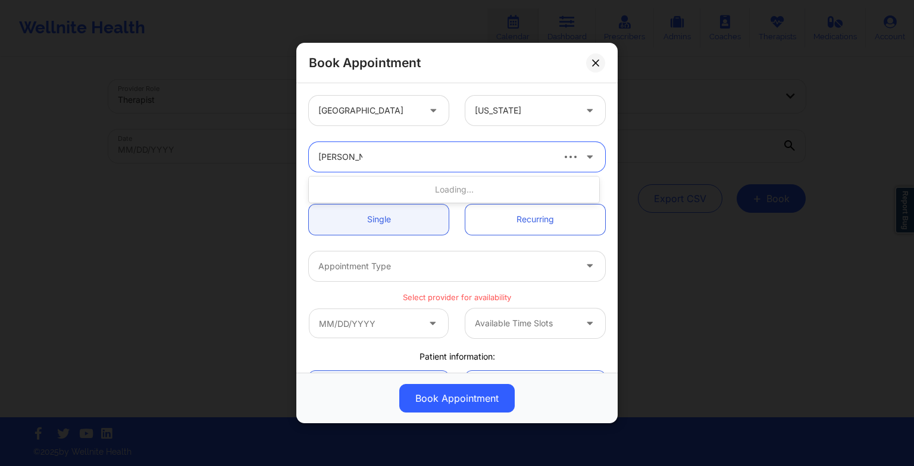
type input "[PERSON_NAME]"
click at [399, 192] on div "[PERSON_NAME]" at bounding box center [454, 189] width 290 height 21
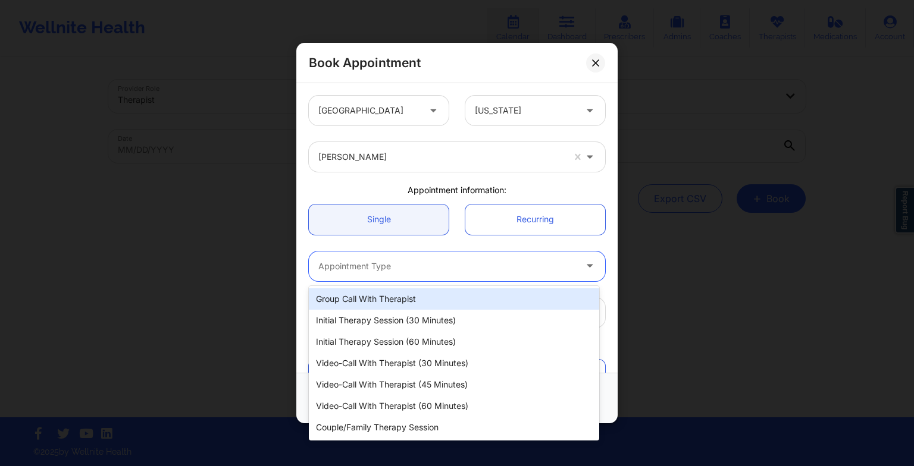
click at [393, 274] on div "Appointment Type" at bounding box center [443, 267] width 268 height 30
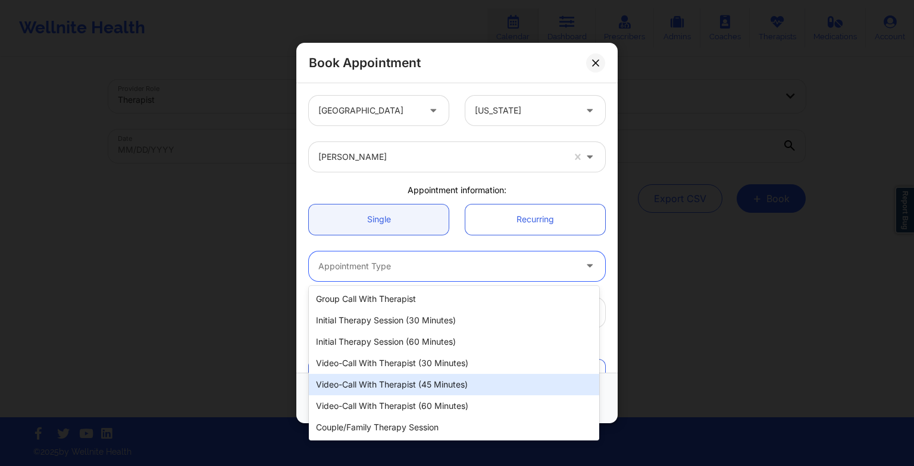
click at [422, 391] on div "Video-Call with Therapist (45 minutes)" at bounding box center [454, 384] width 290 height 21
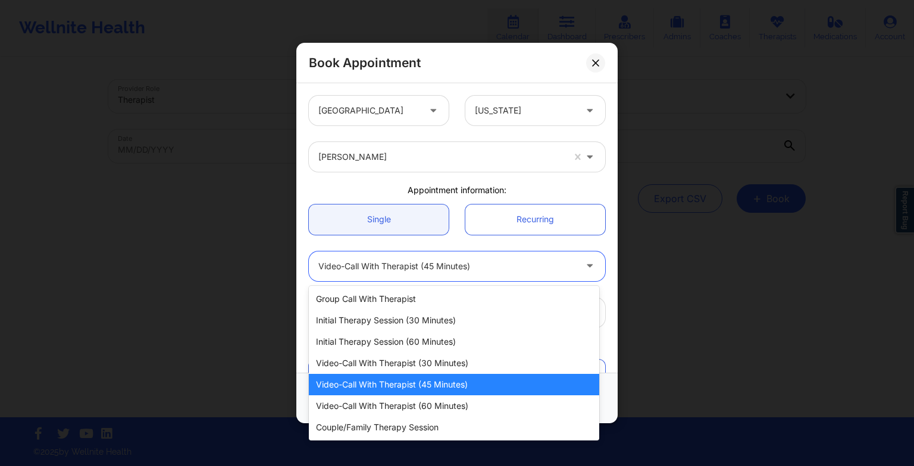
click at [408, 273] on div "Video-Call with Therapist (45 minutes)" at bounding box center [446, 267] width 257 height 30
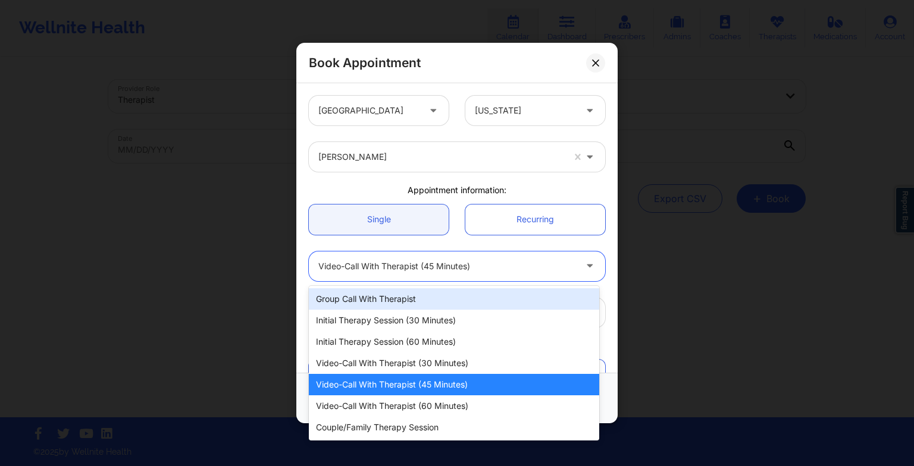
click at [406, 412] on div "Video-Call with Therapist (60 minutes)" at bounding box center [454, 406] width 290 height 21
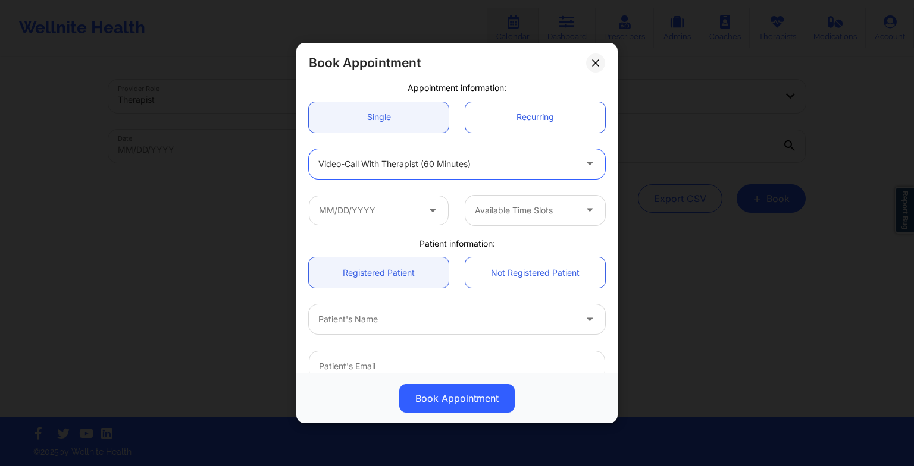
scroll to position [108, 0]
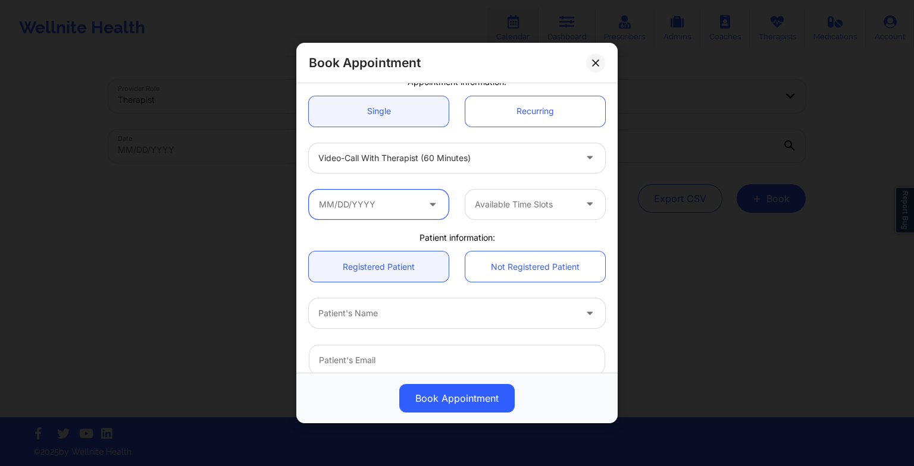
click at [400, 194] on input "text" at bounding box center [379, 205] width 140 height 30
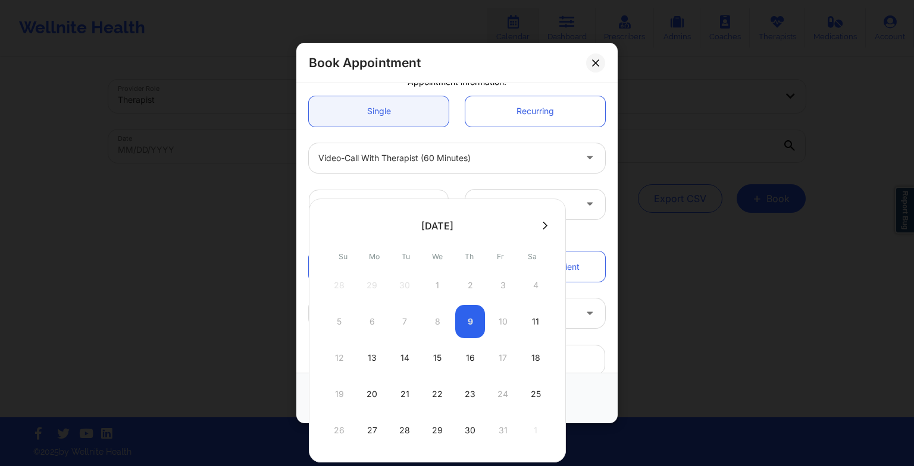
click at [431, 394] on div "22" at bounding box center [437, 394] width 30 height 33
type input "[DATE]"
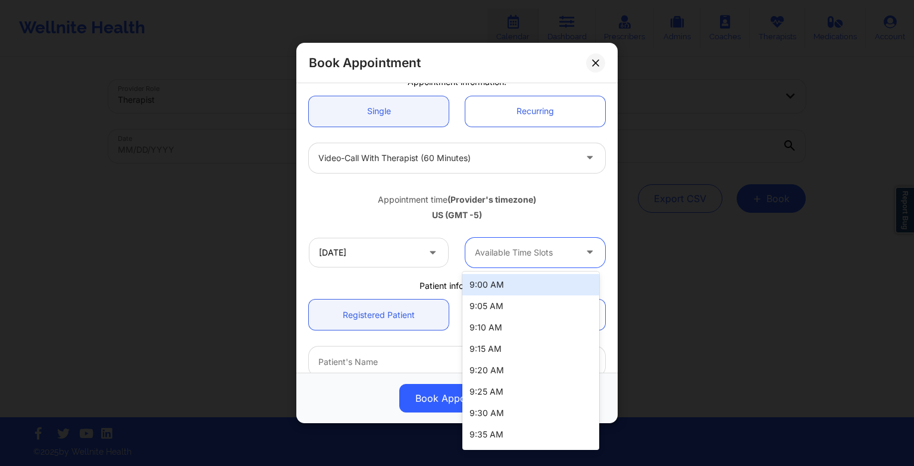
click at [499, 250] on div at bounding box center [525, 253] width 101 height 14
click at [498, 376] on div "10:00 AM" at bounding box center [530, 370] width 137 height 21
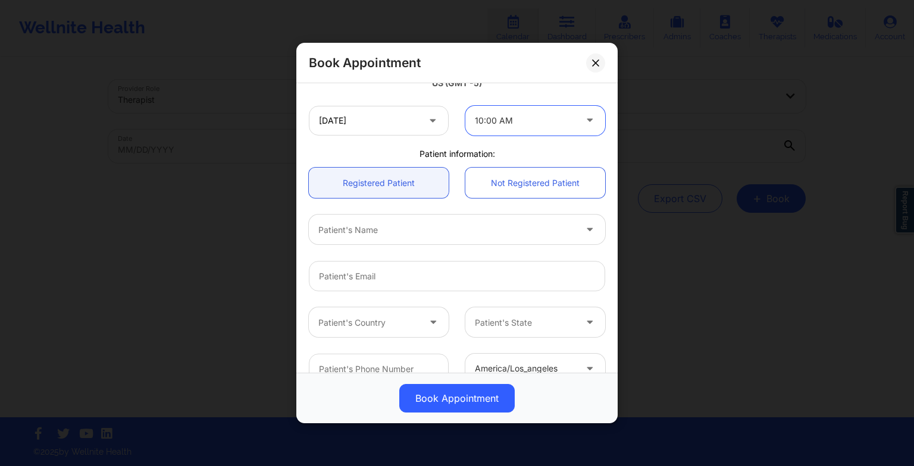
scroll to position [247, 0]
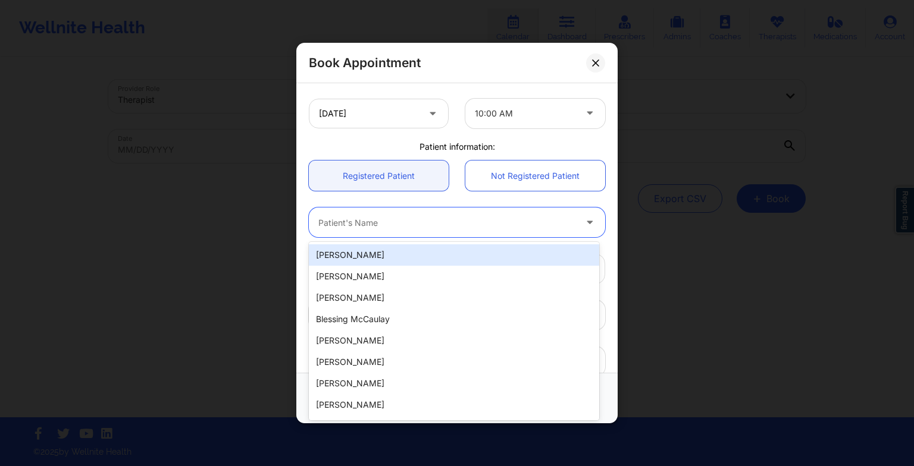
click at [417, 222] on div at bounding box center [446, 222] width 257 height 14
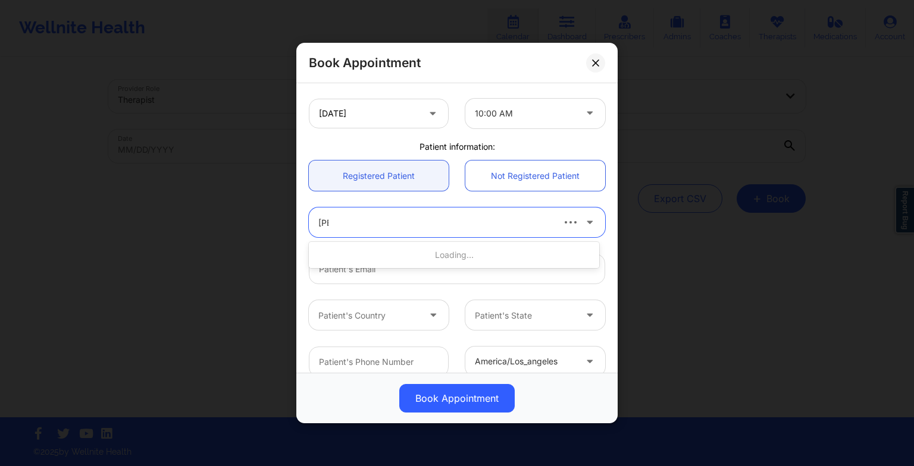
type input "[PERSON_NAME]"
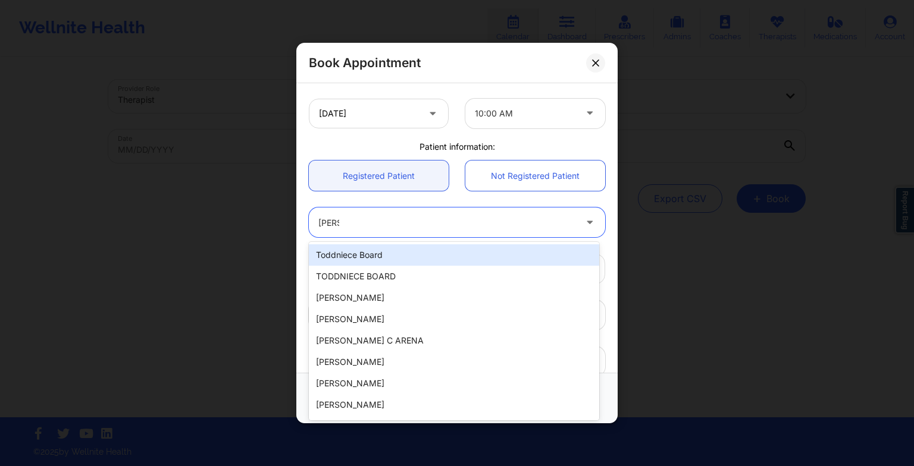
click at [395, 262] on div "Toddniece Board" at bounding box center [454, 254] width 290 height 21
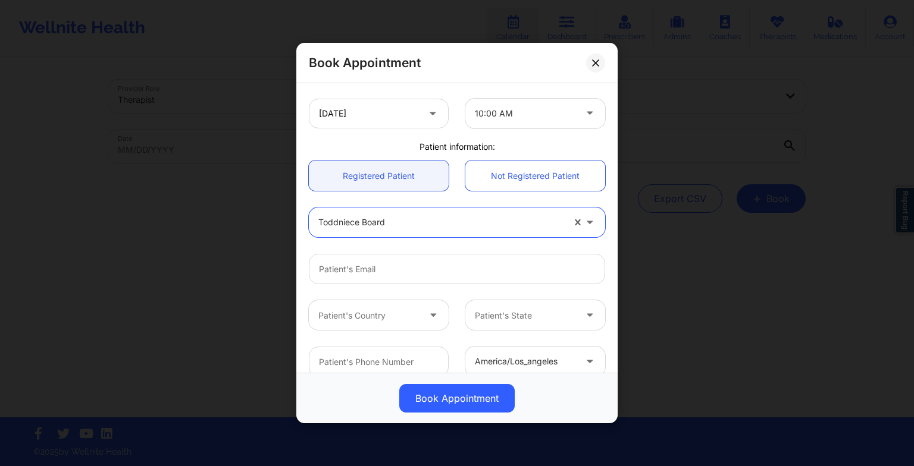
scroll to position [302, 0]
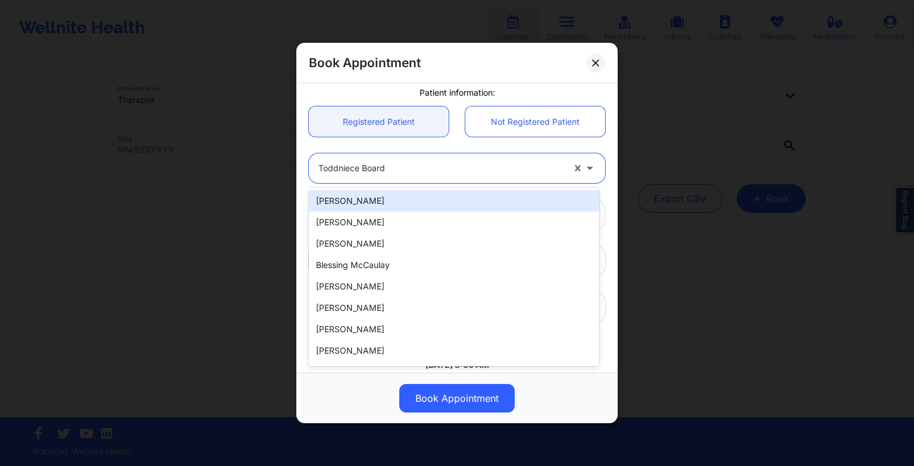
click at [565, 168] on div at bounding box center [585, 168] width 40 height 30
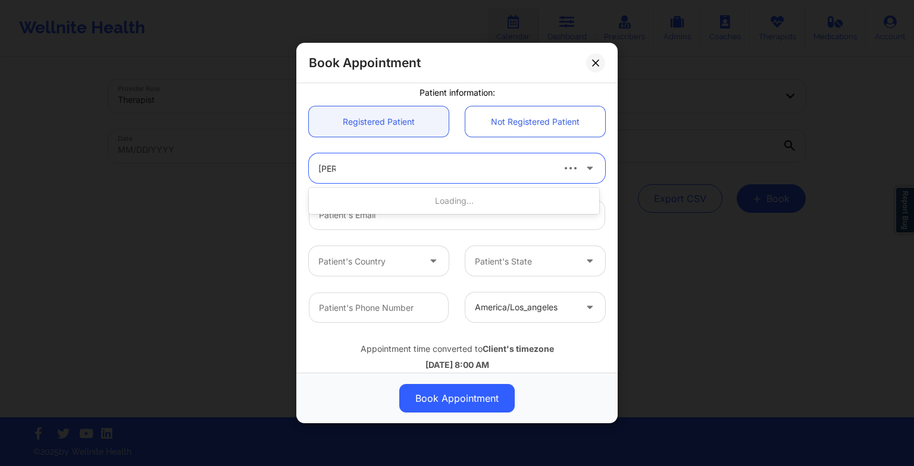
type input "[PERSON_NAME]"
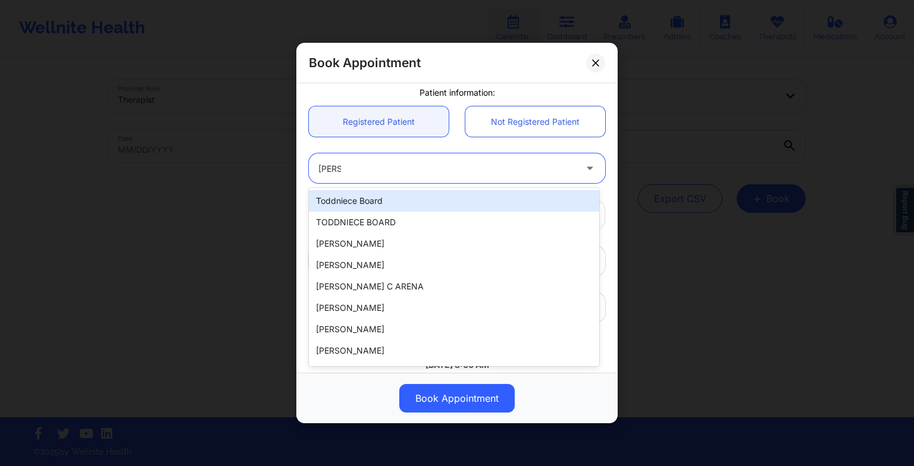
click at [415, 202] on div "Toddniece Board" at bounding box center [454, 200] width 290 height 21
type input "[EMAIL_ADDRESS][DOMAIN_NAME]"
type input "[PHONE_NUMBER]"
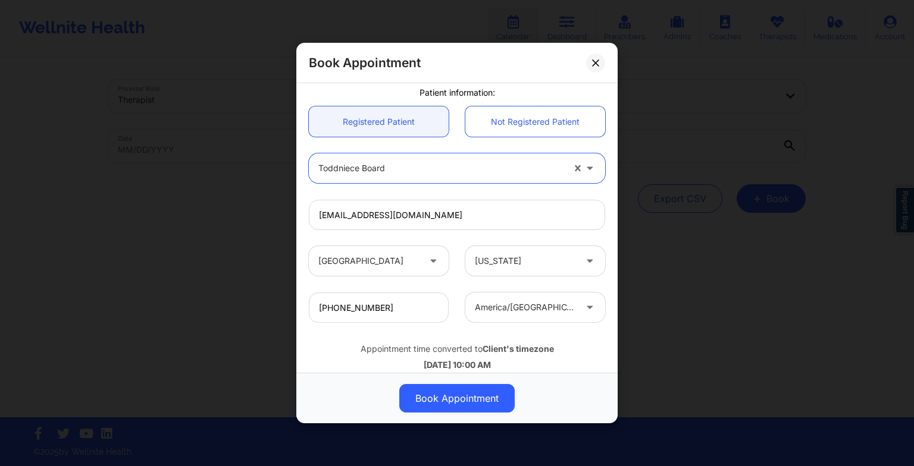
scroll to position [328, 0]
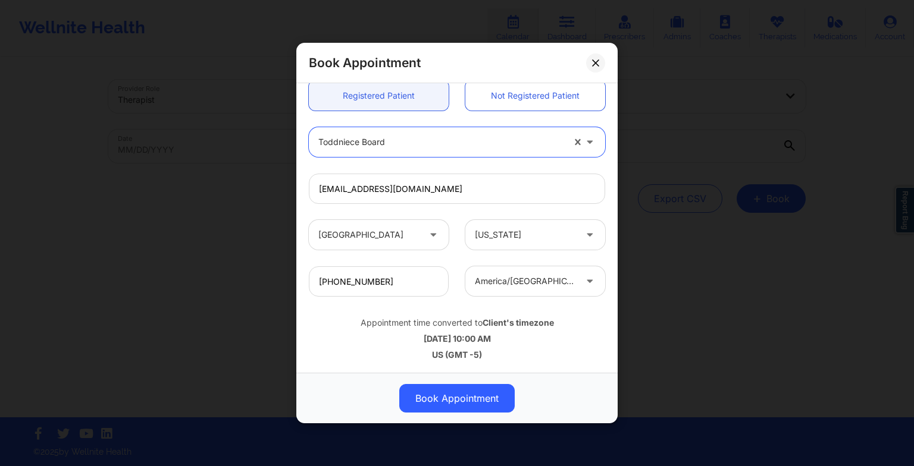
click at [459, 396] on button "Book Appointment" at bounding box center [456, 398] width 115 height 29
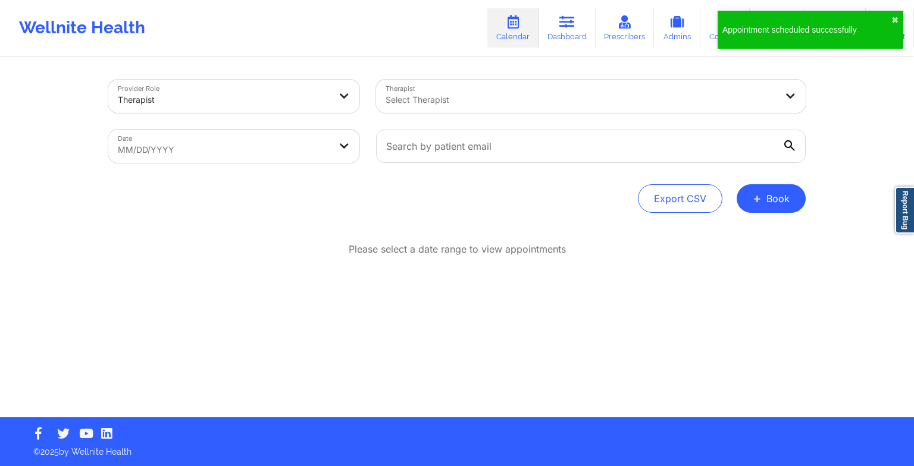
click at [755, 198] on span "+" at bounding box center [757, 198] width 9 height 7
click at [736, 237] on button "Therapy Session" at bounding box center [751, 237] width 91 height 20
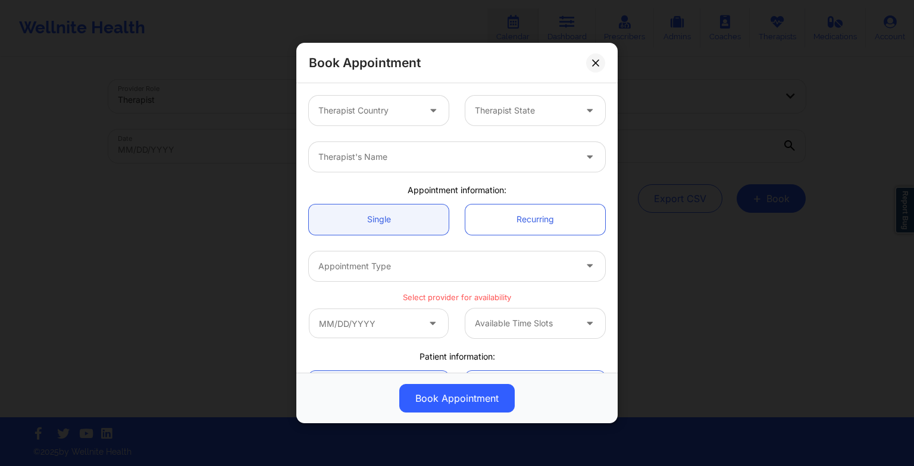
click at [369, 117] on div at bounding box center [368, 111] width 101 height 14
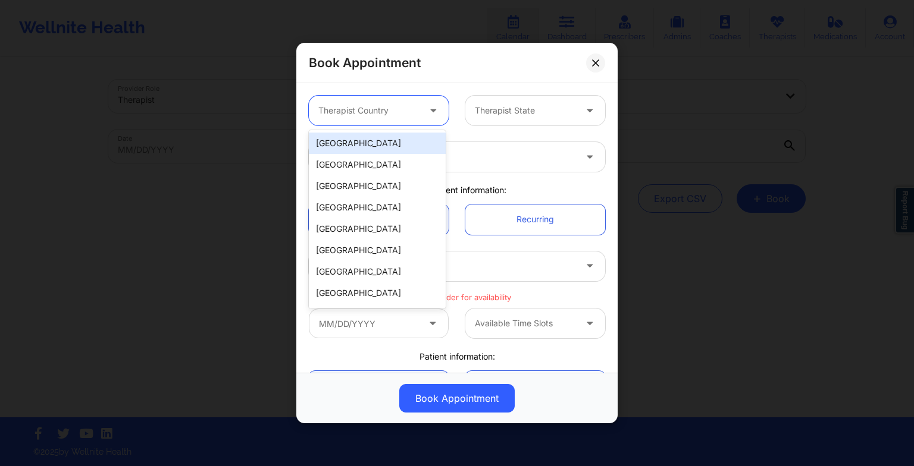
click at [362, 137] on div "[GEOGRAPHIC_DATA]" at bounding box center [377, 143] width 137 height 21
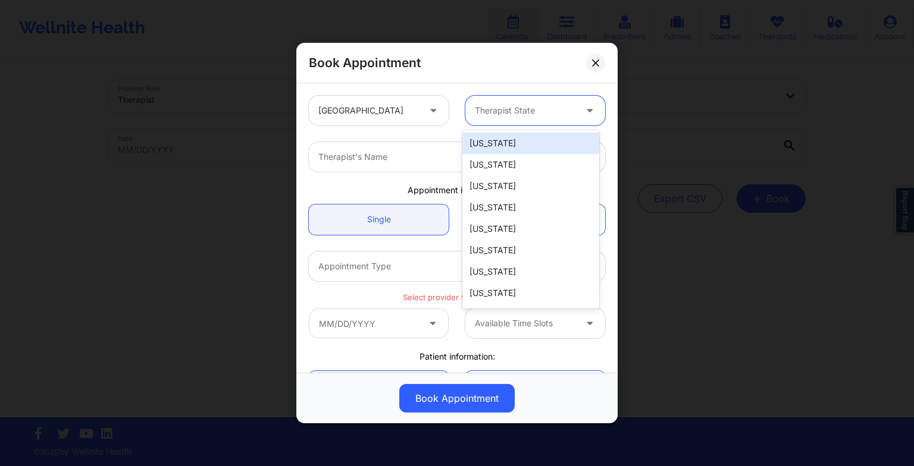
click at [493, 106] on div at bounding box center [525, 111] width 101 height 14
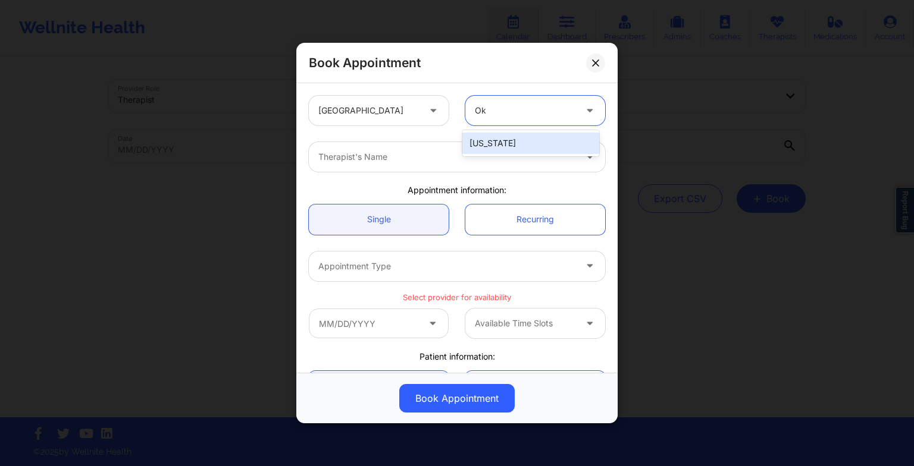
type input "Okl"
click at [481, 138] on div "[US_STATE]" at bounding box center [530, 143] width 137 height 21
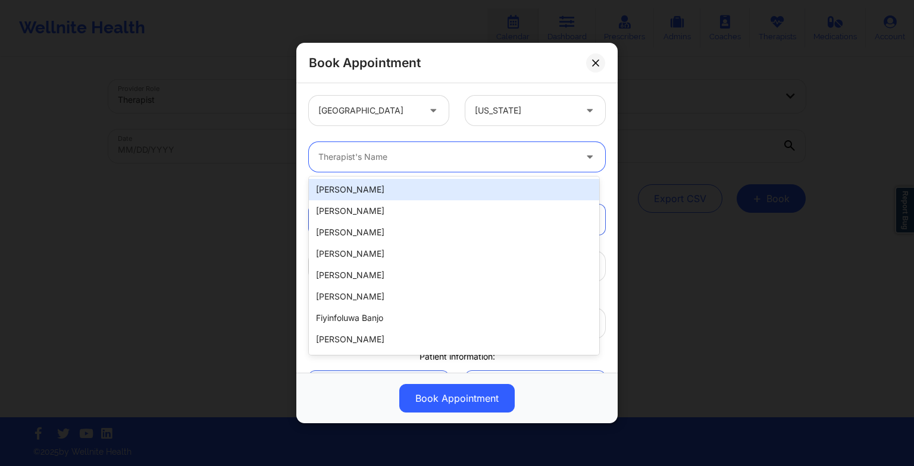
click at [435, 158] on div at bounding box center [446, 157] width 257 height 14
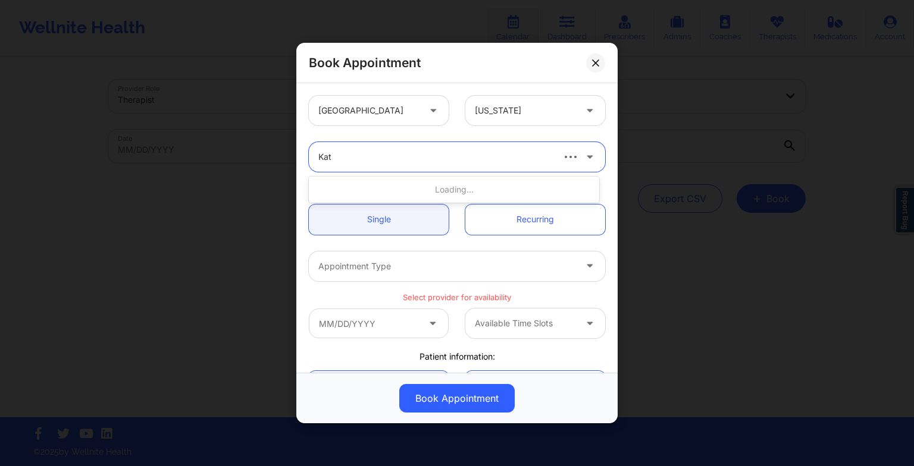
type input "Katr"
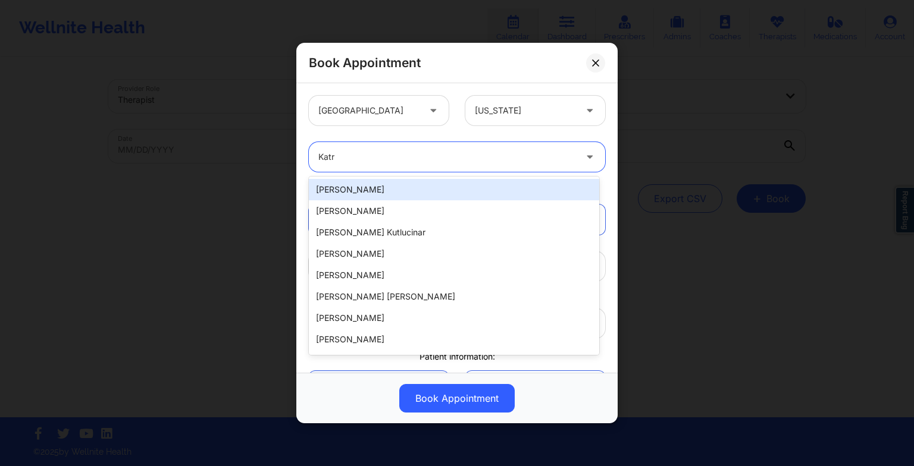
click at [423, 186] on div "[PERSON_NAME]" at bounding box center [454, 189] width 290 height 21
click at [538, 152] on div at bounding box center [446, 157] width 257 height 14
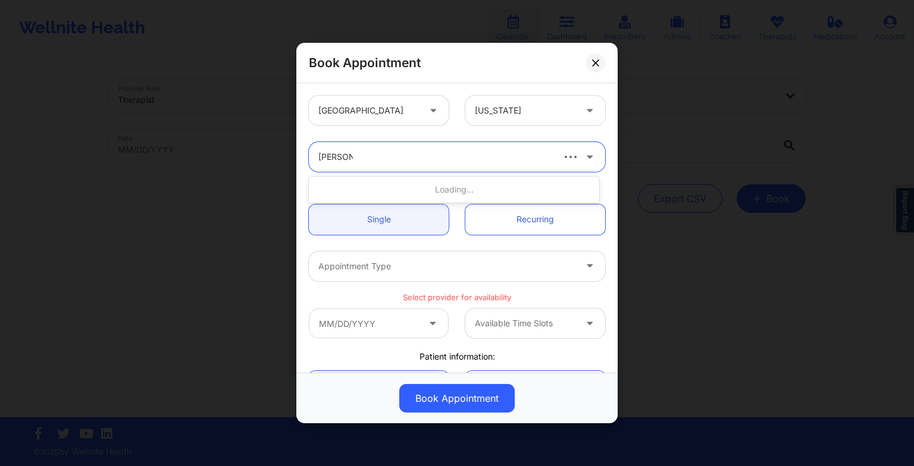
type input "[PERSON_NAME]"
click at [513, 186] on div "[PERSON_NAME]" at bounding box center [454, 189] width 290 height 21
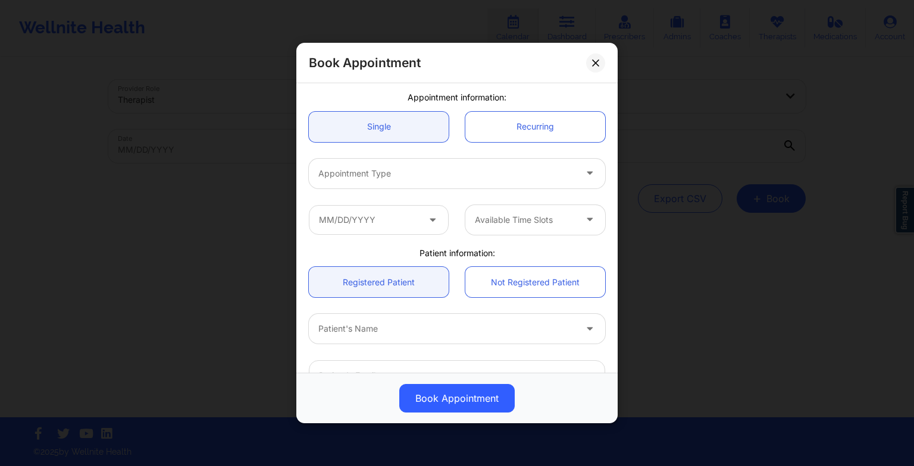
scroll to position [93, 0]
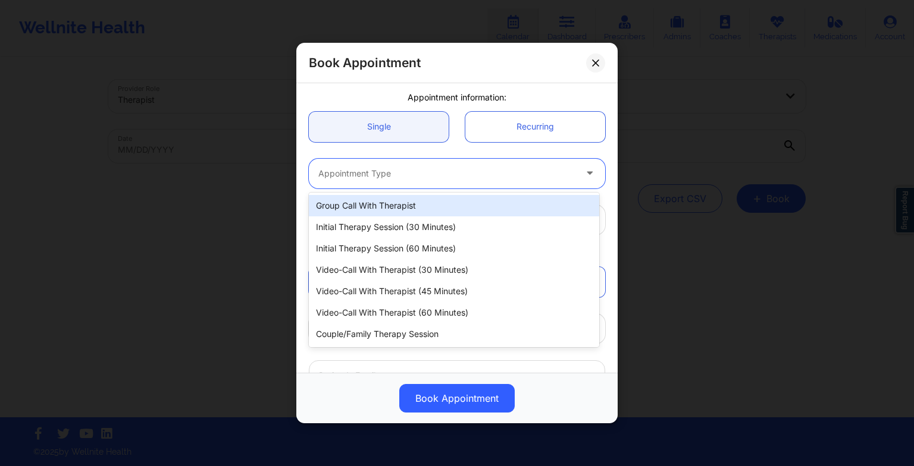
click at [461, 177] on div at bounding box center [446, 174] width 257 height 14
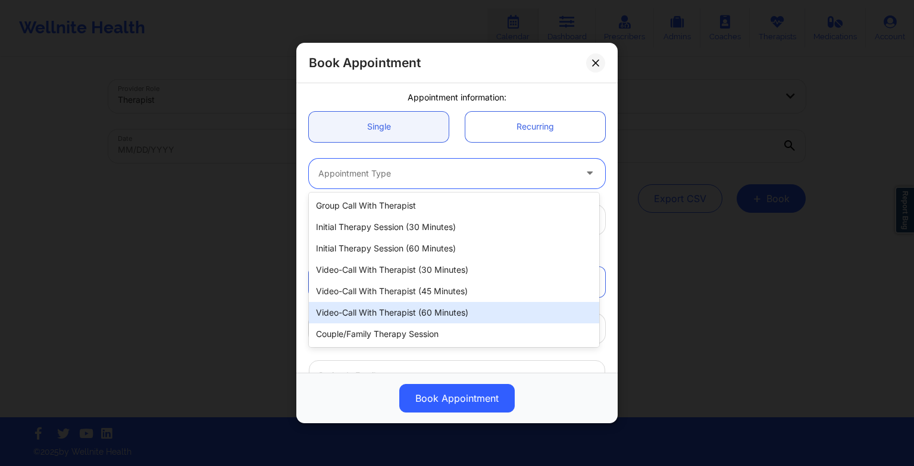
click at [438, 309] on div "Video-Call with Therapist (60 minutes)" at bounding box center [454, 312] width 290 height 21
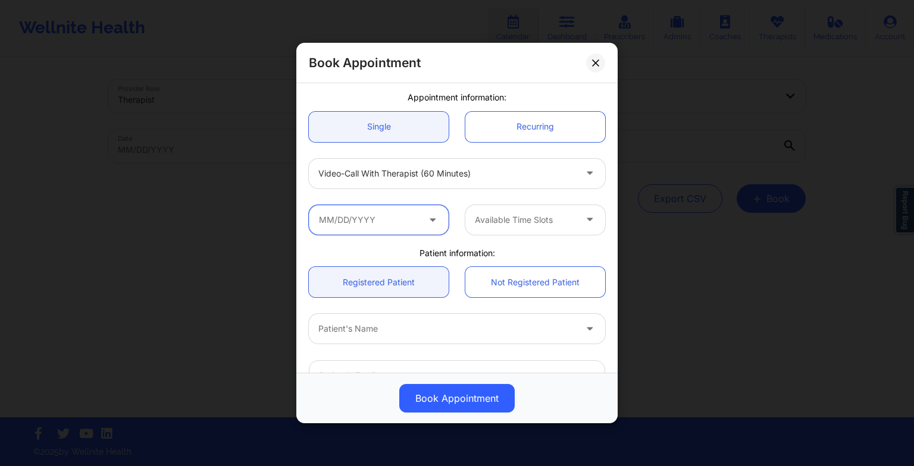
click at [388, 224] on input "text" at bounding box center [379, 220] width 140 height 30
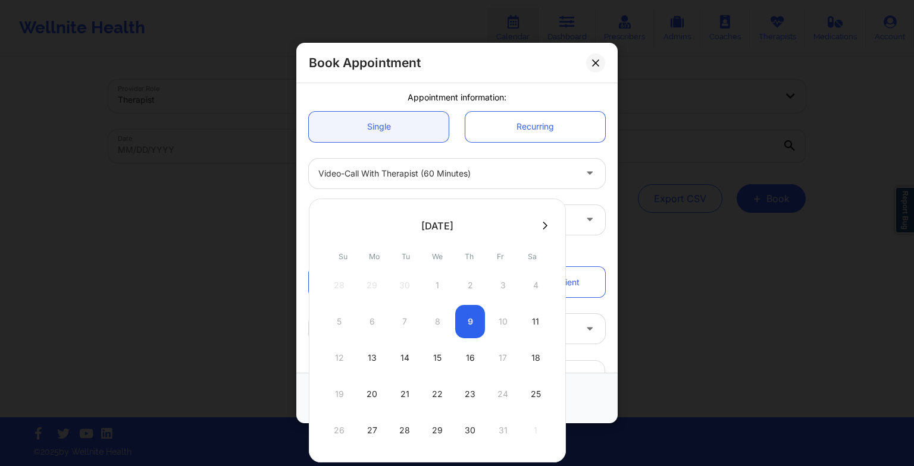
click at [438, 422] on div "29" at bounding box center [437, 430] width 30 height 33
type input "[DATE]"
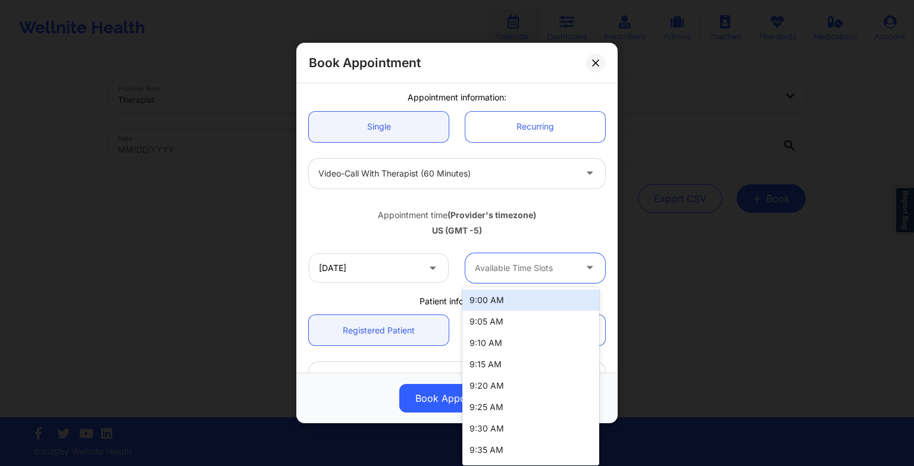
click at [491, 268] on div at bounding box center [525, 268] width 101 height 14
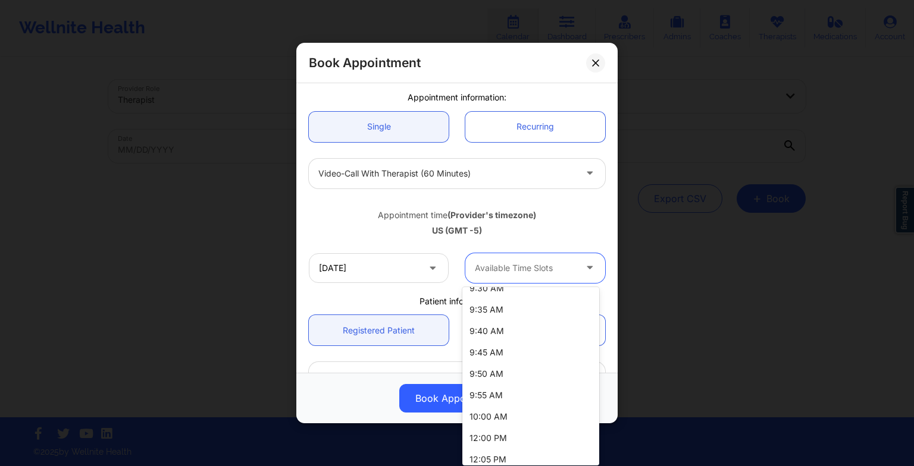
scroll to position [140, 0]
click at [509, 424] on div "10:00 AM" at bounding box center [530, 416] width 137 height 21
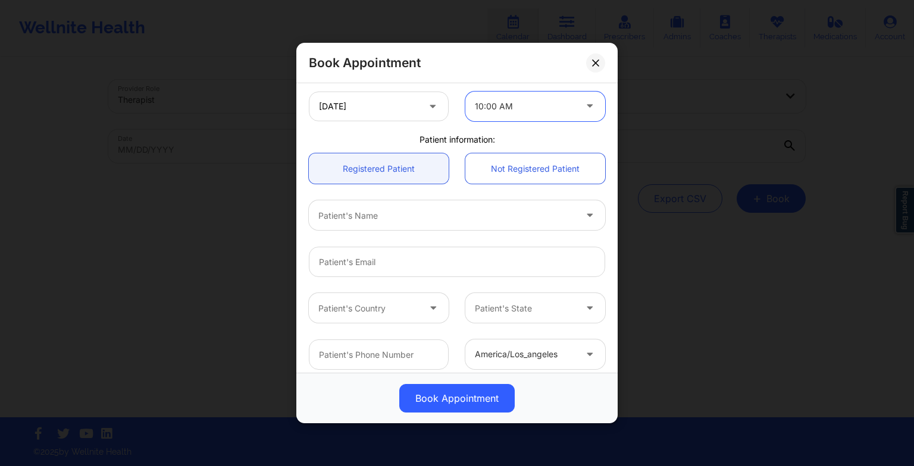
scroll to position [268, 0]
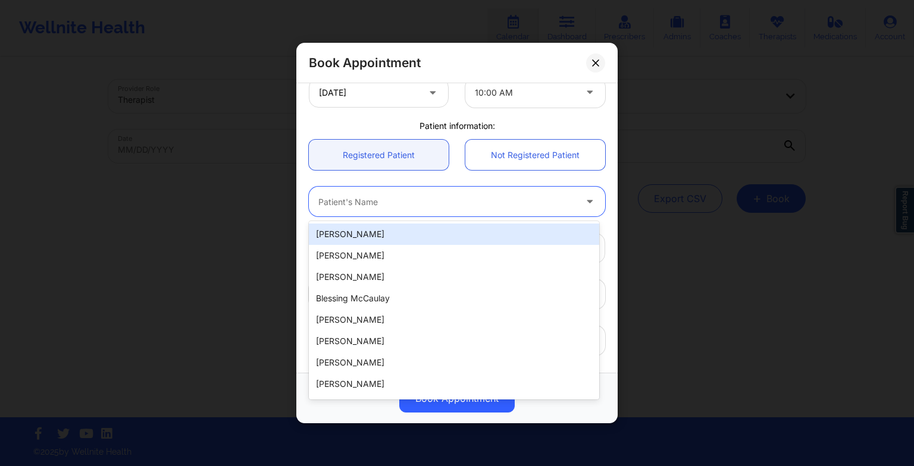
click at [426, 210] on div "Patient's Name" at bounding box center [443, 202] width 268 height 30
type input "Toddn"
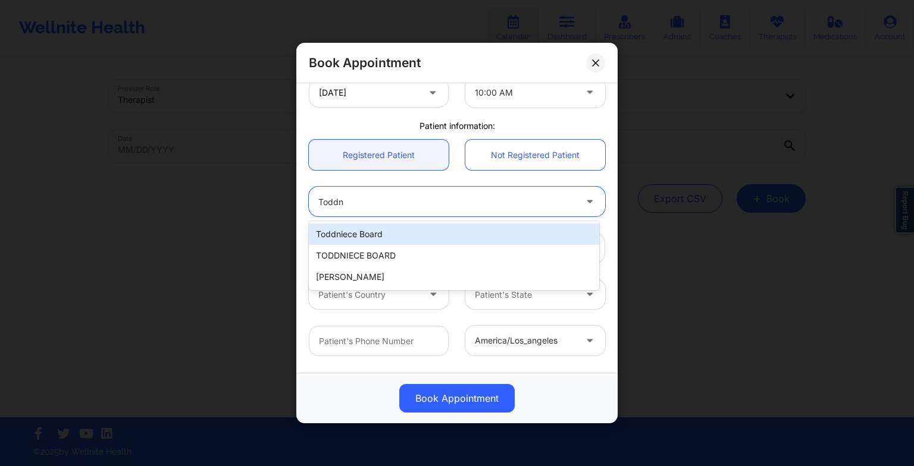
click at [413, 233] on div "Toddniece Board" at bounding box center [454, 234] width 290 height 21
type input "[EMAIL_ADDRESS][DOMAIN_NAME]"
type input "[PHONE_NUMBER]"
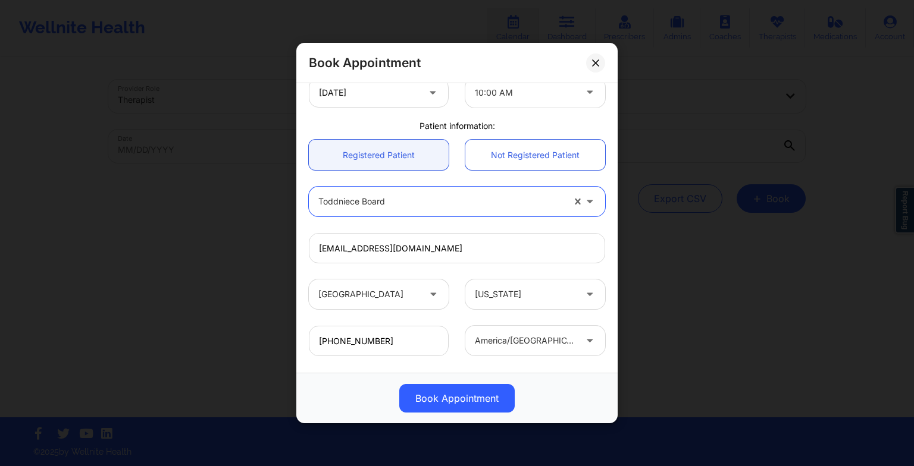
scroll to position [328, 0]
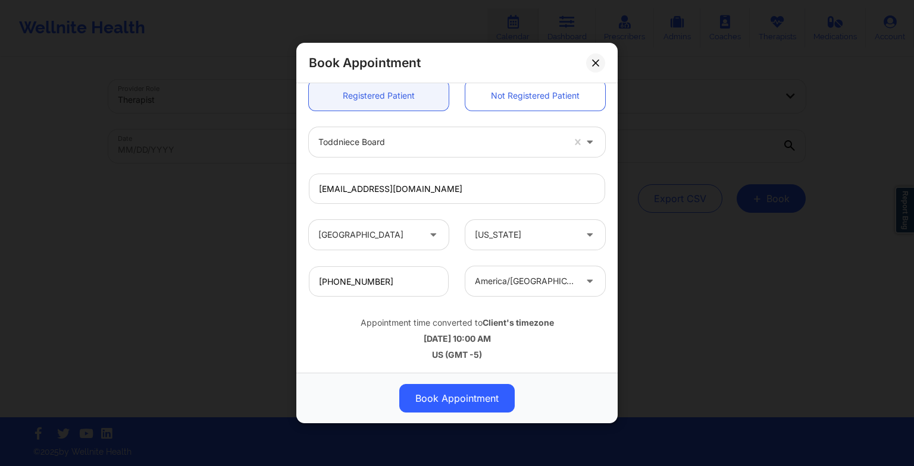
click at [428, 399] on button "Book Appointment" at bounding box center [456, 398] width 115 height 29
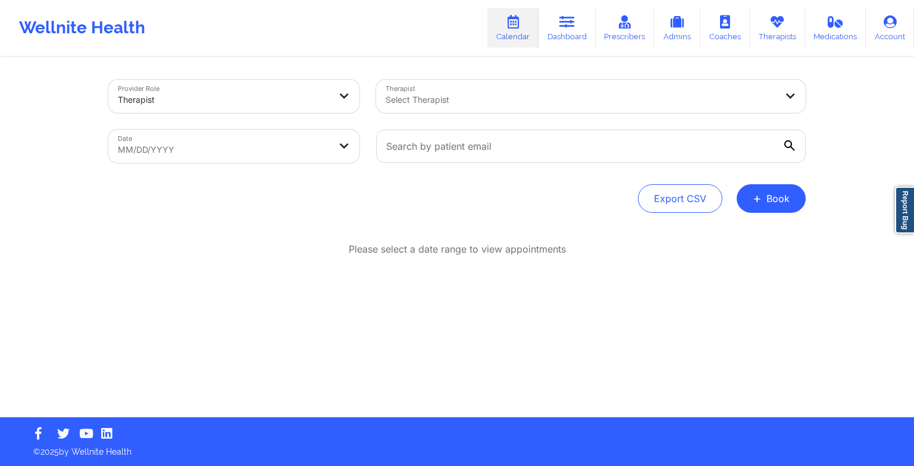
click at [750, 208] on button "+ Book" at bounding box center [770, 198] width 69 height 29
click at [726, 242] on button "Therapy Session" at bounding box center [751, 237] width 91 height 20
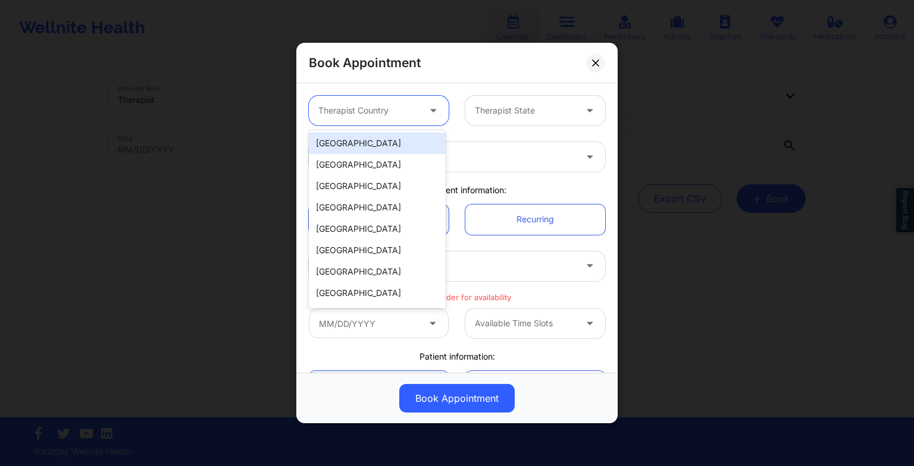
click at [351, 121] on div "Therapist Country" at bounding box center [364, 111] width 111 height 30
click at [355, 133] on div "[GEOGRAPHIC_DATA]" at bounding box center [377, 143] width 137 height 21
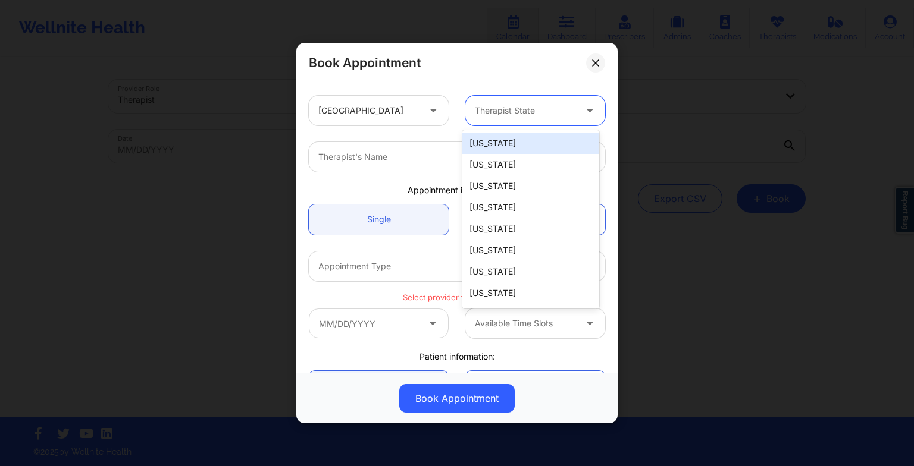
click at [481, 99] on div "Therapist State" at bounding box center [520, 111] width 111 height 30
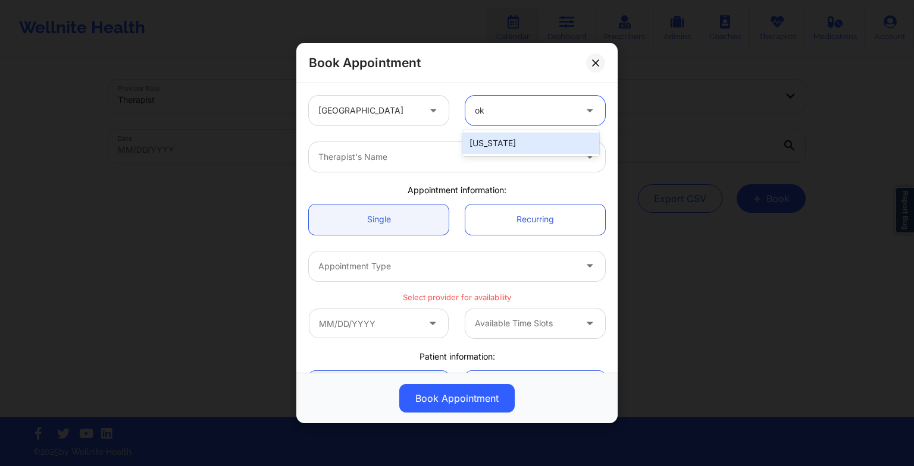
type input "okl"
click at [487, 138] on div "[US_STATE]" at bounding box center [530, 143] width 137 height 21
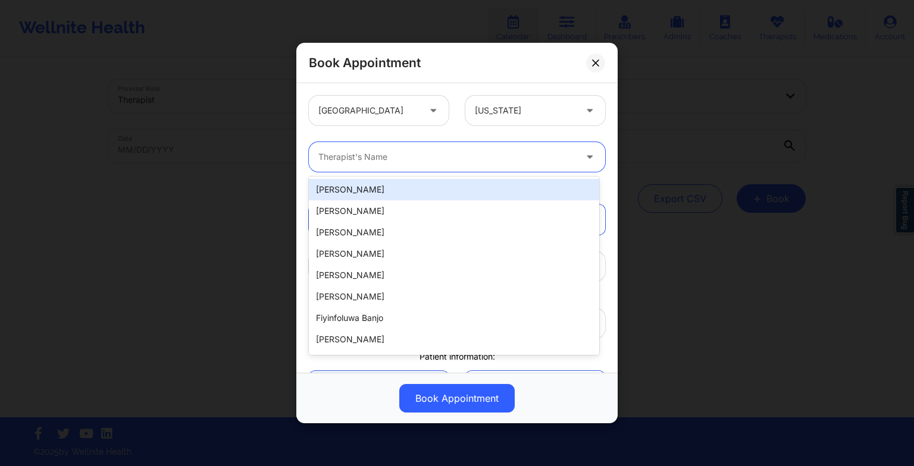
click at [455, 152] on div at bounding box center [446, 157] width 257 height 14
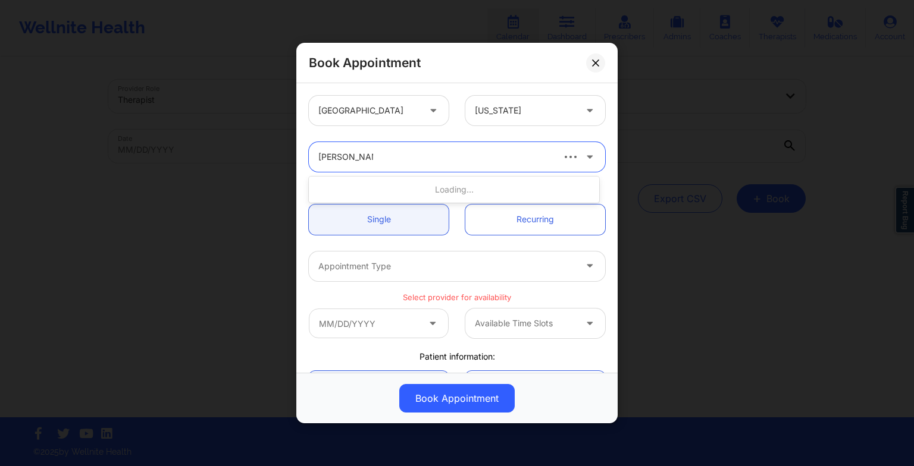
type input "[PERSON_NAME]"
click at [441, 195] on div "[PERSON_NAME]" at bounding box center [454, 189] width 290 height 21
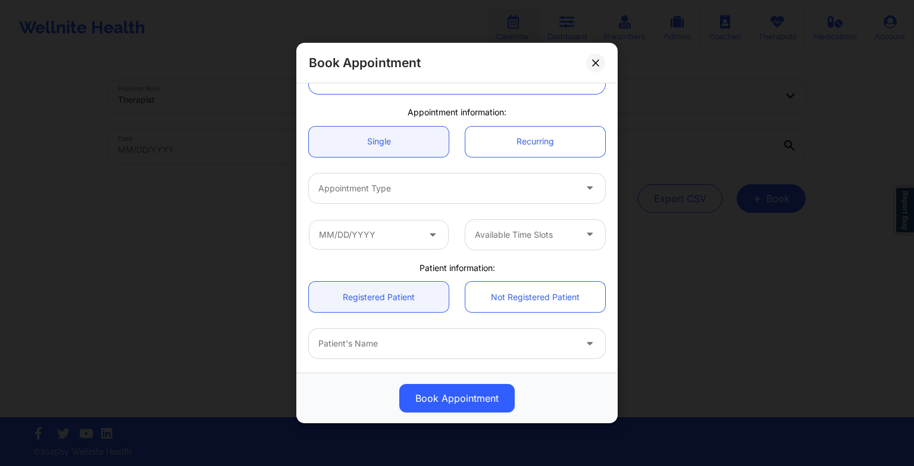
scroll to position [79, 0]
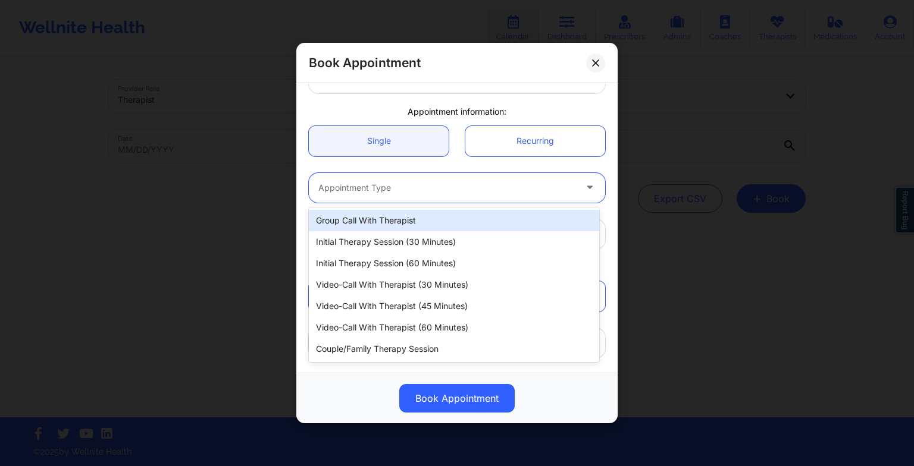
click at [433, 193] on div at bounding box center [446, 188] width 257 height 14
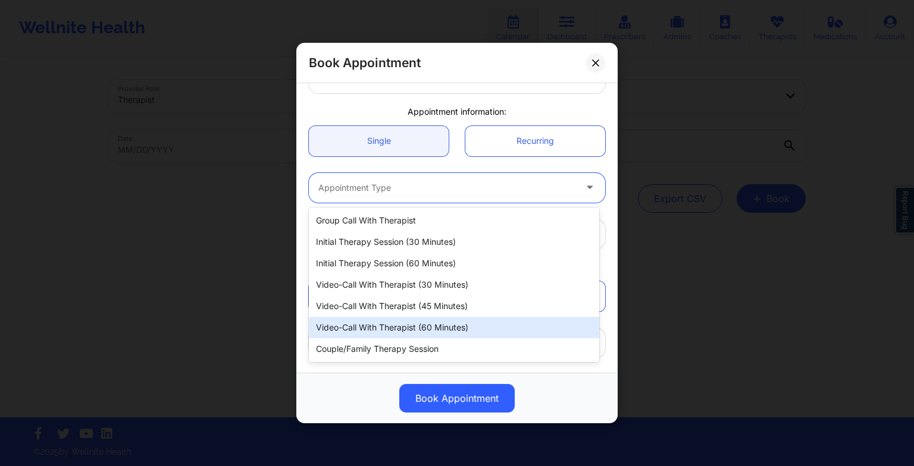
click at [452, 332] on div "Video-Call with Therapist (60 minutes)" at bounding box center [454, 327] width 290 height 21
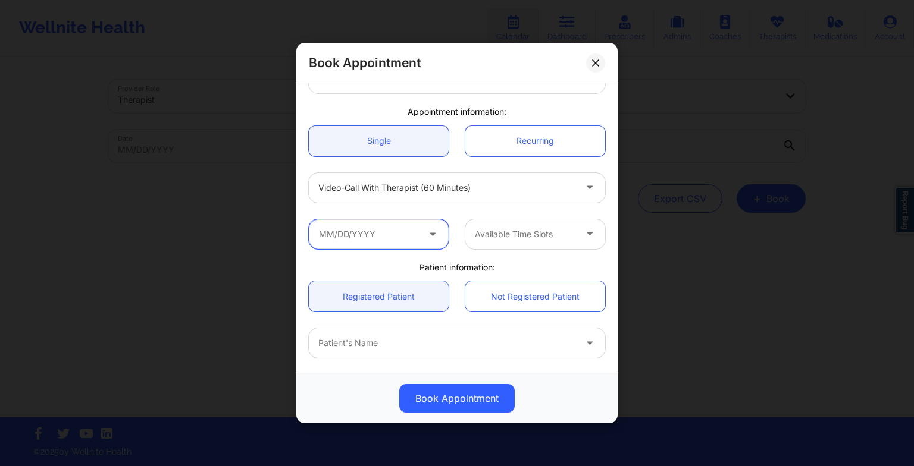
click at [403, 247] on input "text" at bounding box center [379, 235] width 140 height 30
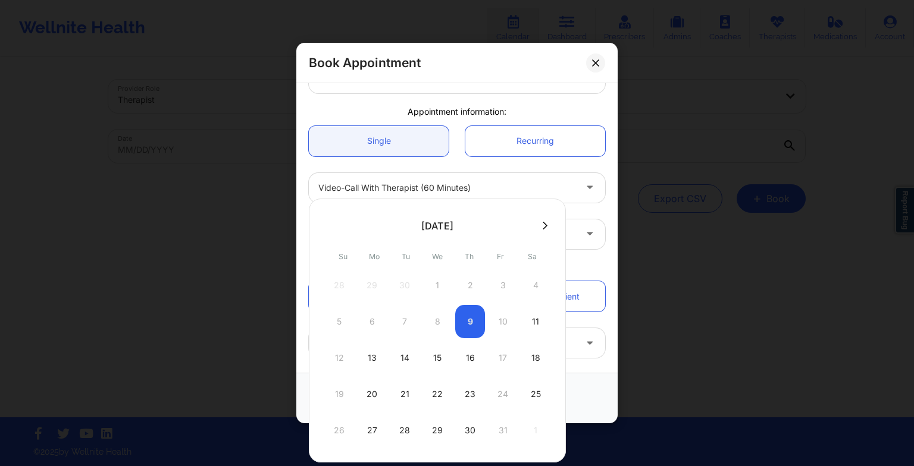
click at [543, 223] on icon at bounding box center [545, 225] width 5 height 9
click at [432, 325] on div "5" at bounding box center [437, 321] width 30 height 33
type input "[DATE]"
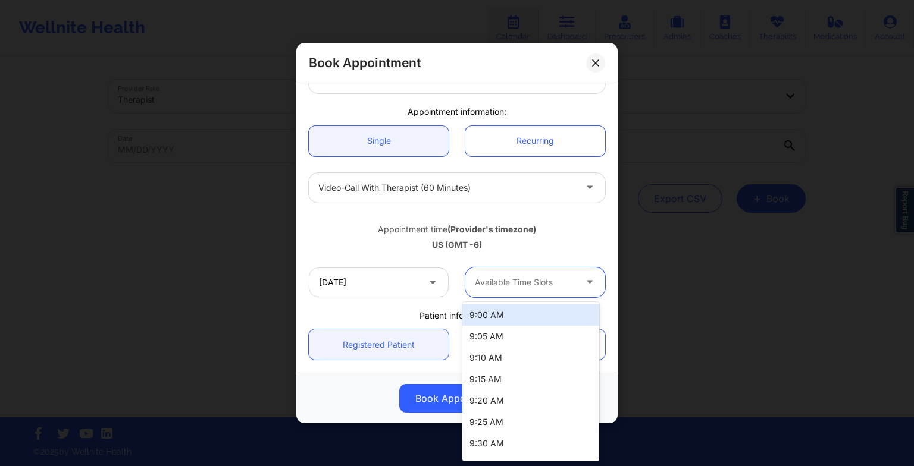
click at [501, 281] on div at bounding box center [525, 282] width 101 height 14
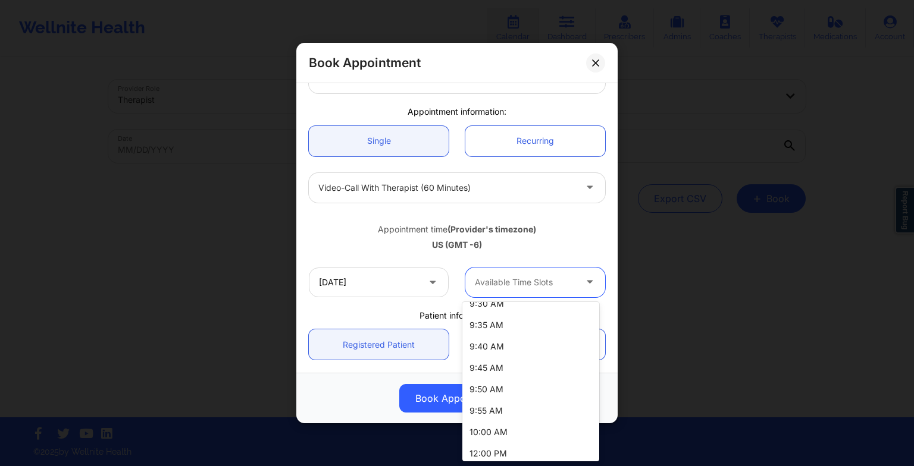
scroll to position [143, 0]
click at [509, 437] on div "10:00 AM" at bounding box center [530, 429] width 137 height 21
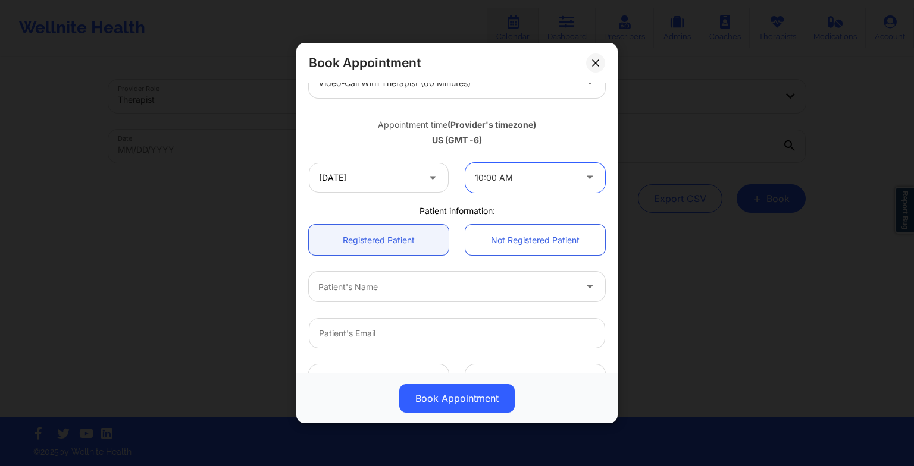
scroll to position [187, 0]
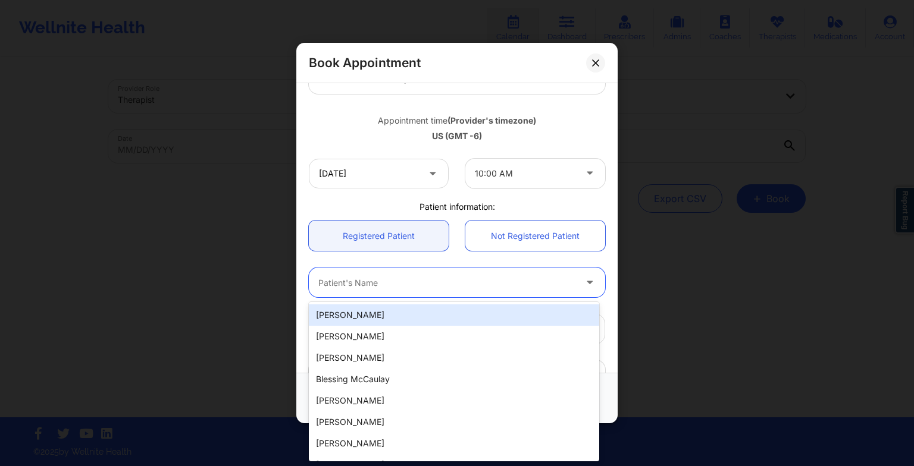
click at [381, 290] on div "Patient's Name" at bounding box center [443, 283] width 268 height 30
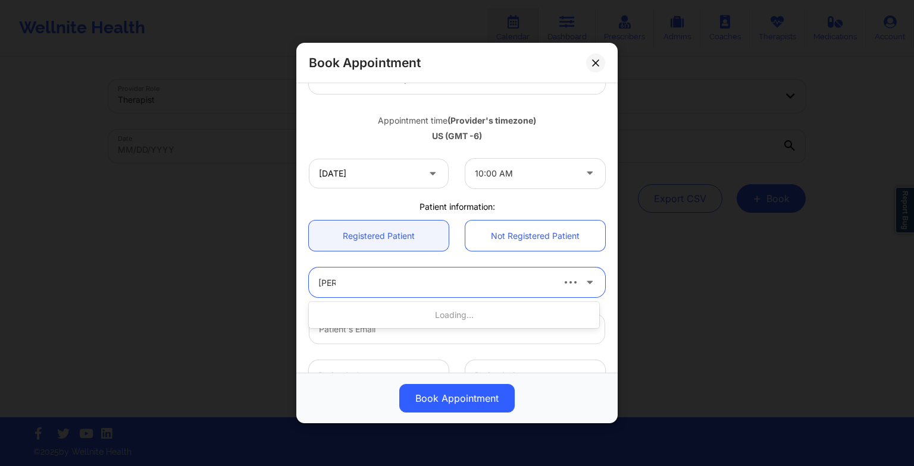
type input "[PERSON_NAME]"
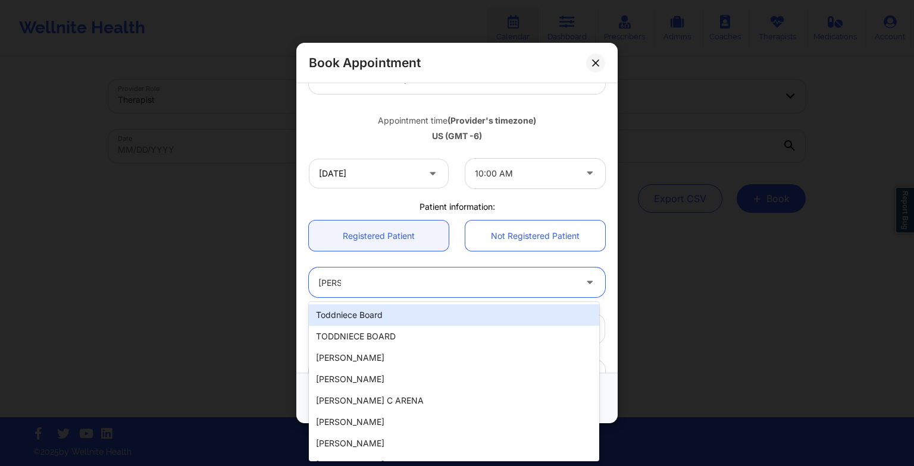
click at [380, 314] on div "Toddniece Board" at bounding box center [454, 315] width 290 height 21
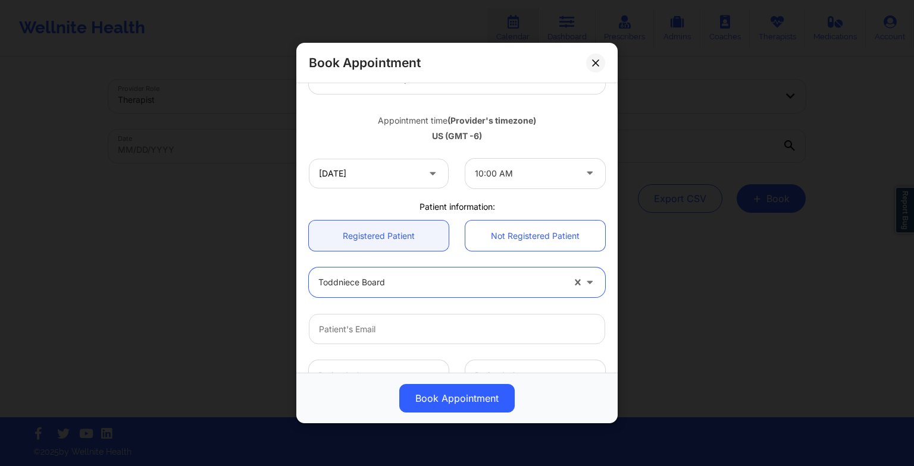
scroll to position [328, 0]
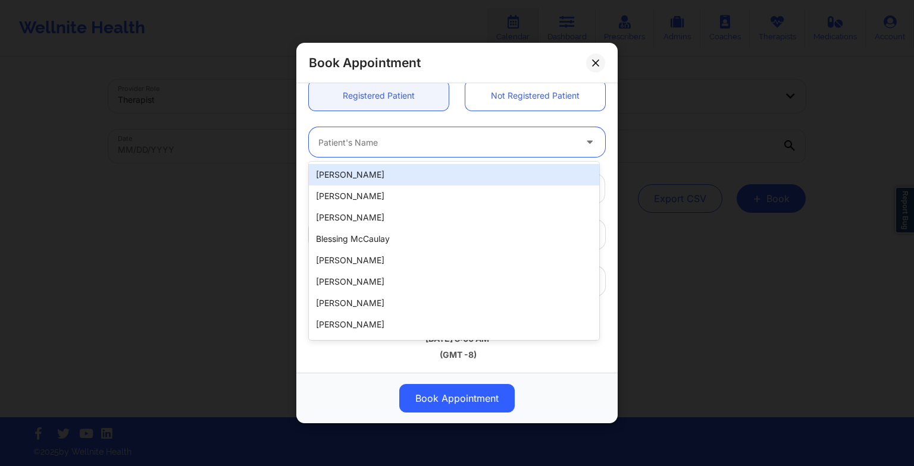
click at [496, 138] on div at bounding box center [446, 142] width 257 height 14
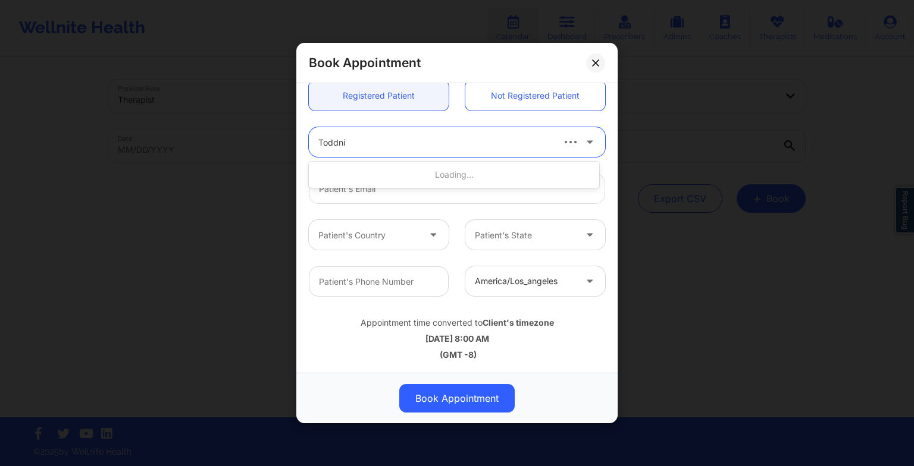
type input "Toddnie"
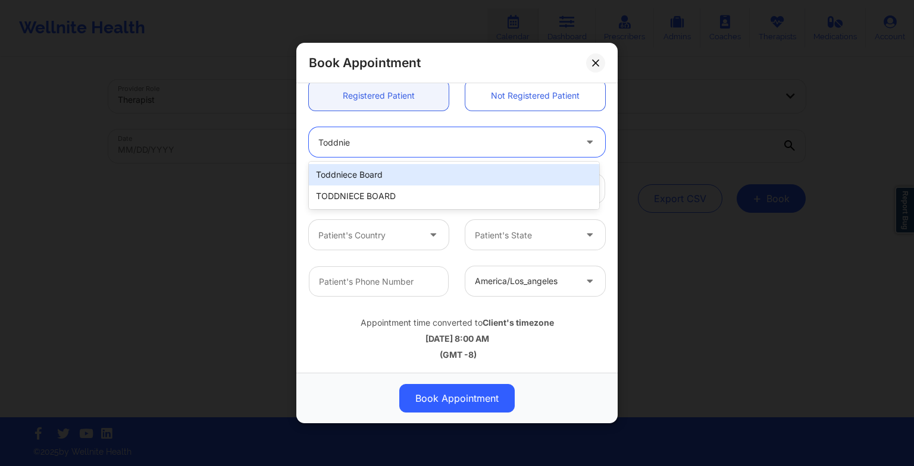
click at [472, 175] on div "Toddniece Board" at bounding box center [454, 174] width 290 height 21
type input "[EMAIL_ADDRESS][DOMAIN_NAME]"
type input "[PHONE_NUMBER]"
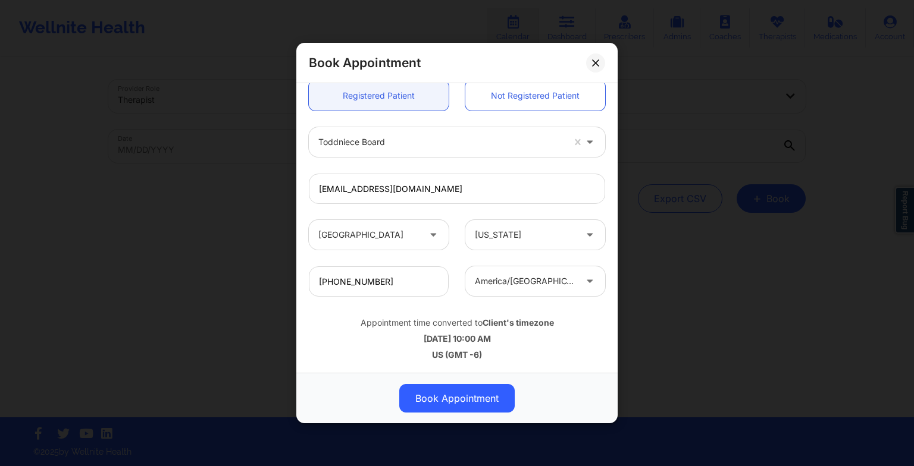
click at [463, 406] on button "Book Appointment" at bounding box center [456, 398] width 115 height 29
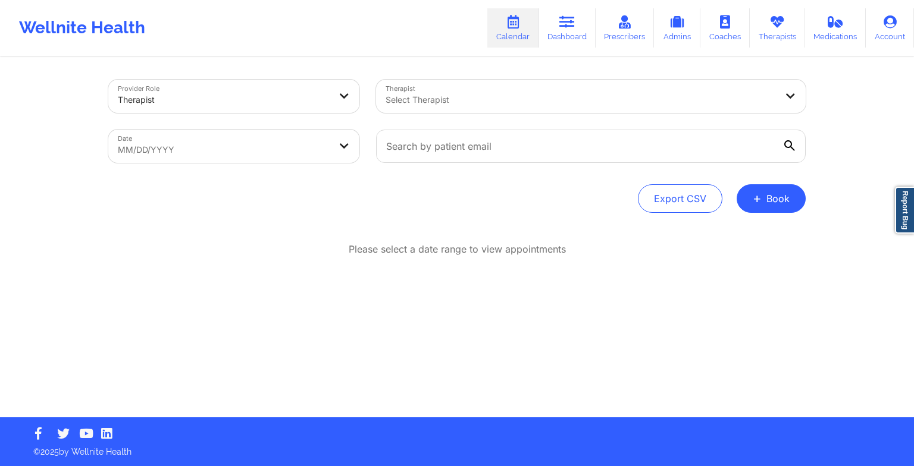
click at [764, 196] on button "+ Book" at bounding box center [770, 198] width 69 height 29
click at [729, 236] on button "Therapy Session" at bounding box center [751, 237] width 91 height 20
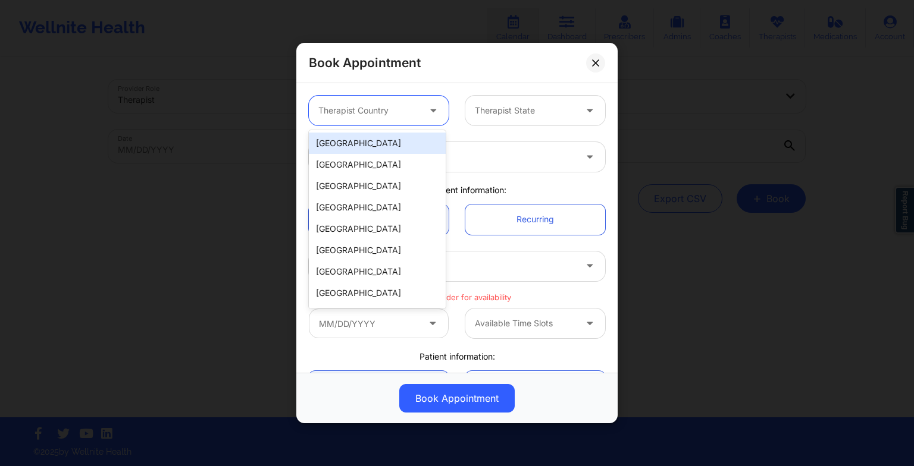
click at [388, 112] on div at bounding box center [368, 111] width 101 height 14
click at [391, 140] on div "[GEOGRAPHIC_DATA]" at bounding box center [377, 143] width 137 height 21
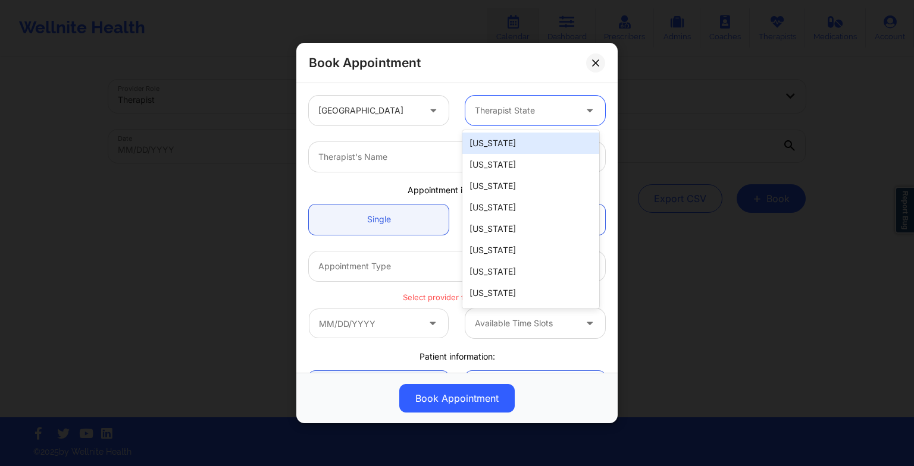
click at [487, 111] on div at bounding box center [525, 111] width 101 height 14
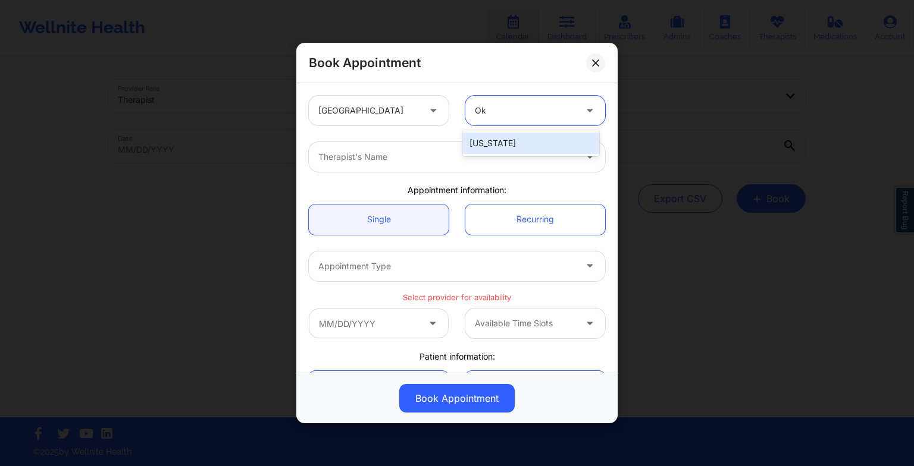
type input "Okl"
click at [497, 140] on div "[US_STATE]" at bounding box center [530, 143] width 137 height 21
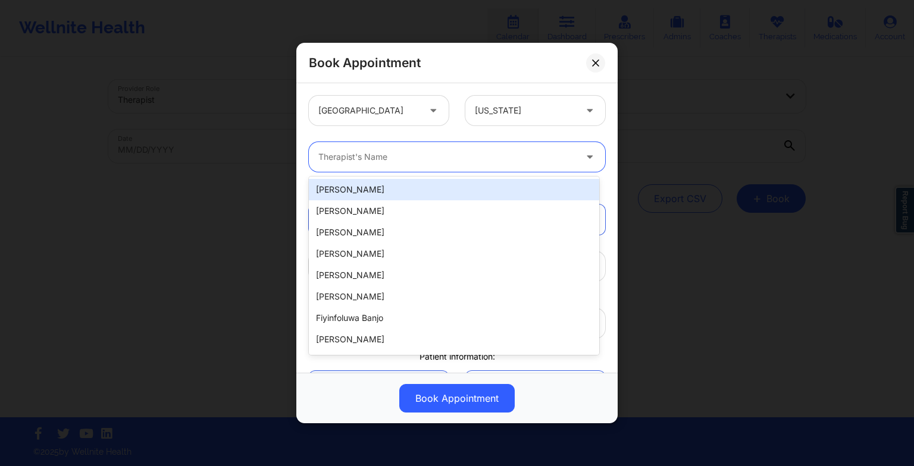
click at [472, 156] on div at bounding box center [446, 157] width 257 height 14
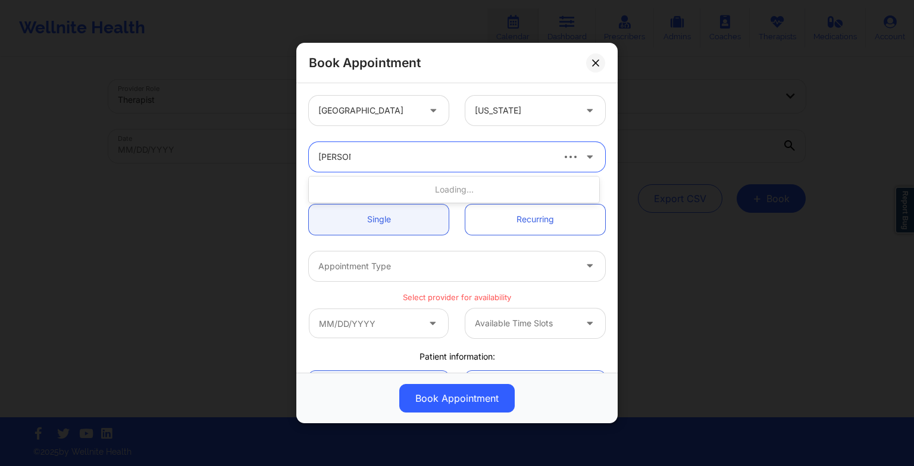
type input "[PERSON_NAME]"
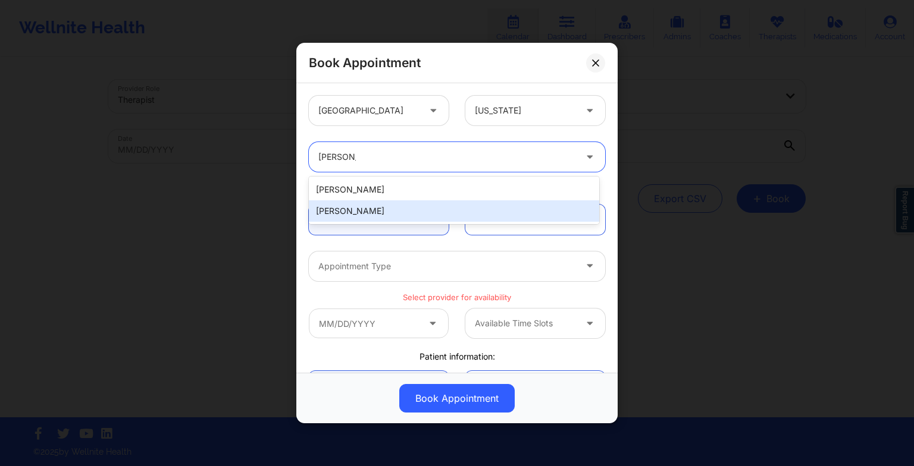
click at [456, 202] on div "[PERSON_NAME]" at bounding box center [454, 210] width 290 height 21
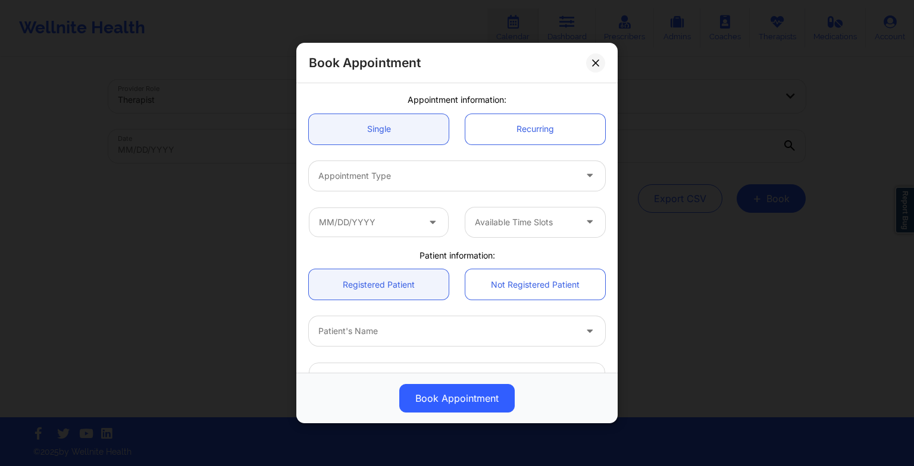
scroll to position [96, 0]
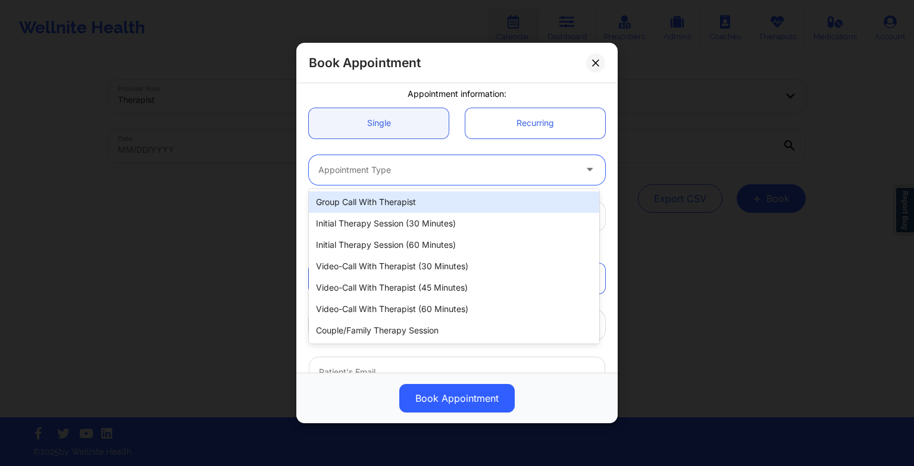
click at [424, 174] on div at bounding box center [446, 170] width 257 height 14
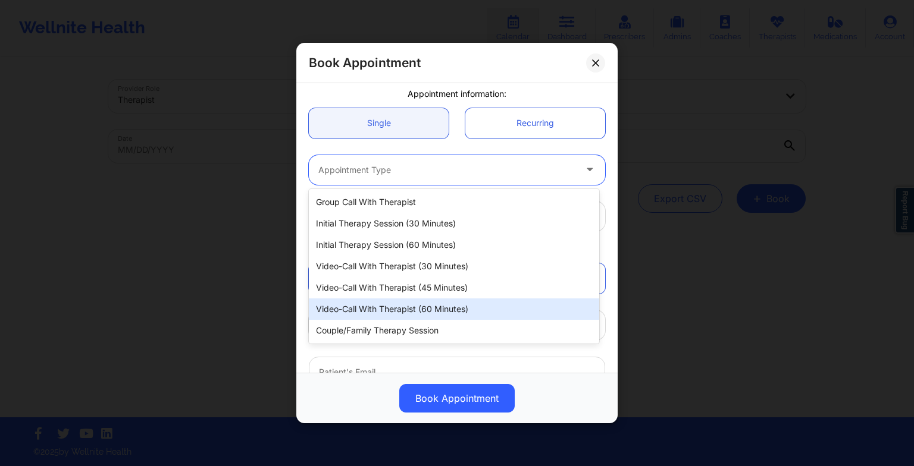
click at [418, 305] on div "Video-Call with Therapist (60 minutes)" at bounding box center [454, 309] width 290 height 21
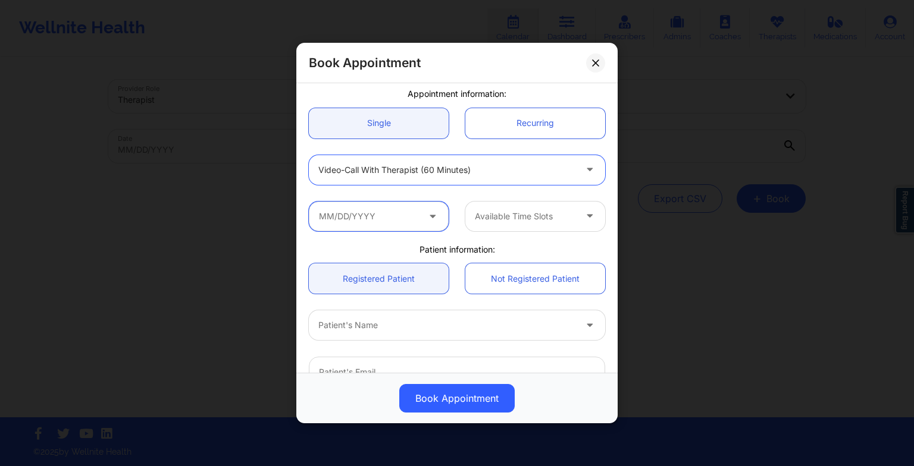
click at [393, 212] on input "text" at bounding box center [379, 217] width 140 height 30
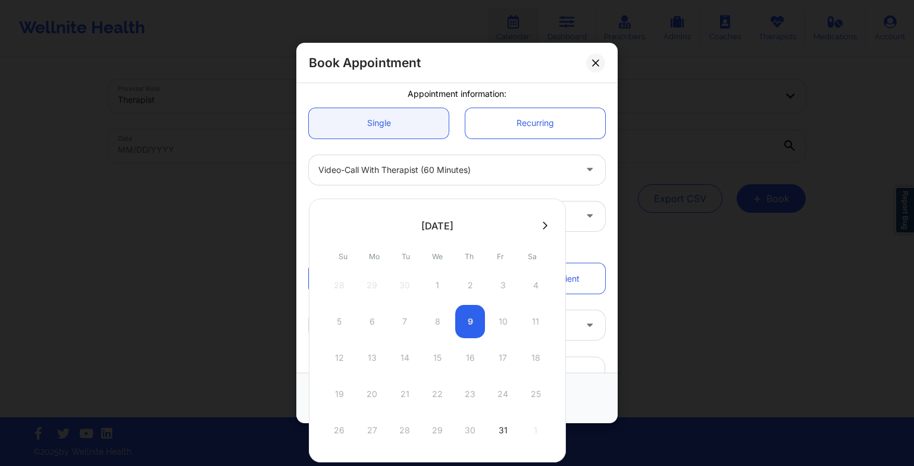
click at [543, 229] on icon at bounding box center [545, 225] width 5 height 9
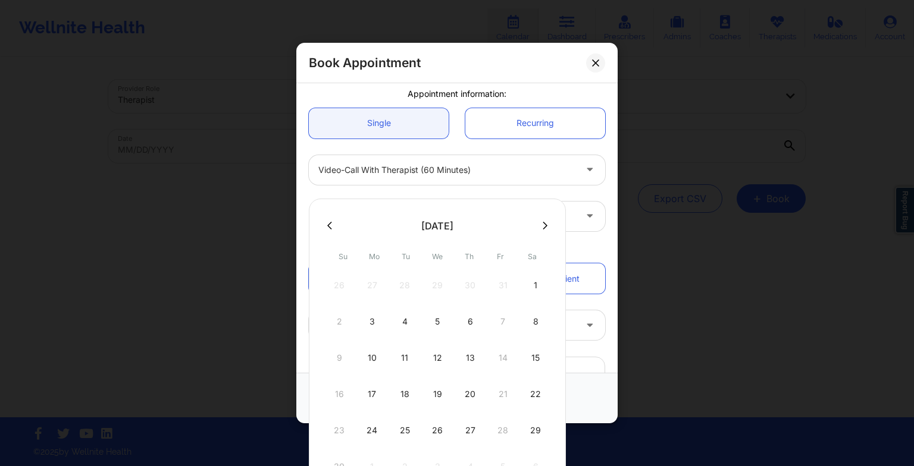
click at [435, 363] on div "12" at bounding box center [437, 357] width 30 height 33
type input "[DATE]"
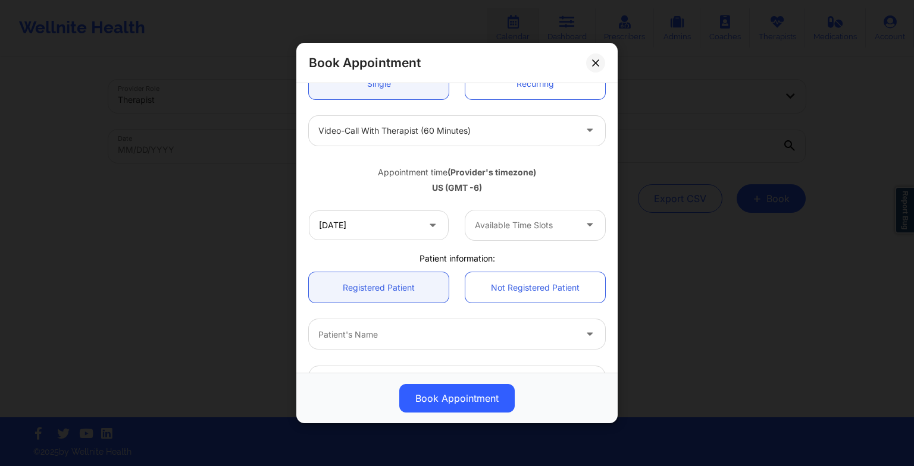
scroll to position [137, 0]
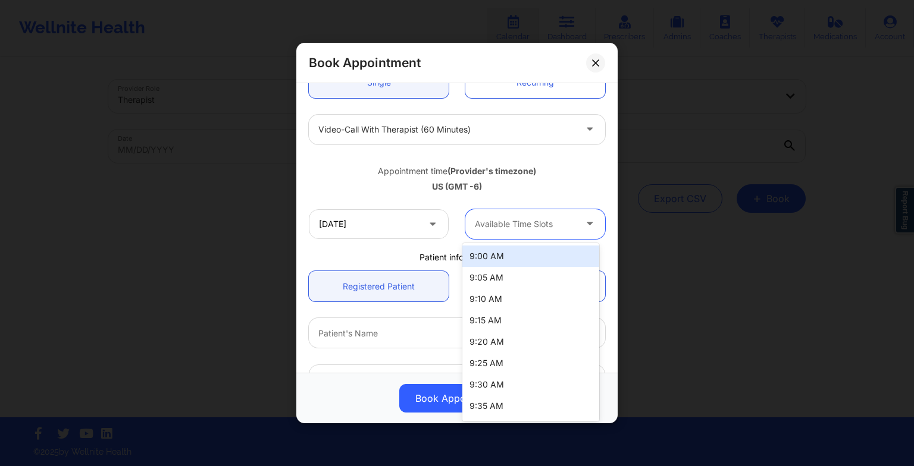
click at [516, 227] on div at bounding box center [525, 224] width 101 height 14
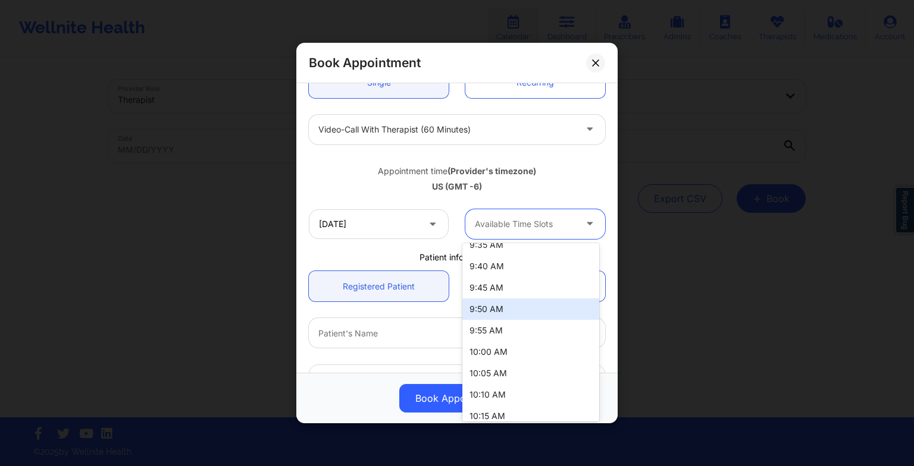
scroll to position [180, 0]
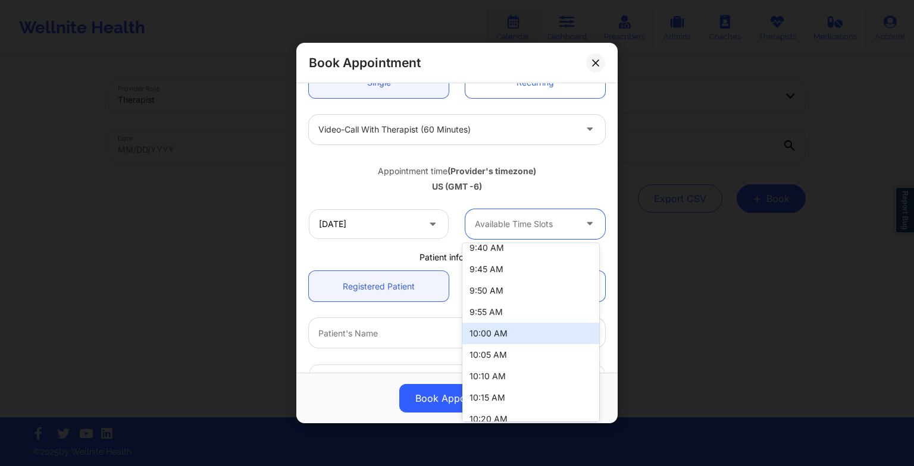
click at [509, 324] on div "10:00 AM" at bounding box center [530, 333] width 137 height 21
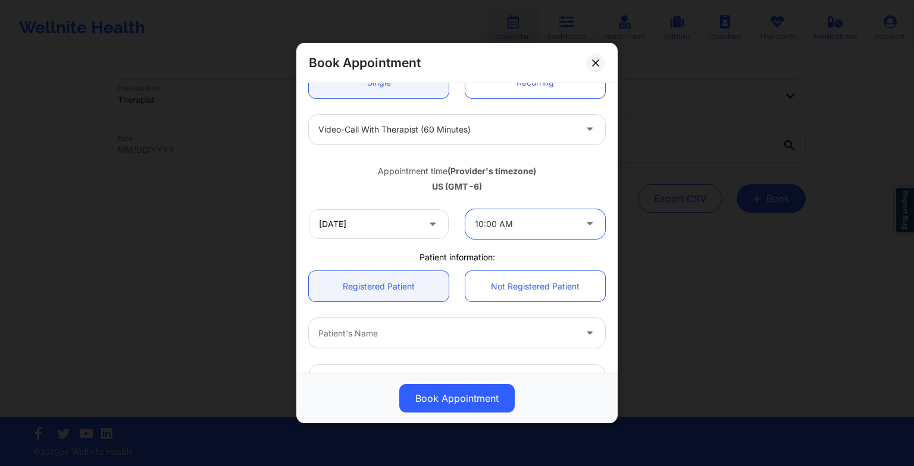
scroll to position [214, 0]
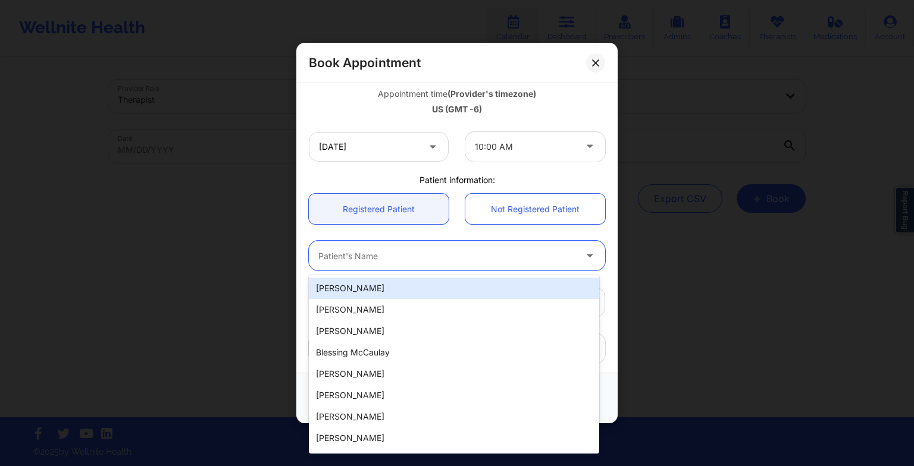
click at [445, 249] on div at bounding box center [446, 256] width 257 height 14
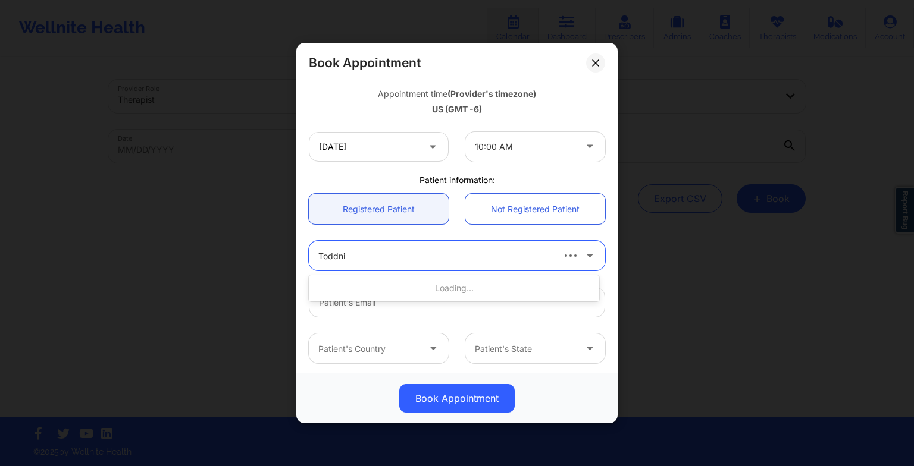
type input "Toddnie"
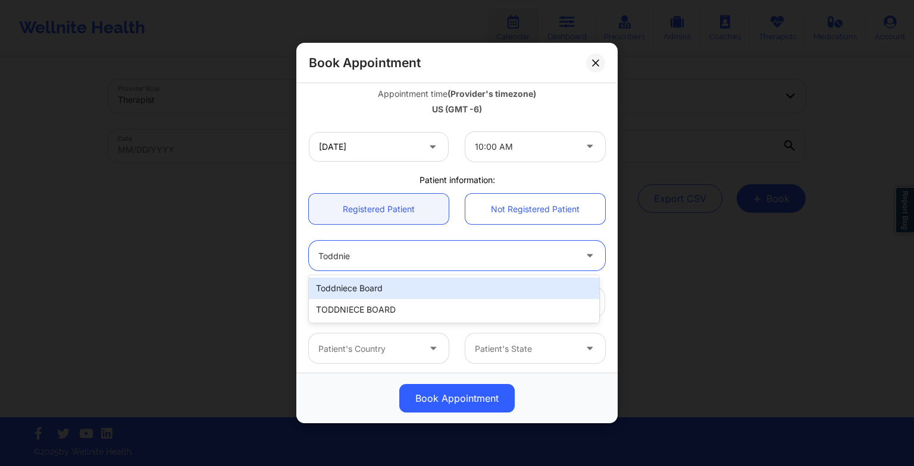
click at [425, 293] on div "Toddniece Board" at bounding box center [454, 288] width 290 height 21
type input "[EMAIL_ADDRESS][DOMAIN_NAME]"
type input "[PHONE_NUMBER]"
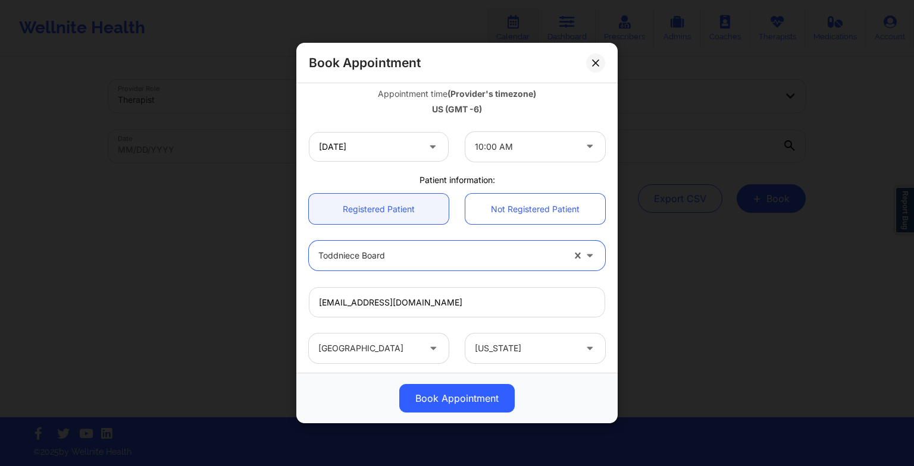
scroll to position [328, 0]
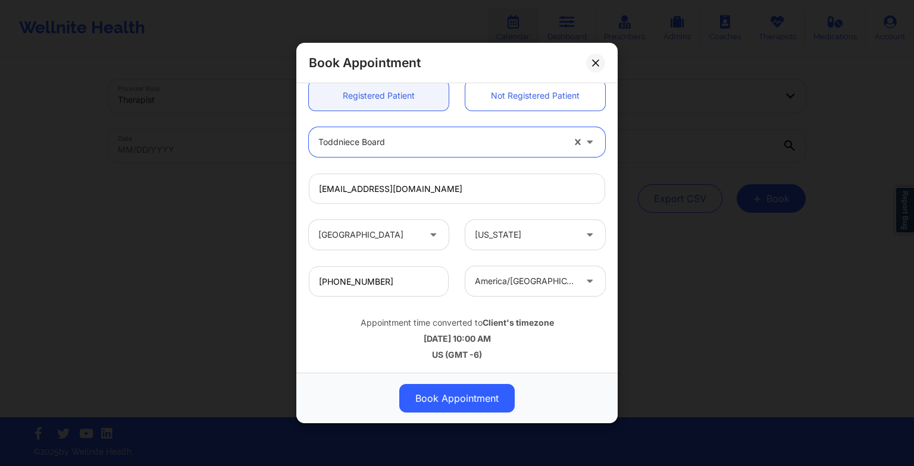
click at [450, 405] on button "Book Appointment" at bounding box center [456, 398] width 115 height 29
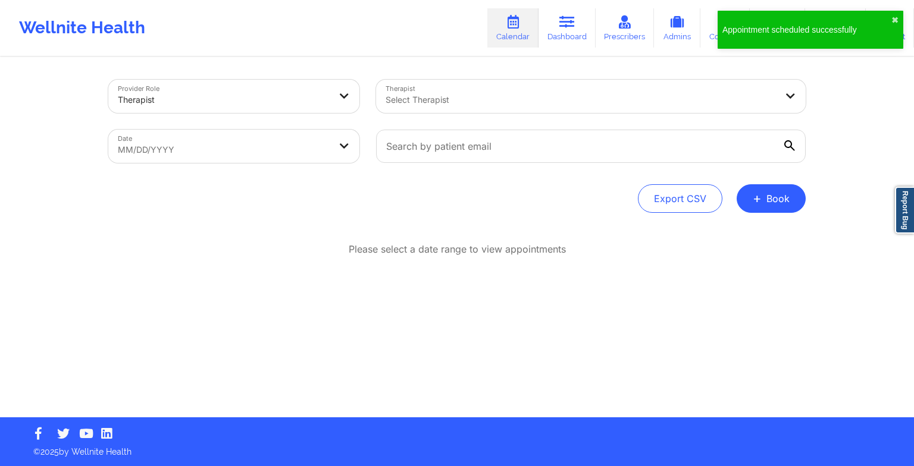
click at [780, 206] on button "+ Book" at bounding box center [770, 198] width 69 height 29
click at [750, 236] on button "Therapy Session" at bounding box center [751, 237] width 91 height 20
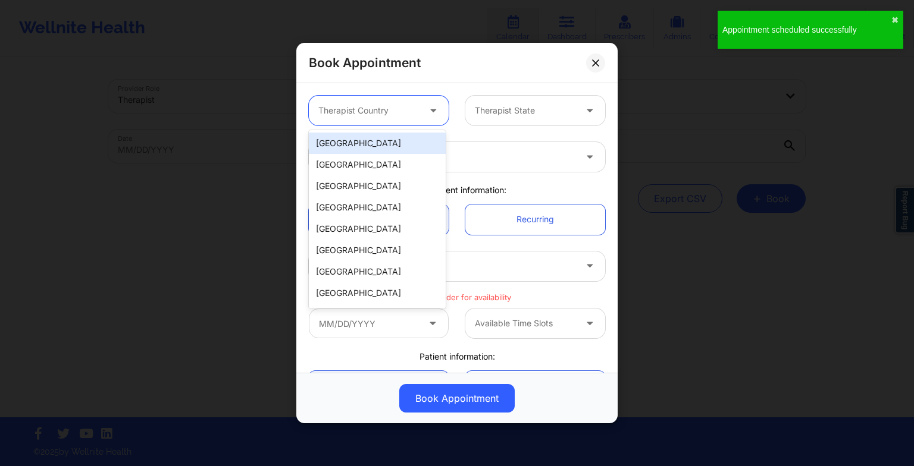
drag, startPoint x: 370, startPoint y: 114, endPoint x: 371, endPoint y: 150, distance: 35.7
click at [371, 150] on body "Appointment scheduled successfully ✖︎ Wellnite Health Calendar Dashboard Prescr…" at bounding box center [457, 233] width 914 height 466
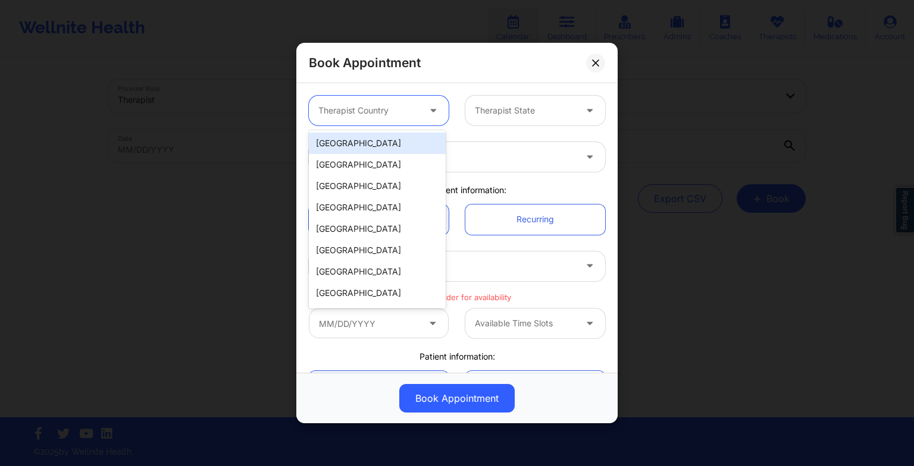
click at [371, 150] on div "[GEOGRAPHIC_DATA]" at bounding box center [377, 143] width 137 height 21
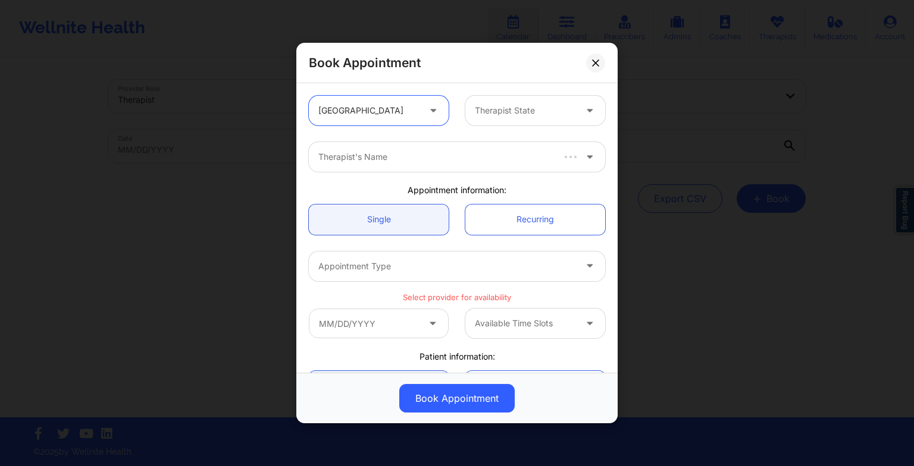
click at [481, 113] on div at bounding box center [525, 111] width 101 height 14
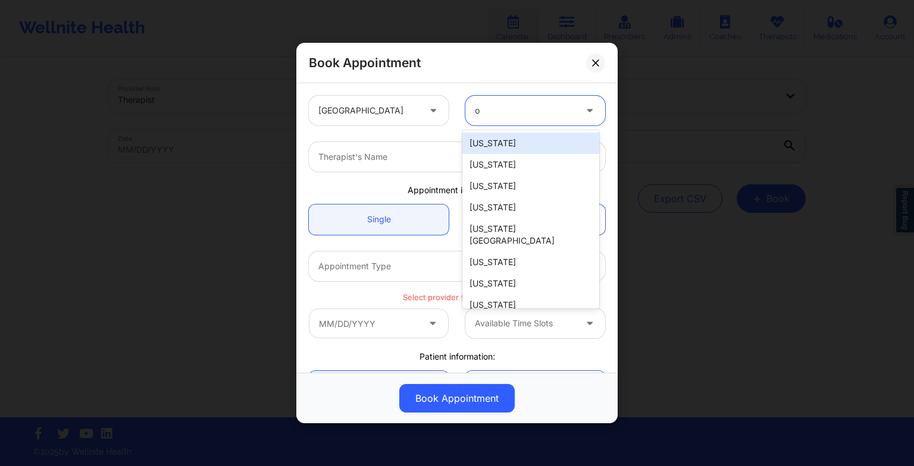
type input "ok"
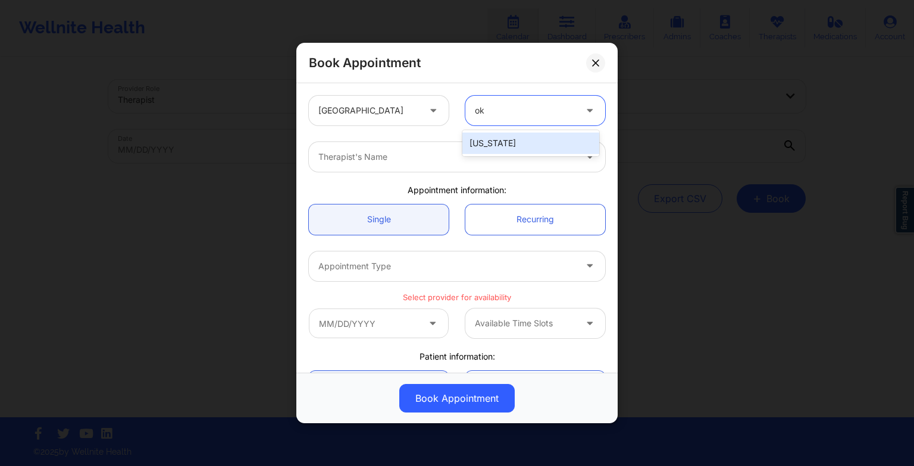
click at [504, 141] on div "[US_STATE]" at bounding box center [530, 143] width 137 height 21
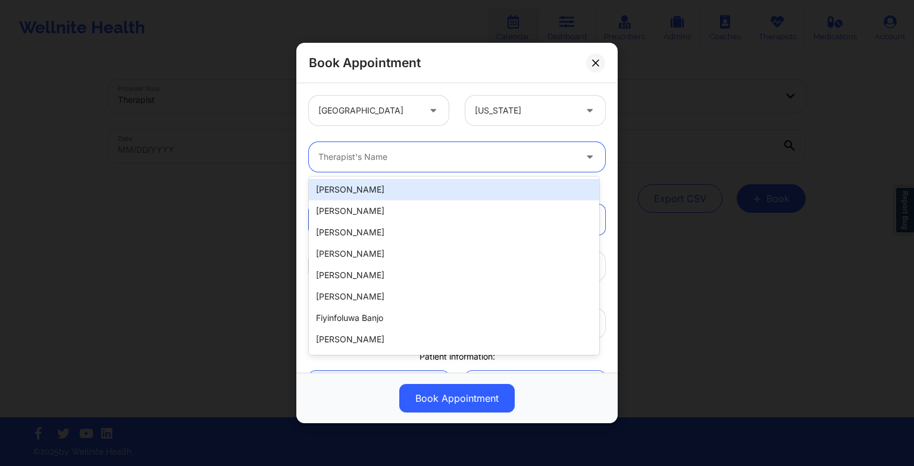
click at [464, 162] on div at bounding box center [446, 157] width 257 height 14
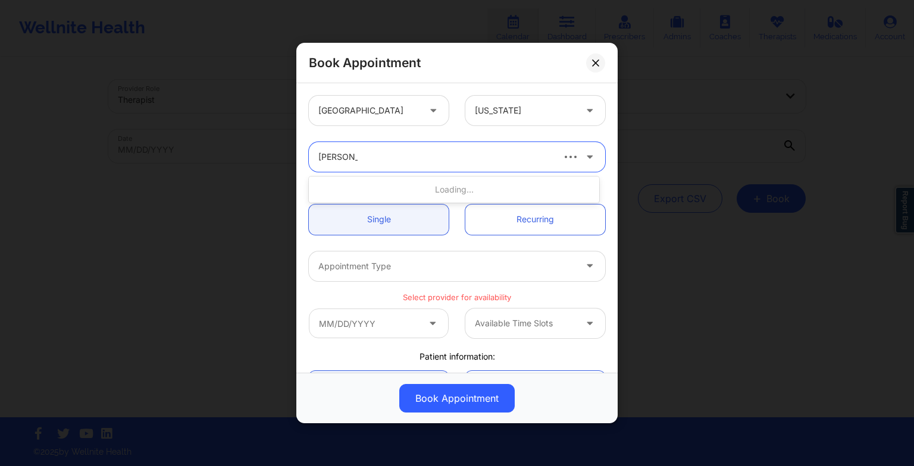
type input "[PERSON_NAME]"
click at [448, 190] on div "[PERSON_NAME]" at bounding box center [454, 189] width 290 height 21
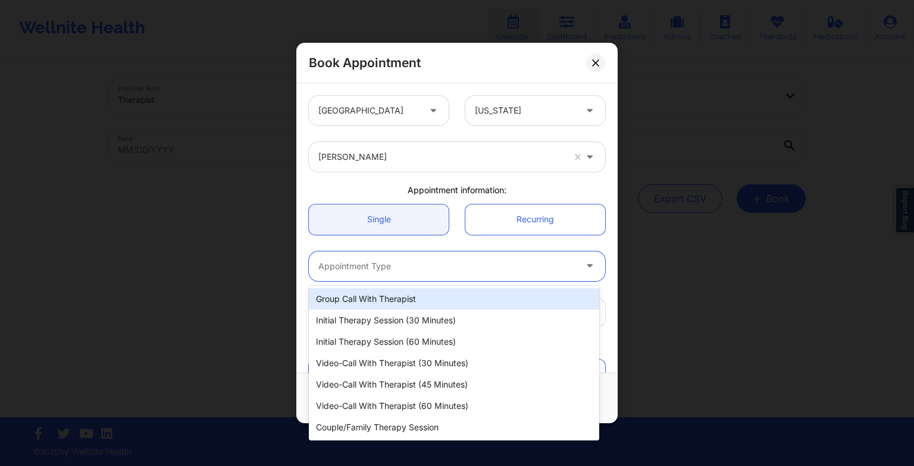
click at [381, 255] on div "Appointment Type" at bounding box center [443, 267] width 268 height 30
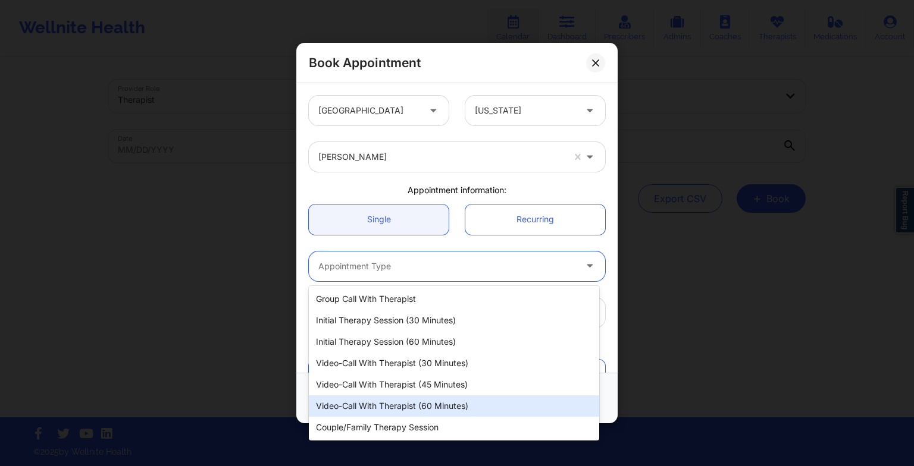
click at [432, 414] on div "Video-Call with Therapist (60 minutes)" at bounding box center [454, 406] width 290 height 21
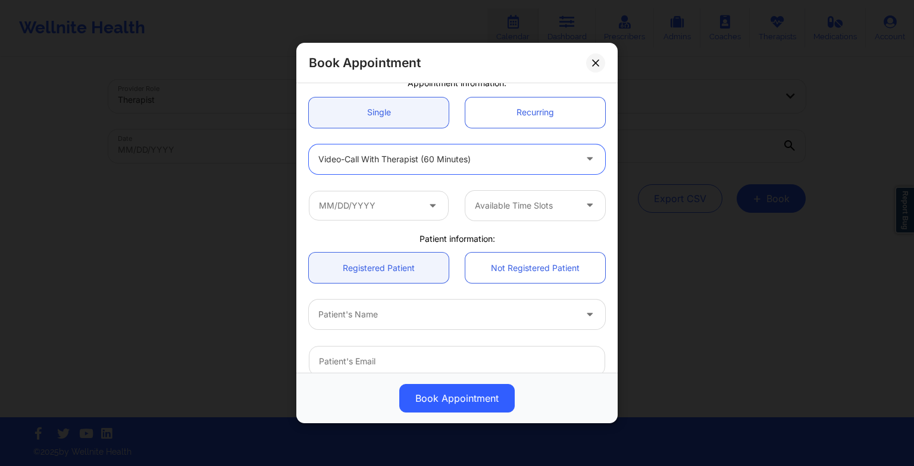
scroll to position [109, 0]
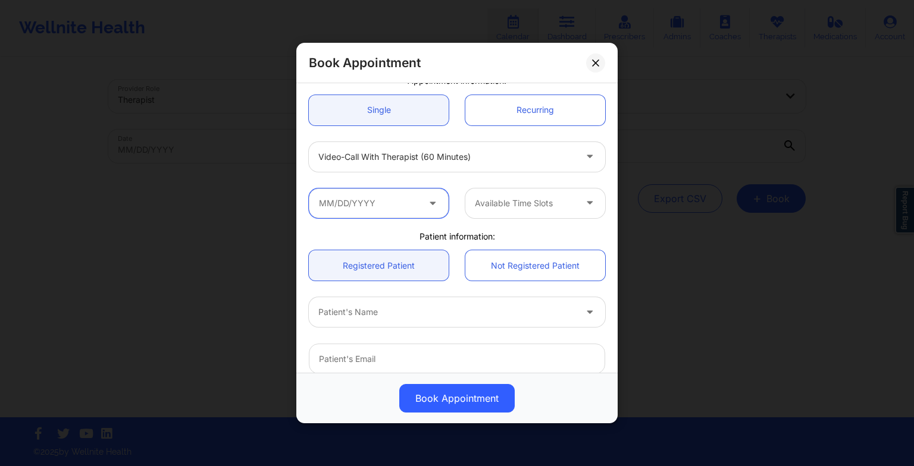
click at [403, 190] on input "text" at bounding box center [379, 204] width 140 height 30
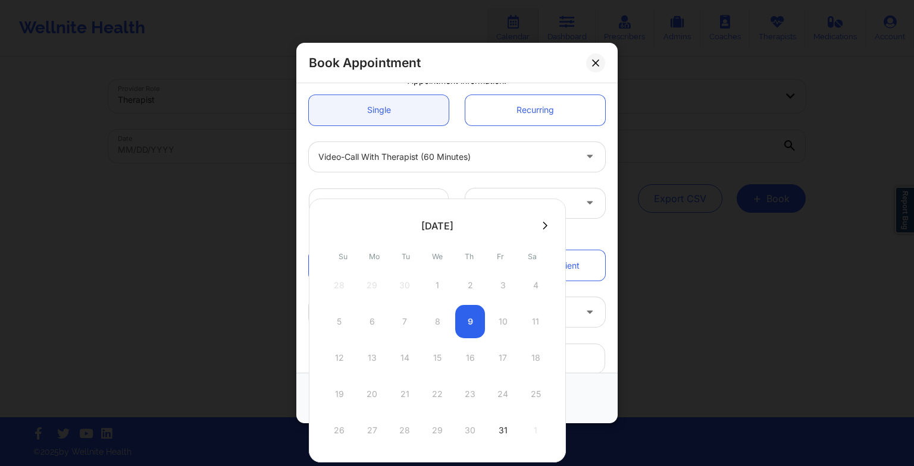
click at [539, 228] on button at bounding box center [545, 226] width 12 height 10
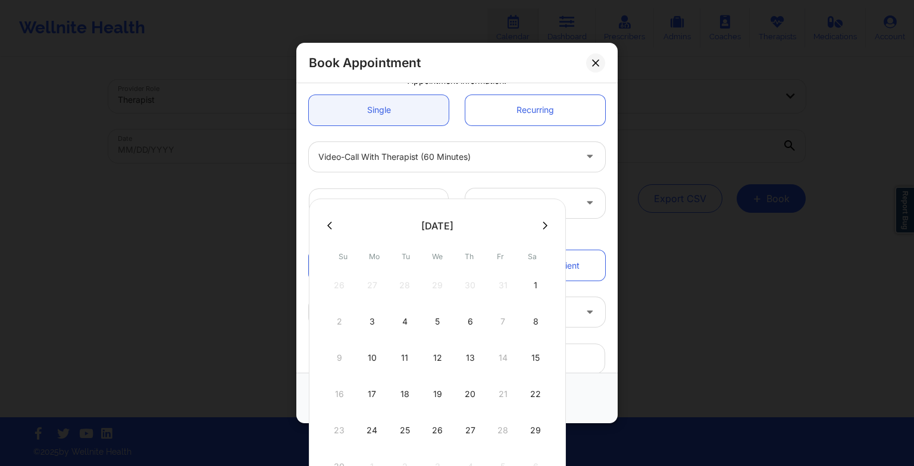
click at [434, 389] on div "19" at bounding box center [437, 394] width 30 height 33
type input "[DATE]"
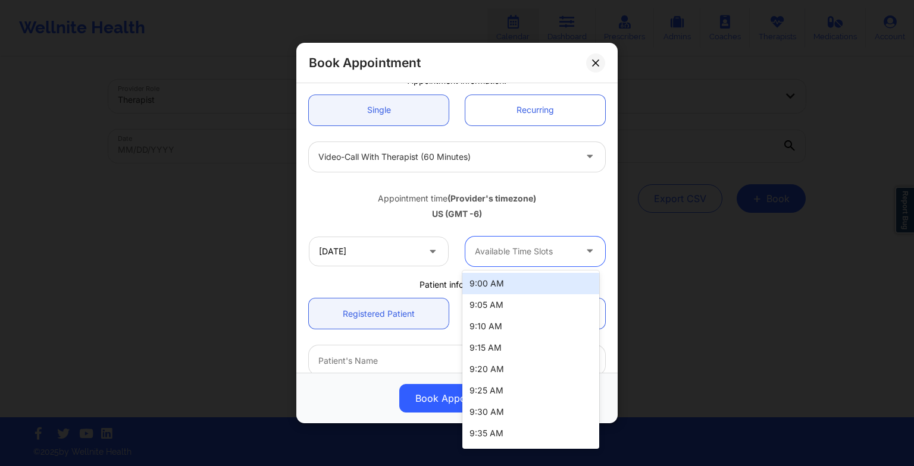
click at [498, 248] on div at bounding box center [525, 251] width 101 height 14
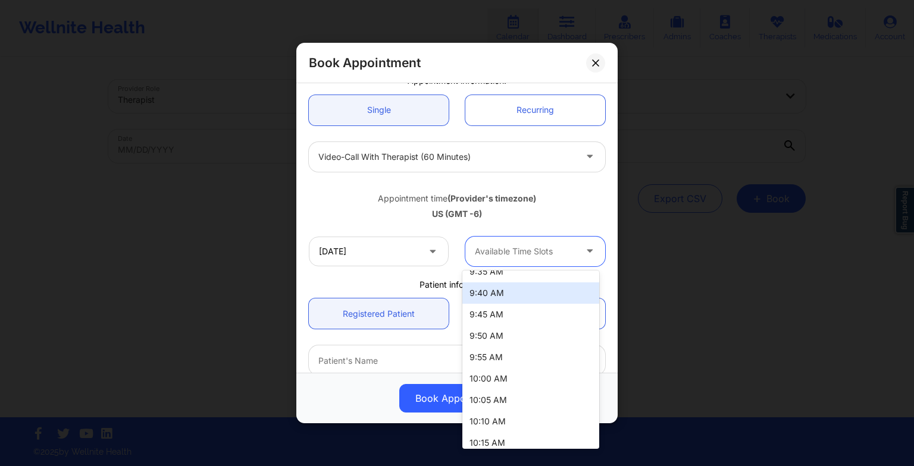
scroll to position [163, 0]
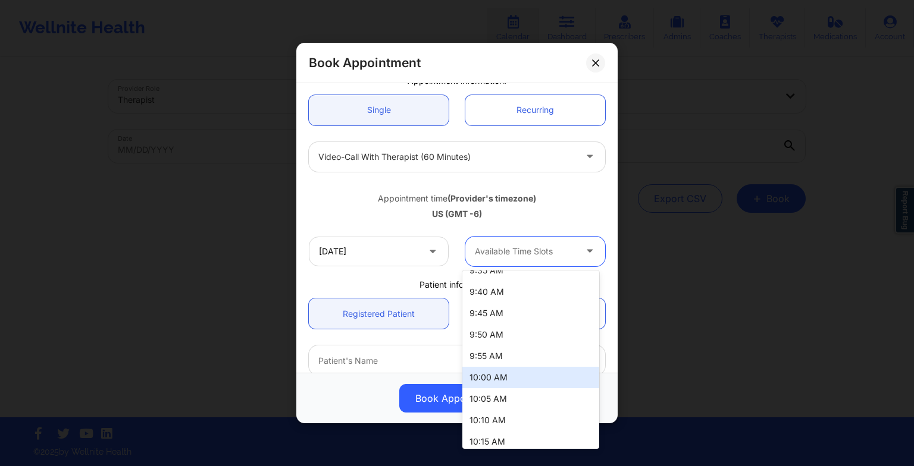
click at [509, 372] on div "10:00 AM" at bounding box center [530, 377] width 137 height 21
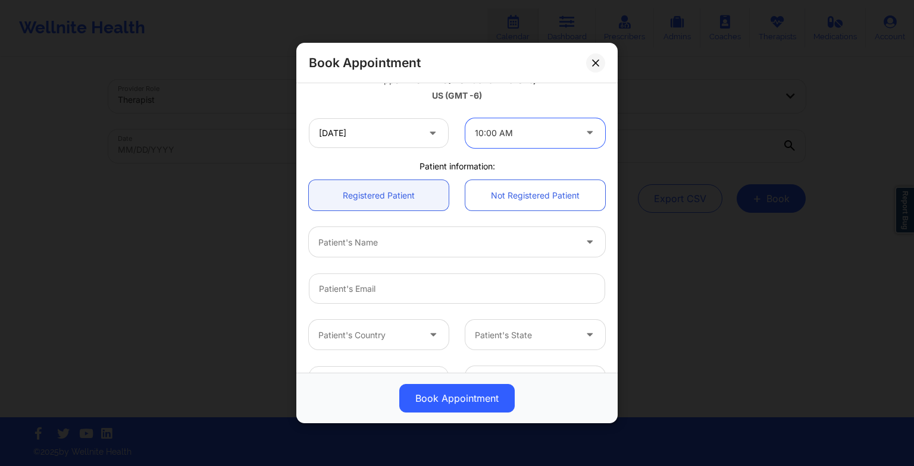
scroll to position [233, 0]
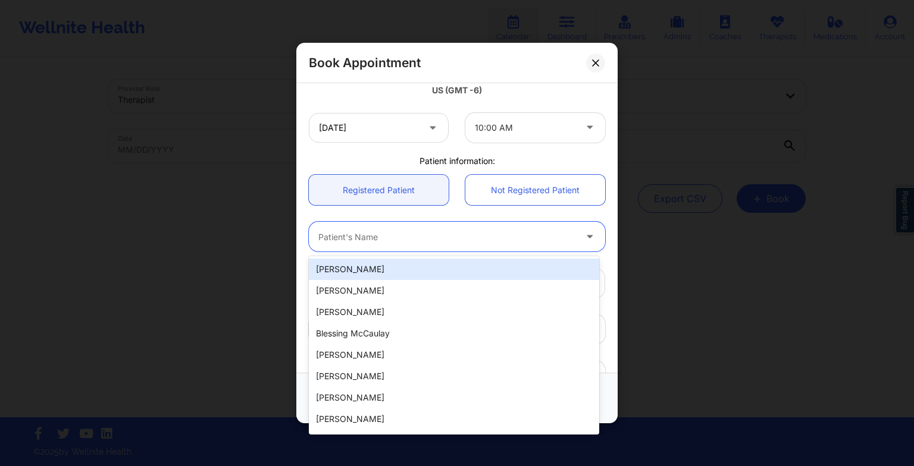
click at [455, 225] on div "Patient's Name" at bounding box center [443, 237] width 268 height 30
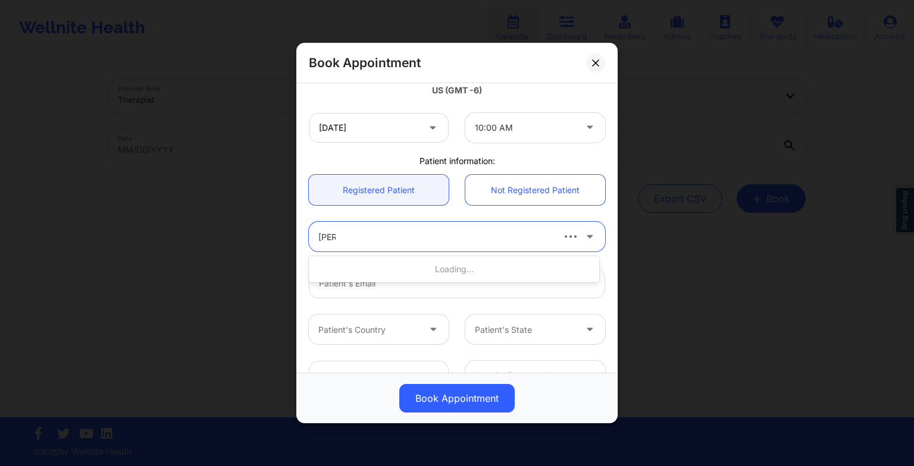
type input "[PERSON_NAME]"
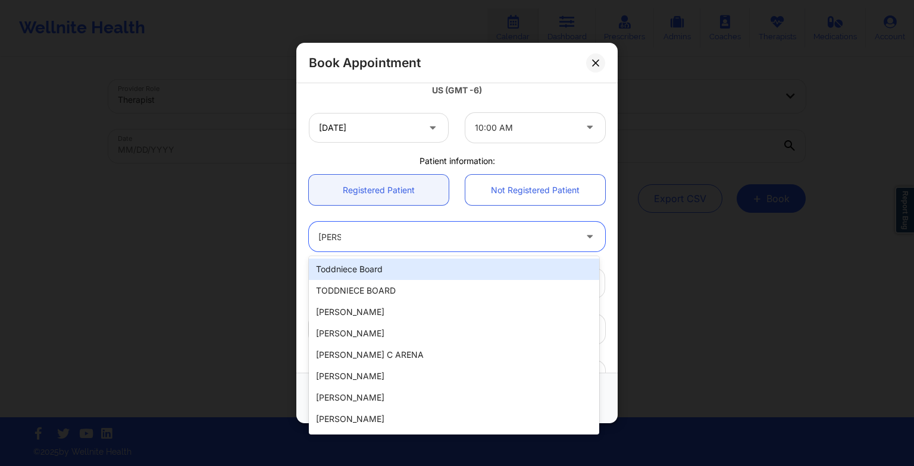
click at [438, 274] on div "Toddniece Board" at bounding box center [454, 269] width 290 height 21
type input "[EMAIL_ADDRESS][DOMAIN_NAME]"
type input "[PHONE_NUMBER]"
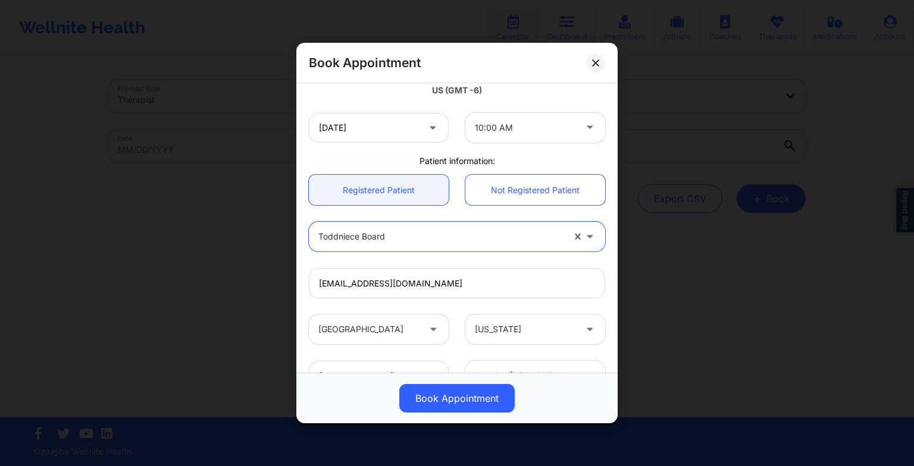
scroll to position [328, 0]
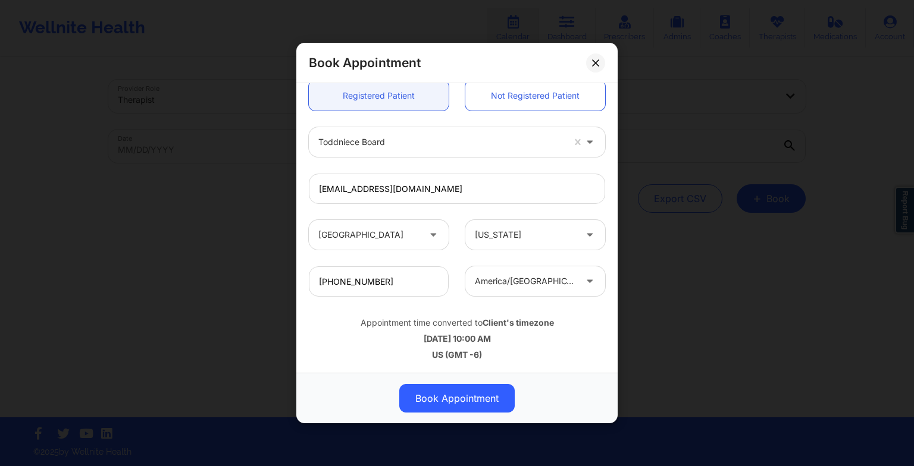
click at [453, 393] on button "Book Appointment" at bounding box center [456, 398] width 115 height 29
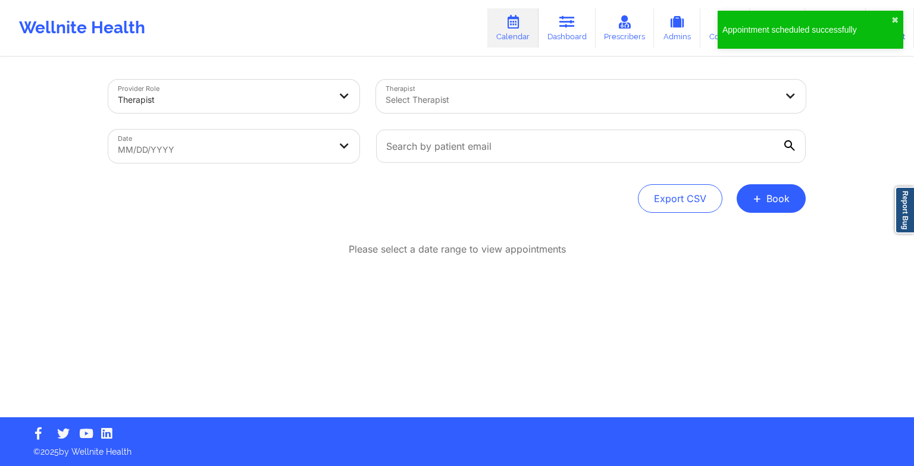
click at [778, 201] on button "+ Book" at bounding box center [770, 198] width 69 height 29
click at [747, 230] on button "Therapy Session" at bounding box center [751, 237] width 91 height 20
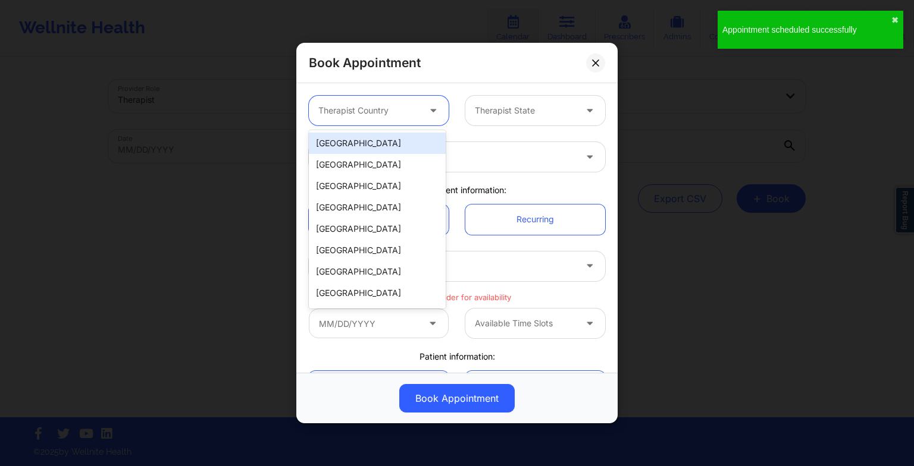
click at [406, 119] on div "Therapist Country" at bounding box center [364, 111] width 111 height 30
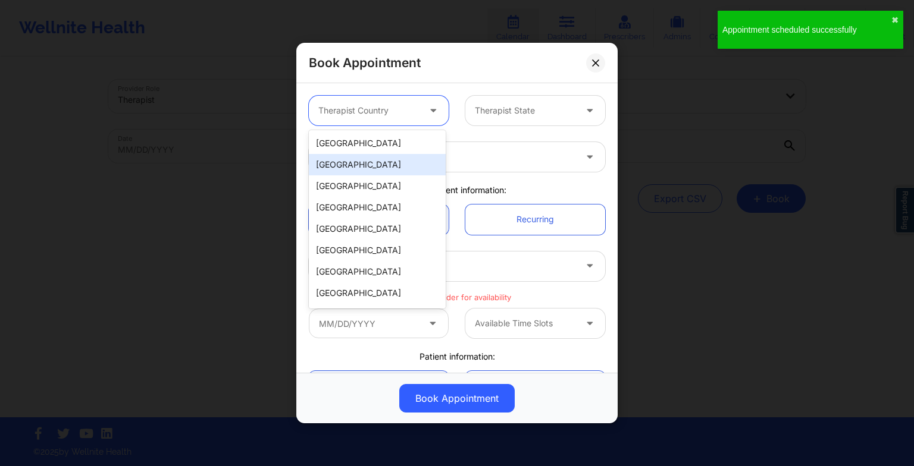
click at [406, 154] on div "[GEOGRAPHIC_DATA]" at bounding box center [377, 164] width 137 height 21
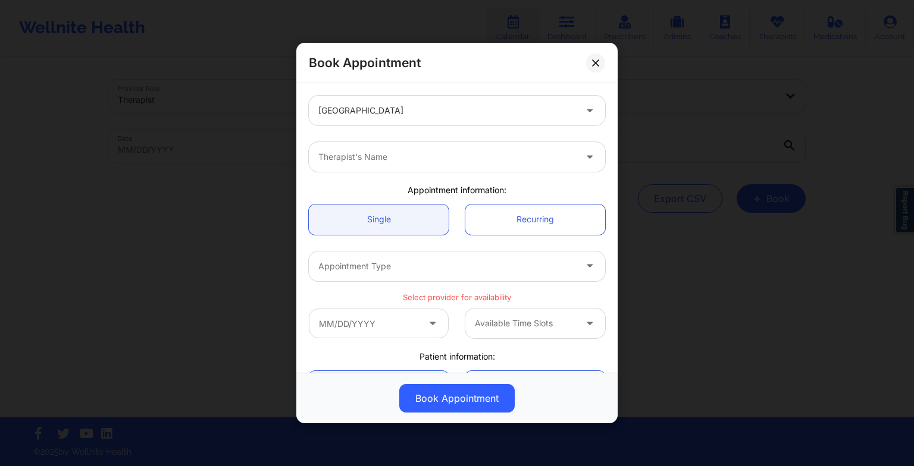
click at [388, 95] on div "[GEOGRAPHIC_DATA]" at bounding box center [456, 110] width 313 height 46
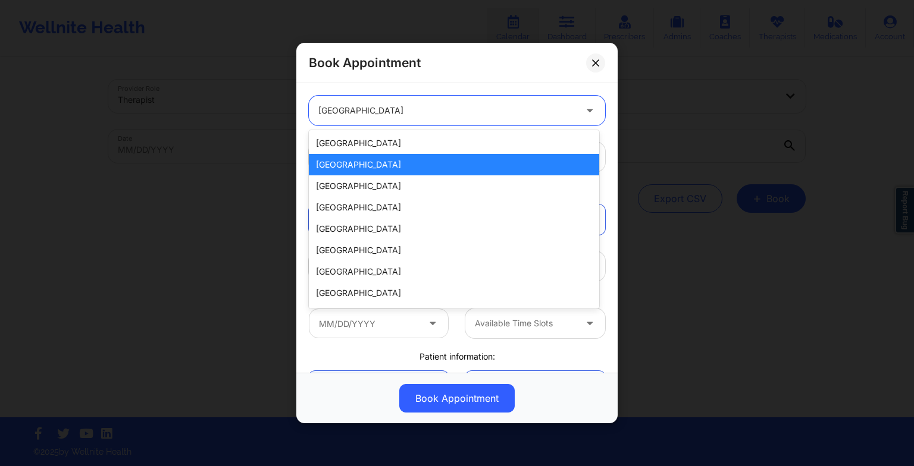
click at [390, 109] on div at bounding box center [446, 111] width 257 height 14
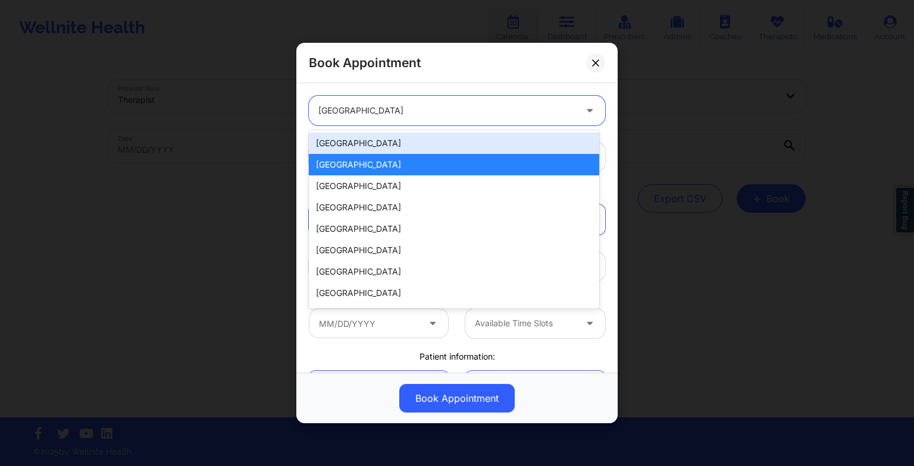
click at [384, 145] on div "[GEOGRAPHIC_DATA]" at bounding box center [454, 143] width 290 height 21
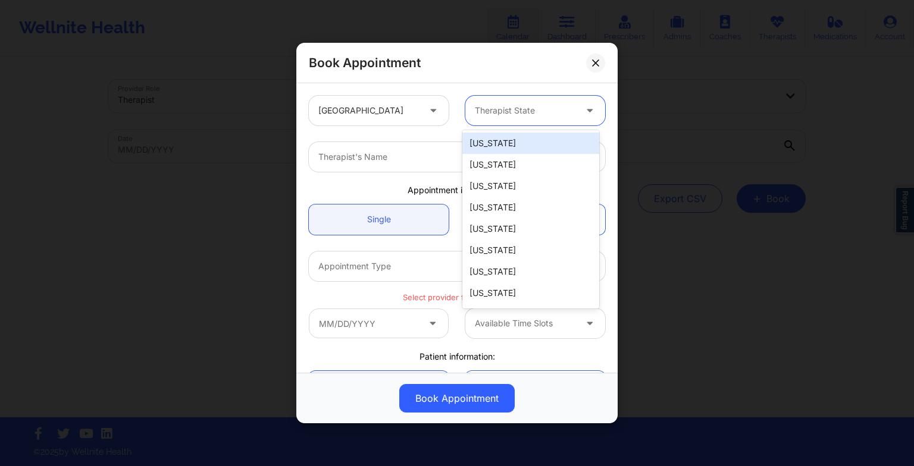
click at [506, 106] on div at bounding box center [525, 111] width 101 height 14
type input "ok"
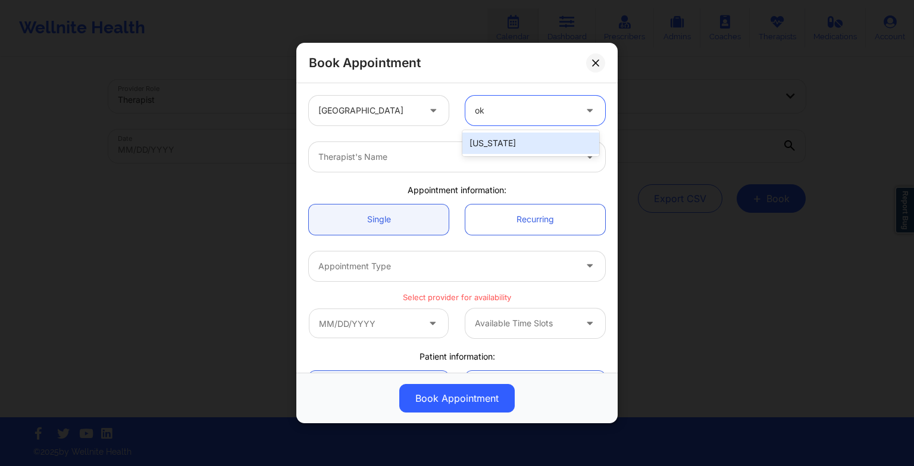
click at [512, 140] on div "[US_STATE]" at bounding box center [530, 143] width 137 height 21
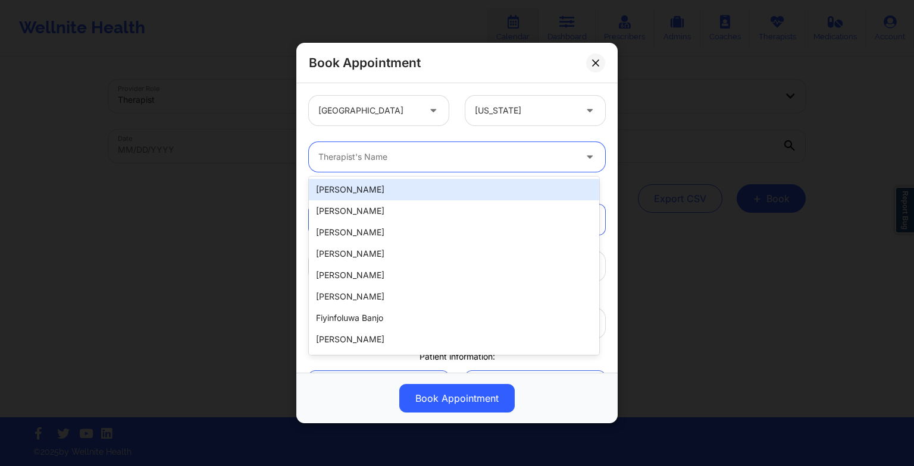
click at [482, 152] on div at bounding box center [446, 157] width 257 height 14
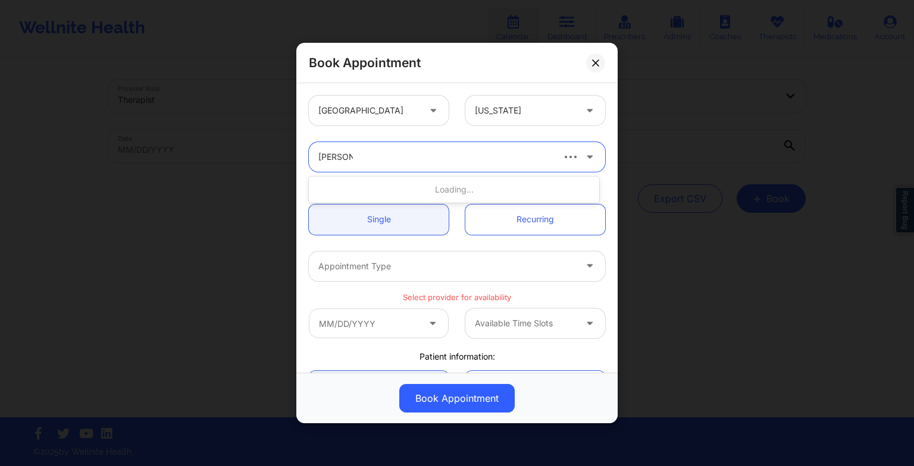
type input "[PERSON_NAME]"
click at [453, 193] on div "[PERSON_NAME]" at bounding box center [454, 189] width 290 height 21
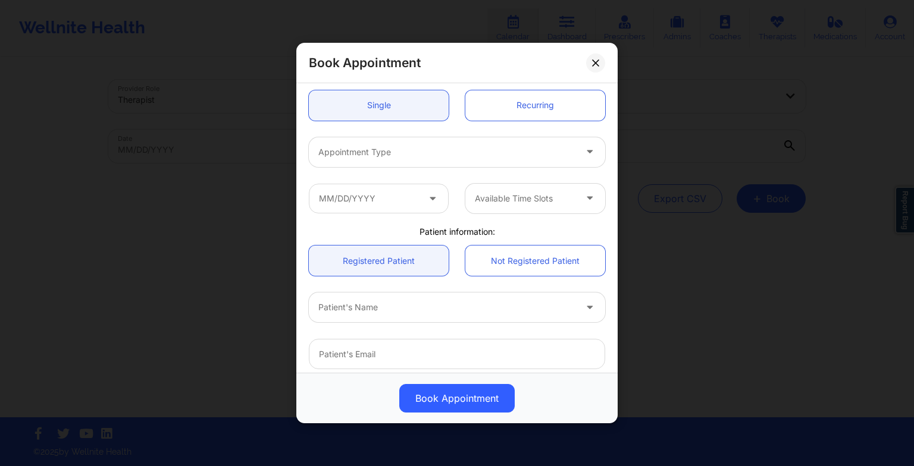
scroll to position [119, 0]
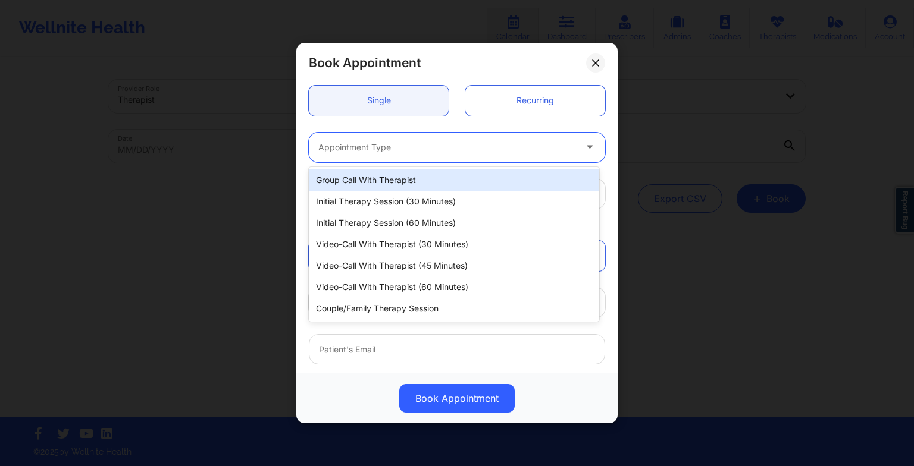
click at [414, 157] on div "Appointment Type" at bounding box center [443, 148] width 268 height 30
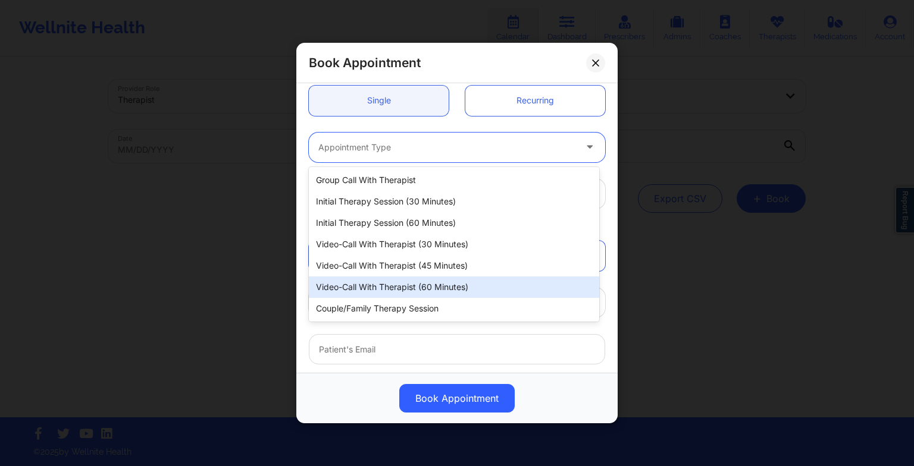
click at [431, 281] on div "Video-Call with Therapist (60 minutes)" at bounding box center [454, 287] width 290 height 21
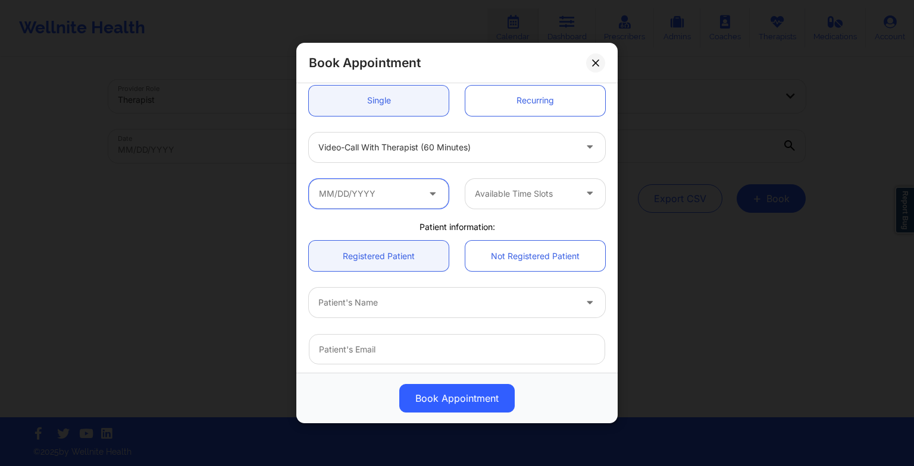
click at [394, 201] on input "text" at bounding box center [379, 194] width 140 height 30
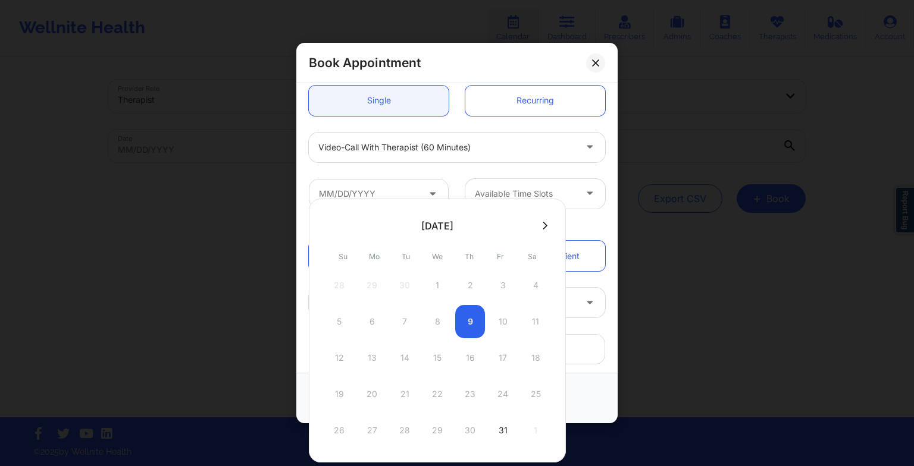
click at [544, 227] on button at bounding box center [545, 226] width 12 height 10
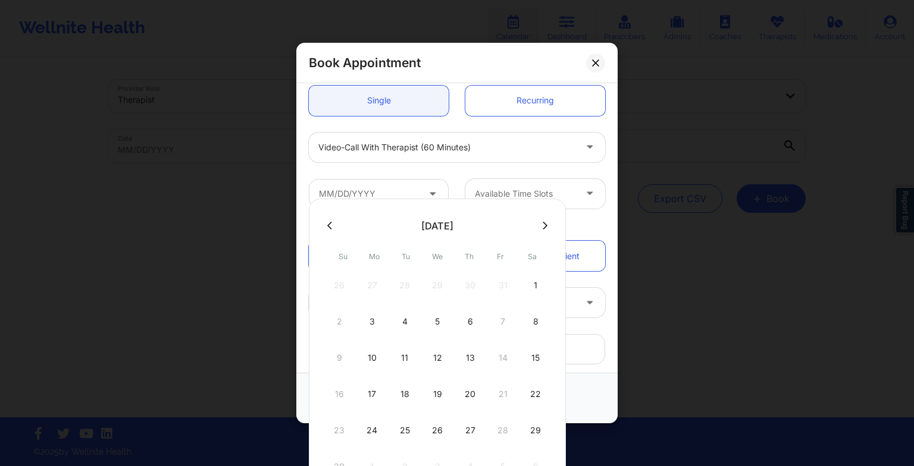
click at [441, 433] on div "26" at bounding box center [437, 430] width 30 height 33
type input "[DATE]"
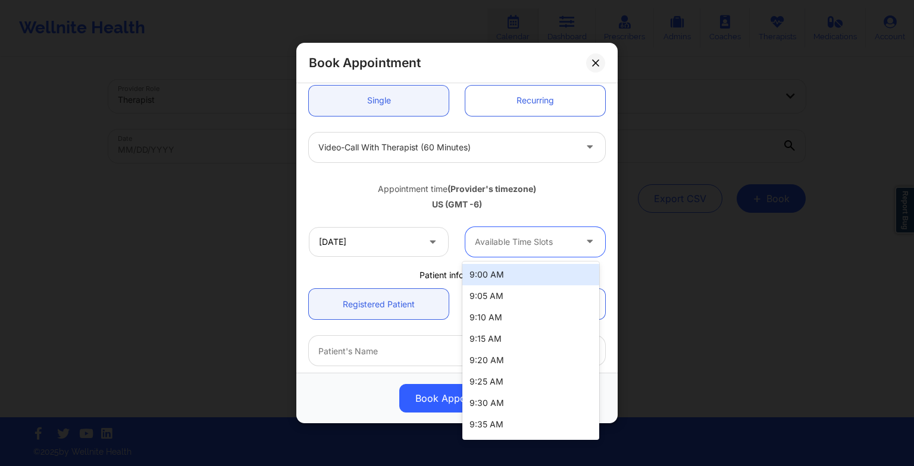
click at [517, 239] on div at bounding box center [525, 242] width 101 height 14
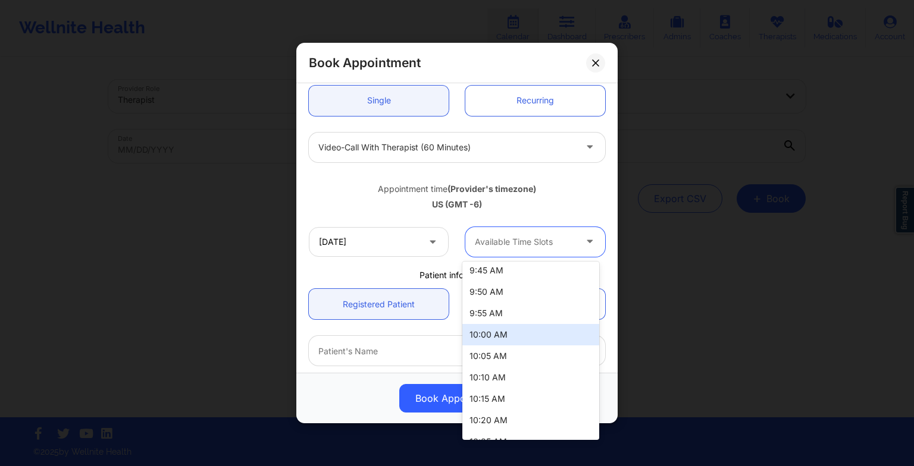
click at [517, 333] on div "10:00 AM" at bounding box center [530, 334] width 137 height 21
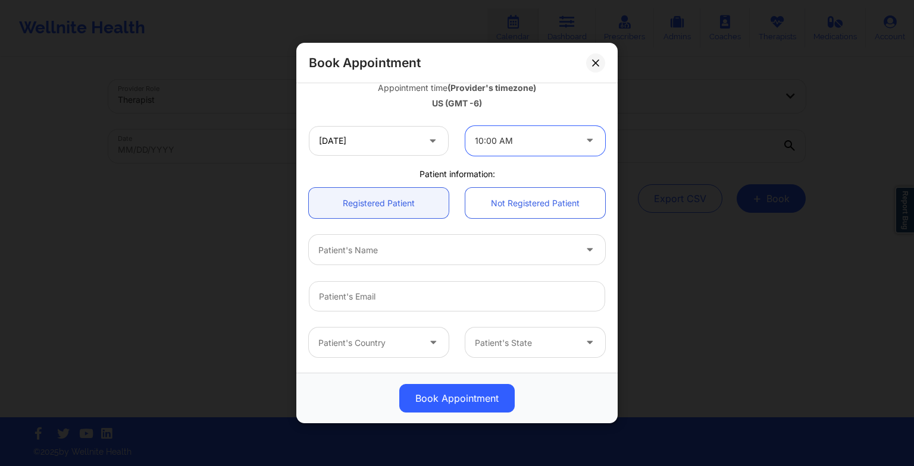
scroll to position [221, 0]
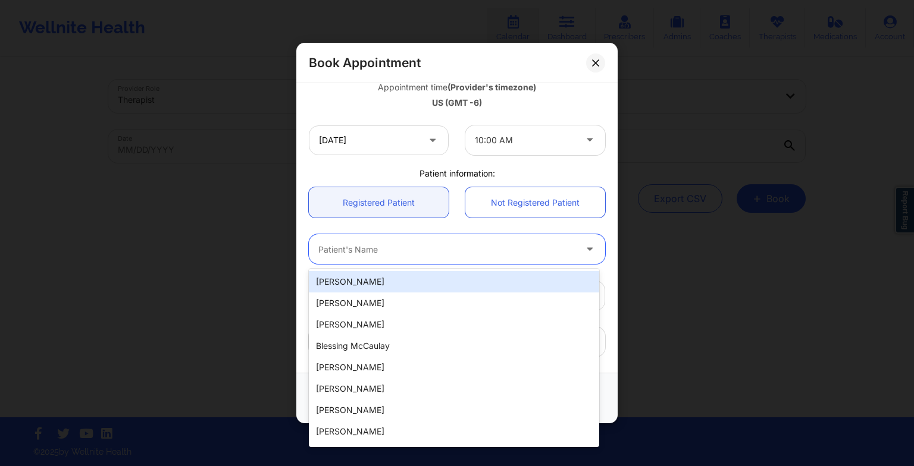
click at [459, 236] on div "Patient's Name" at bounding box center [443, 249] width 268 height 30
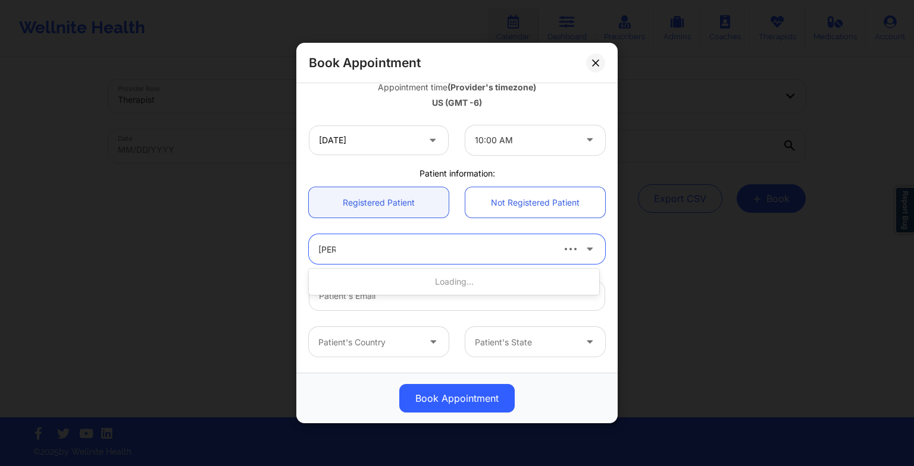
type input "[PERSON_NAME]"
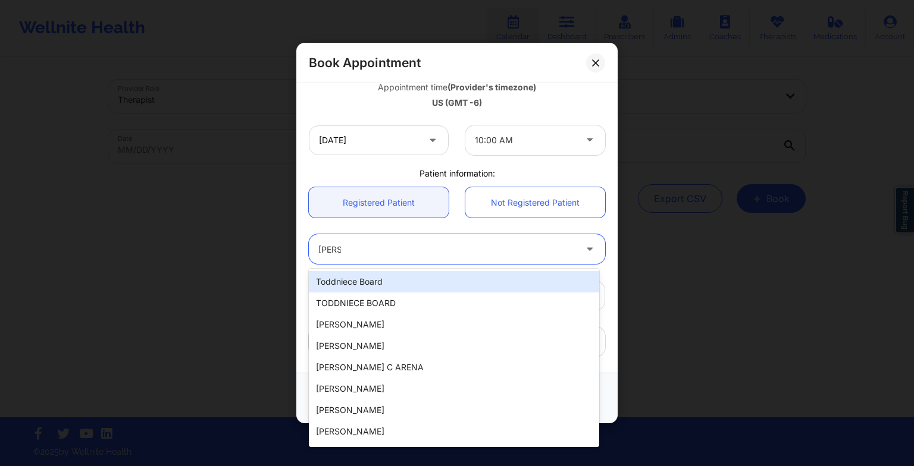
click at [442, 284] on div "Toddniece Board" at bounding box center [454, 281] width 290 height 21
type input "[EMAIL_ADDRESS][DOMAIN_NAME]"
type input "[PHONE_NUMBER]"
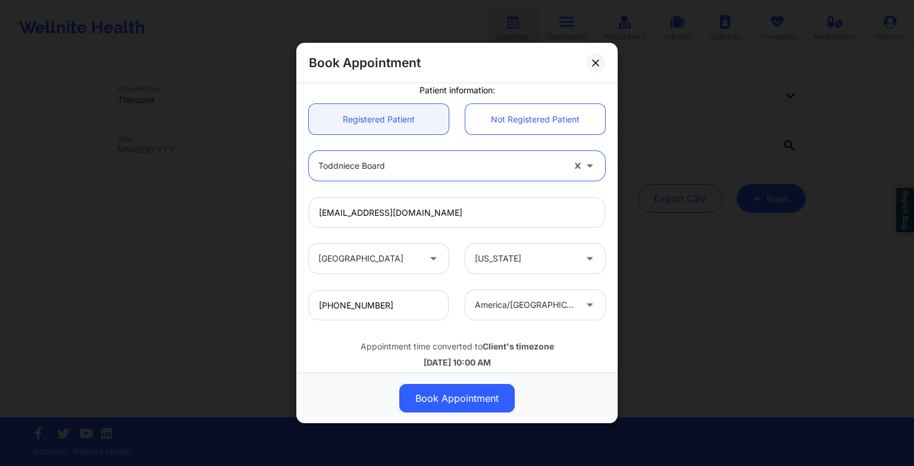
scroll to position [328, 0]
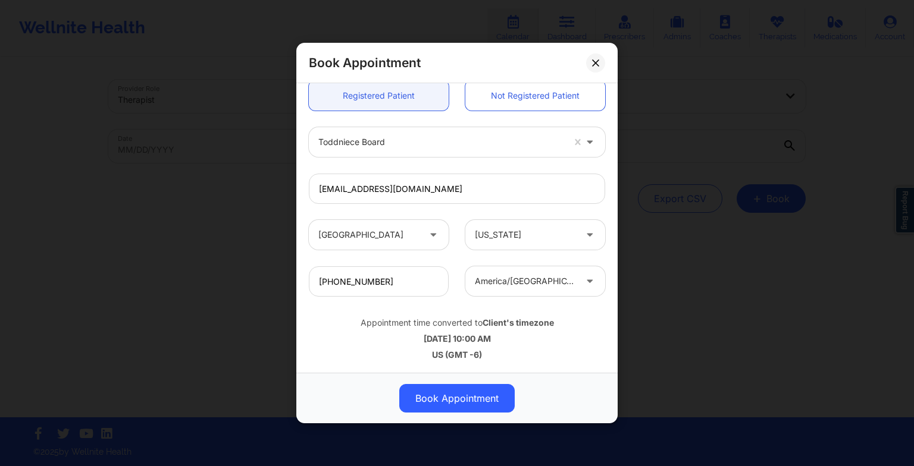
click at [482, 388] on button "Book Appointment" at bounding box center [456, 398] width 115 height 29
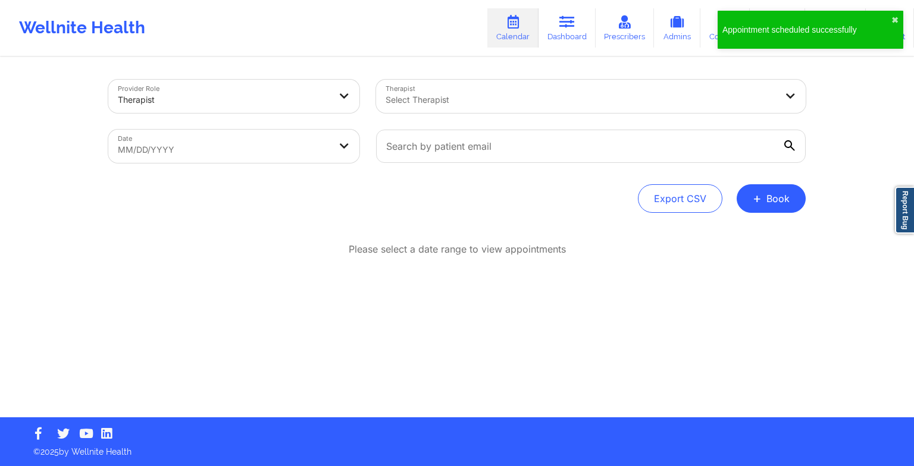
click at [766, 194] on button "+ Book" at bounding box center [770, 198] width 69 height 29
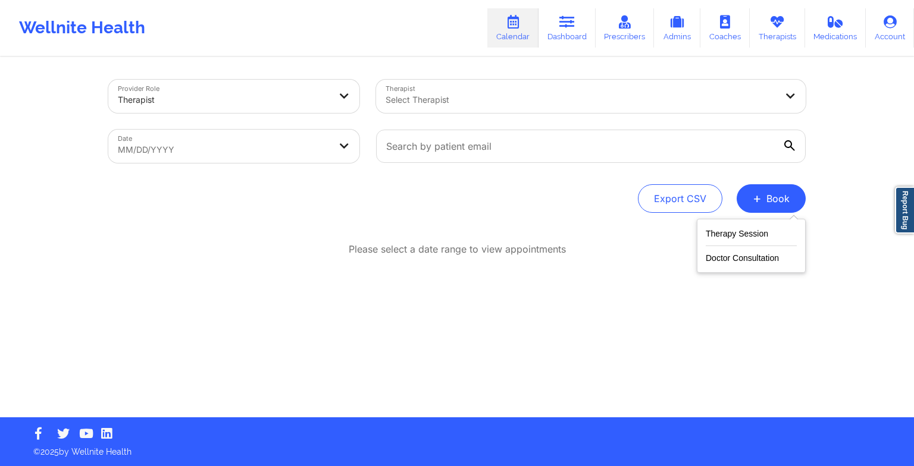
click at [742, 227] on button "Therapy Session" at bounding box center [751, 237] width 91 height 20
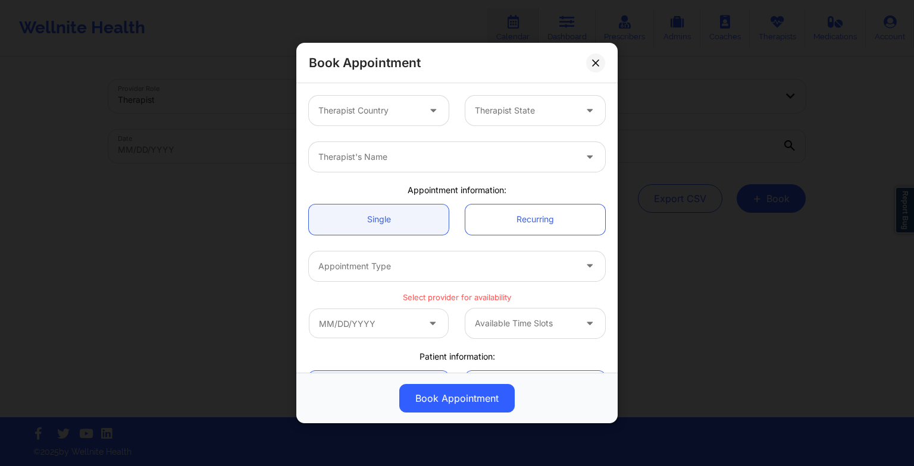
click at [396, 106] on div at bounding box center [368, 111] width 101 height 14
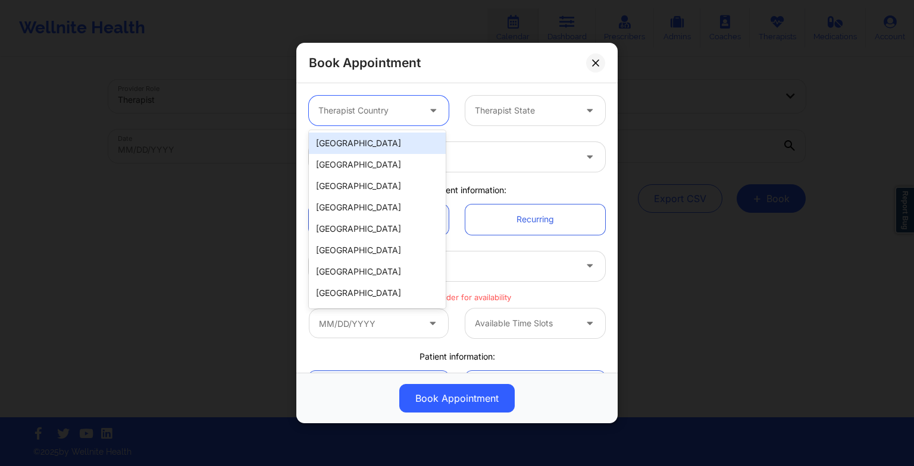
click at [374, 140] on div "[GEOGRAPHIC_DATA]" at bounding box center [377, 143] width 137 height 21
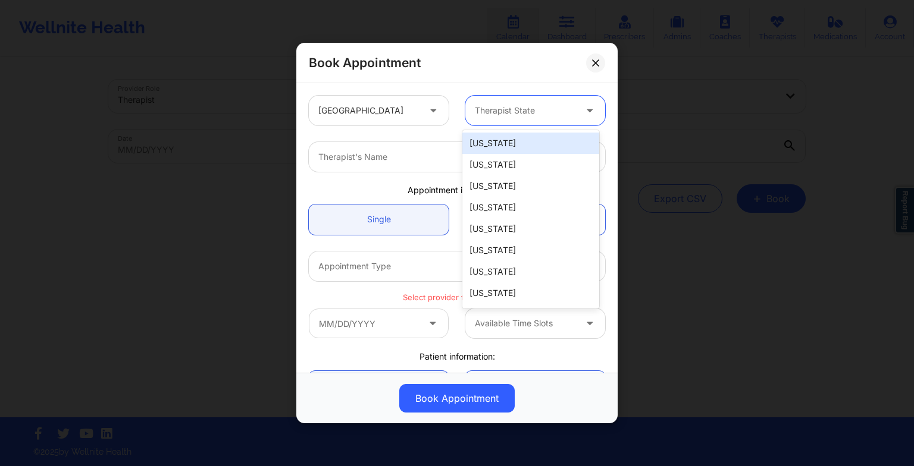
click at [493, 101] on div "Therapist State" at bounding box center [520, 111] width 111 height 30
click at [540, 117] on div at bounding box center [525, 111] width 101 height 14
type input "ok"
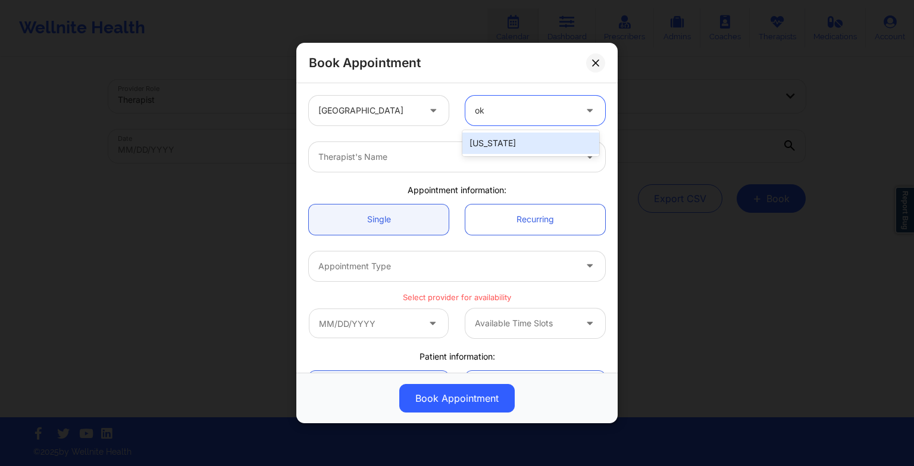
click at [531, 143] on div "[US_STATE]" at bounding box center [530, 143] width 137 height 21
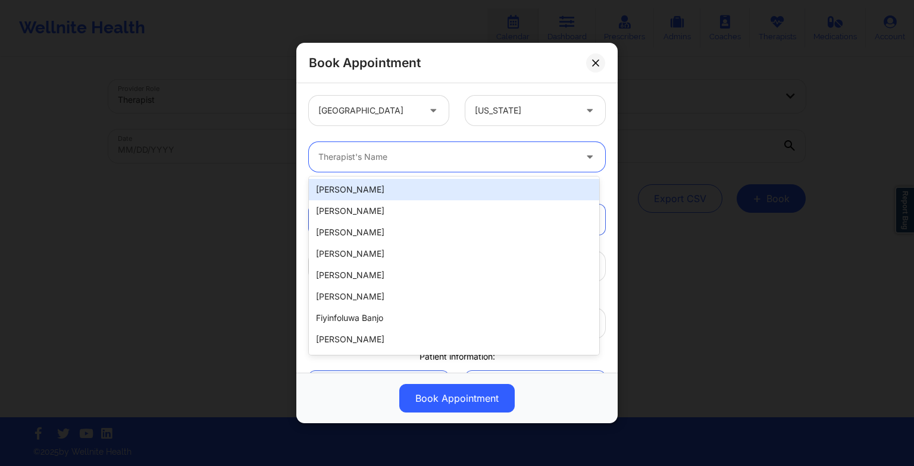
click at [520, 158] on div at bounding box center [446, 157] width 257 height 14
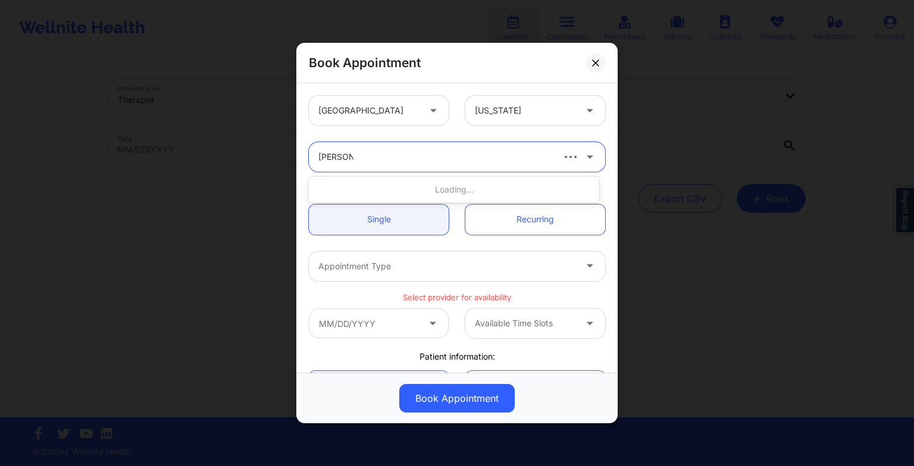
type input "[PERSON_NAME]"
click at [455, 192] on div "[PERSON_NAME]" at bounding box center [454, 189] width 290 height 21
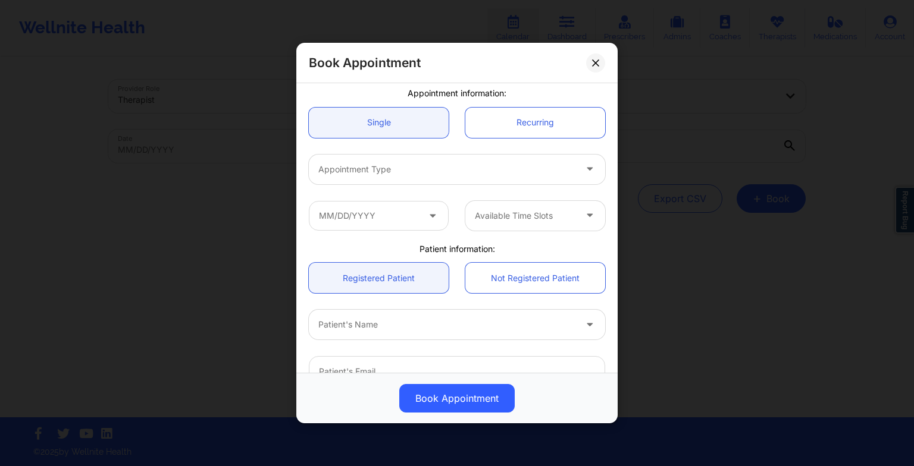
scroll to position [98, 0]
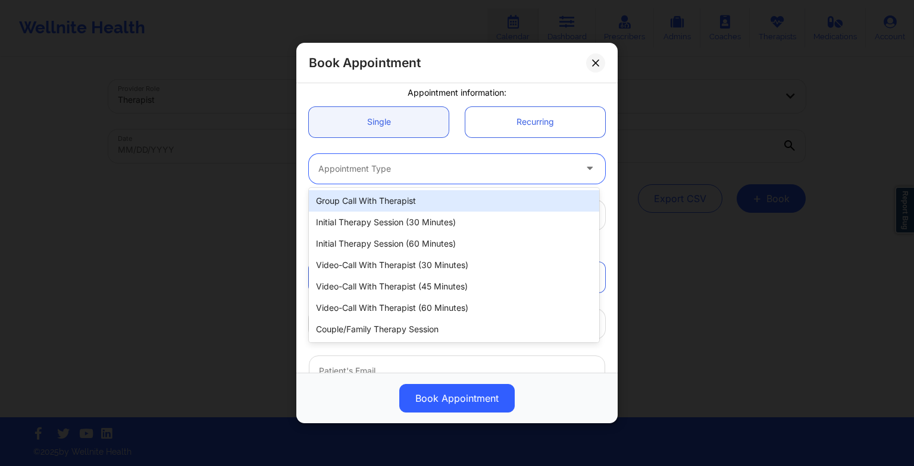
click at [434, 173] on div at bounding box center [446, 169] width 257 height 14
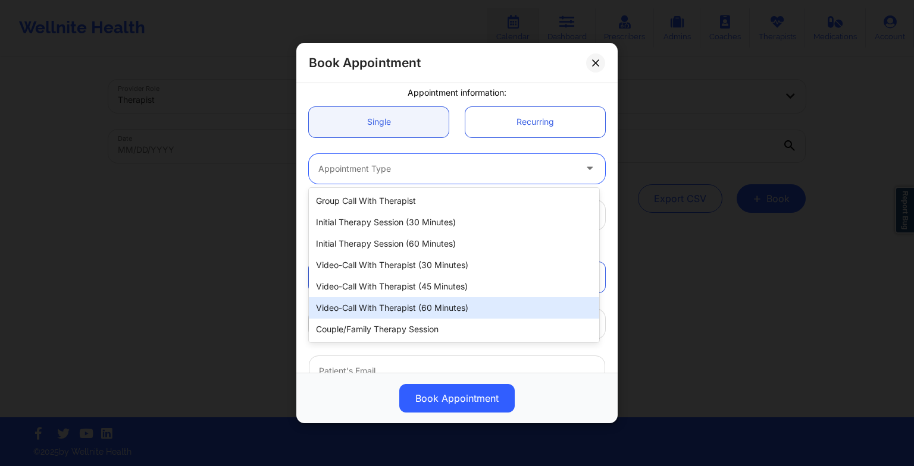
click at [428, 297] on div "Video-Call with Therapist (60 minutes)" at bounding box center [454, 307] width 290 height 21
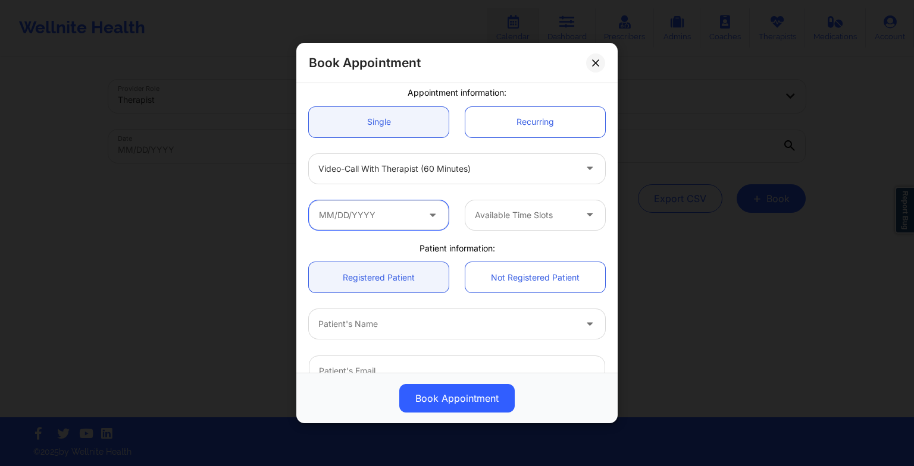
click at [383, 215] on input "text" at bounding box center [379, 215] width 140 height 30
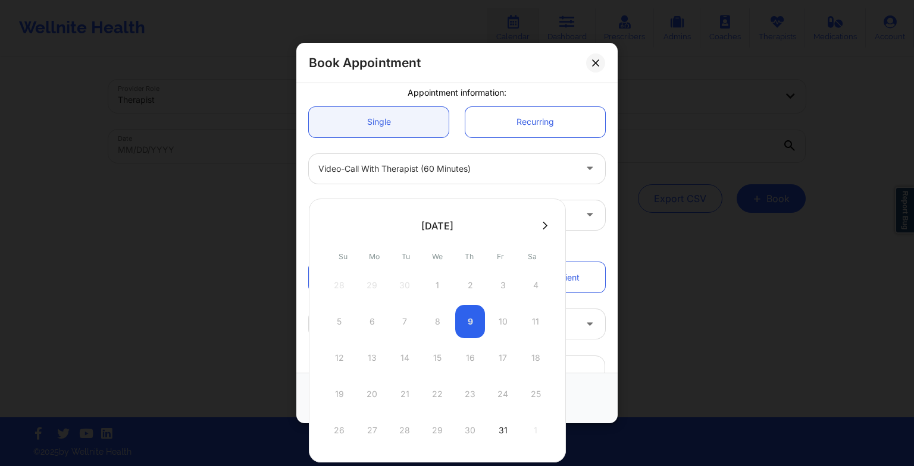
click at [543, 226] on icon at bounding box center [545, 226] width 5 height 8
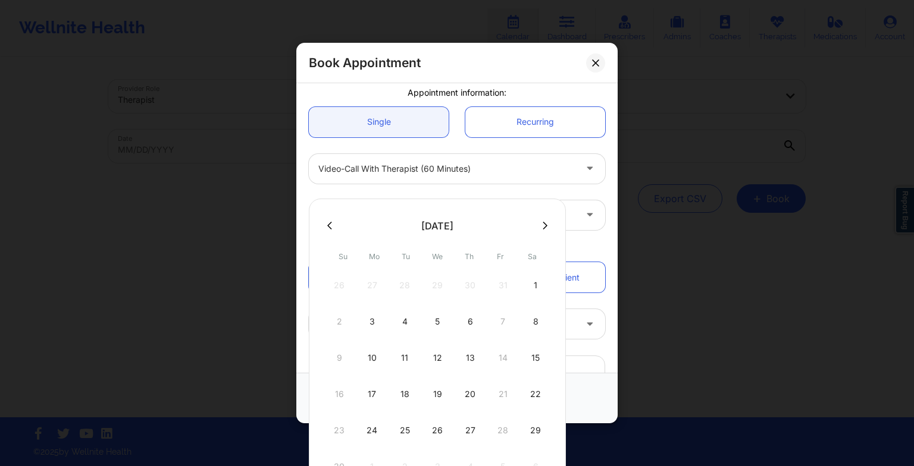
click at [543, 224] on icon at bounding box center [545, 225] width 5 height 9
click at [431, 281] on div "3" at bounding box center [437, 285] width 30 height 33
type input "[DATE]"
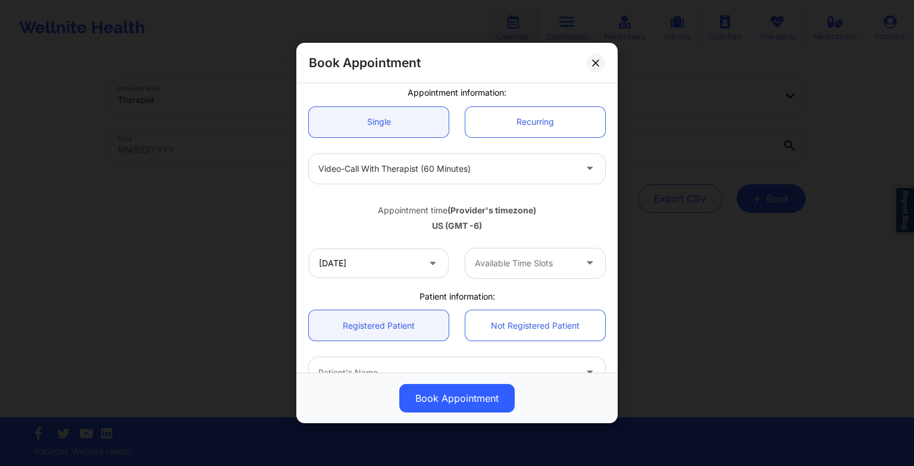
click at [523, 250] on div "Available Time Slots" at bounding box center [520, 264] width 111 height 30
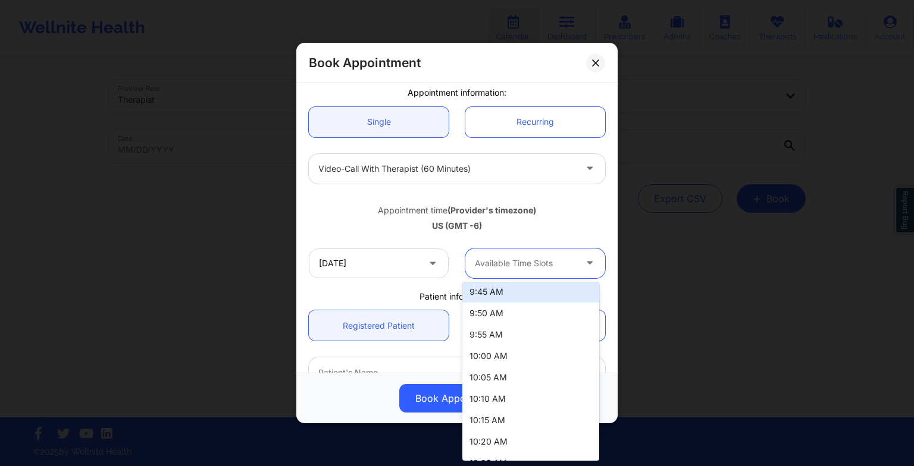
scroll to position [200, 0]
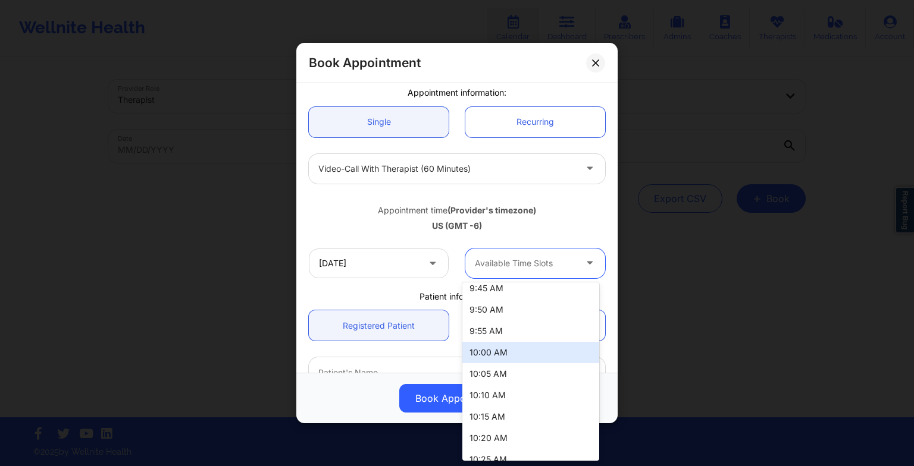
click at [518, 348] on div "10:00 AM" at bounding box center [530, 352] width 137 height 21
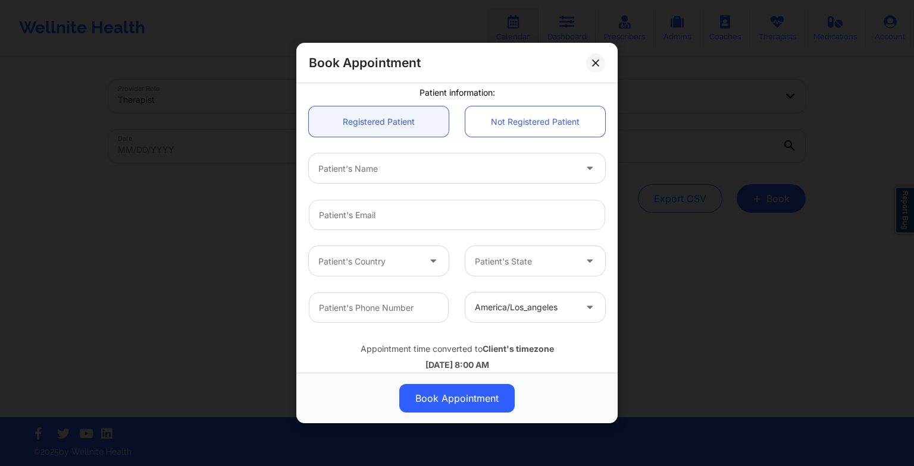
scroll to position [306, 0]
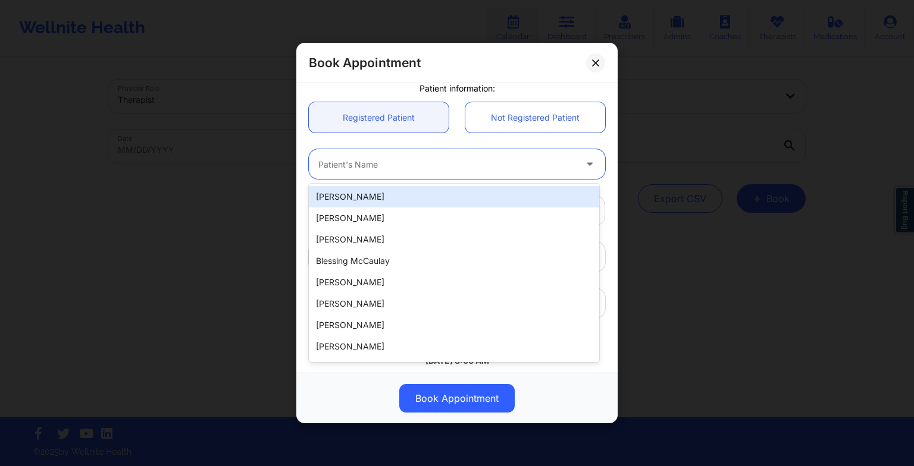
click at [434, 176] on div "Patient's Name" at bounding box center [443, 164] width 268 height 30
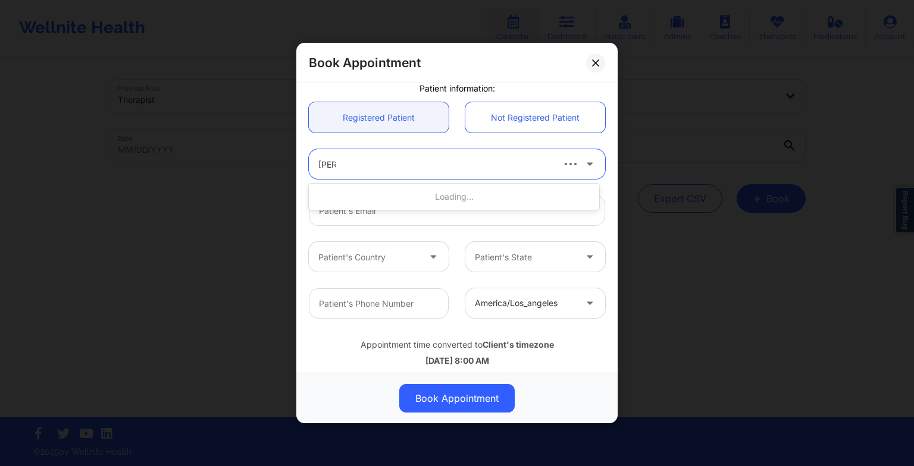
type input "[PERSON_NAME]"
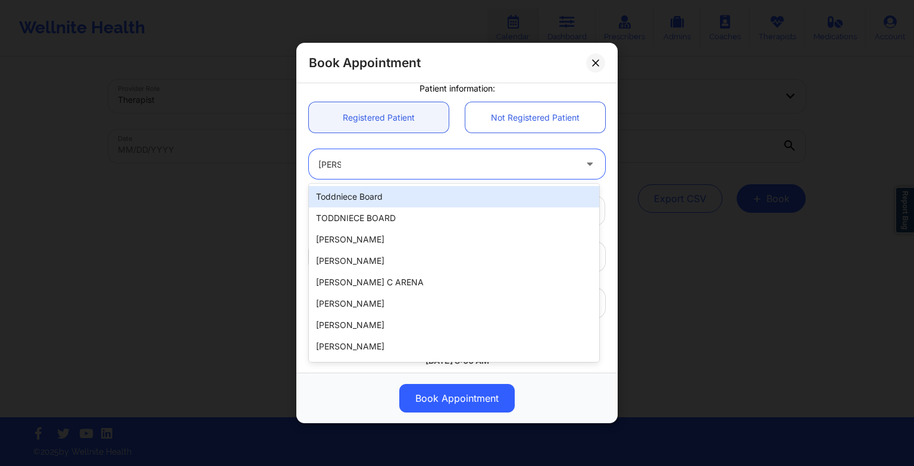
click at [418, 200] on div "Toddniece Board" at bounding box center [454, 196] width 290 height 21
type input "[EMAIL_ADDRESS][DOMAIN_NAME]"
type input "[PHONE_NUMBER]"
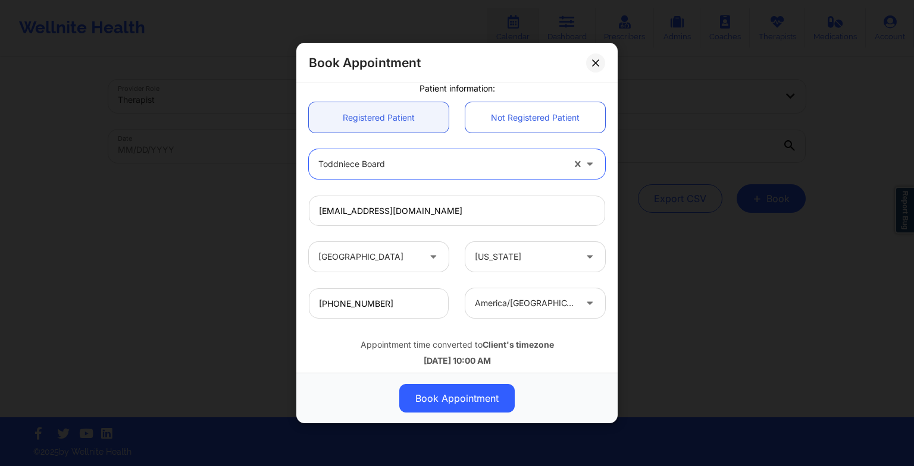
scroll to position [328, 0]
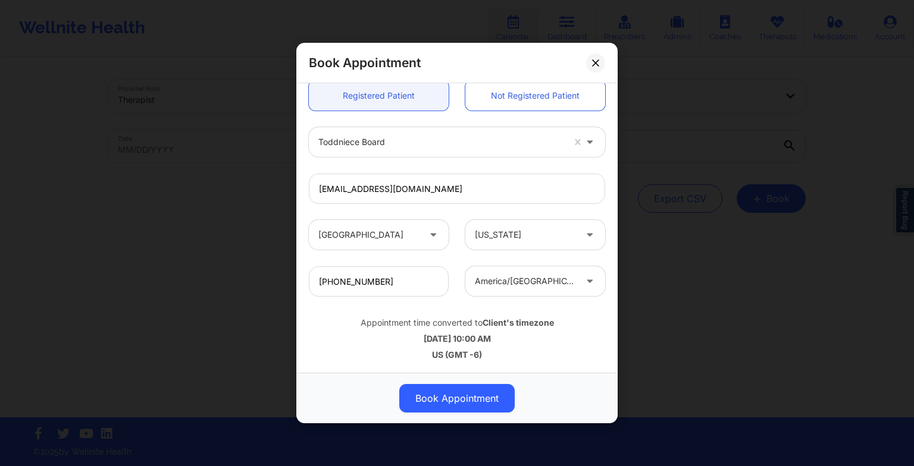
click at [476, 407] on button "Book Appointment" at bounding box center [456, 398] width 115 height 29
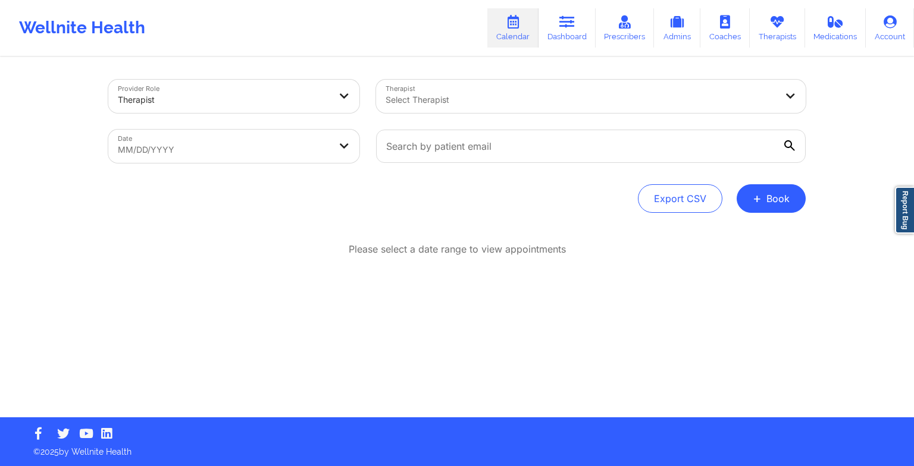
click at [771, 31] on link "Therapists" at bounding box center [777, 27] width 55 height 39
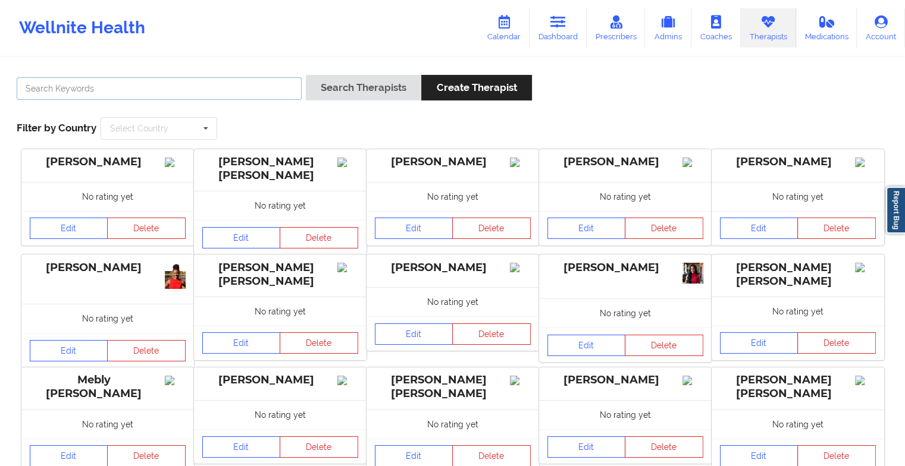
click at [241, 83] on input "text" at bounding box center [159, 88] width 285 height 23
paste input "[PERSON_NAME]"
type input "[PERSON_NAME]"
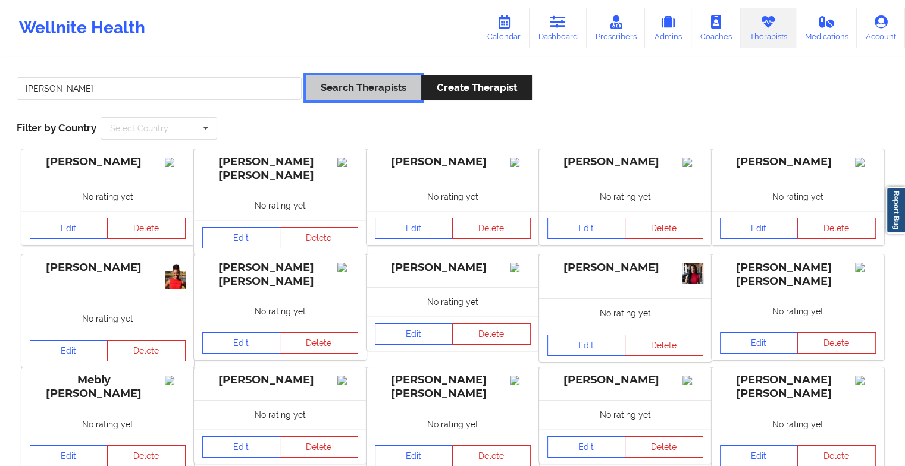
click at [374, 92] on button "Search Therapists" at bounding box center [363, 88] width 115 height 26
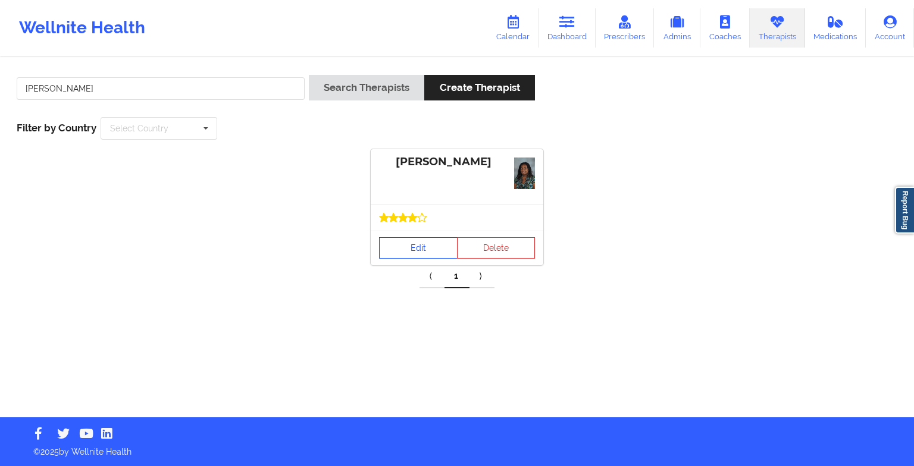
click at [414, 244] on link "Edit" at bounding box center [418, 247] width 79 height 21
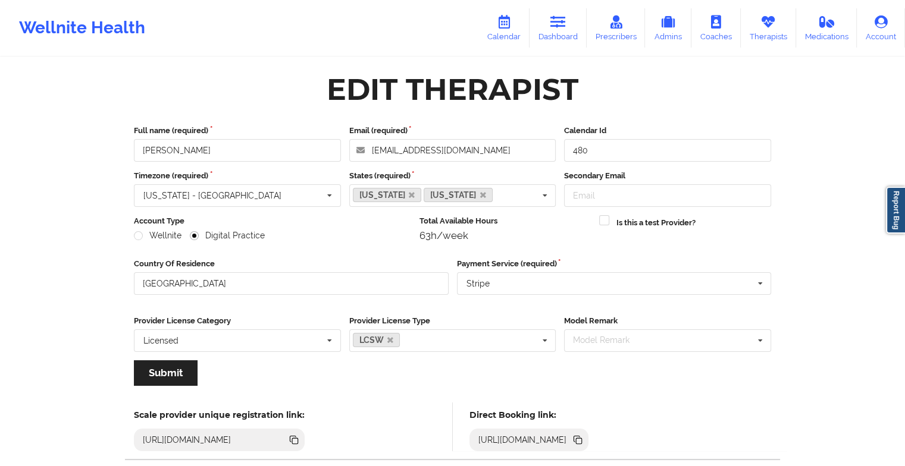
click at [511, 27] on icon at bounding box center [503, 21] width 15 height 13
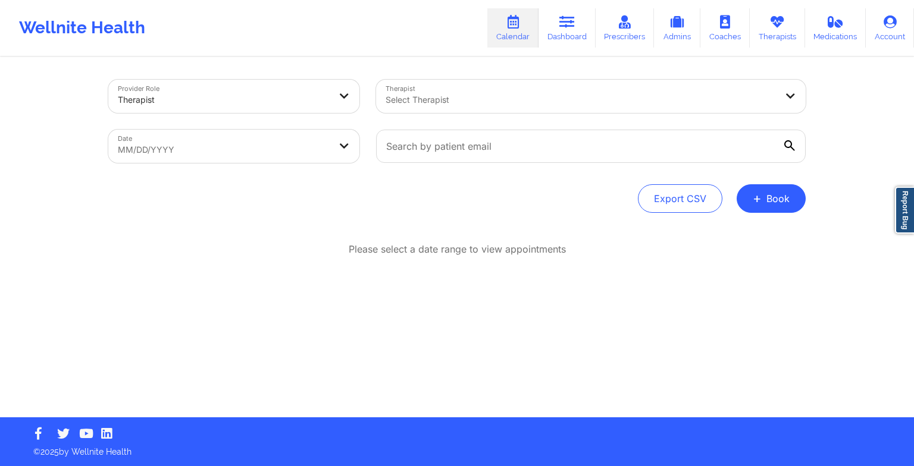
click at [776, 193] on button "+ Book" at bounding box center [770, 198] width 69 height 29
click at [745, 230] on button "Therapy Session" at bounding box center [751, 237] width 91 height 20
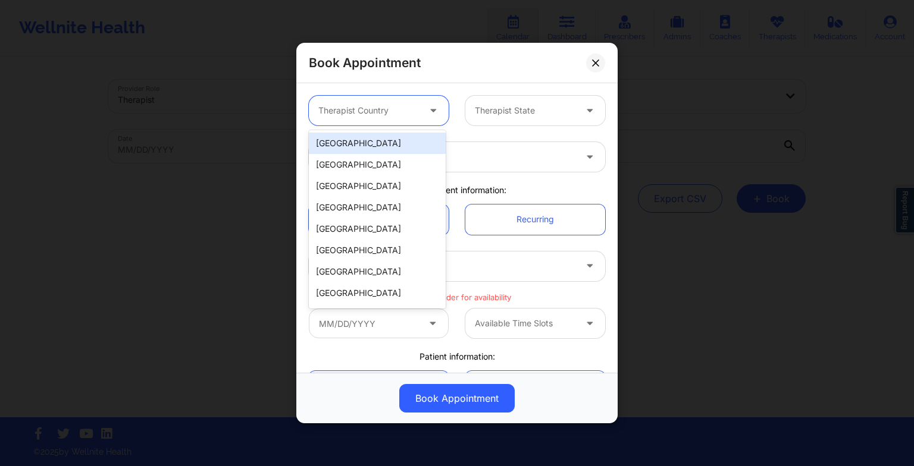
click at [352, 101] on div "Therapist Country" at bounding box center [364, 111] width 111 height 30
click at [341, 143] on div "[GEOGRAPHIC_DATA]" at bounding box center [377, 143] width 137 height 21
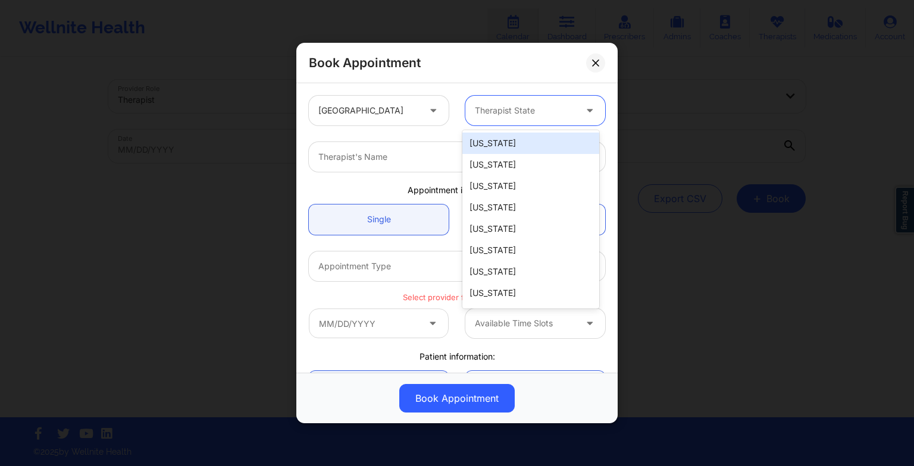
click at [512, 110] on div at bounding box center [525, 111] width 101 height 14
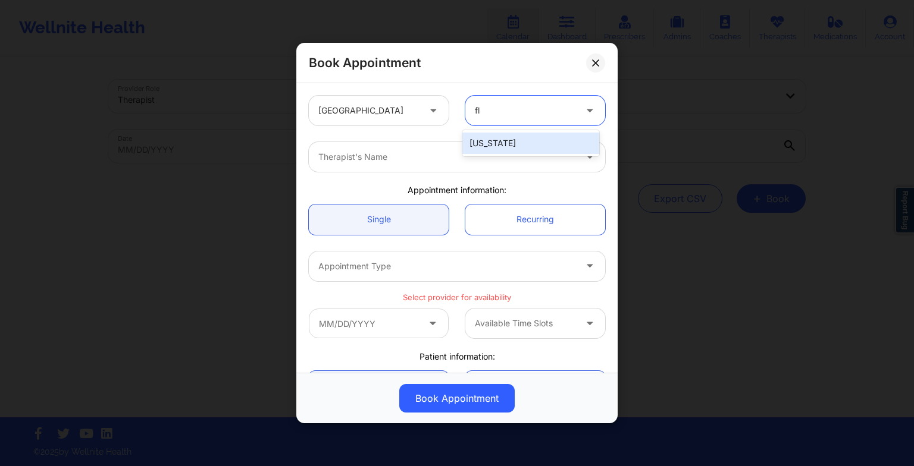
type input "flo"
click at [491, 131] on div "[US_STATE]" at bounding box center [530, 143] width 137 height 26
click at [491, 140] on div "[US_STATE]" at bounding box center [530, 143] width 137 height 21
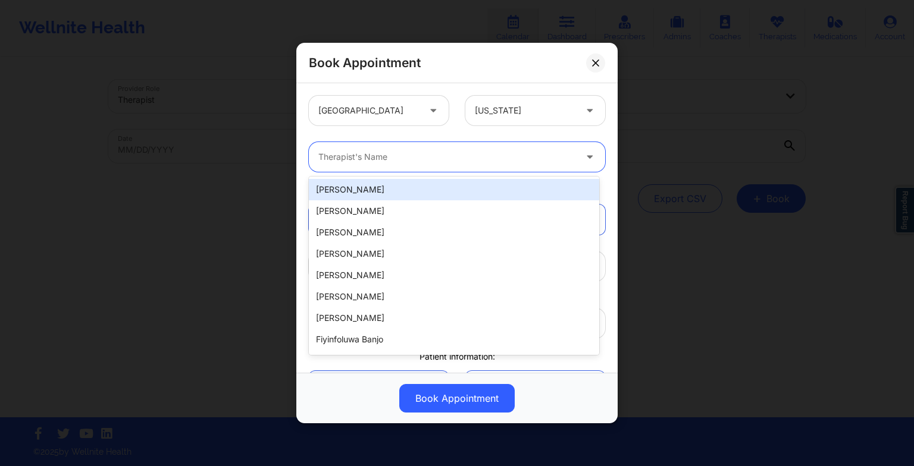
click at [386, 158] on div at bounding box center [446, 157] width 257 height 14
paste input "[PERSON_NAME]"
type input "[PERSON_NAME]"
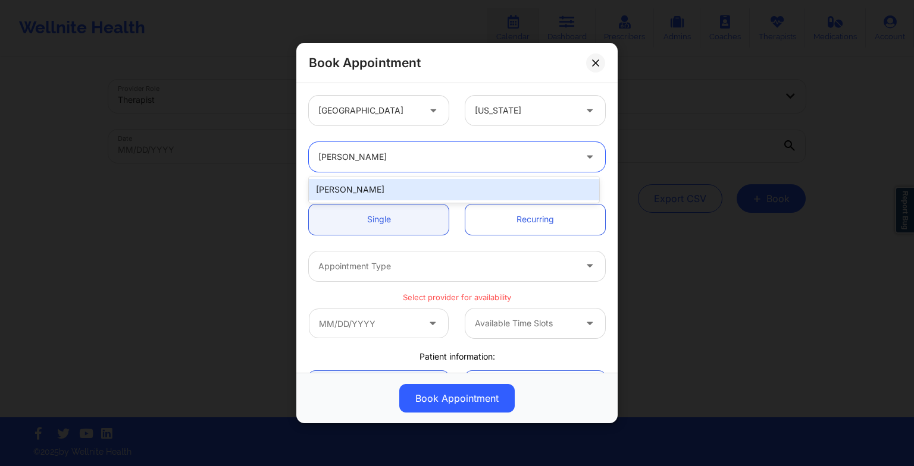
click at [399, 187] on div "[PERSON_NAME]" at bounding box center [454, 189] width 290 height 21
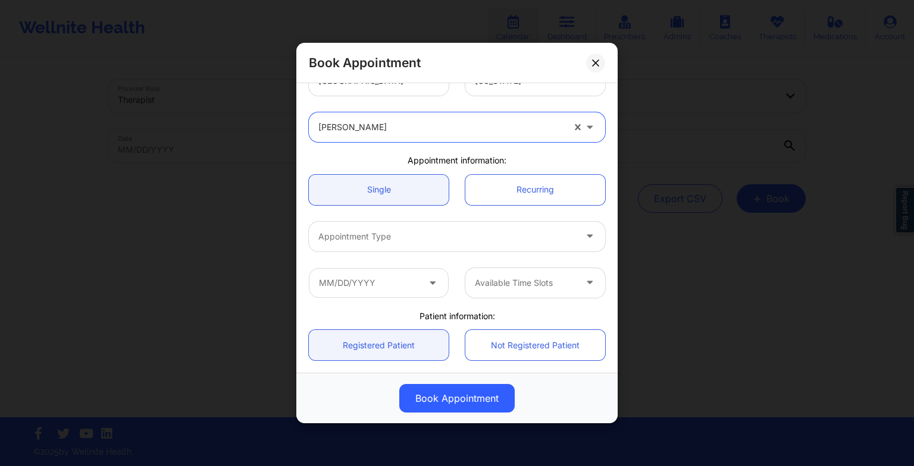
scroll to position [81, 0]
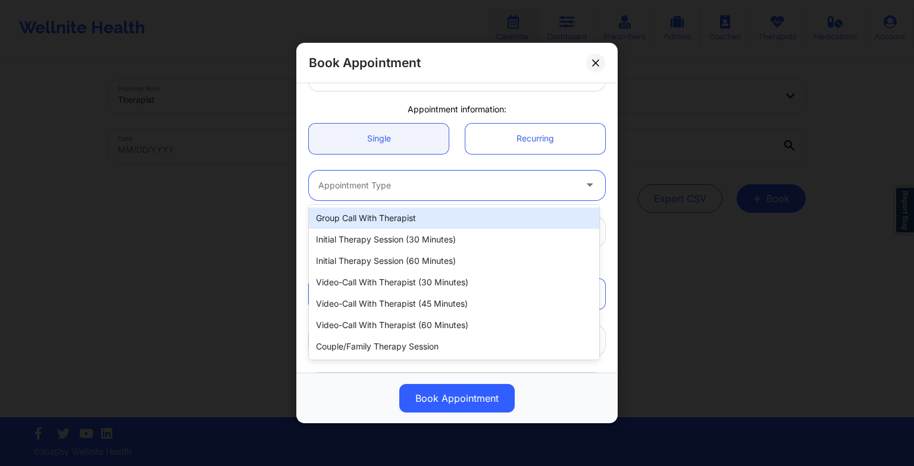
click at [362, 191] on div at bounding box center [446, 185] width 257 height 14
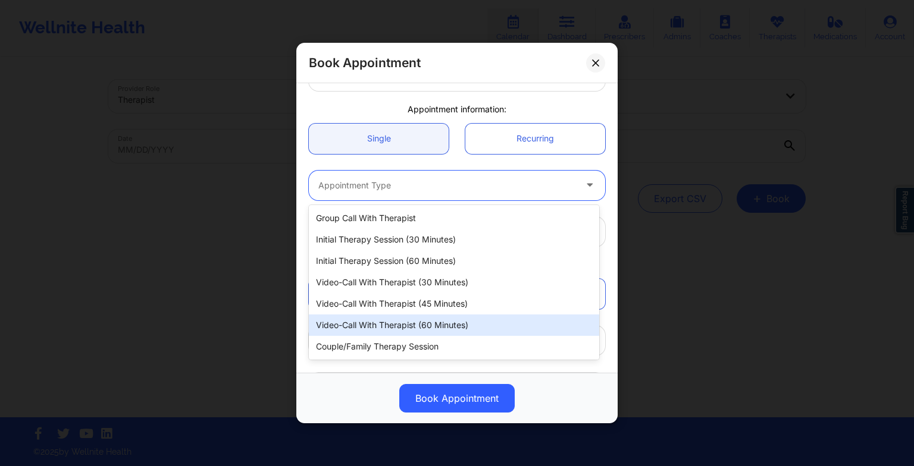
click at [370, 319] on div "Video-Call with Therapist (60 minutes)" at bounding box center [454, 325] width 290 height 21
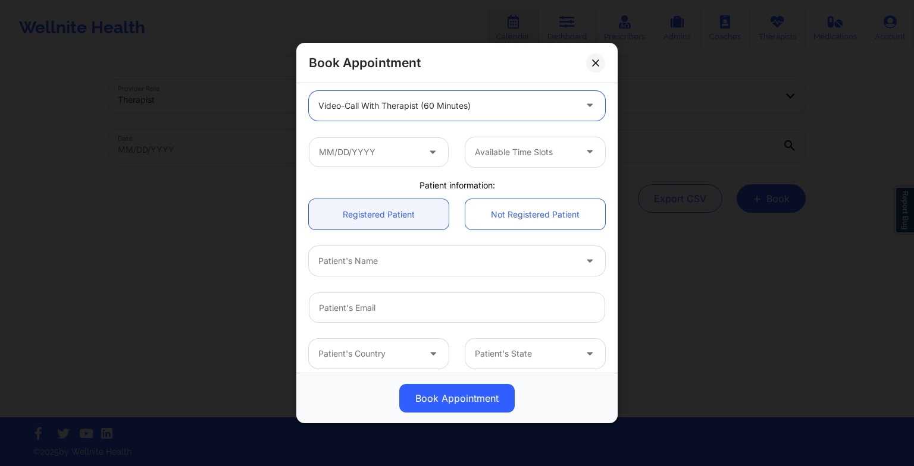
scroll to position [162, 0]
click at [343, 151] on input "text" at bounding box center [379, 151] width 140 height 30
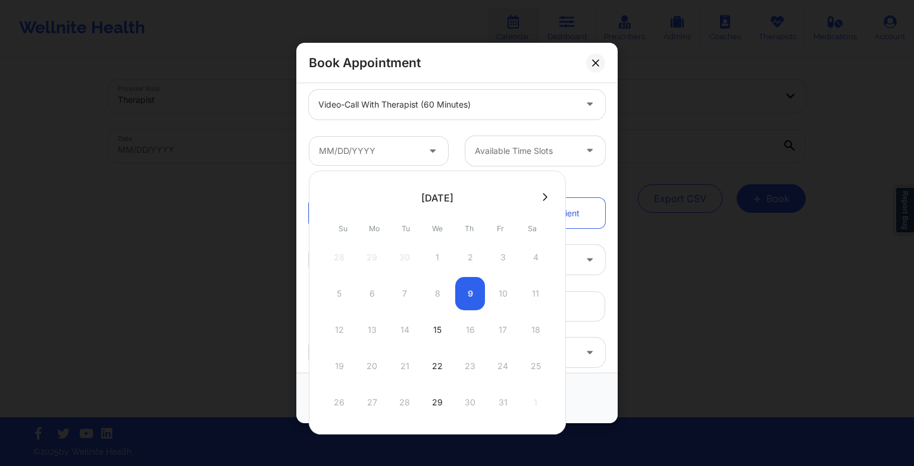
click at [440, 336] on div "15" at bounding box center [437, 330] width 30 height 33
type input "[DATE]"
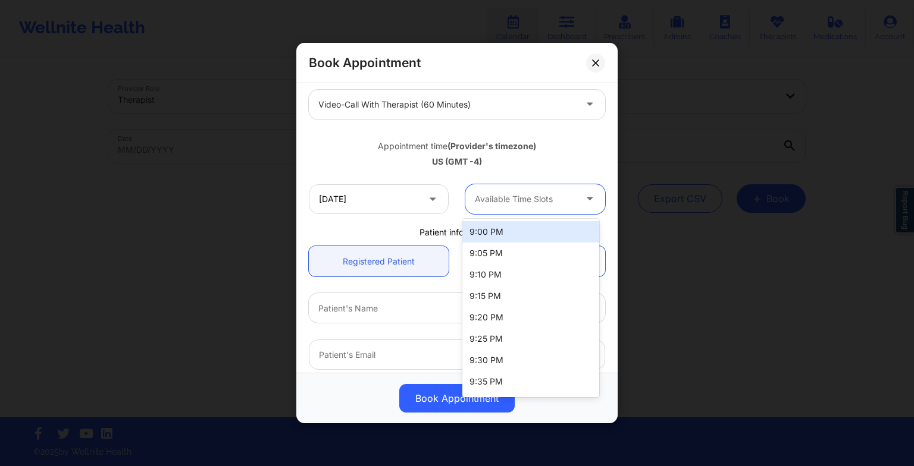
click at [516, 193] on div at bounding box center [525, 199] width 101 height 14
click at [560, 195] on div at bounding box center [525, 199] width 101 height 14
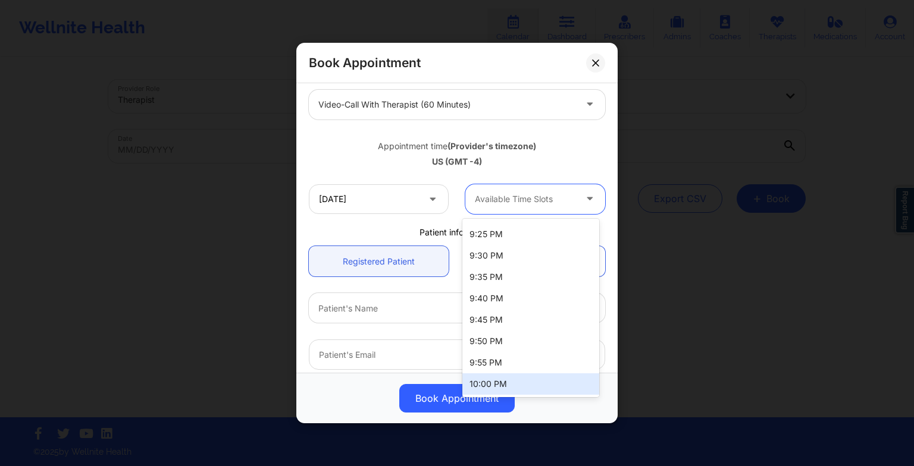
click at [503, 374] on div "10:00 PM" at bounding box center [530, 384] width 137 height 21
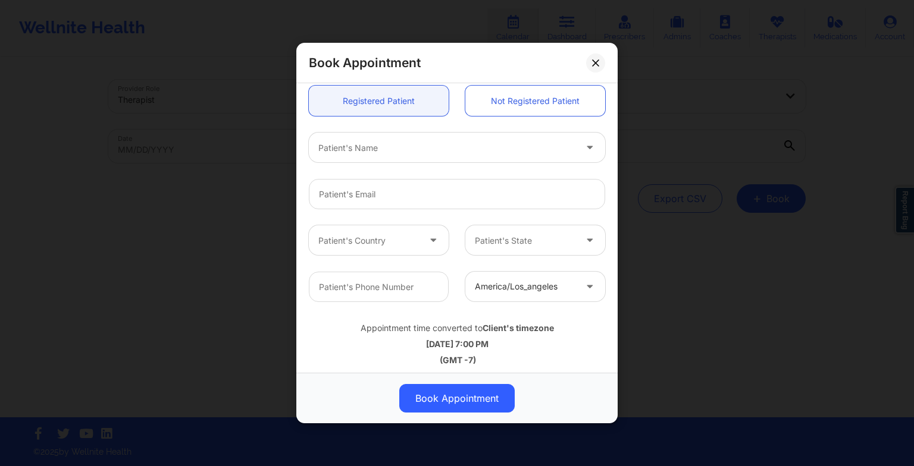
scroll to position [325, 0]
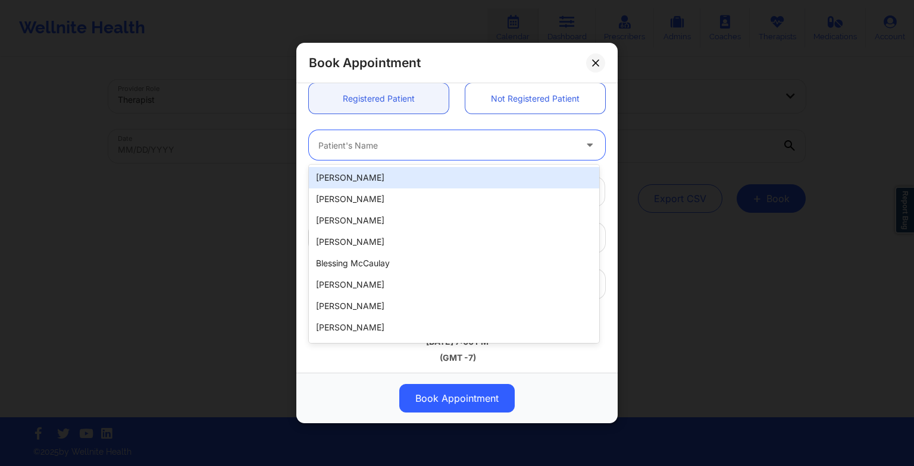
click at [462, 155] on div "Patient's Name" at bounding box center [443, 145] width 268 height 30
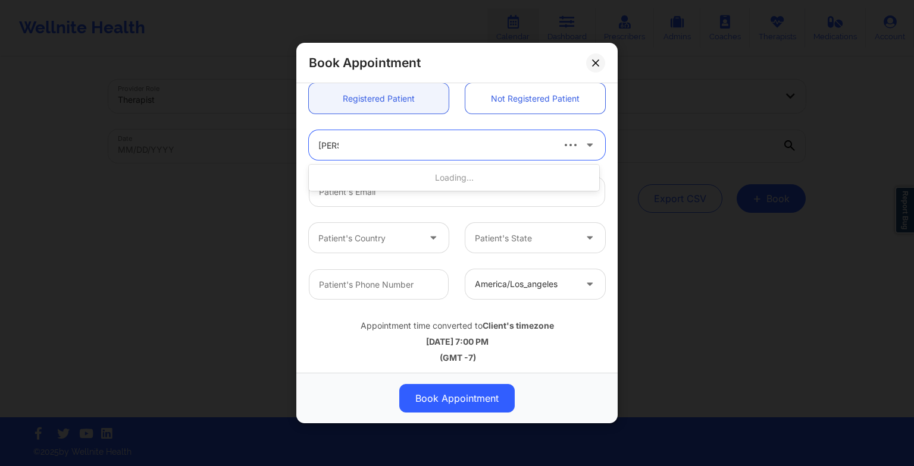
type input "[PERSON_NAME]"
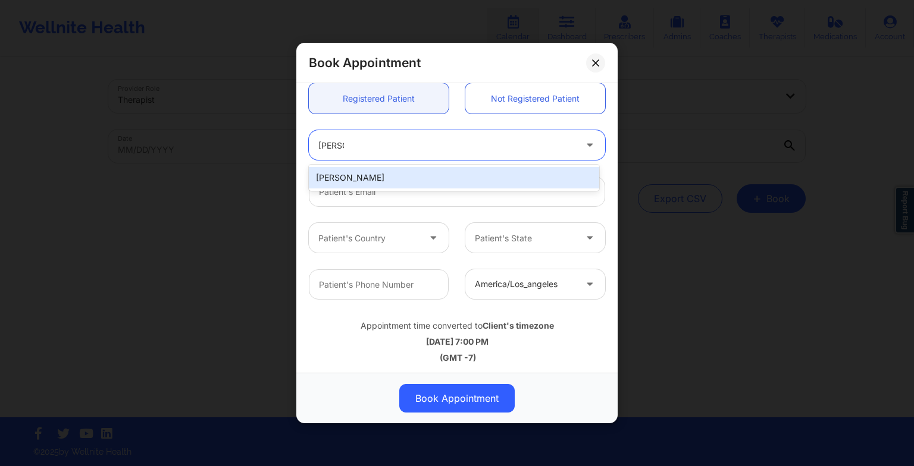
click at [373, 174] on div "[PERSON_NAME]" at bounding box center [454, 177] width 290 height 21
type input "[EMAIL_ADDRESS][DOMAIN_NAME]"
type input "2198091040"
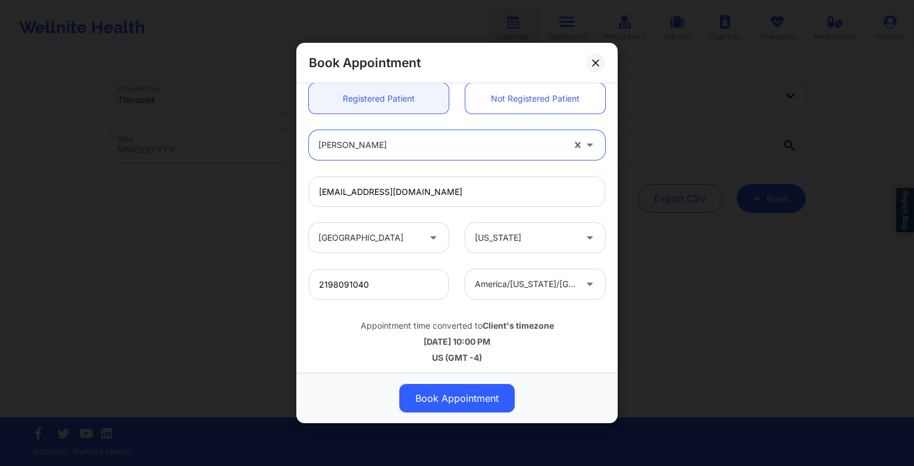
scroll to position [328, 0]
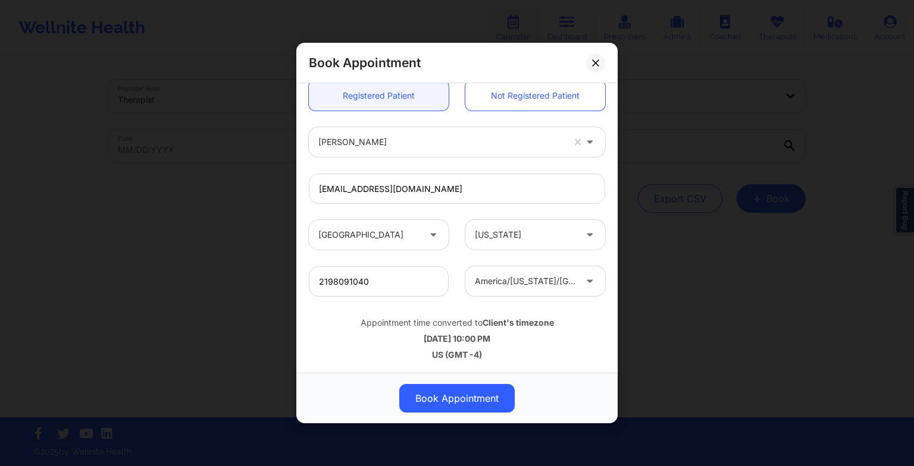
click at [598, 62] on icon at bounding box center [595, 62] width 7 height 7
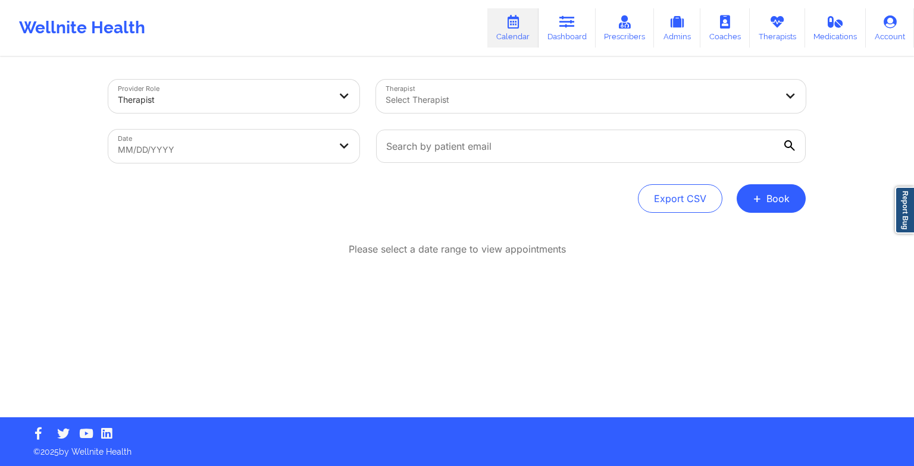
click at [761, 33] on link "Therapists" at bounding box center [777, 27] width 55 height 39
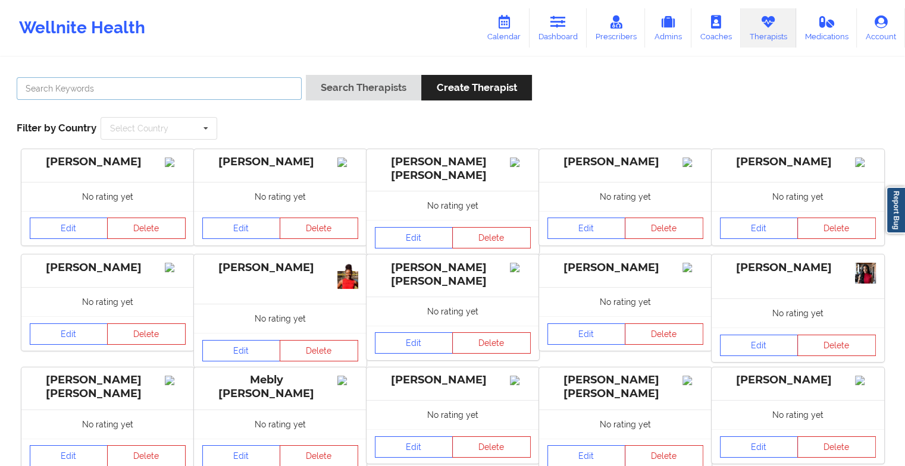
click at [274, 80] on input "text" at bounding box center [159, 88] width 285 height 23
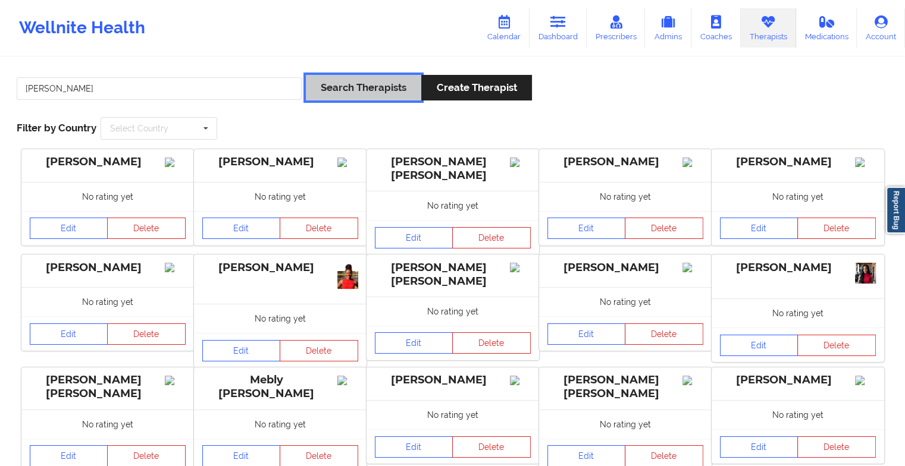
click at [355, 88] on button "Search Therapists" at bounding box center [363, 88] width 115 height 26
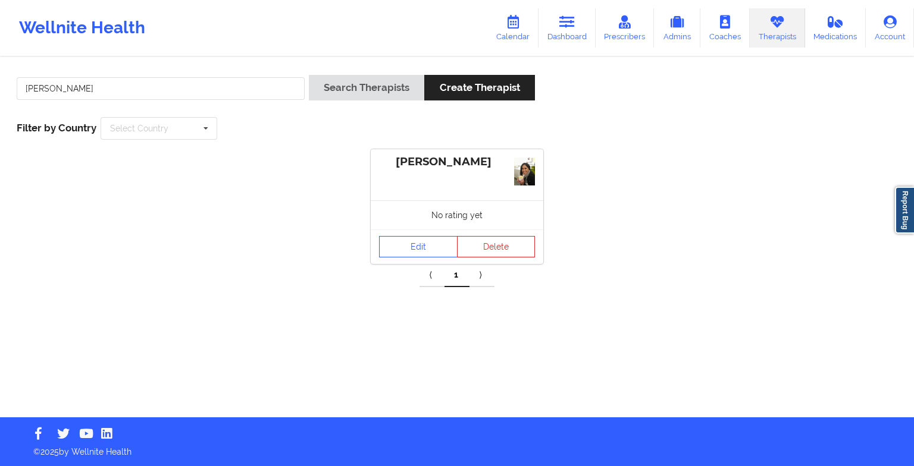
click at [408, 232] on div "Edit Delete" at bounding box center [457, 247] width 173 height 35
click at [408, 244] on link "Edit" at bounding box center [418, 246] width 79 height 21
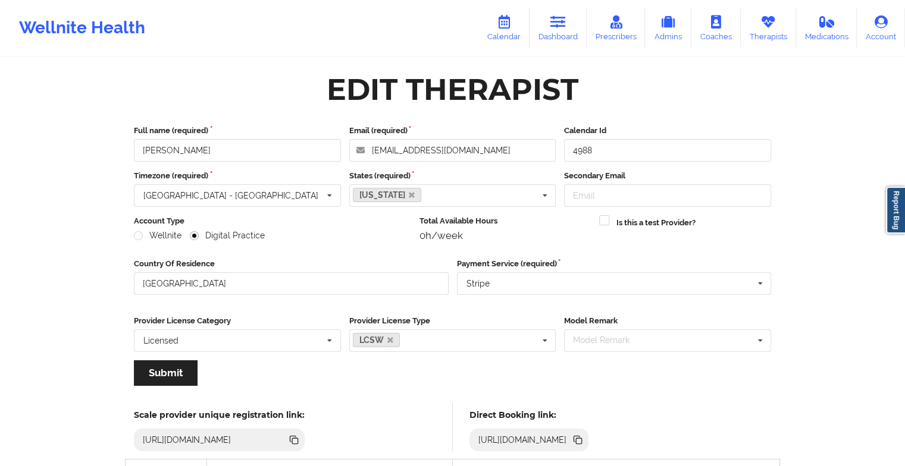
click at [509, 23] on icon at bounding box center [503, 21] width 15 height 13
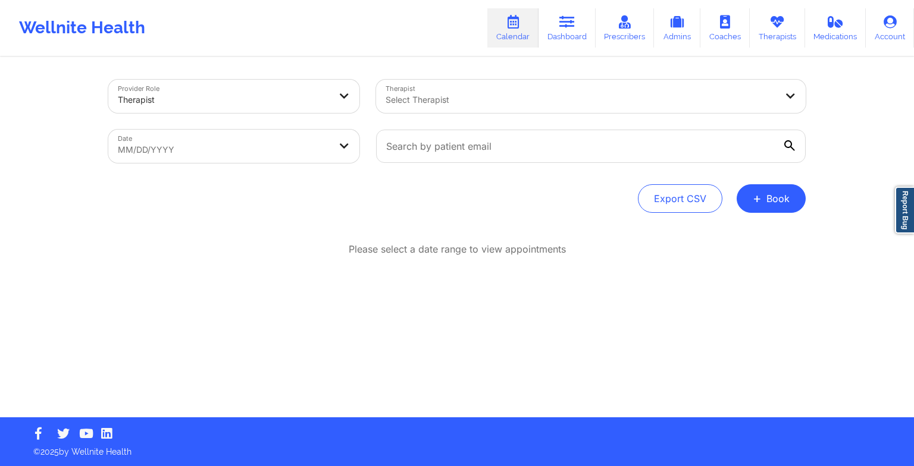
drag, startPoint x: 757, startPoint y: 199, endPoint x: 770, endPoint y: 199, distance: 13.1
click at [770, 199] on button "+ Book" at bounding box center [770, 198] width 69 height 29
click at [741, 239] on button "Therapy Session" at bounding box center [751, 237] width 91 height 20
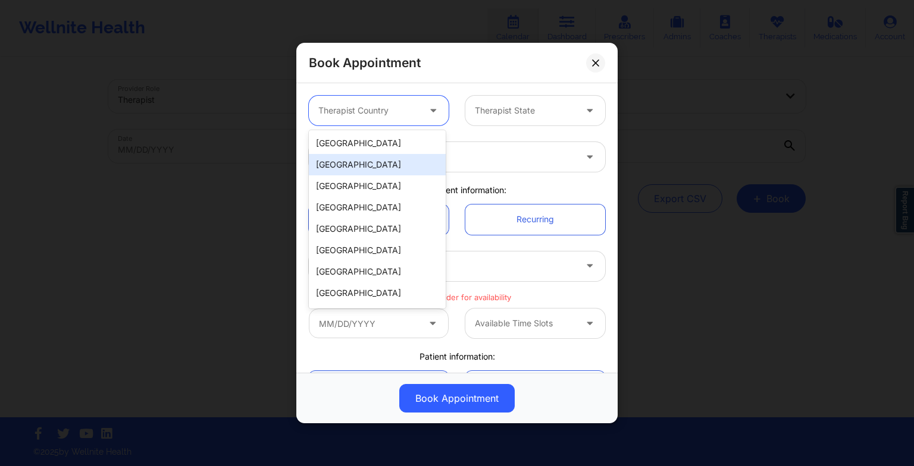
drag, startPoint x: 407, startPoint y: 98, endPoint x: 386, endPoint y: 136, distance: 43.9
click at [386, 136] on body "Wellnite Health Calendar Dashboard Prescribers Admins Coaches Therapists Medica…" at bounding box center [457, 233] width 914 height 466
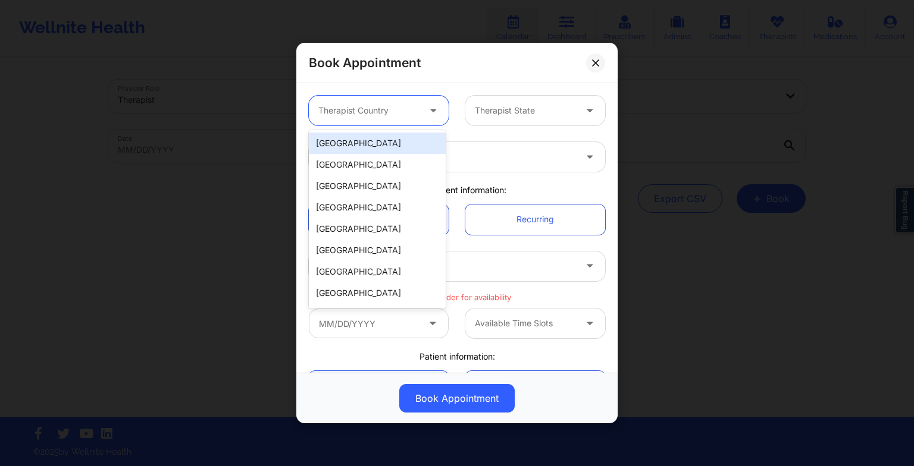
click at [386, 136] on div "[GEOGRAPHIC_DATA]" at bounding box center [377, 143] width 137 height 21
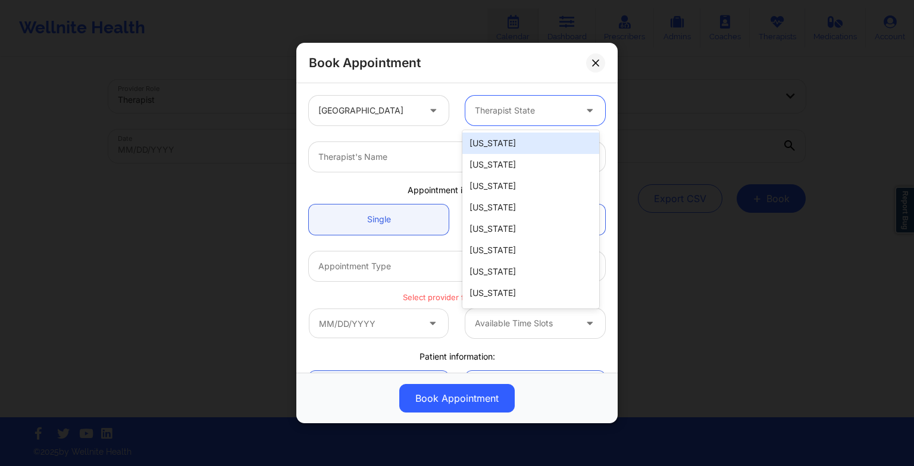
click at [471, 108] on div "Therapist State" at bounding box center [520, 111] width 111 height 30
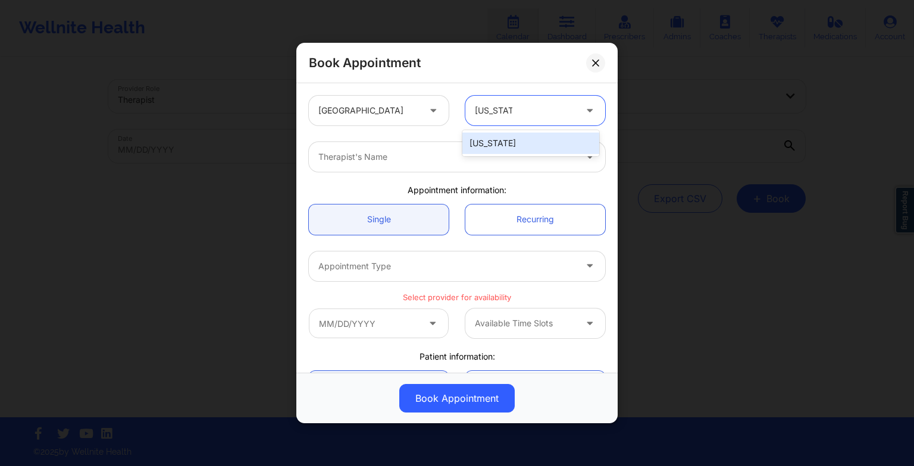
click at [483, 140] on div "[US_STATE]" at bounding box center [530, 143] width 137 height 21
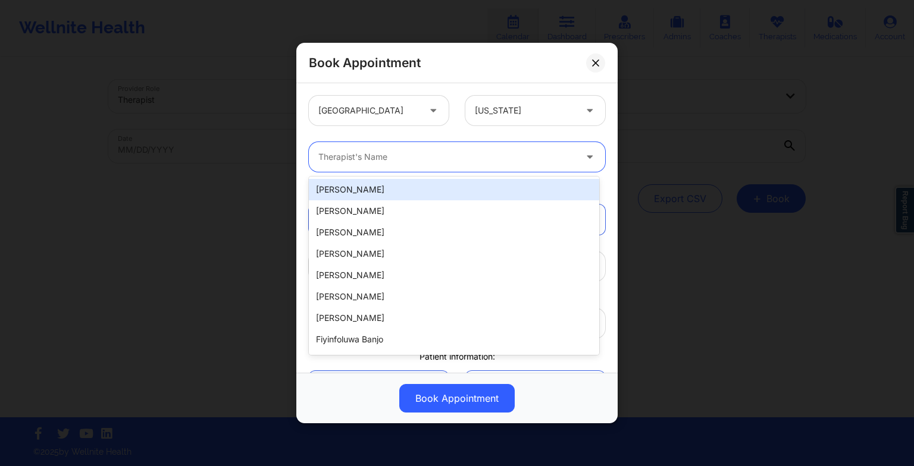
click at [451, 151] on div at bounding box center [446, 157] width 257 height 14
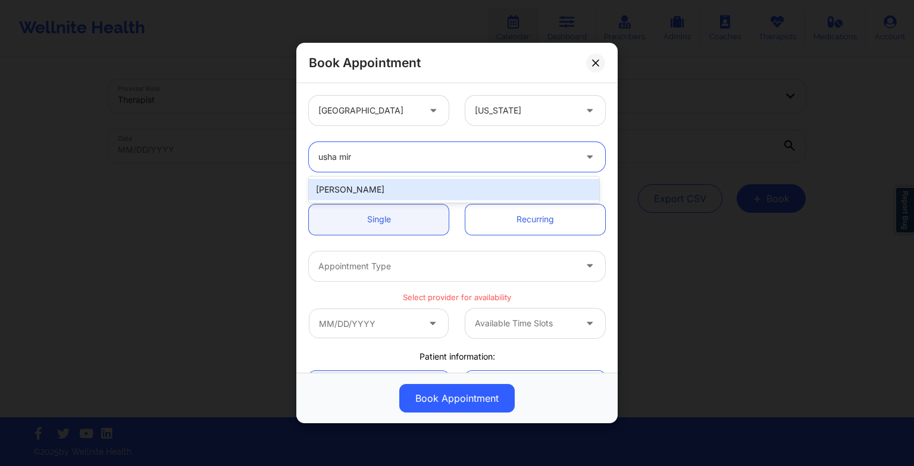
click at [416, 187] on div "[PERSON_NAME]" at bounding box center [454, 189] width 290 height 21
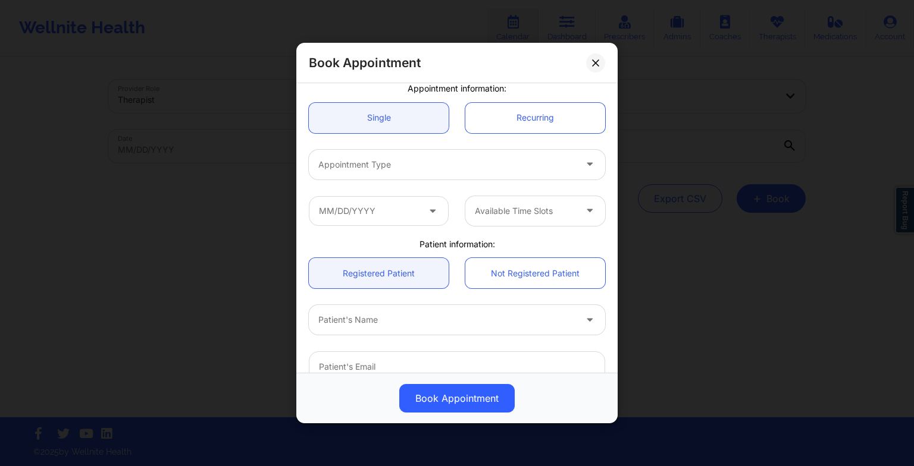
scroll to position [102, 0]
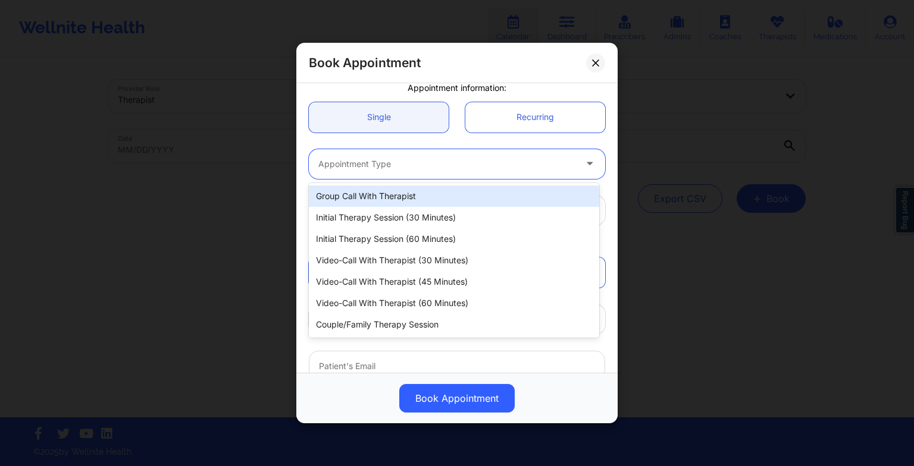
click at [395, 164] on div at bounding box center [446, 164] width 257 height 14
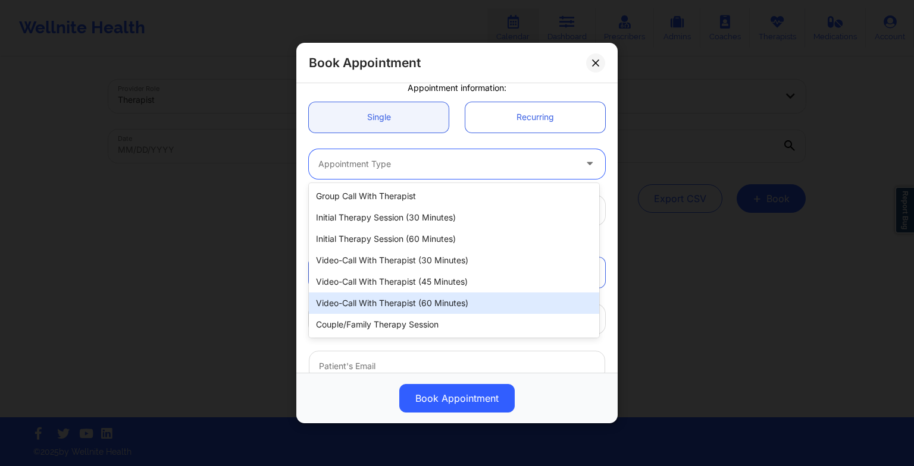
click at [403, 306] on div "Video-Call with Therapist (60 minutes)" at bounding box center [454, 303] width 290 height 21
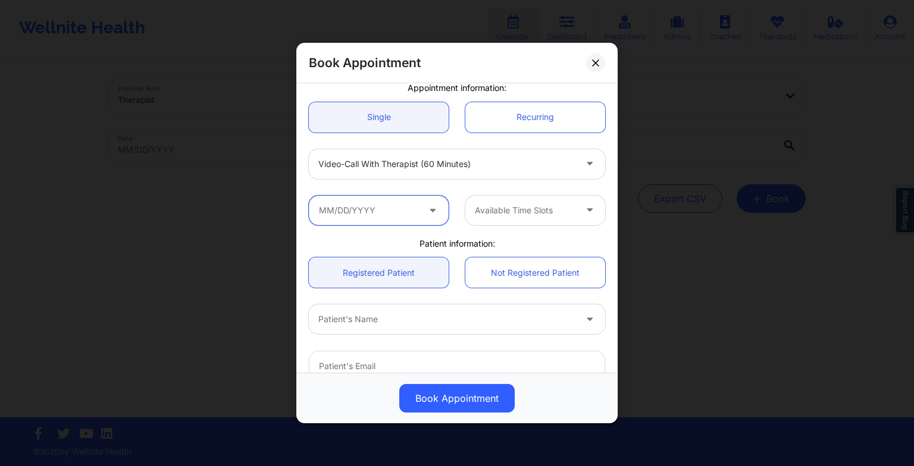
click at [373, 208] on input "text" at bounding box center [379, 211] width 140 height 30
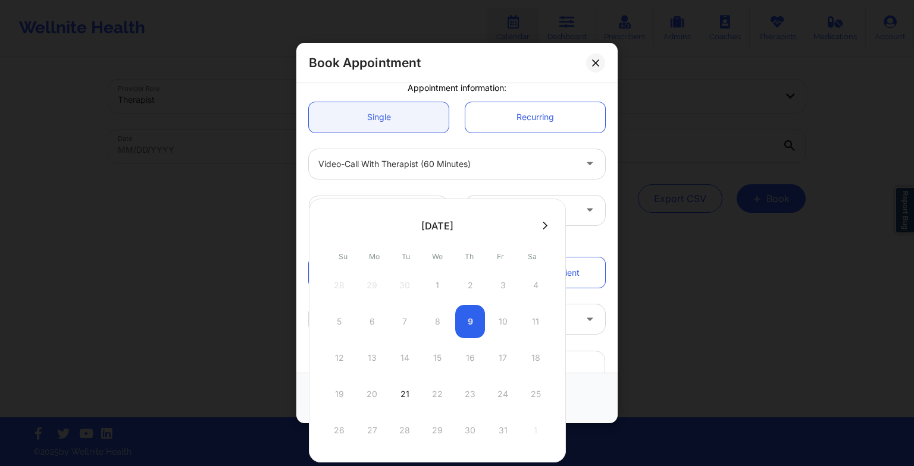
click at [538, 231] on div at bounding box center [437, 226] width 257 height 18
click at [543, 224] on icon at bounding box center [545, 225] width 5 height 9
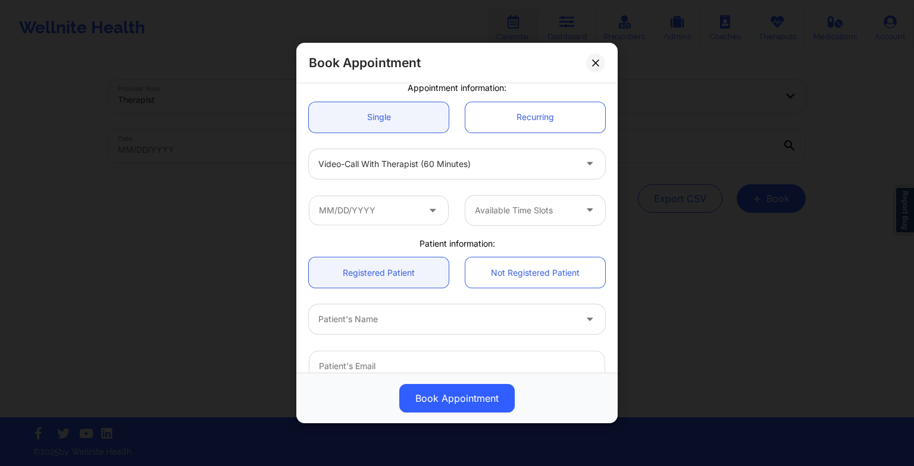
click at [560, 180] on div "Video-Call with Therapist (60 minutes)" at bounding box center [456, 164] width 313 height 46
click at [597, 67] on button at bounding box center [595, 62] width 19 height 19
